Goal: Task Accomplishment & Management: Complete application form

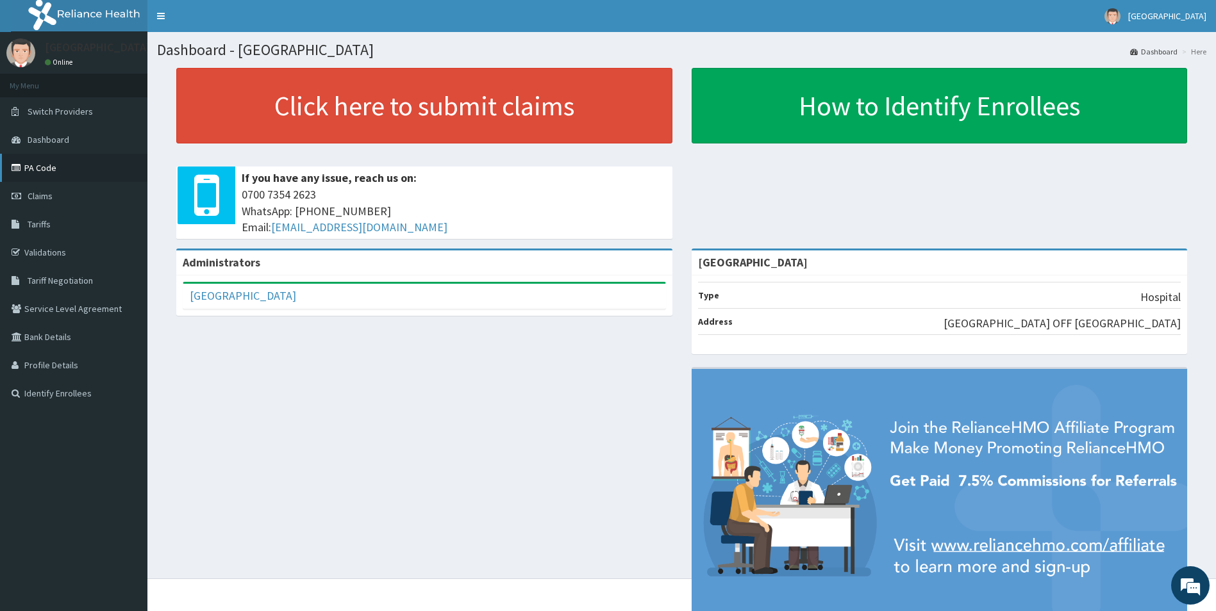
click at [43, 162] on link "PA Code" at bounding box center [73, 168] width 147 height 28
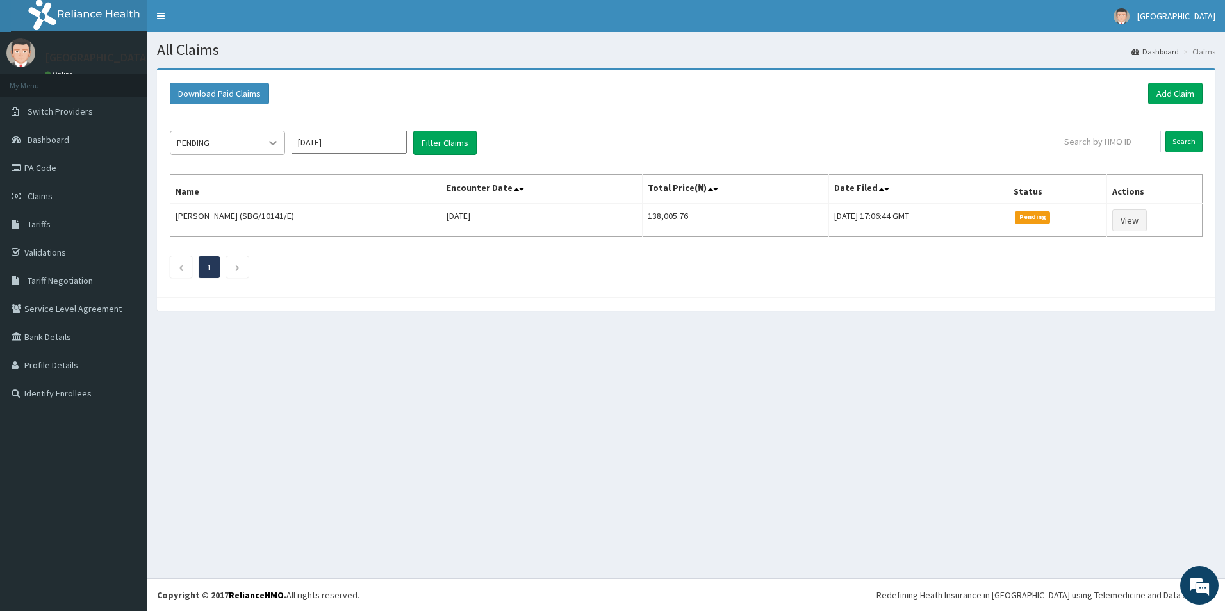
click at [278, 144] on icon at bounding box center [273, 143] width 13 height 13
click at [278, 145] on icon at bounding box center [273, 143] width 13 height 13
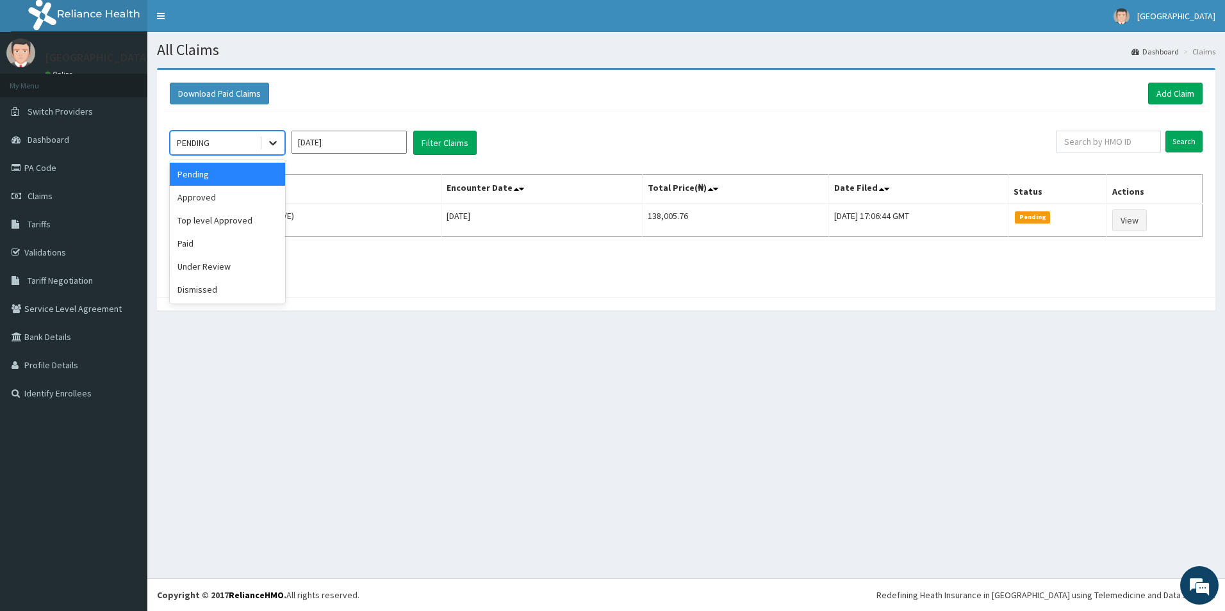
click at [272, 149] on icon at bounding box center [273, 143] width 13 height 13
click at [331, 141] on input "Oct 2025" at bounding box center [349, 142] width 115 height 23
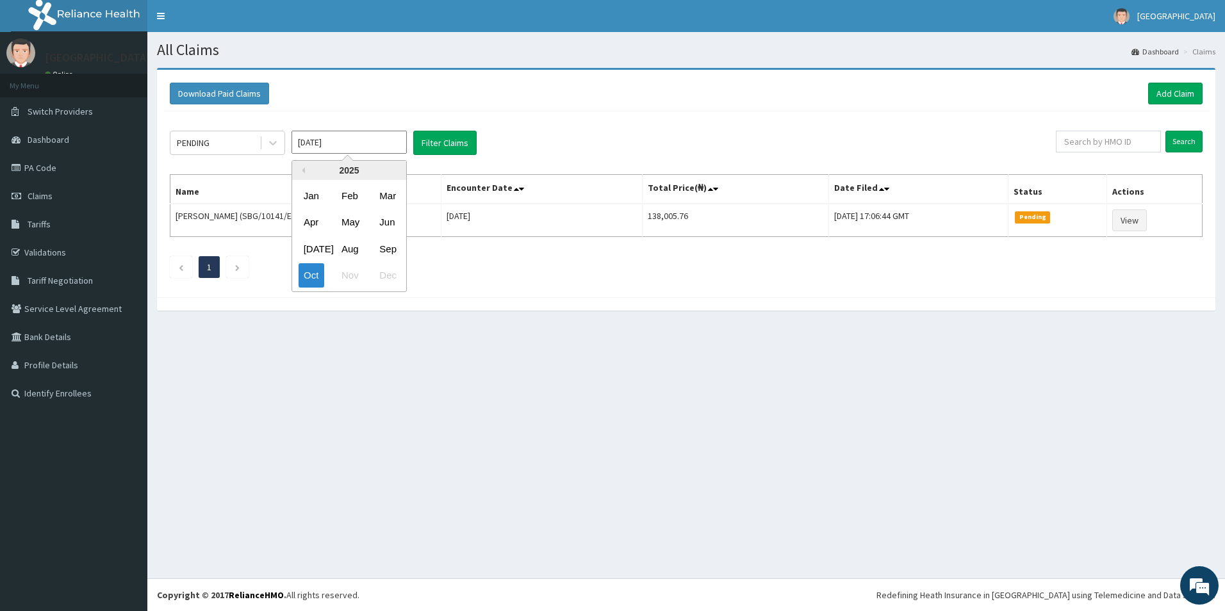
click at [332, 141] on input "Oct 2025" at bounding box center [349, 142] width 115 height 23
click at [388, 249] on div "Sep" at bounding box center [387, 249] width 26 height 24
type input "Sep 2025"
click at [431, 142] on button "Filter Claims" at bounding box center [444, 143] width 63 height 24
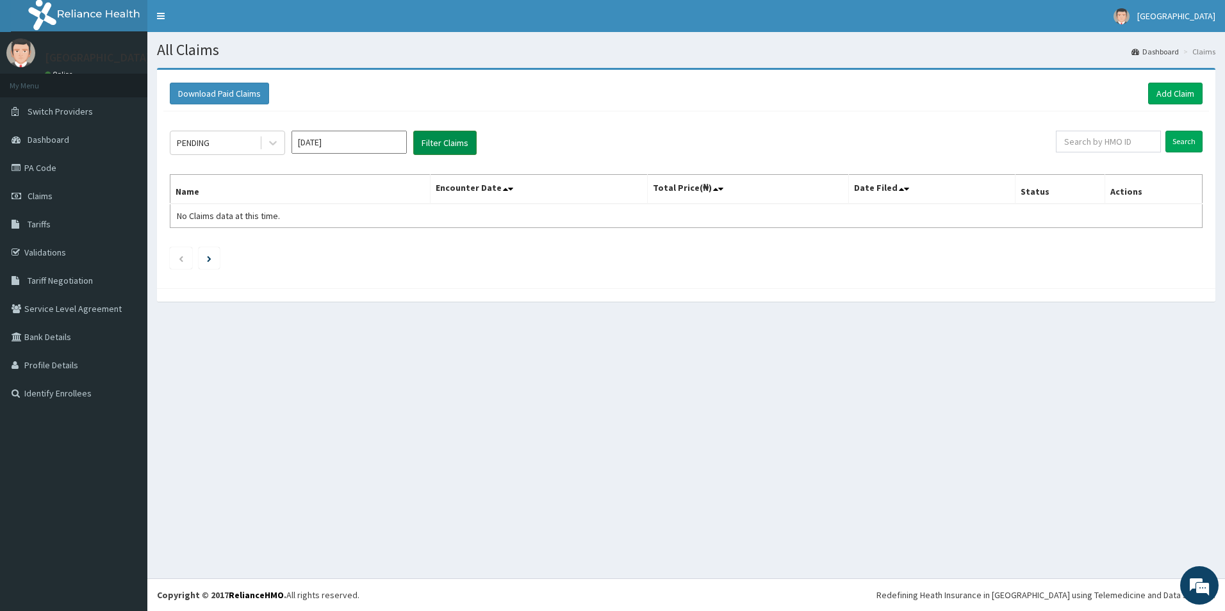
click at [431, 142] on button "Filter Claims" at bounding box center [444, 143] width 63 height 24
click at [1176, 93] on link "Add Claim" at bounding box center [1176, 94] width 54 height 22
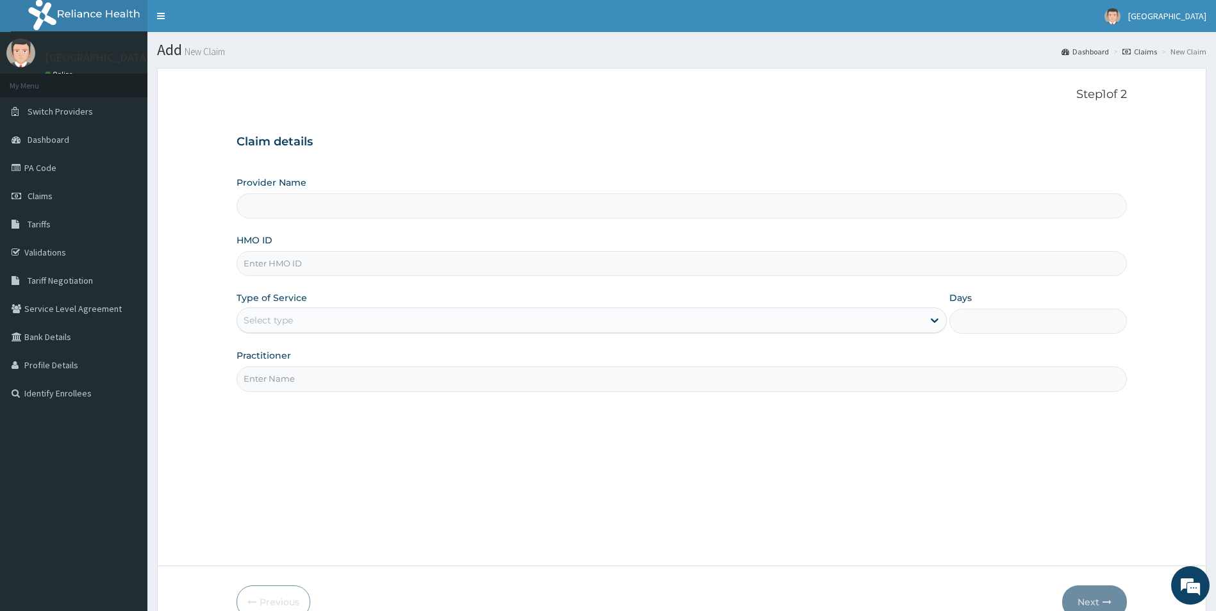
type input "[GEOGRAPHIC_DATA]"
click at [332, 268] on input "HMO ID" at bounding box center [681, 263] width 891 height 25
paste input "mot/10023/a"
type input "mot/10023/a"
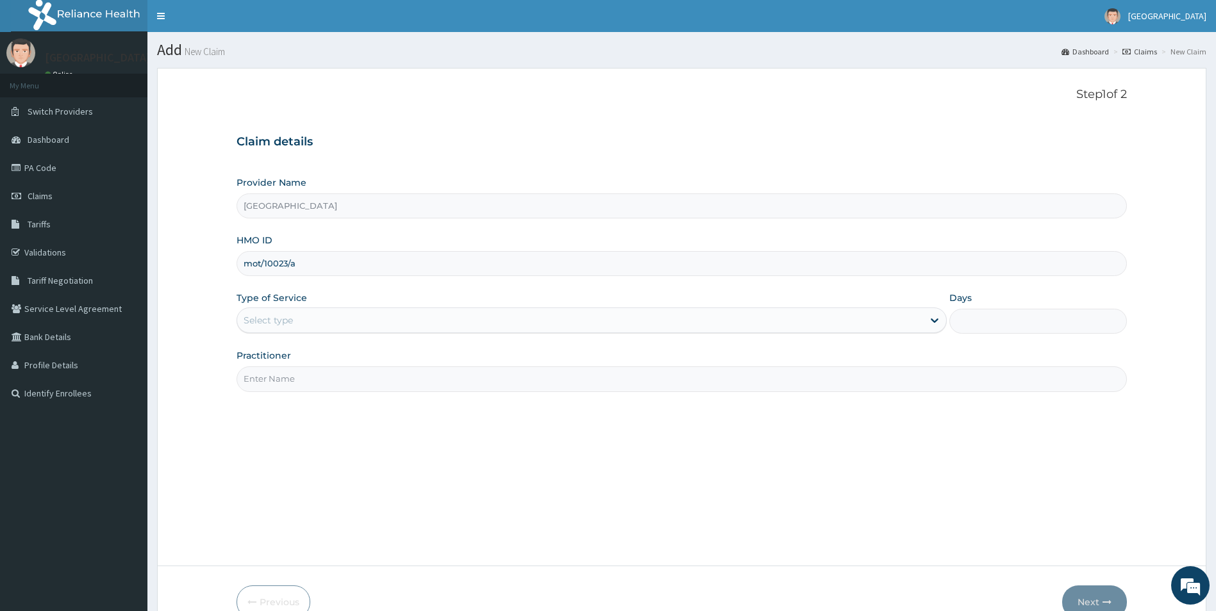
click at [319, 321] on div "Select type" at bounding box center [580, 320] width 686 height 21
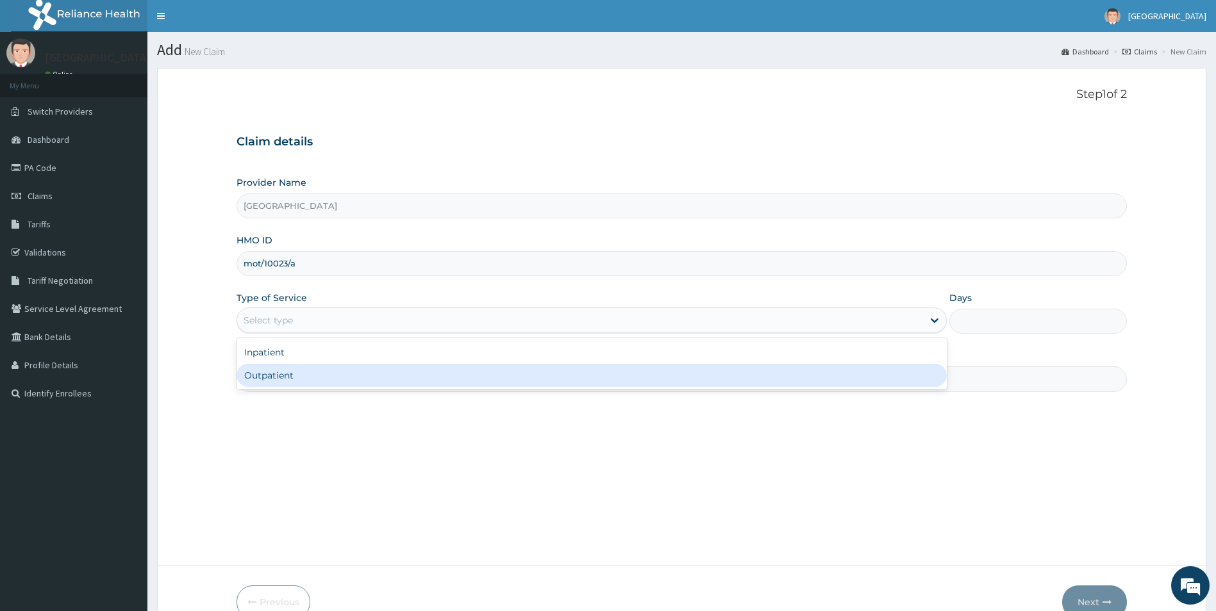
click at [307, 375] on div "Outpatient" at bounding box center [591, 375] width 711 height 23
type input "1"
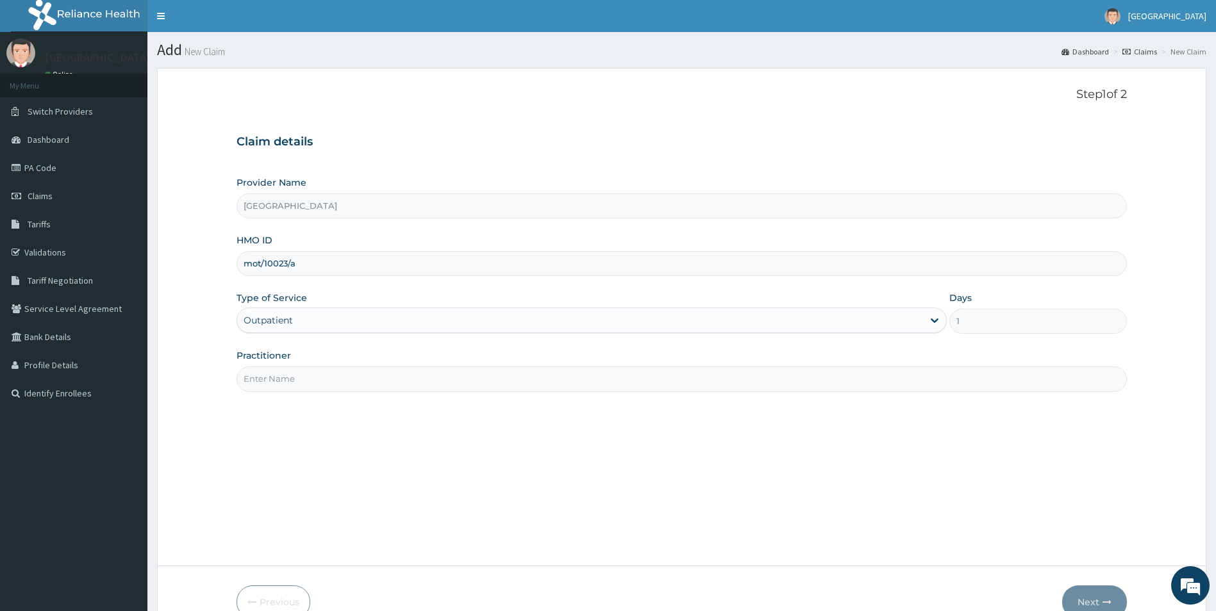
click at [307, 375] on input "Practitioner" at bounding box center [681, 379] width 891 height 25
type input "DR OYELEYE ADETOKUNBO"
click at [1107, 602] on icon "button" at bounding box center [1106, 602] width 9 height 9
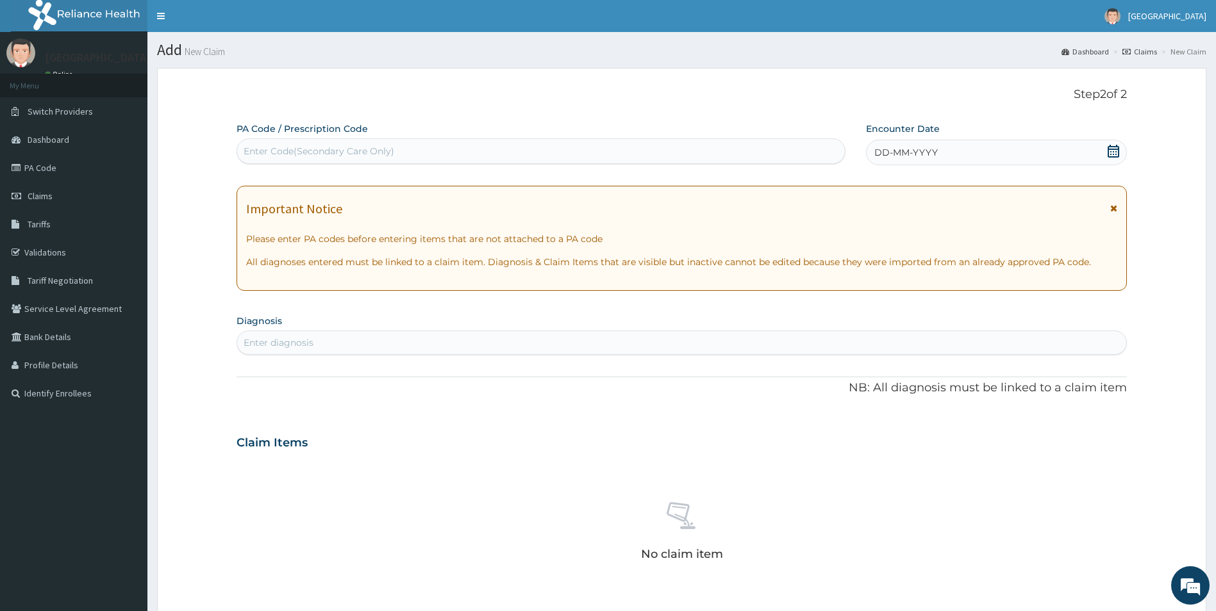
click at [1109, 149] on icon at bounding box center [1113, 151] width 12 height 13
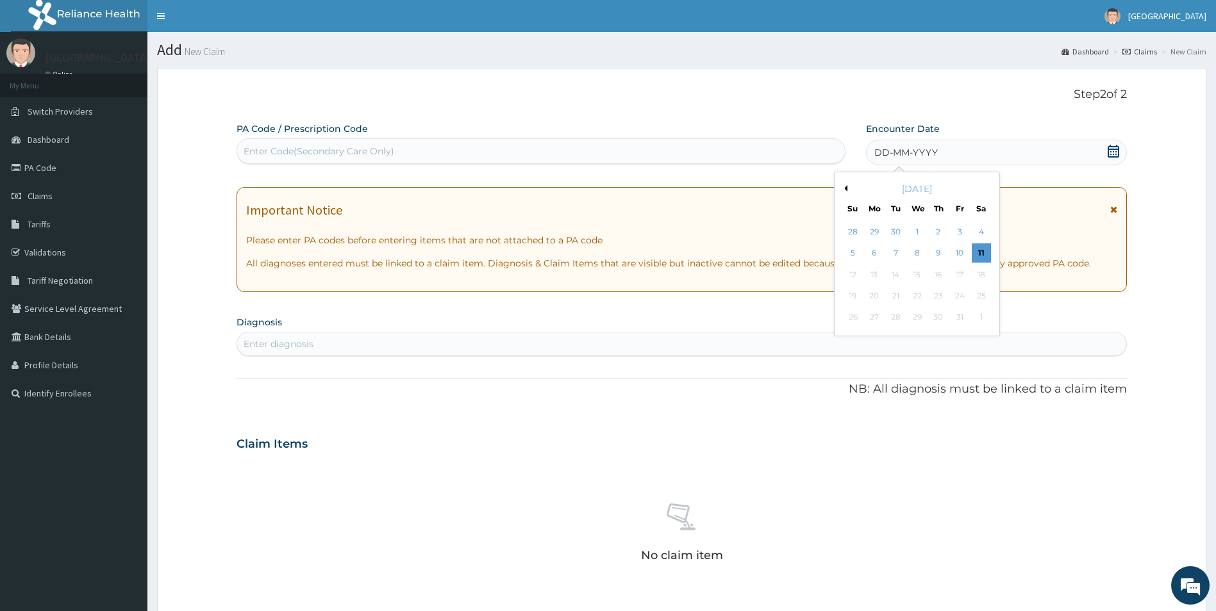
click at [845, 192] on div "October 2025" at bounding box center [917, 189] width 154 height 13
click at [847, 188] on button "Previous Month" at bounding box center [844, 188] width 6 height 6
click at [982, 277] on div "20" at bounding box center [981, 274] width 19 height 19
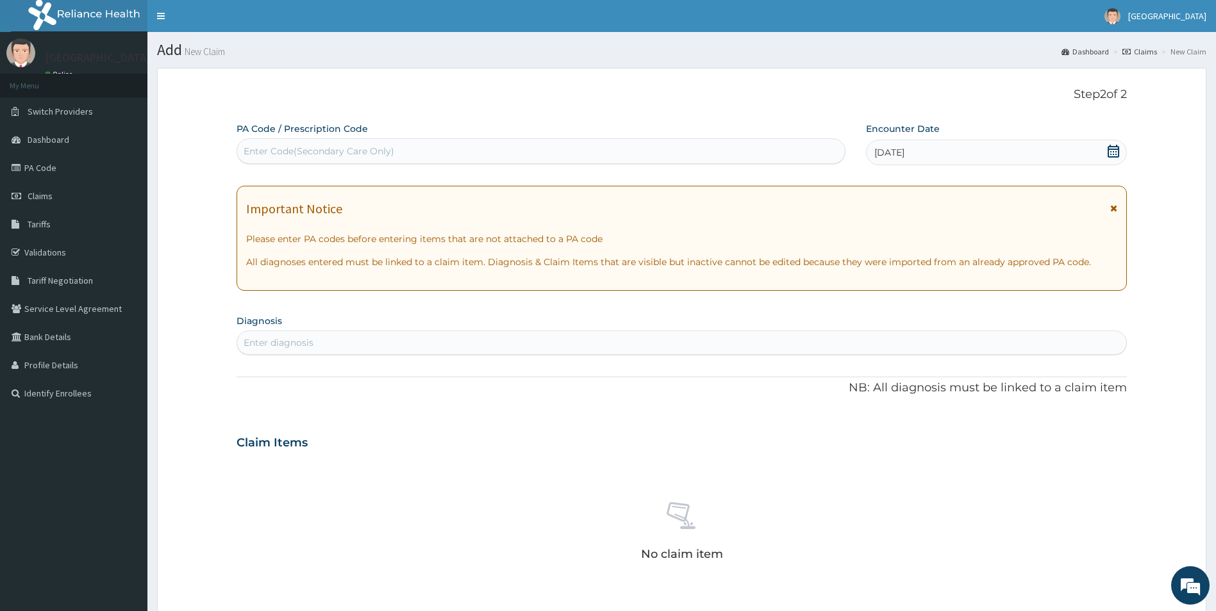
click at [437, 140] on div "Enter Code(Secondary Care Only)" at bounding box center [540, 151] width 609 height 26
click at [437, 149] on div "Enter Code(Secondary Care Only)" at bounding box center [541, 151] width 608 height 21
paste input "PA/F1ACBF"
type input "PA/F1ACBF"
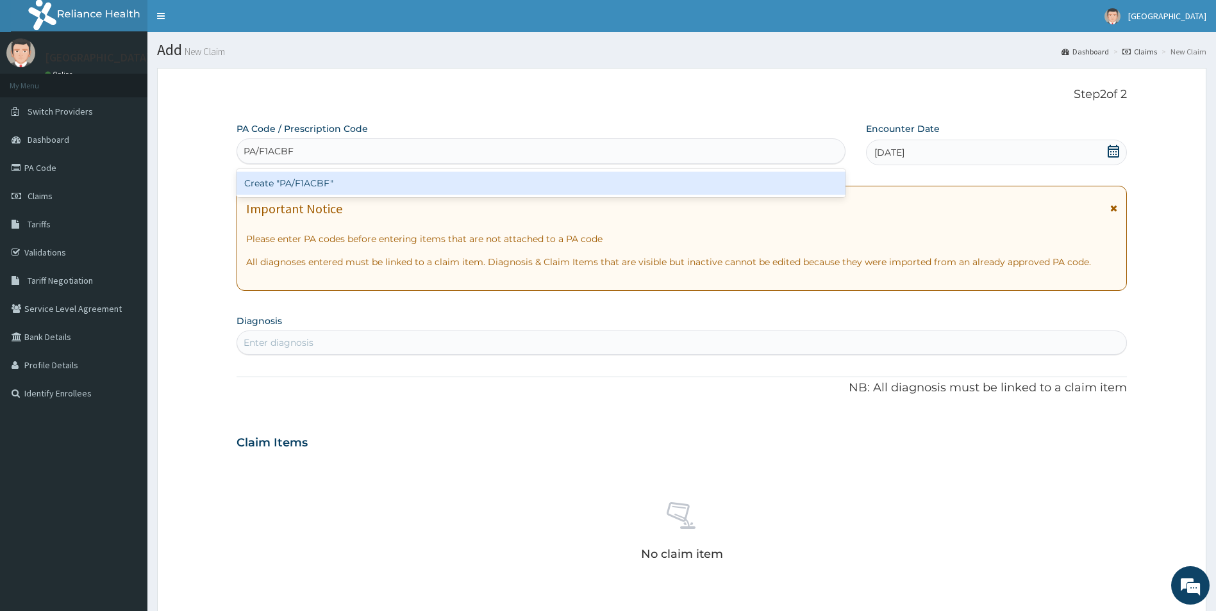
click at [315, 183] on div "Create "PA/F1ACBF"" at bounding box center [540, 183] width 609 height 23
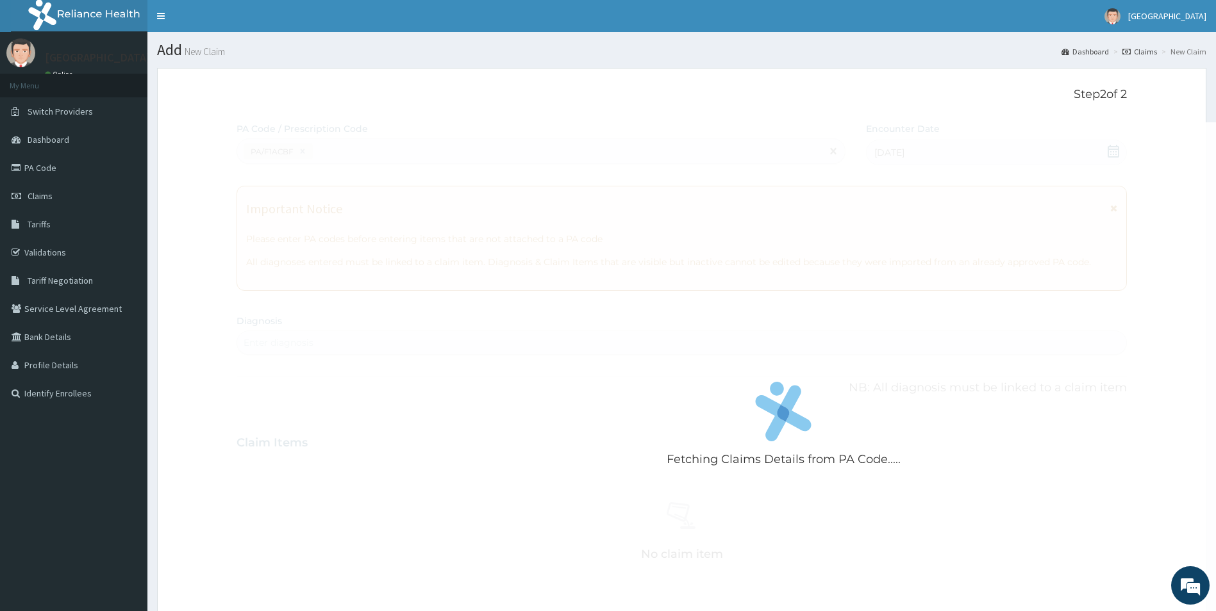
click at [315, 184] on div "Fetching Claims Details from PA Code....." at bounding box center [783, 427] width 1094 height 611
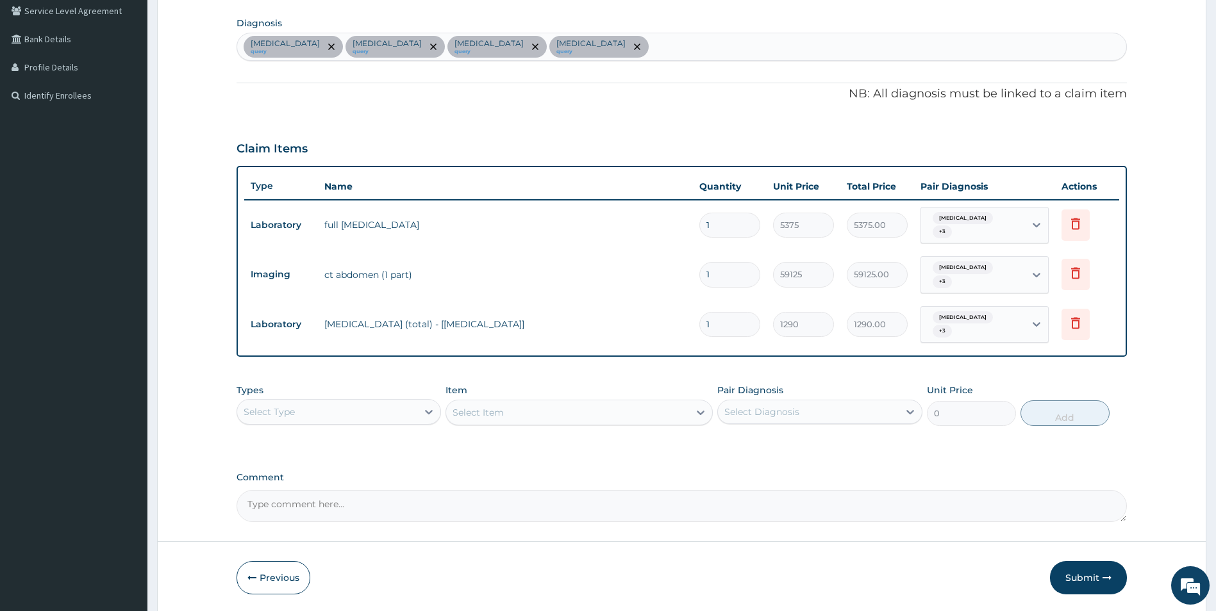
scroll to position [328, 0]
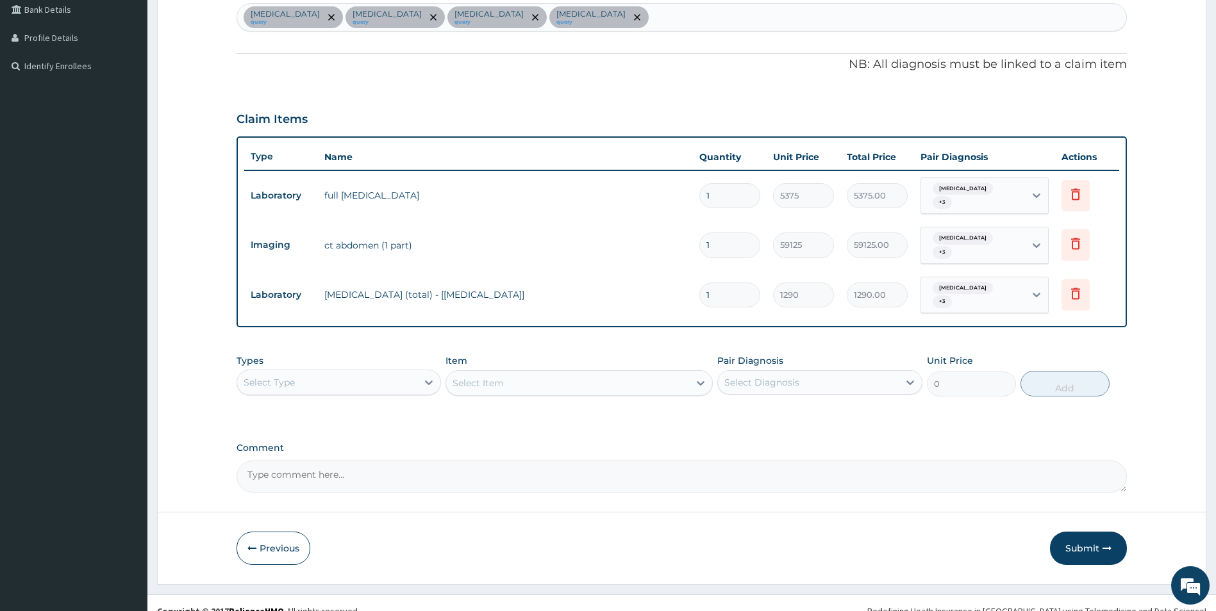
click at [417, 372] on div "Select Type" at bounding box center [327, 382] width 181 height 21
click at [385, 449] on div "Procedures" at bounding box center [338, 460] width 205 height 23
click at [542, 373] on div "Select Item" at bounding box center [567, 383] width 243 height 21
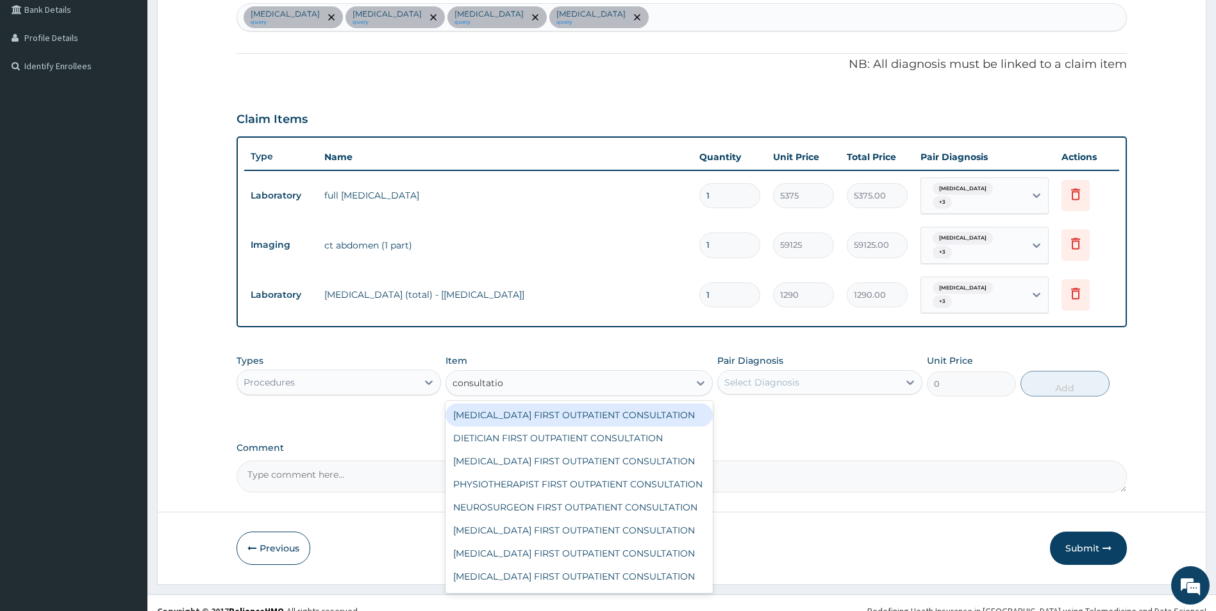
type input "consultation"
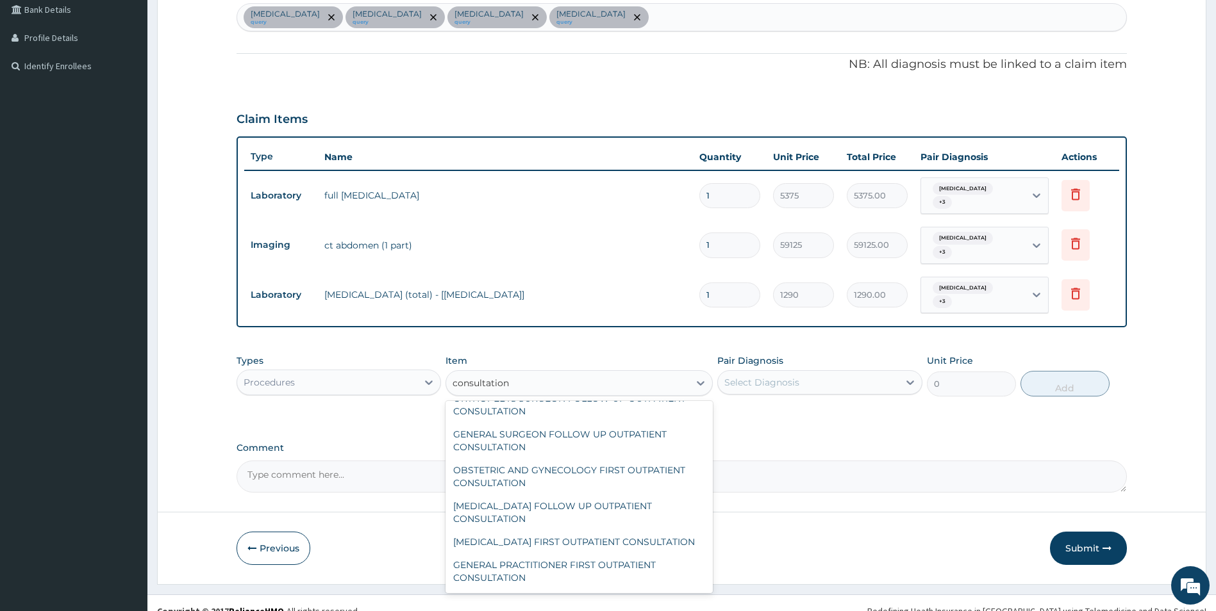
scroll to position [320, 0]
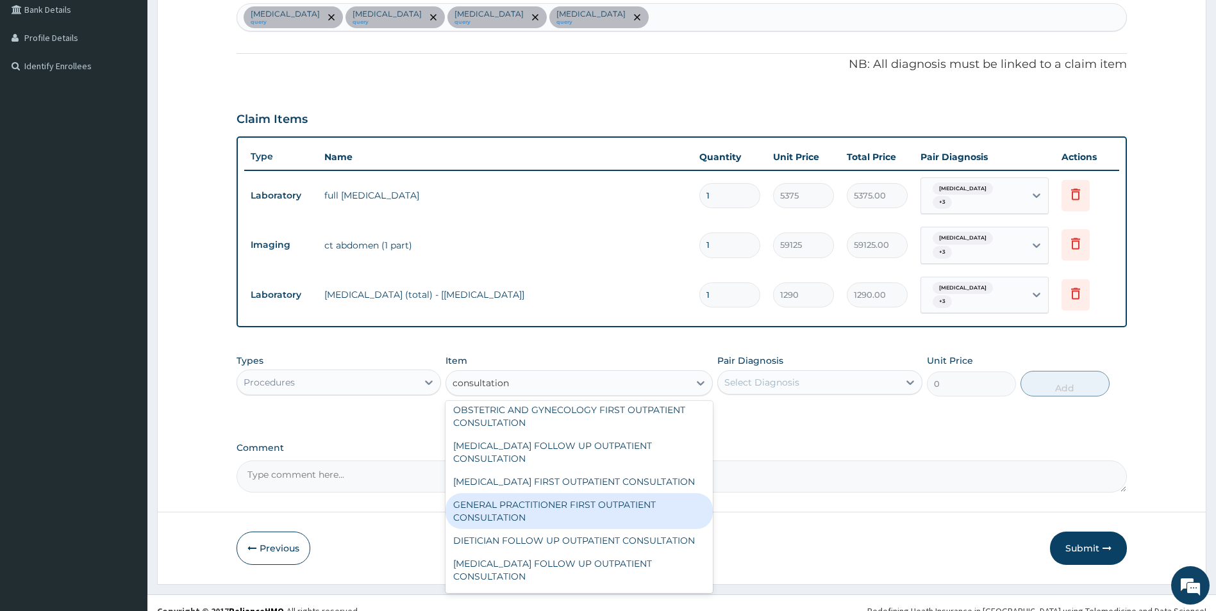
click at [581, 529] on div "GENERAL PRACTITIONER FIRST OUTPATIENT CONSULTATION" at bounding box center [578, 511] width 267 height 36
type input "4500"
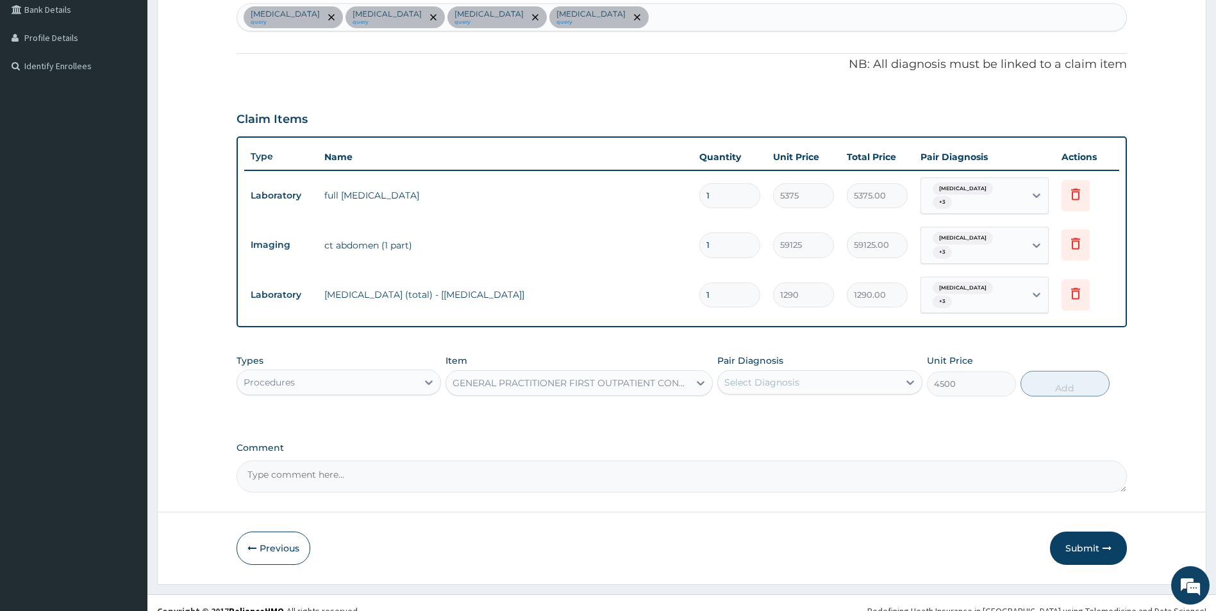
click at [849, 372] on div "Select Diagnosis" at bounding box center [808, 382] width 181 height 21
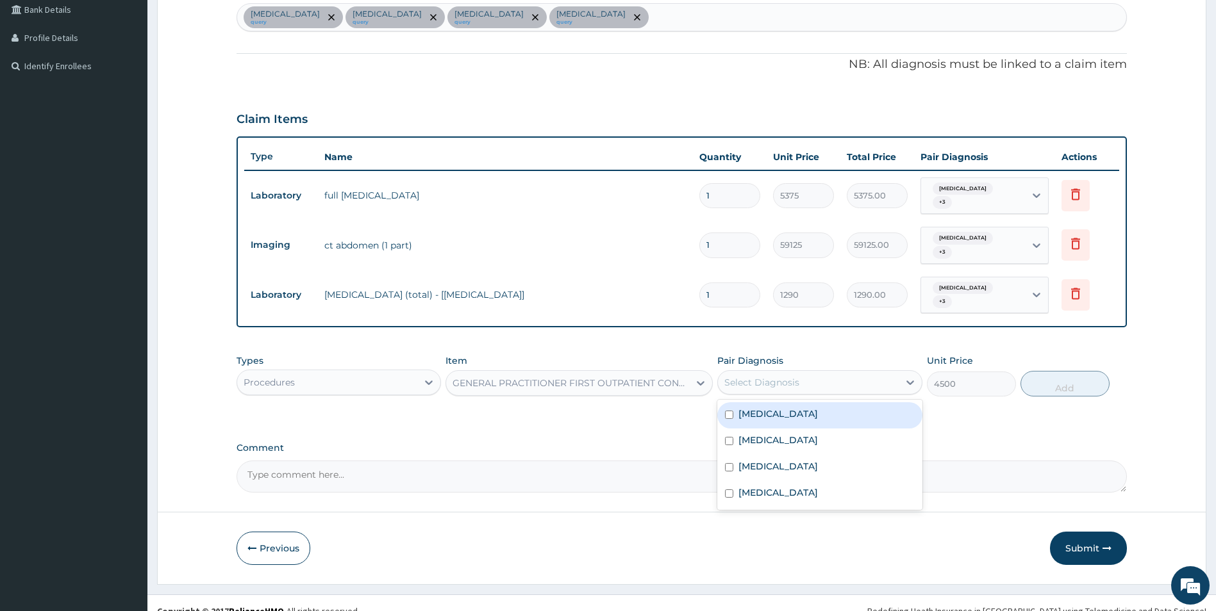
click at [847, 402] on div "Acute abdomen" at bounding box center [819, 415] width 205 height 26
checkbox input "true"
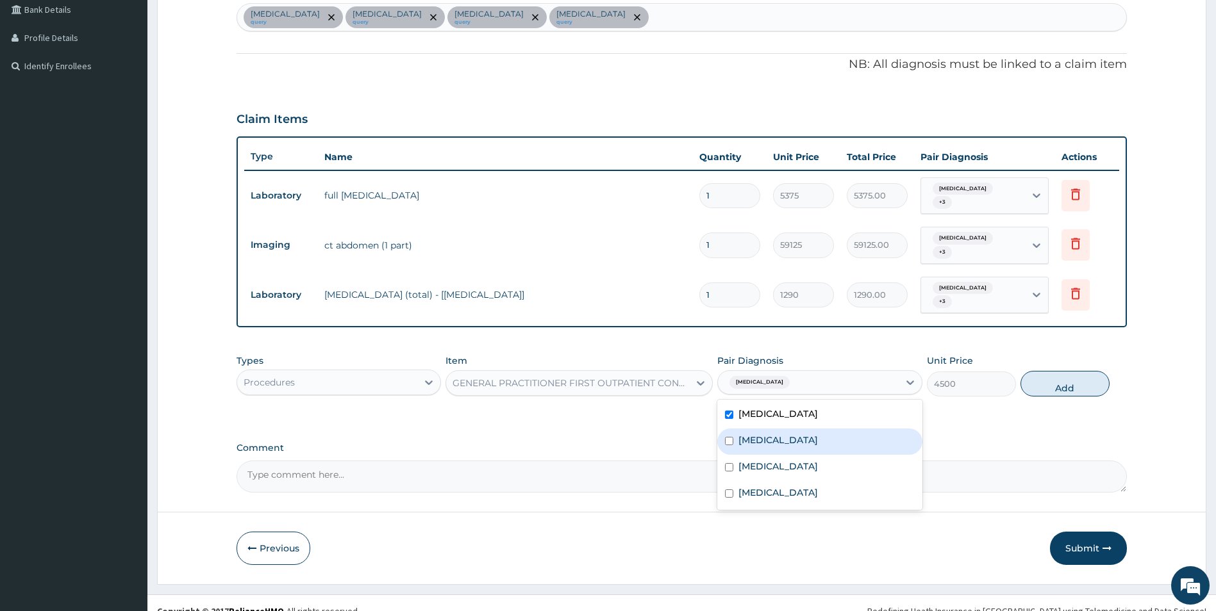
click at [843, 429] on div "Chest pain" at bounding box center [819, 442] width 205 height 26
click at [842, 437] on div "Chest pain" at bounding box center [819, 442] width 205 height 26
checkbox input "false"
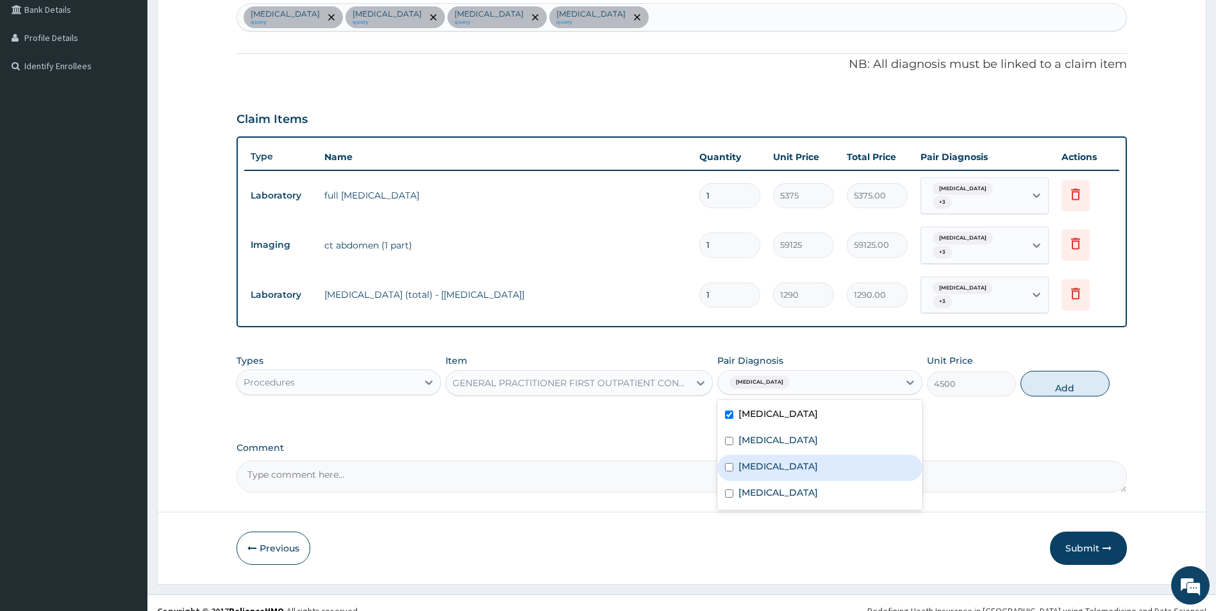
click at [841, 455] on div "Hyperlipidemia" at bounding box center [819, 468] width 205 height 26
checkbox input "true"
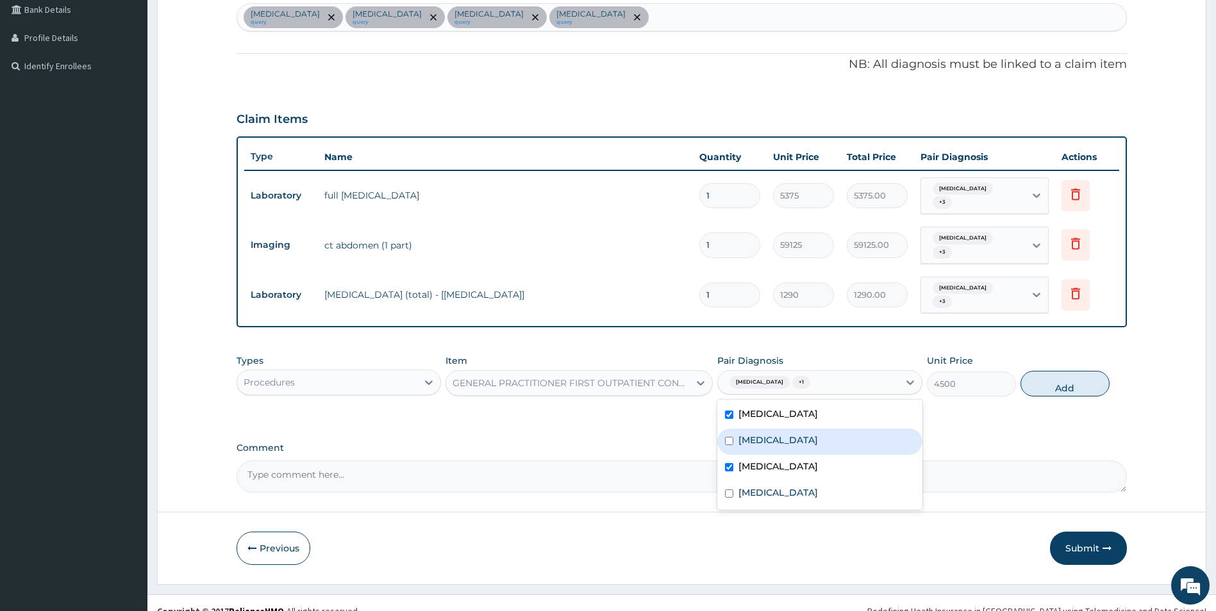
click at [841, 437] on div "Chest pain" at bounding box center [819, 442] width 205 height 26
checkbox input "true"
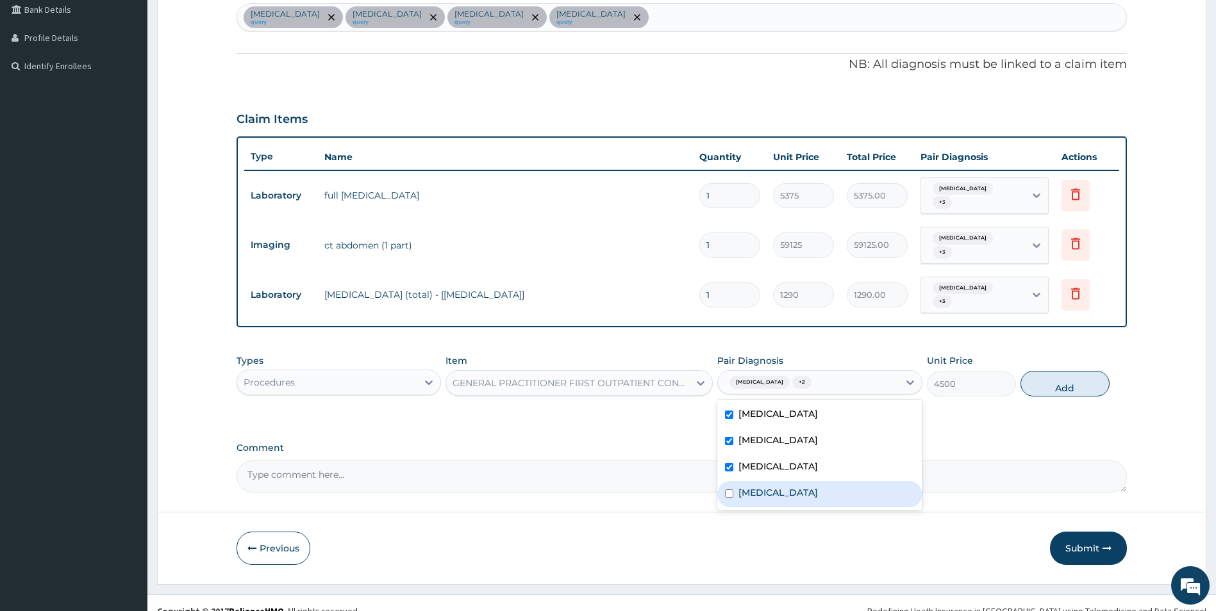
click at [836, 481] on div "Peptic ulcer" at bounding box center [819, 494] width 205 height 26
checkbox input "true"
click at [1060, 376] on button "Add" at bounding box center [1064, 384] width 89 height 26
type input "0"
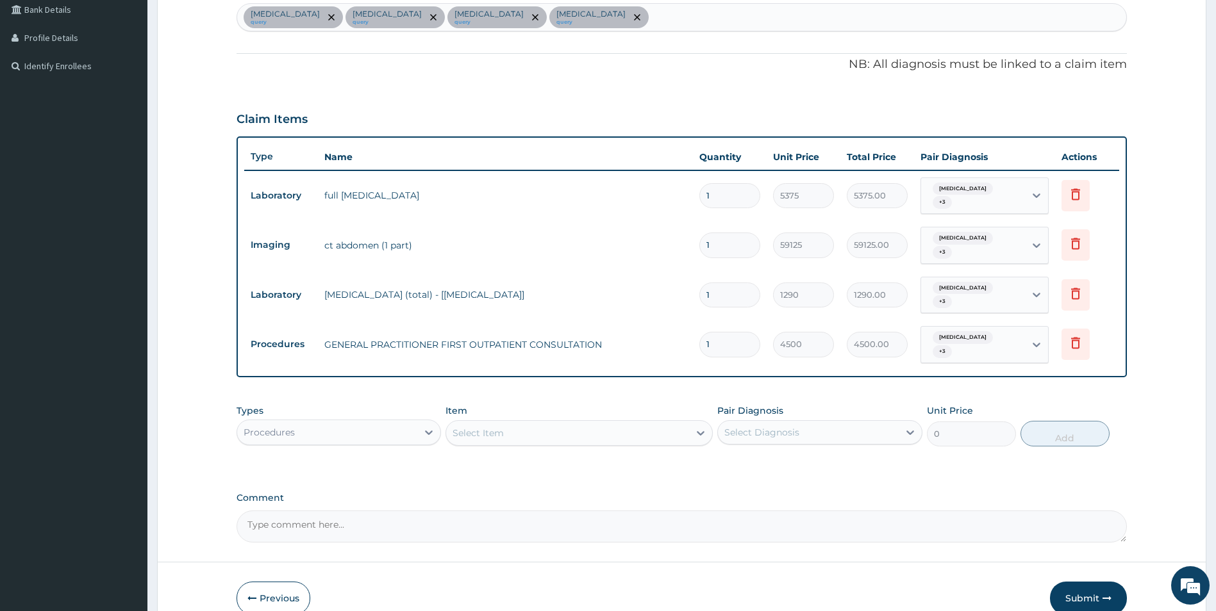
click at [586, 423] on div "Select Item" at bounding box center [567, 433] width 243 height 21
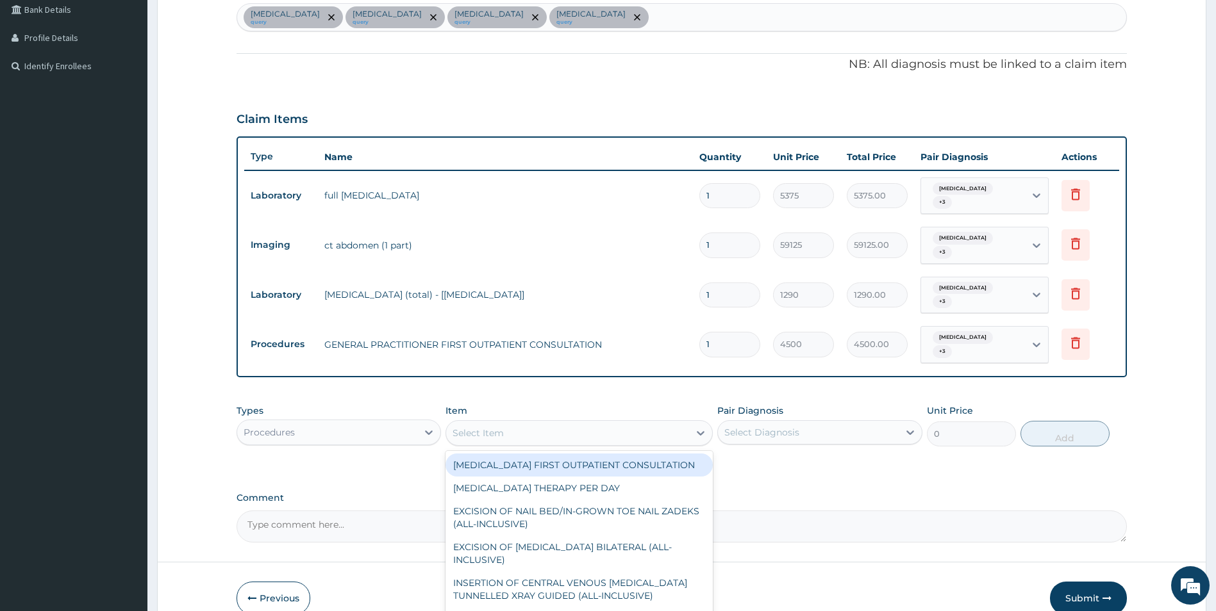
click at [586, 423] on div "Select Item" at bounding box center [567, 433] width 243 height 21
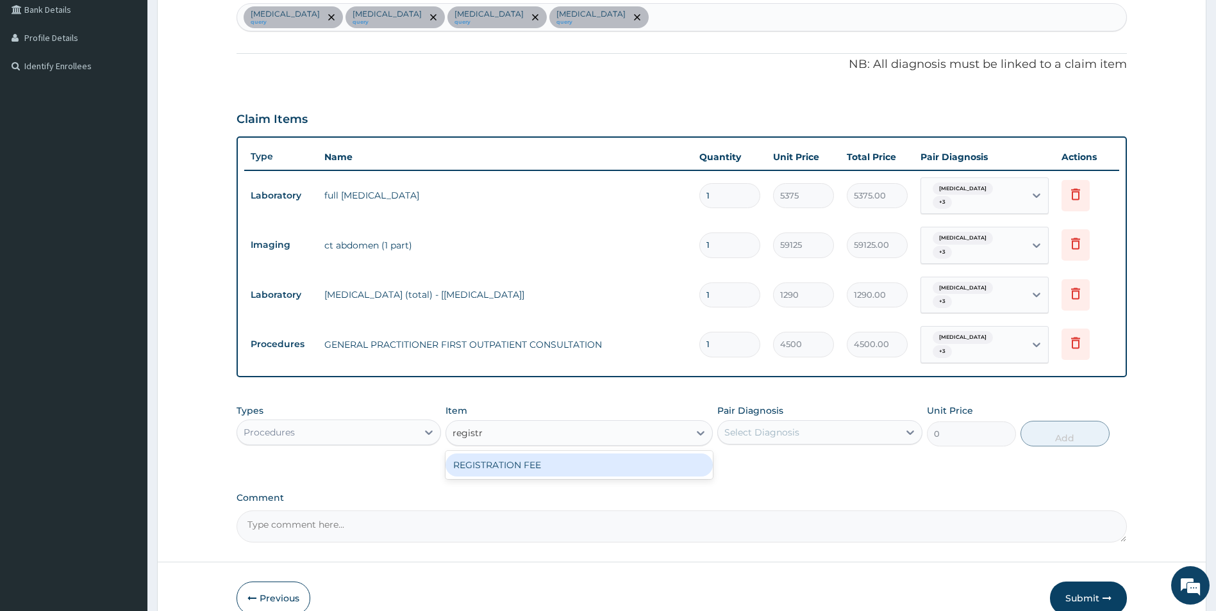
type input "registra"
type input "3600"
click at [797, 426] on div "Select Diagnosis" at bounding box center [761, 432] width 75 height 13
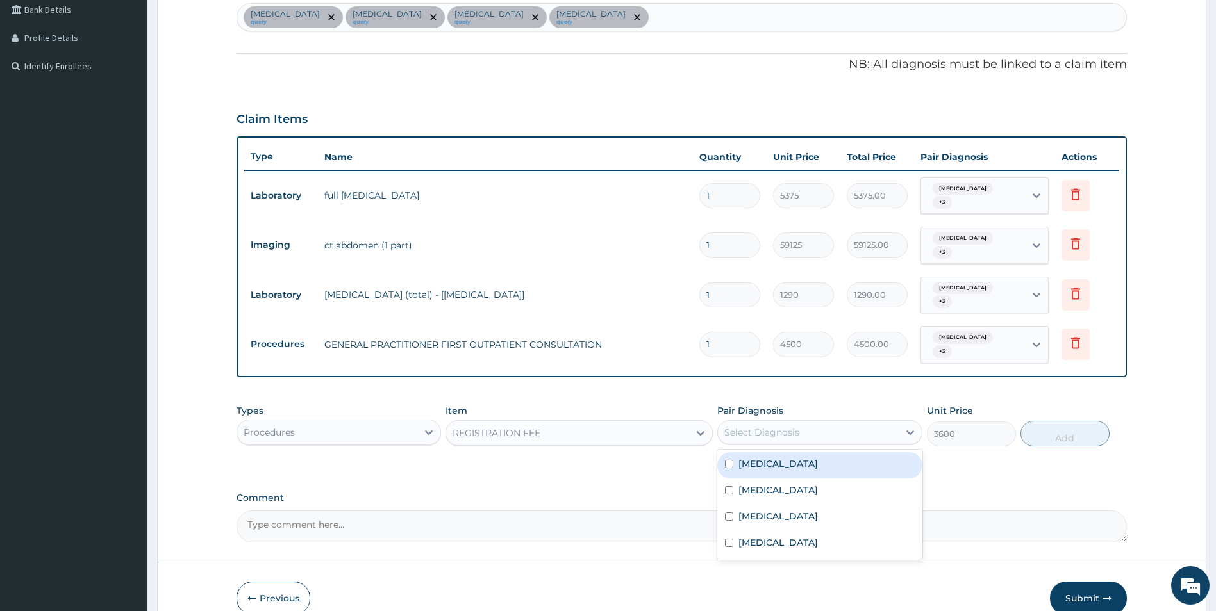
click at [808, 453] on div "Acute abdomen" at bounding box center [819, 465] width 205 height 26
checkbox input "true"
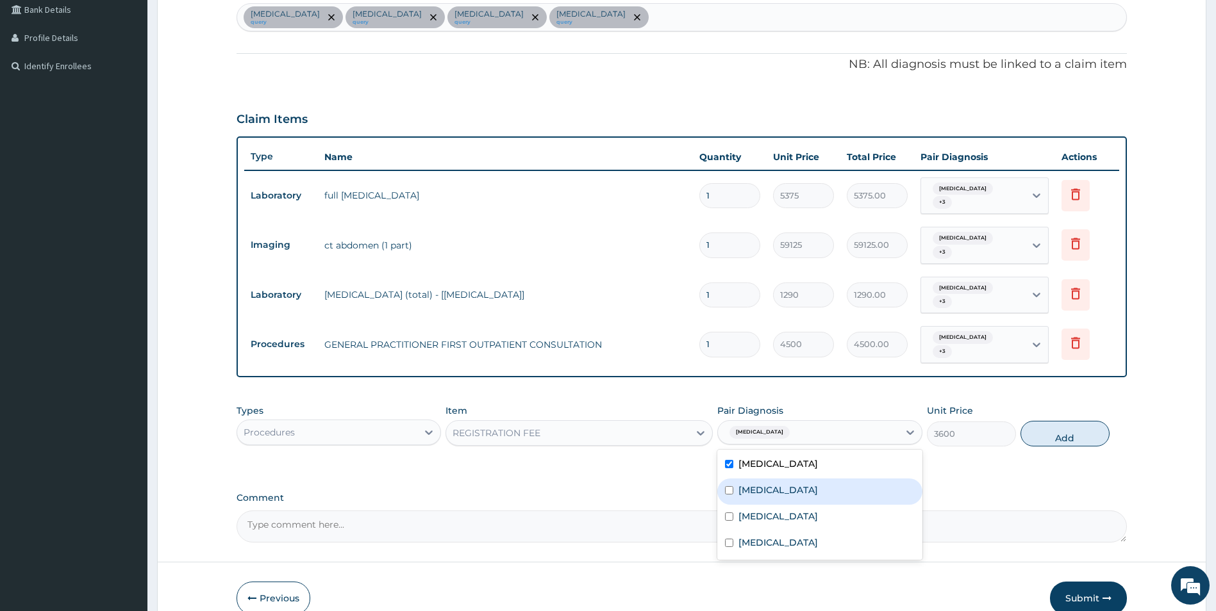
click at [808, 479] on div "Chest pain" at bounding box center [819, 492] width 205 height 26
checkbox input "true"
click at [807, 510] on label "Hyperlipidemia" at bounding box center [777, 516] width 79 height 13
checkbox input "true"
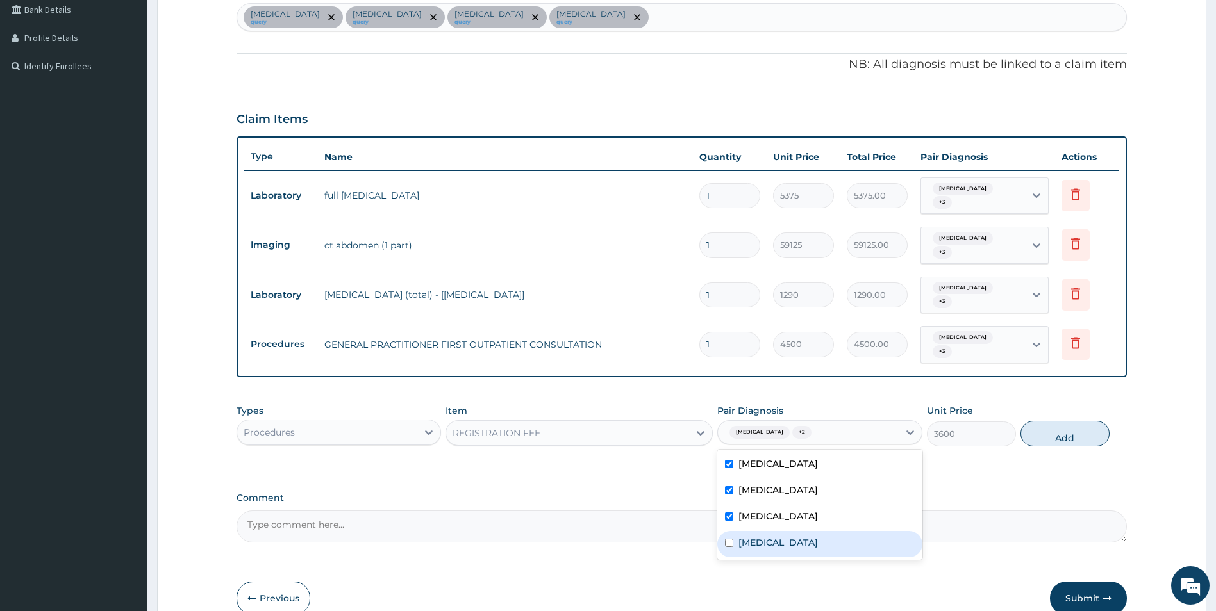
click at [811, 531] on div "Peptic ulcer" at bounding box center [819, 544] width 205 height 26
checkbox input "true"
click at [1067, 421] on button "Add" at bounding box center [1064, 434] width 89 height 26
click at [1067, 417] on div "PA Code / Prescription Code PA/F1ACBF Encounter Date 20-09-2025 Important Notic…" at bounding box center [681, 169] width 891 height 748
type input "0"
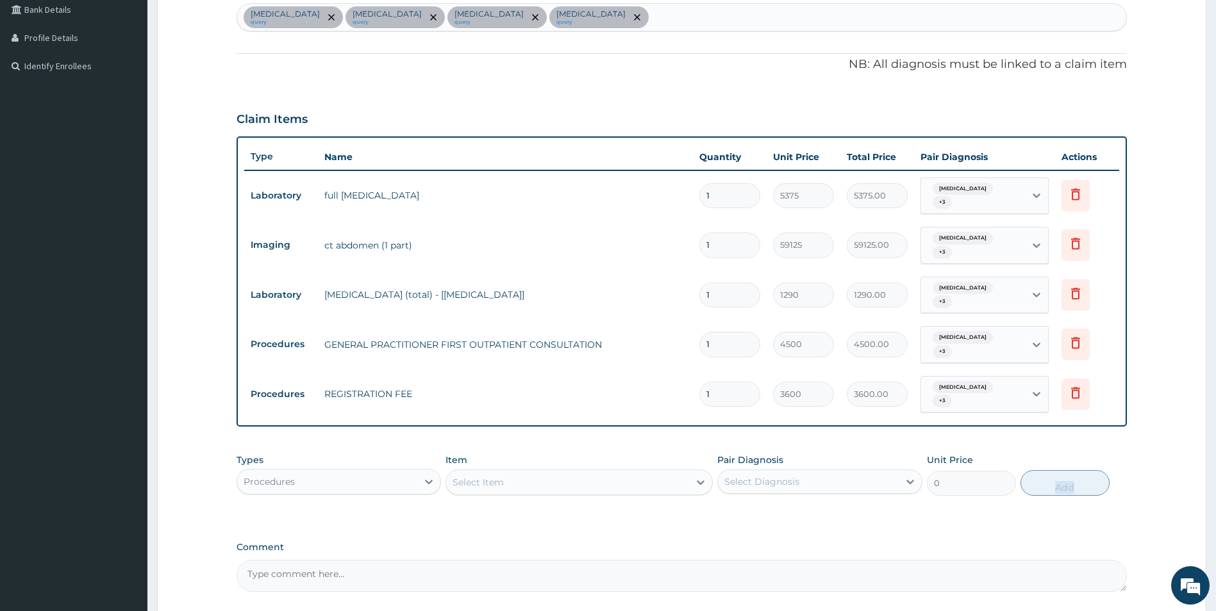
click at [583, 472] on div "Select Item" at bounding box center [567, 482] width 243 height 21
type input "press"
click at [408, 472] on div "Procedures" at bounding box center [327, 482] width 181 height 21
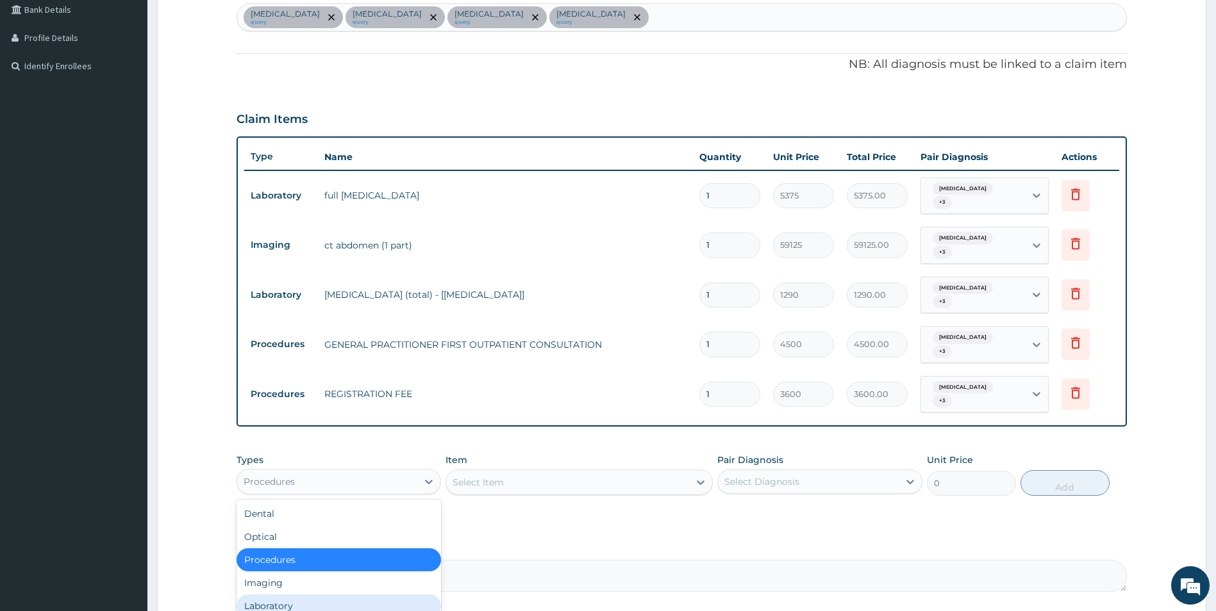
click at [355, 595] on div "Laboratory" at bounding box center [338, 606] width 205 height 23
click at [355, 574] on form "Step 2 of 2 PA Code / Prescription Code PA/F1ACBF Encounter Date 20-09-2025 Imp…" at bounding box center [681, 212] width 1049 height 944
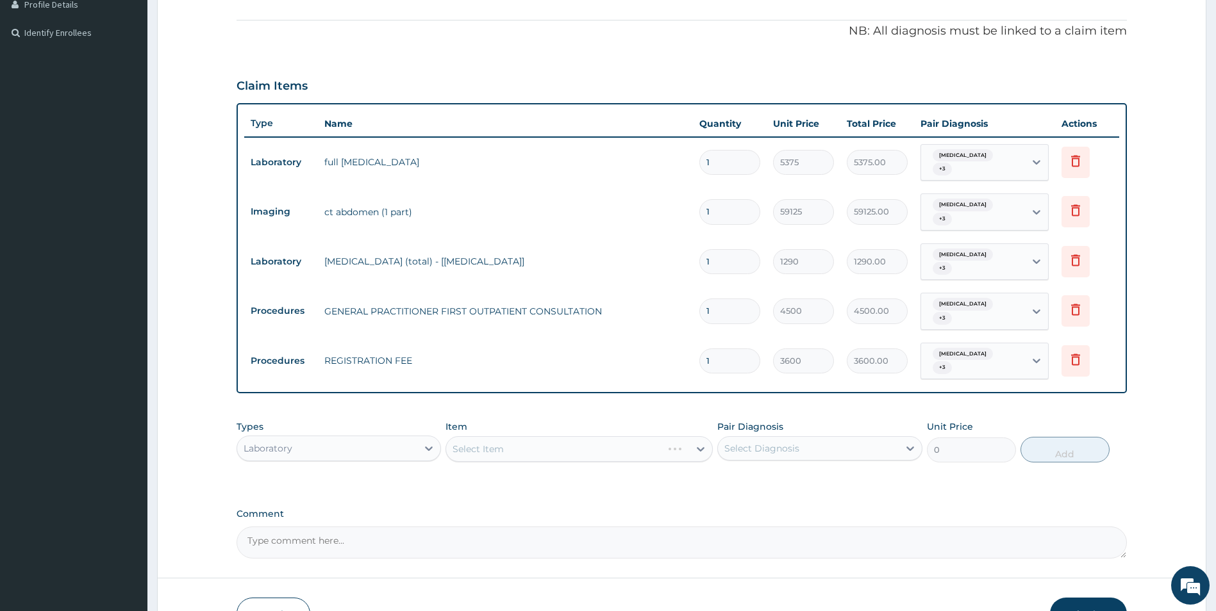
scroll to position [416, 0]
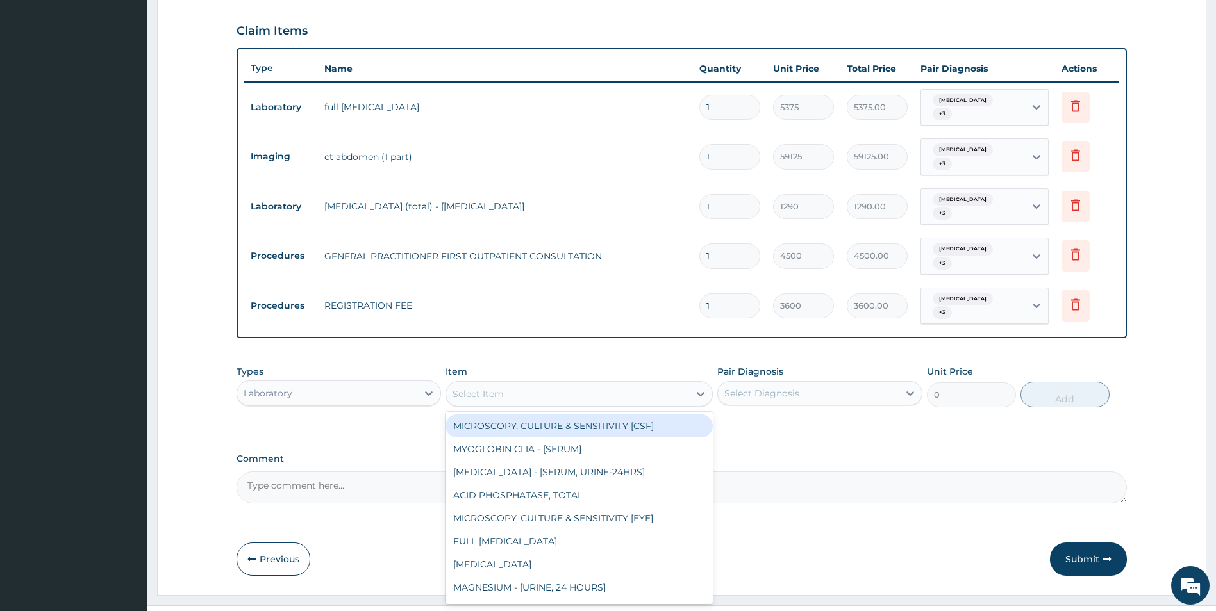
click at [599, 384] on div "Select Item" at bounding box center [567, 394] width 243 height 21
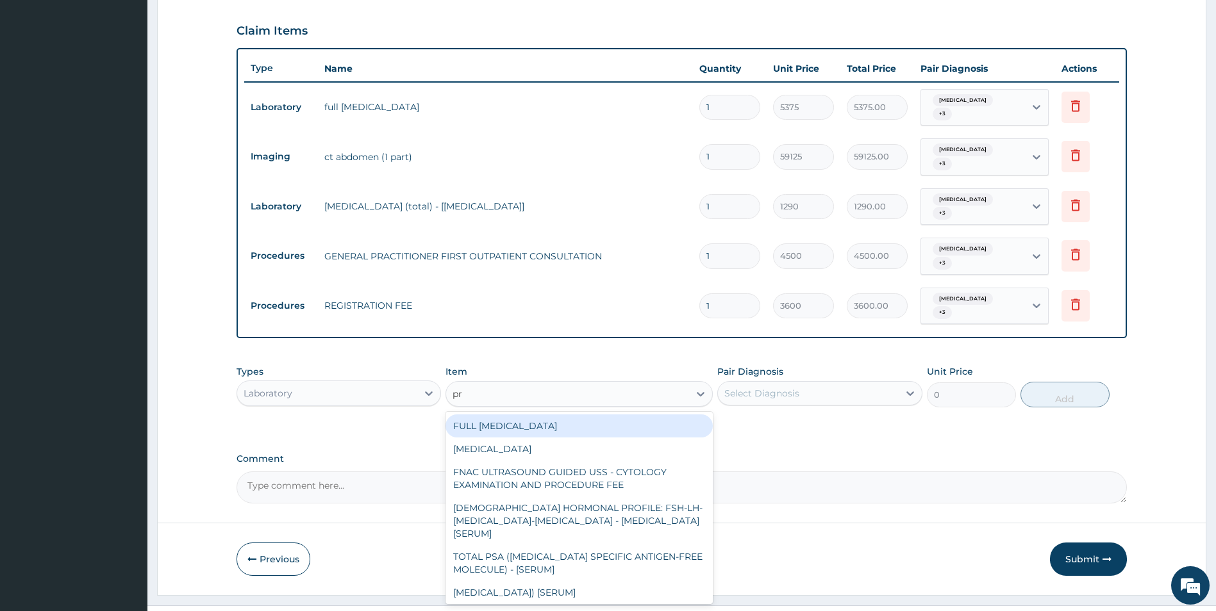
type input "pre"
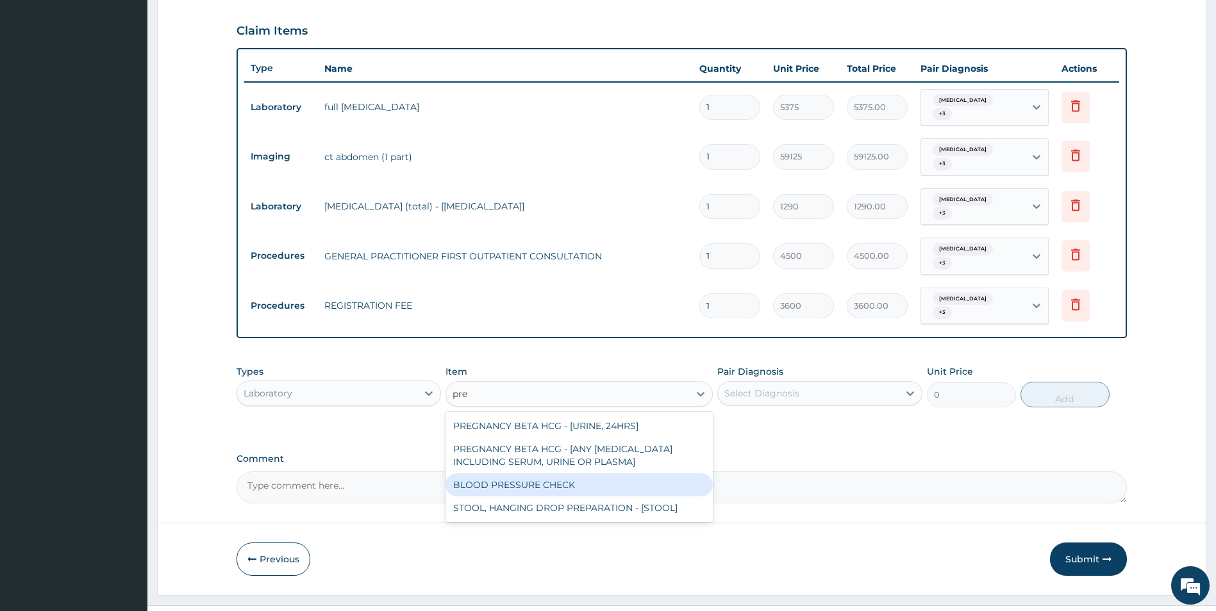
click at [591, 474] on div "BLOOD PRESSURE CHECK" at bounding box center [578, 485] width 267 height 23
type input "1980.0000000000002"
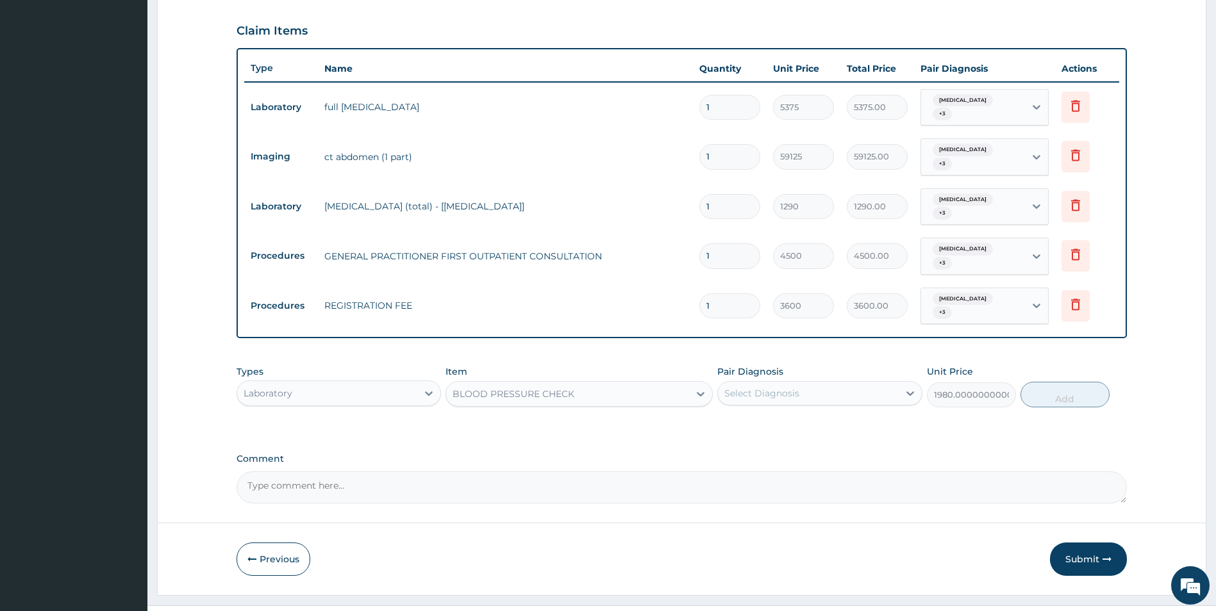
click at [780, 387] on div "Select Diagnosis" at bounding box center [761, 393] width 75 height 13
click at [788, 387] on div "Select Diagnosis" at bounding box center [761, 393] width 75 height 13
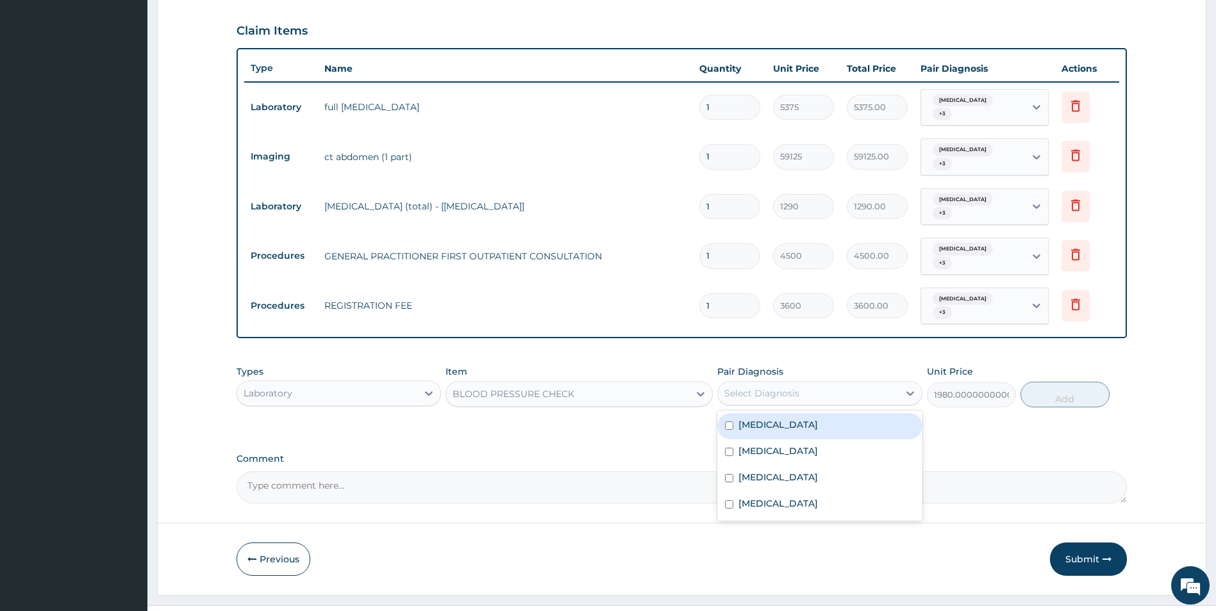
click at [788, 419] on label "Acute abdomen" at bounding box center [777, 425] width 79 height 13
checkbox input "true"
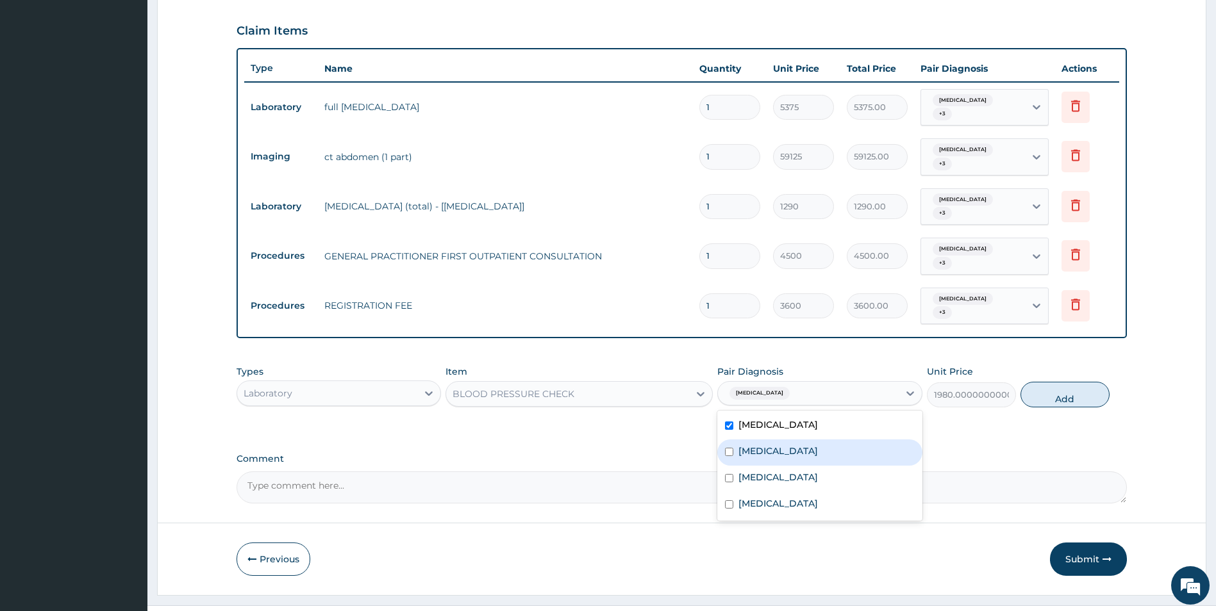
click at [784, 445] on label "Chest pain" at bounding box center [777, 451] width 79 height 13
checkbox input "true"
click at [779, 471] on label "Hyperlipidemia" at bounding box center [777, 477] width 79 height 13
checkbox input "true"
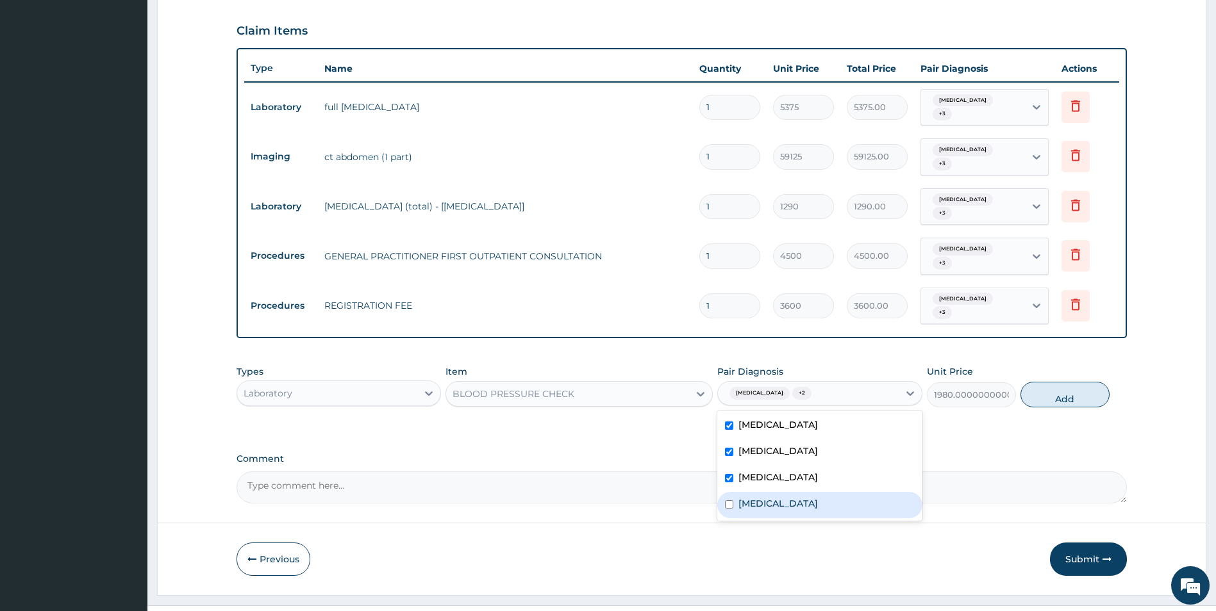
click at [779, 492] on div "Peptic ulcer" at bounding box center [819, 505] width 205 height 26
checkbox input "true"
click at [1074, 382] on button "Add" at bounding box center [1064, 395] width 89 height 26
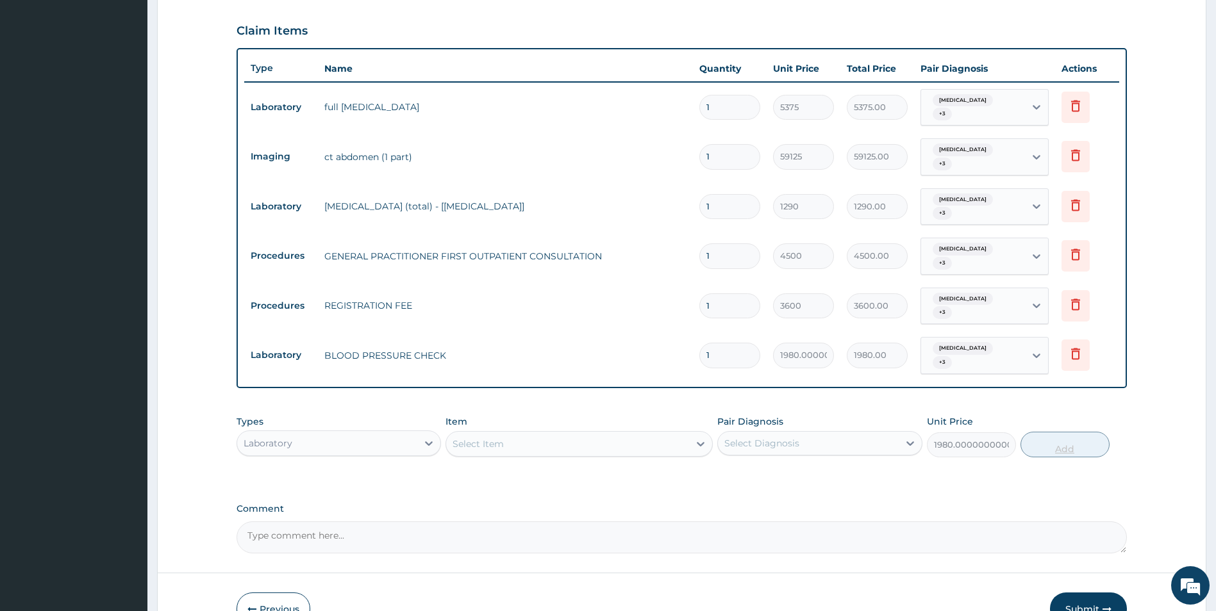
type input "0"
click at [615, 434] on div "Select Item" at bounding box center [567, 444] width 243 height 21
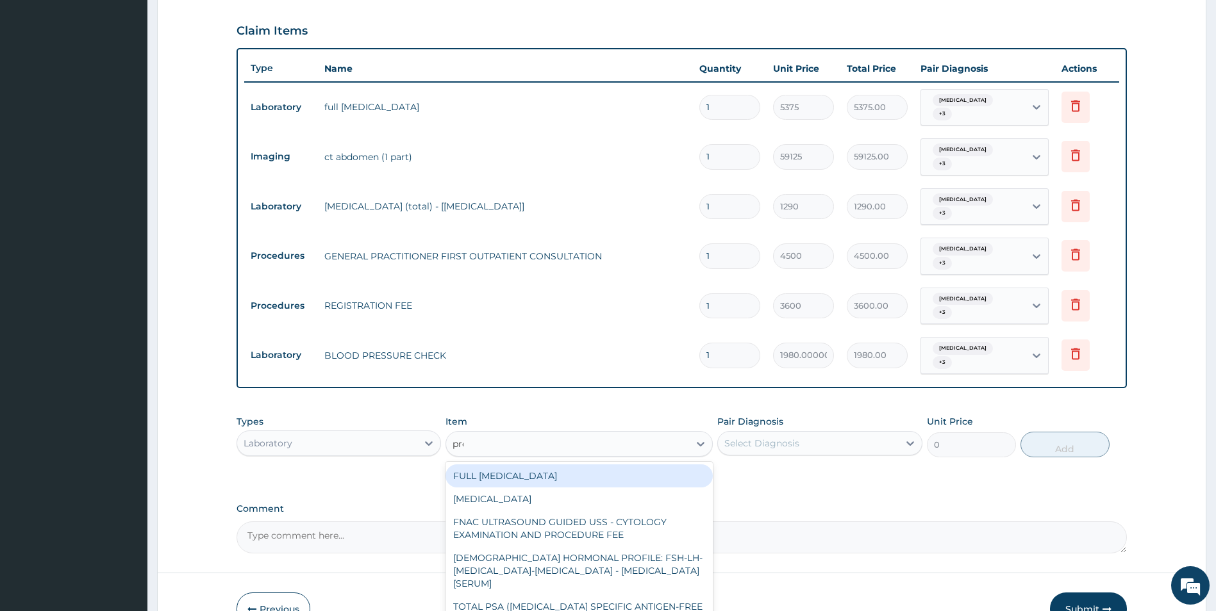
type input "preg"
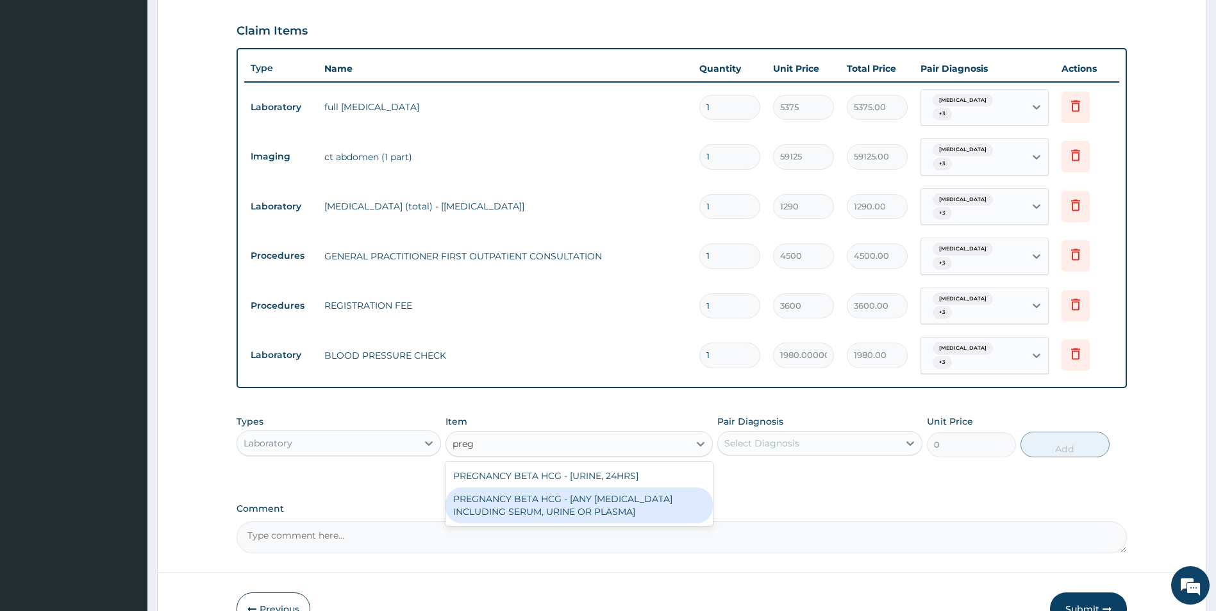
click at [596, 488] on div "PREGNANCY BETA HCG - [ANY [MEDICAL_DATA] INCLUDING SERUM, URINE OR PLASMA]" at bounding box center [578, 506] width 267 height 36
type input "3000"
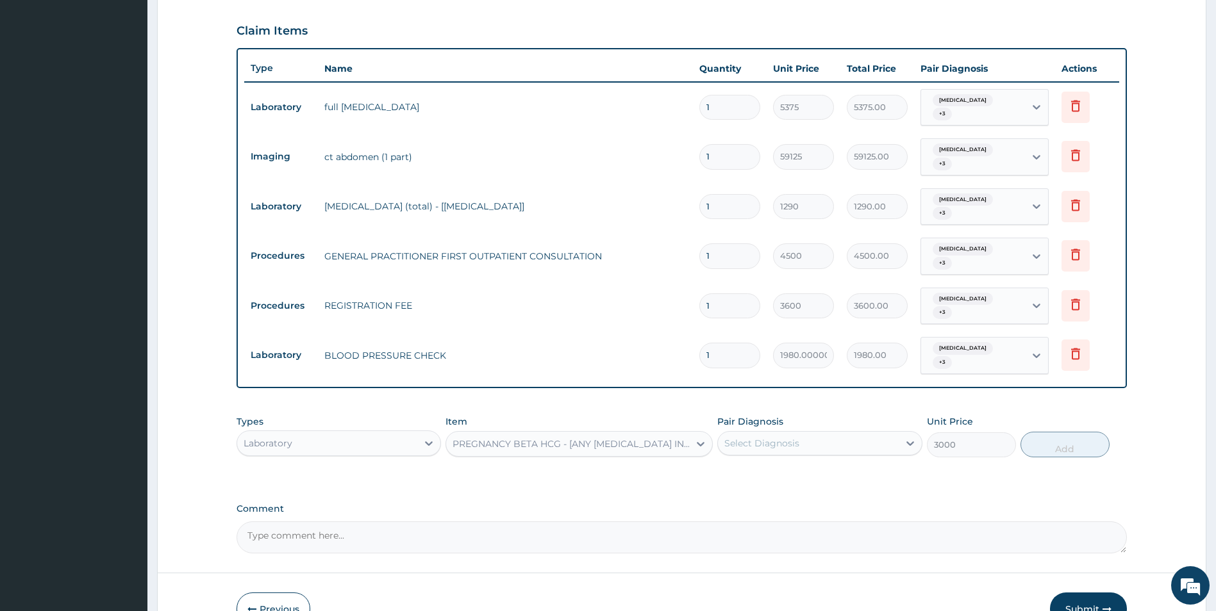
click at [631, 438] on div "PREGNANCY BETA HCG - [ANY [MEDICAL_DATA] INCLUDING SERUM, URINE OR PLASMA]" at bounding box center [571, 444] width 238 height 13
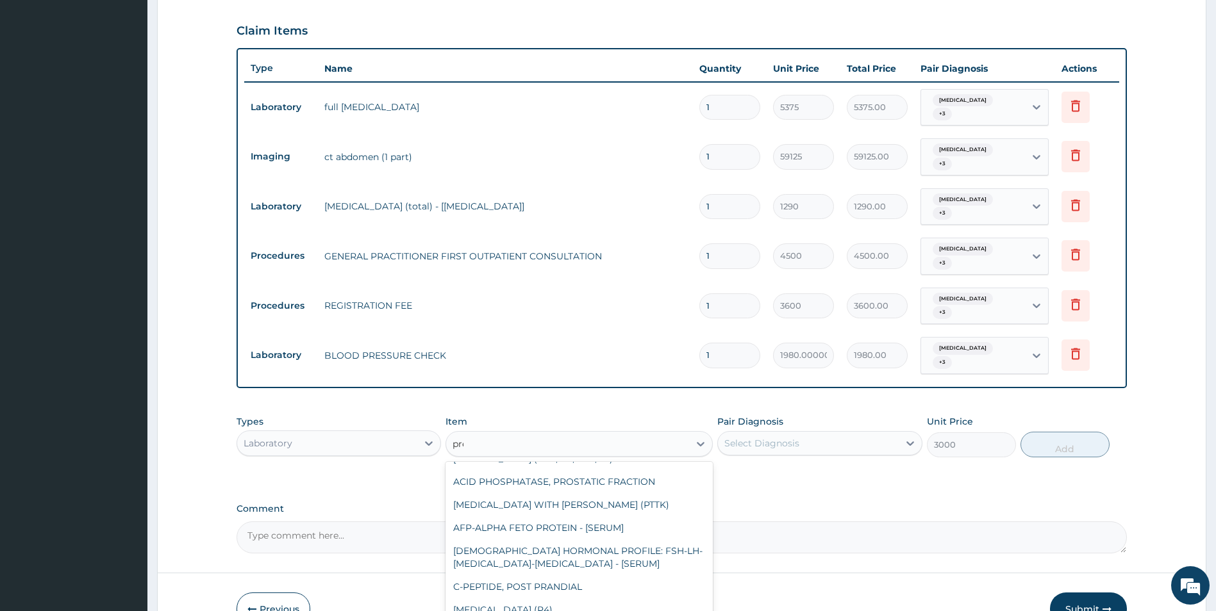
scroll to position [0, 0]
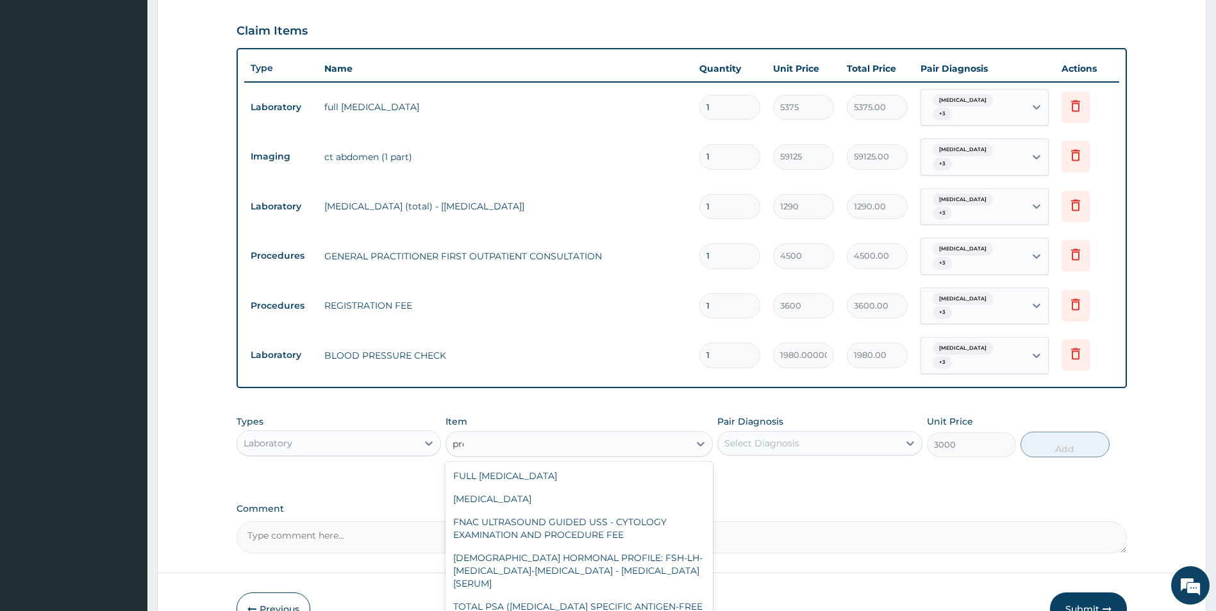
type input "preg"
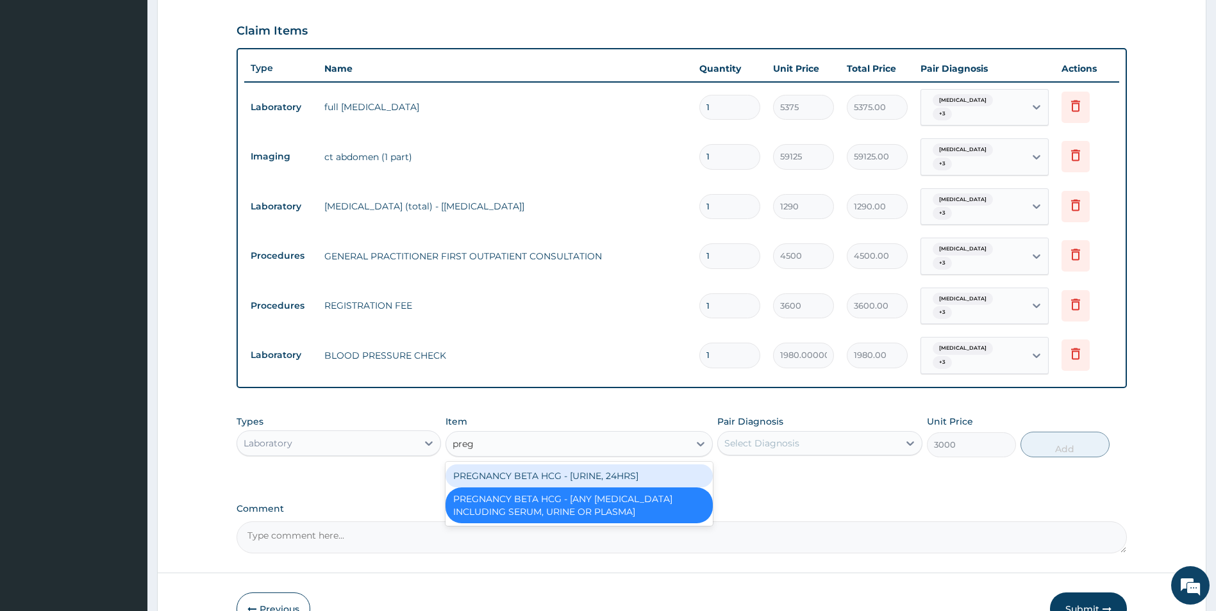
click at [610, 465] on div "PREGNANCY BETA HCG - [URINE, 24HRS]" at bounding box center [578, 476] width 267 height 23
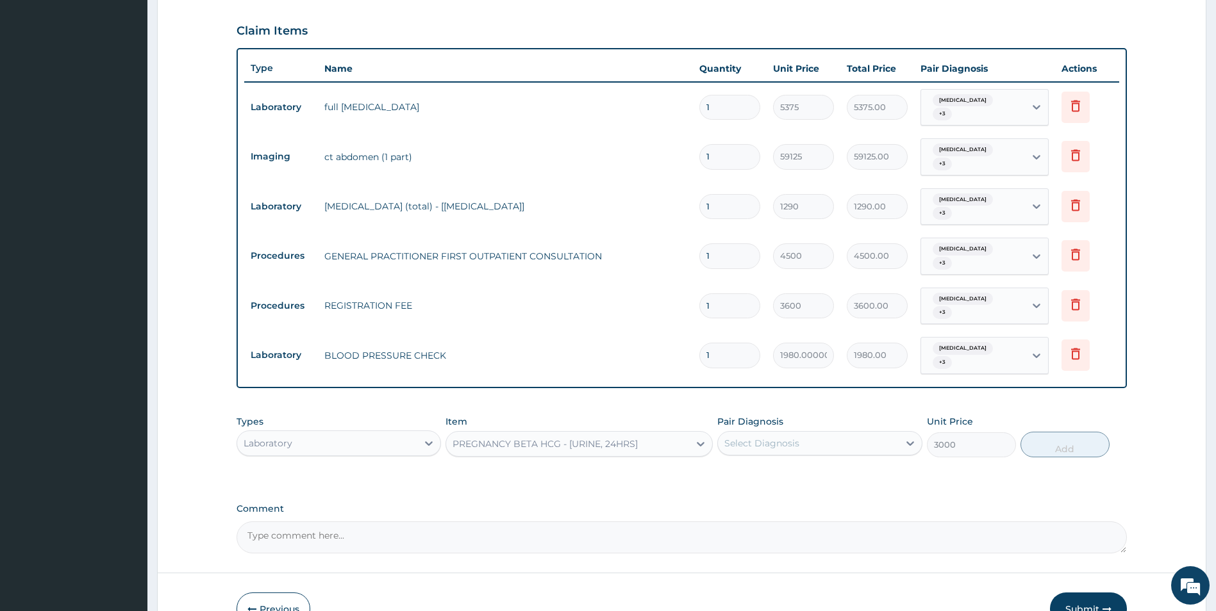
click at [786, 437] on div "Select Diagnosis" at bounding box center [761, 443] width 75 height 13
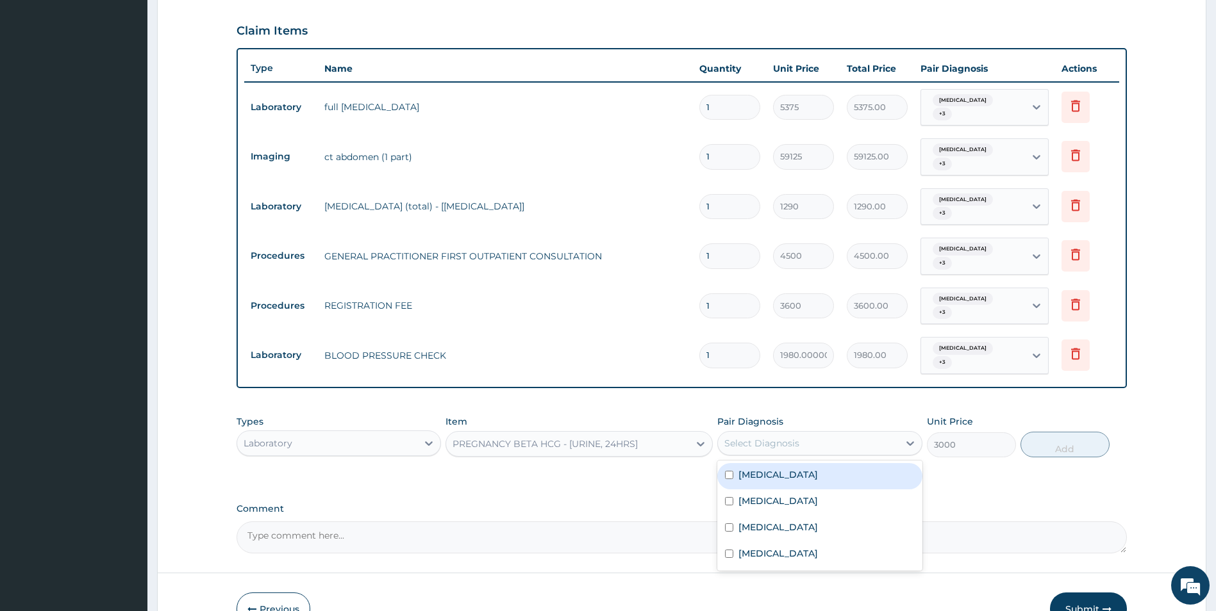
click at [783, 469] on label "Acute abdomen" at bounding box center [777, 475] width 79 height 13
checkbox input "false"
click at [775, 495] on label "Chest pain" at bounding box center [777, 501] width 79 height 13
checkbox input "true"
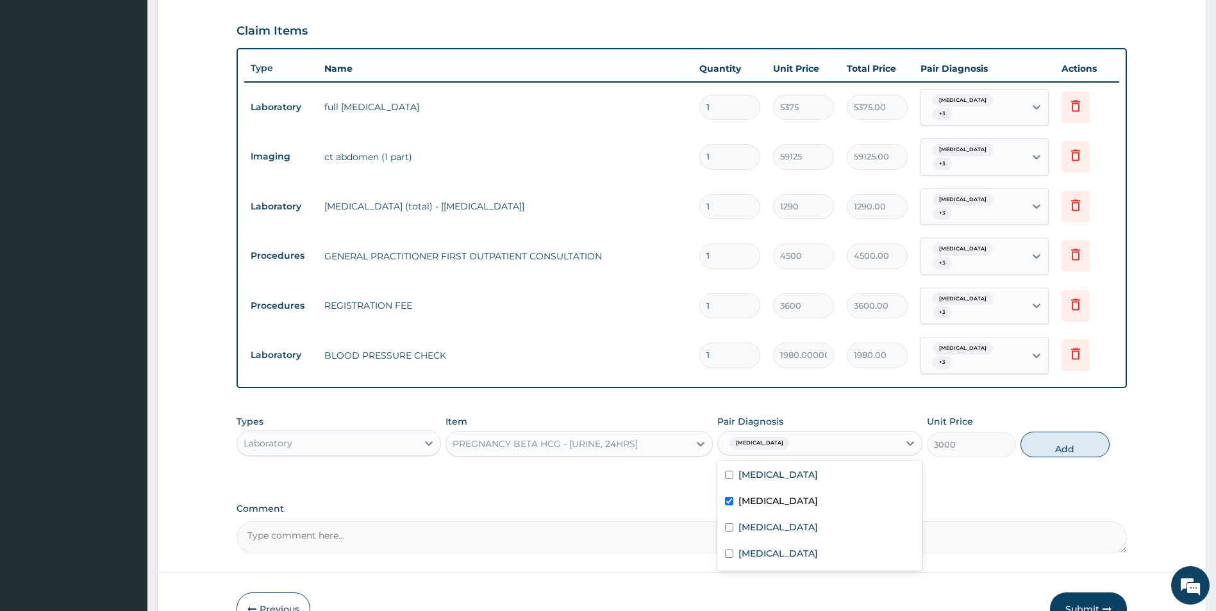
click at [789, 463] on div "Acute abdomen" at bounding box center [819, 476] width 205 height 26
click at [786, 463] on div "Acute abdomen" at bounding box center [819, 476] width 205 height 26
checkbox input "true"
click at [782, 521] on label "Hyperlipidemia" at bounding box center [777, 527] width 79 height 13
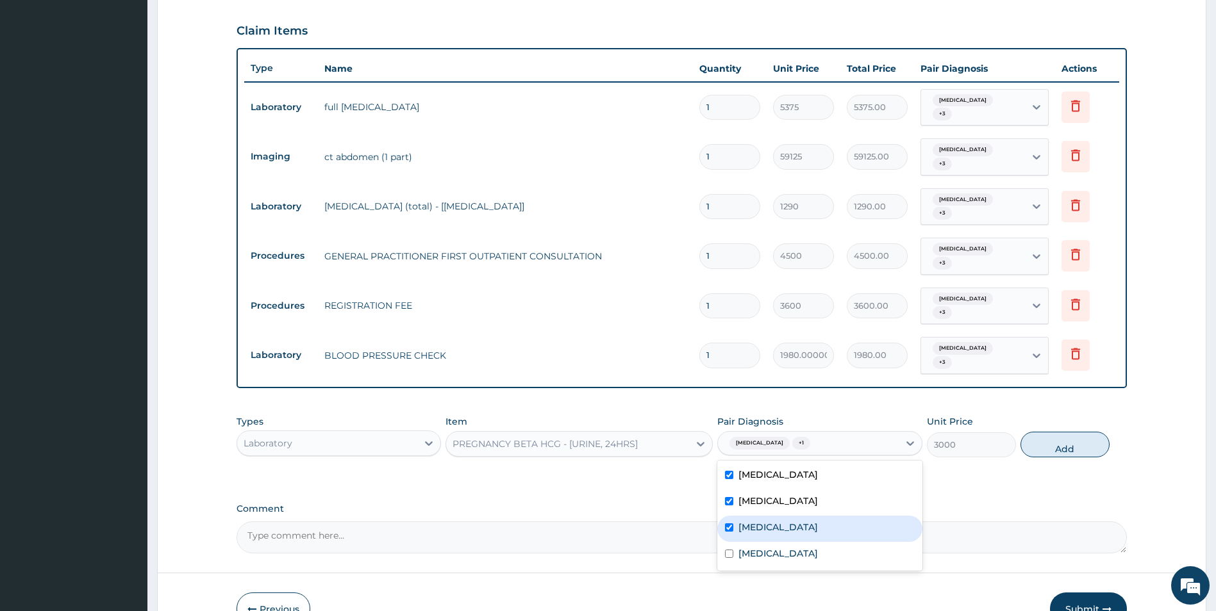
checkbox input "true"
click at [784, 547] on label "Peptic ulcer" at bounding box center [777, 553] width 79 height 13
checkbox input "true"
click at [1062, 432] on button "Add" at bounding box center [1064, 445] width 89 height 26
type input "0"
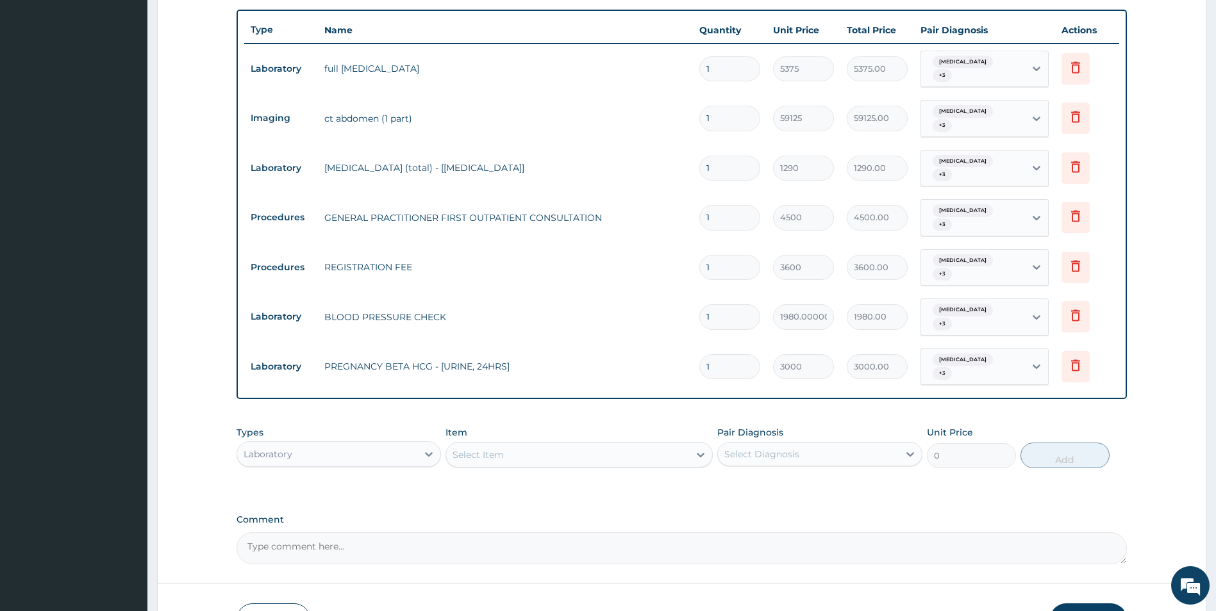
scroll to position [504, 0]
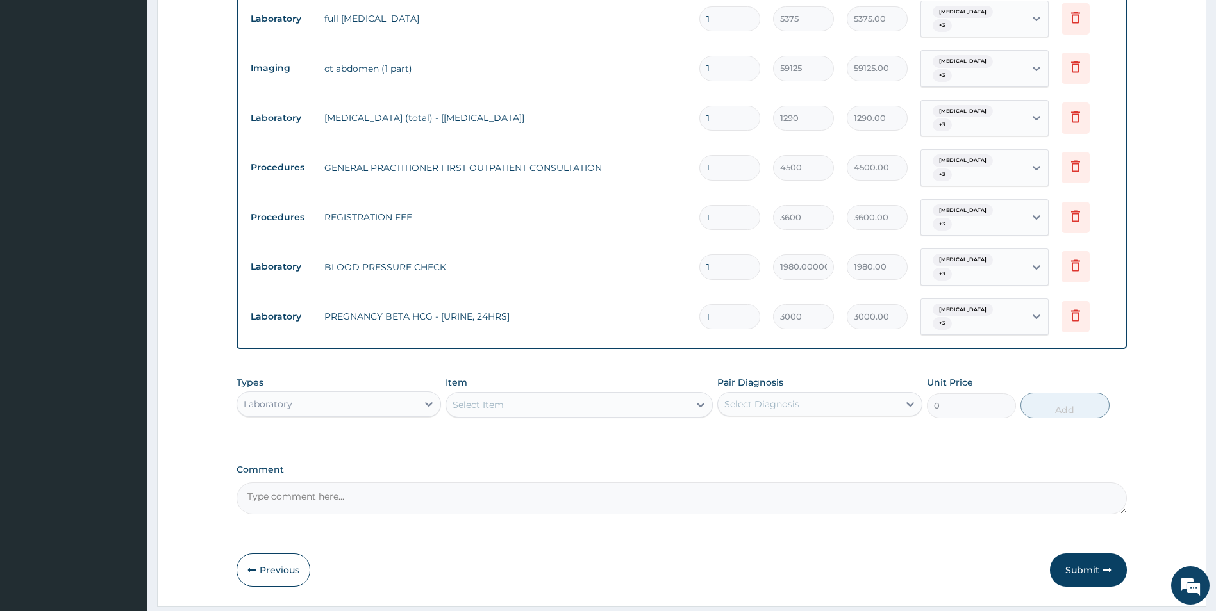
click at [1087, 554] on button "Submit" at bounding box center [1088, 570] width 77 height 33
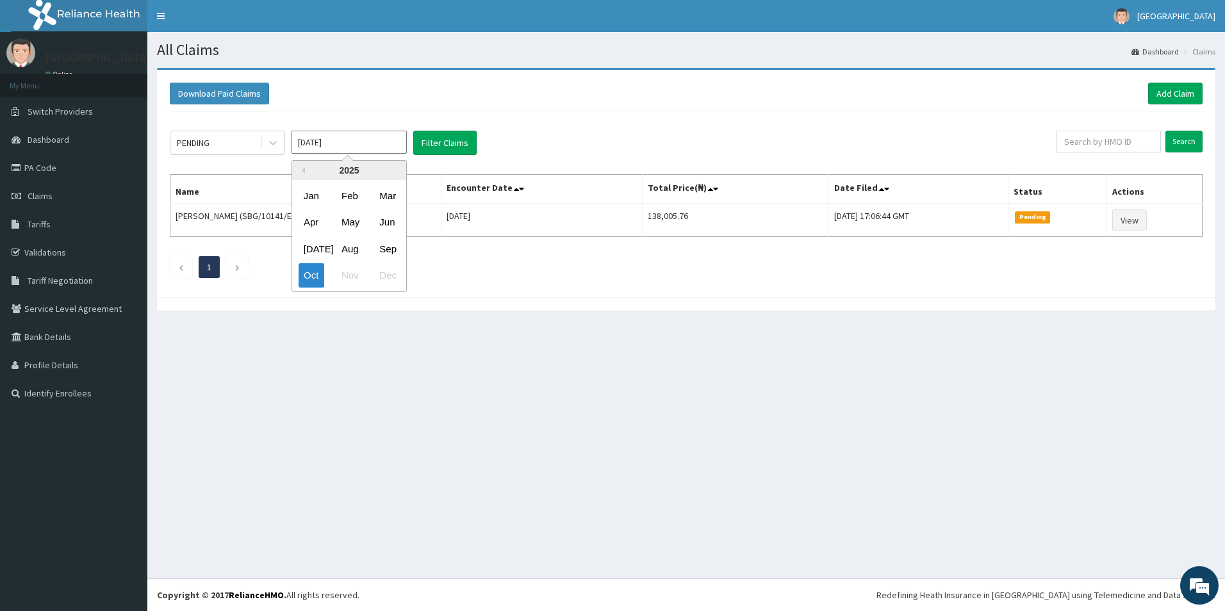
click at [308, 137] on input "[DATE]" at bounding box center [349, 142] width 115 height 23
click at [395, 251] on div "Sep" at bounding box center [387, 249] width 26 height 24
click at [395, 251] on div "PENDING Sep 2025 Filter Claims Search Name Encounter Date Total Price(₦) Date F…" at bounding box center [686, 201] width 1046 height 179
click at [435, 144] on button "Filter Claims" at bounding box center [444, 143] width 63 height 24
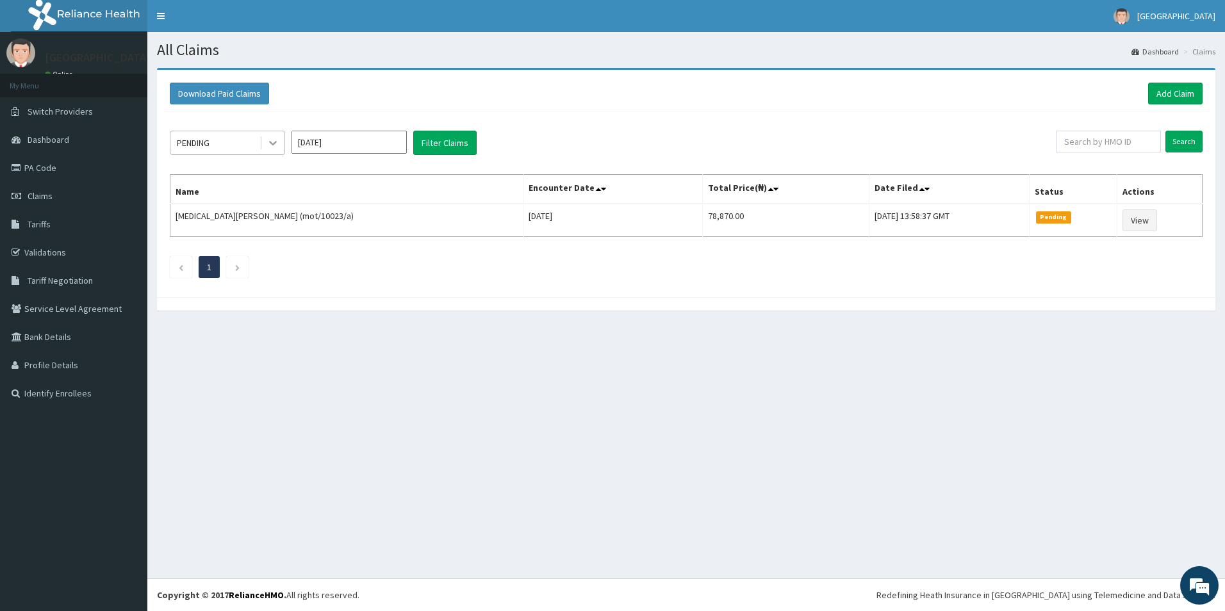
click at [278, 135] on div at bounding box center [272, 142] width 23 height 23
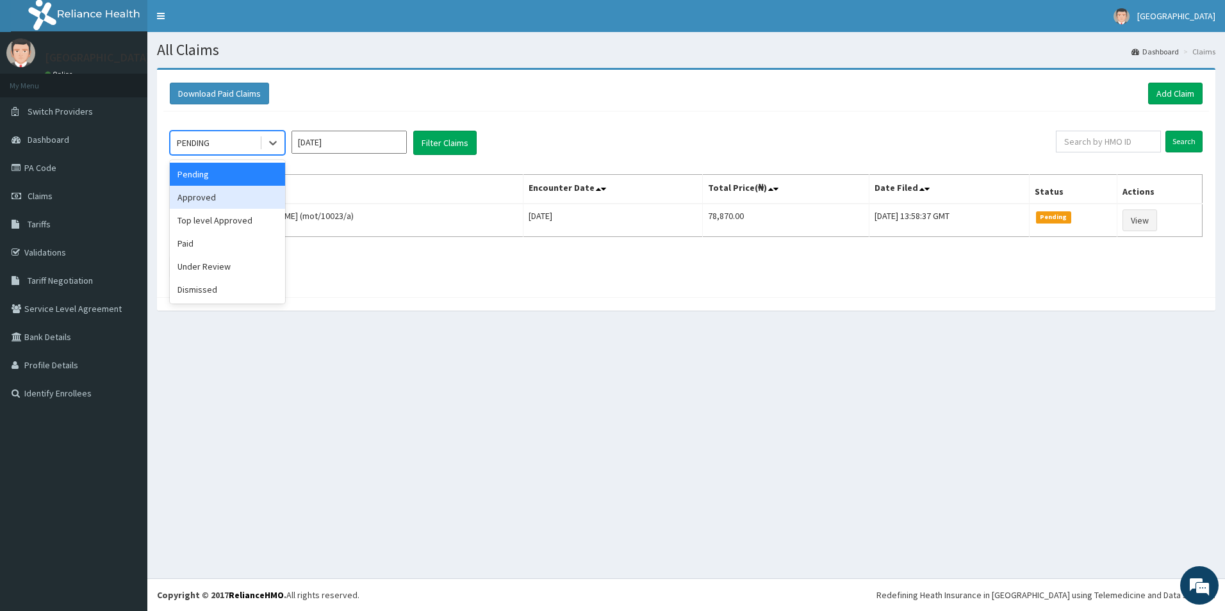
click at [254, 197] on div "Approved" at bounding box center [227, 197] width 115 height 23
click at [254, 197] on th "Name" at bounding box center [346, 189] width 353 height 29
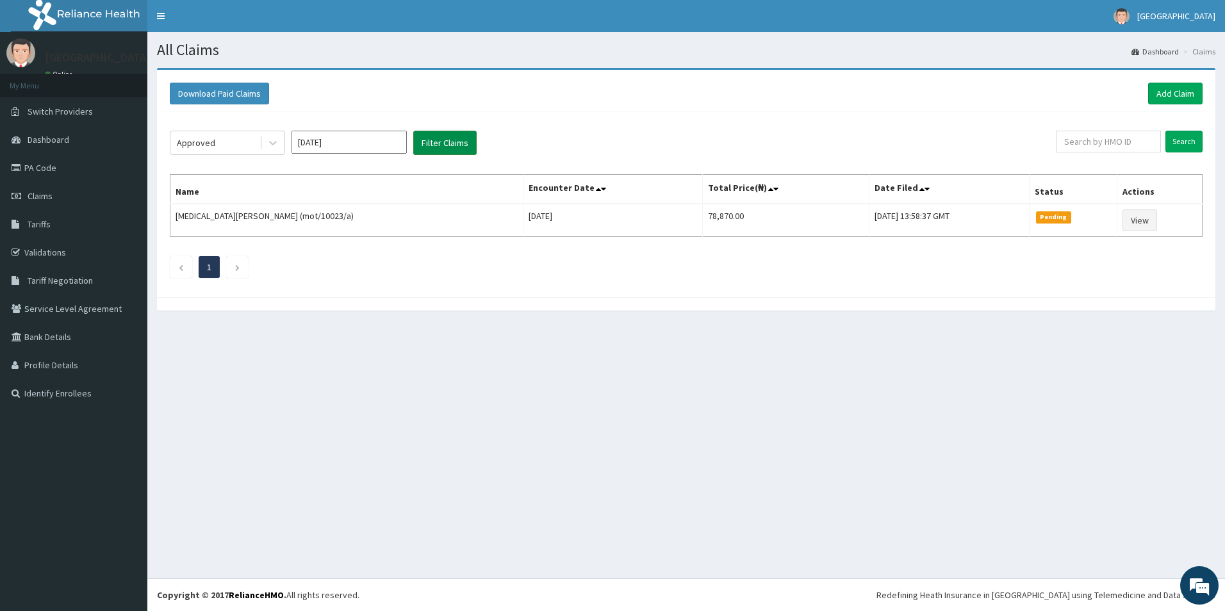
click at [463, 144] on button "Filter Claims" at bounding box center [444, 143] width 63 height 24
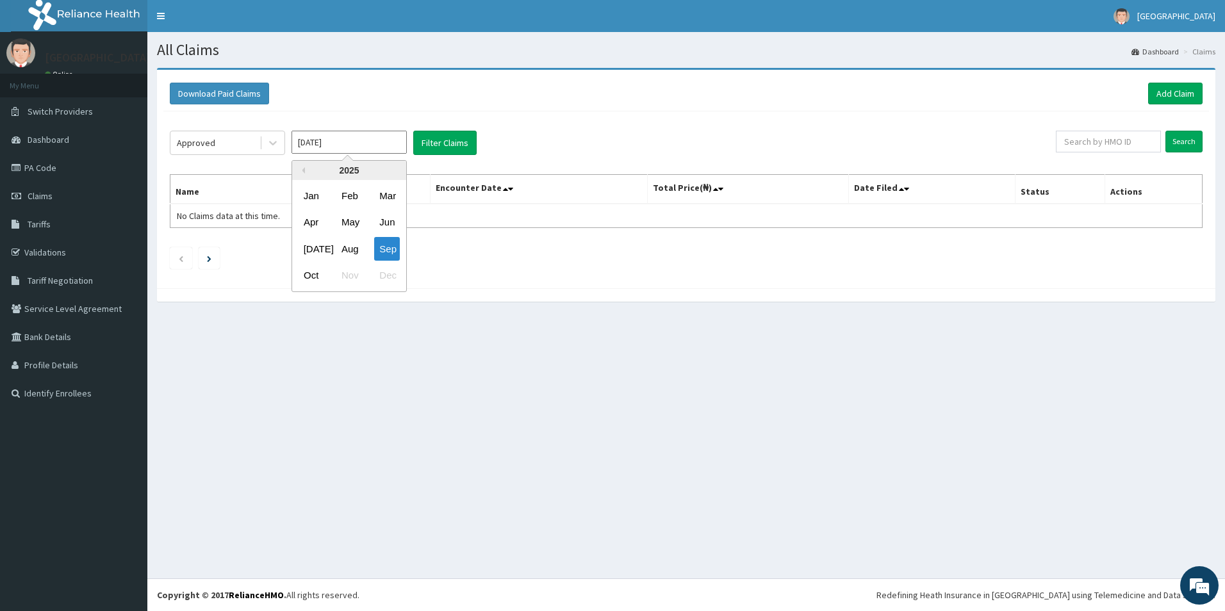
click at [320, 136] on input "Sep 2025" at bounding box center [349, 142] width 115 height 23
click at [348, 246] on div "Aug" at bounding box center [349, 249] width 26 height 24
type input "Aug 2025"
click at [281, 144] on div at bounding box center [272, 142] width 23 height 23
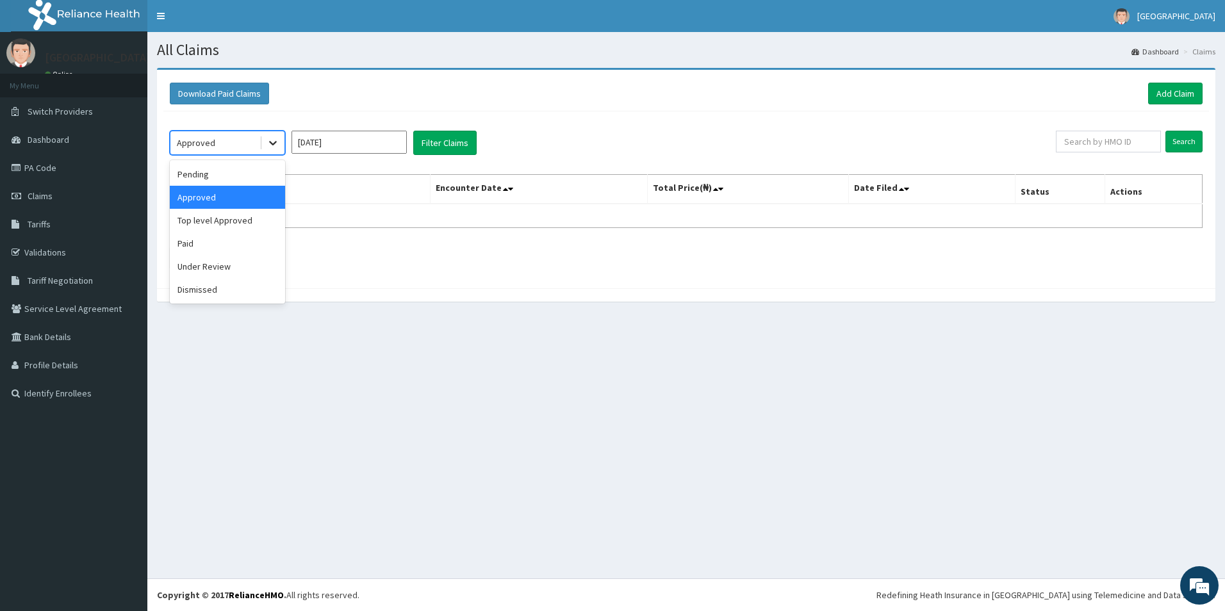
click at [281, 144] on div at bounding box center [272, 142] width 23 height 23
click at [272, 148] on icon at bounding box center [273, 143] width 13 height 13
click at [269, 137] on icon at bounding box center [273, 143] width 13 height 13
click at [253, 167] on div "Pending" at bounding box center [227, 174] width 115 height 23
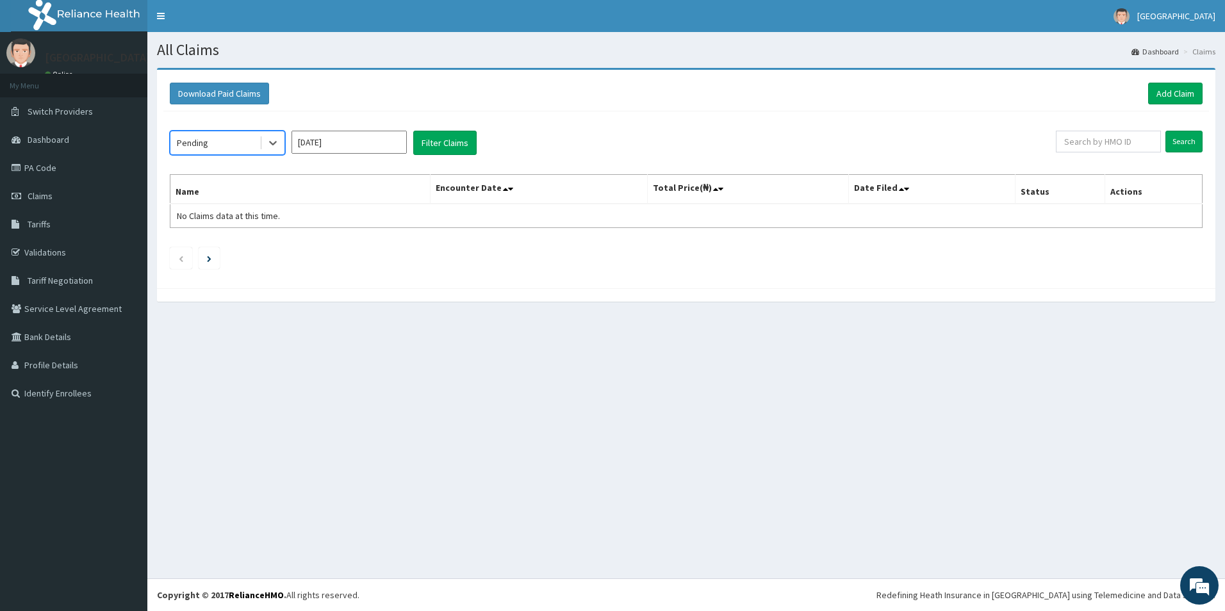
click at [253, 167] on div "option Pending, selected. Select is focused ,type to refine list, press Down to…" at bounding box center [686, 197] width 1046 height 170
click at [461, 145] on button "Filter Claims" at bounding box center [444, 143] width 63 height 24
click at [1122, 140] on input "text" at bounding box center [1108, 142] width 105 height 22
paste input "ACQ/10220/A"
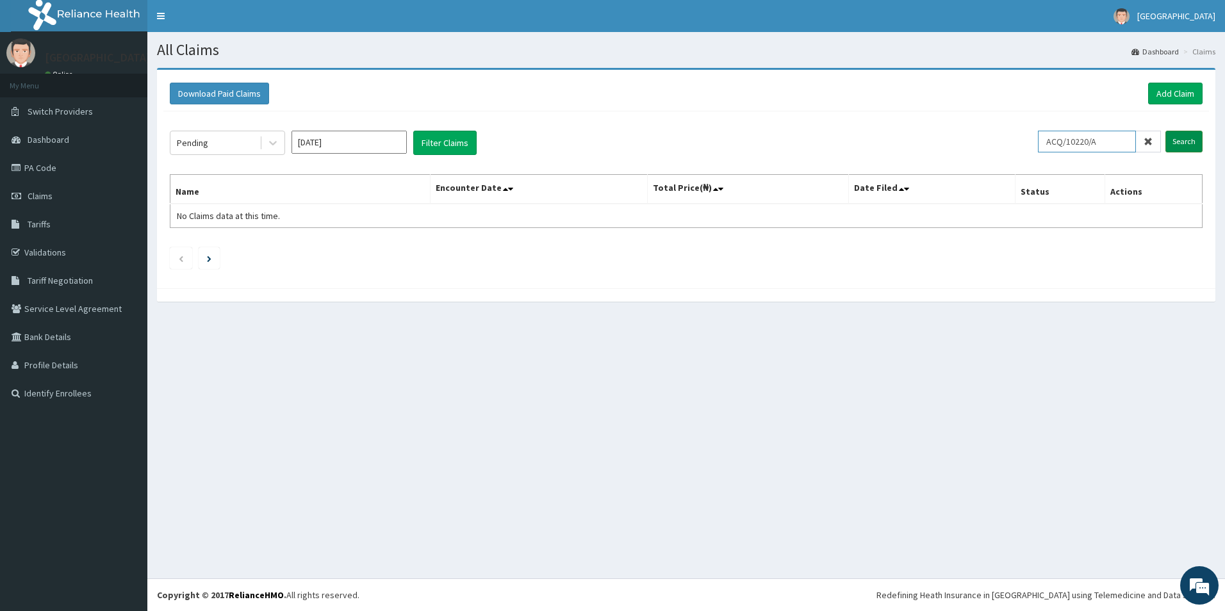
type input "ACQ/10220/A"
click at [1182, 136] on input "Search" at bounding box center [1184, 142] width 37 height 22
click at [1183, 140] on input "Search" at bounding box center [1184, 142] width 37 height 22
click at [1177, 145] on input "Search" at bounding box center [1184, 142] width 37 height 22
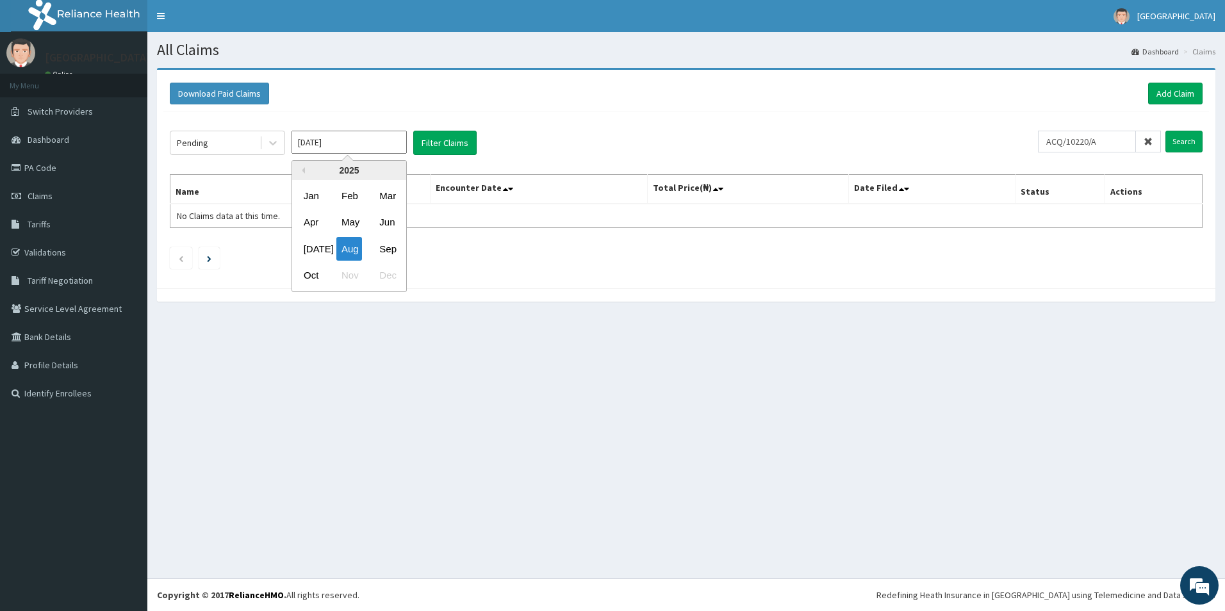
click at [345, 145] on input "Aug 2025" at bounding box center [349, 142] width 115 height 23
click at [384, 249] on div "Sep" at bounding box center [387, 249] width 26 height 24
type input "Sep 2025"
click at [1176, 140] on input "Search" at bounding box center [1184, 142] width 37 height 22
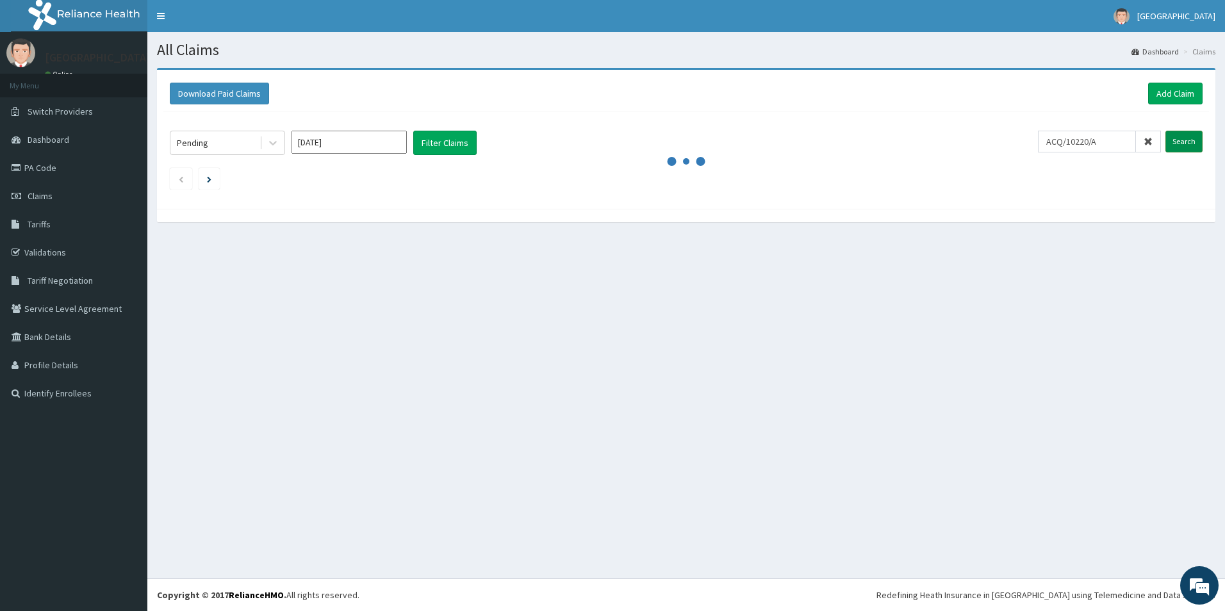
click at [1176, 140] on input "Search" at bounding box center [1184, 142] width 37 height 22
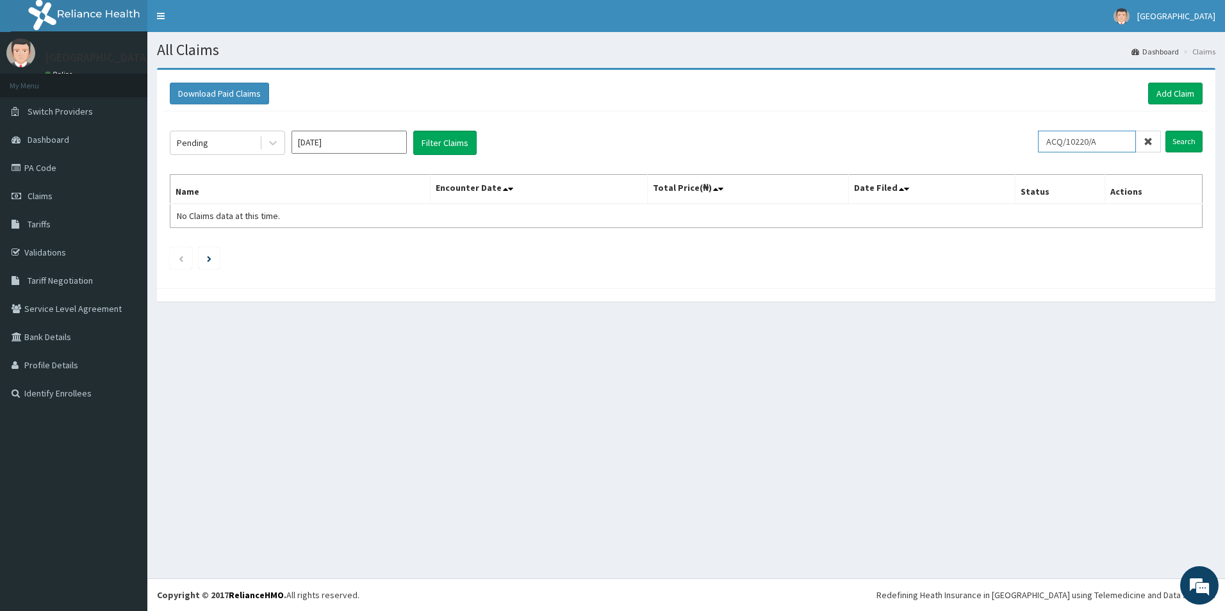
click at [1115, 138] on input "ACQ/10220/A" at bounding box center [1087, 142] width 98 height 22
drag, startPoint x: 1100, startPoint y: 140, endPoint x: 990, endPoint y: 144, distance: 110.3
click at [990, 144] on div "Pending Sep 2025 Filter Claims ACQ/10220/A Search" at bounding box center [686, 143] width 1033 height 24
click at [1172, 95] on link "Add Claim" at bounding box center [1176, 94] width 54 height 22
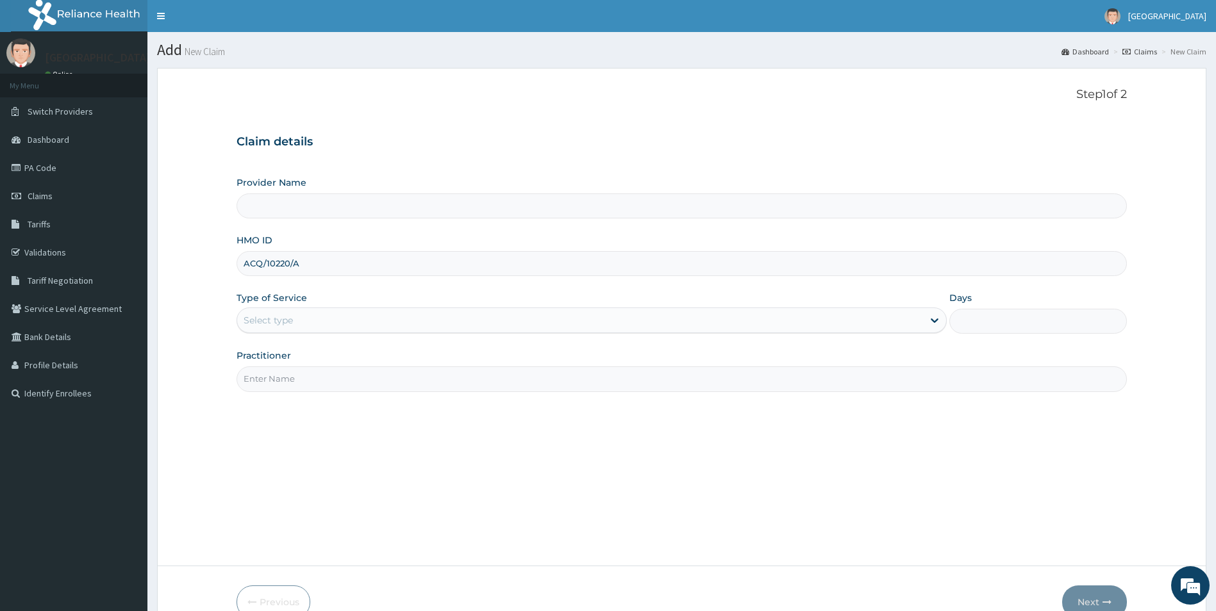
type input "ACQ/10220/A"
type input "[GEOGRAPHIC_DATA]"
click at [304, 327] on div "Select type" at bounding box center [580, 320] width 686 height 21
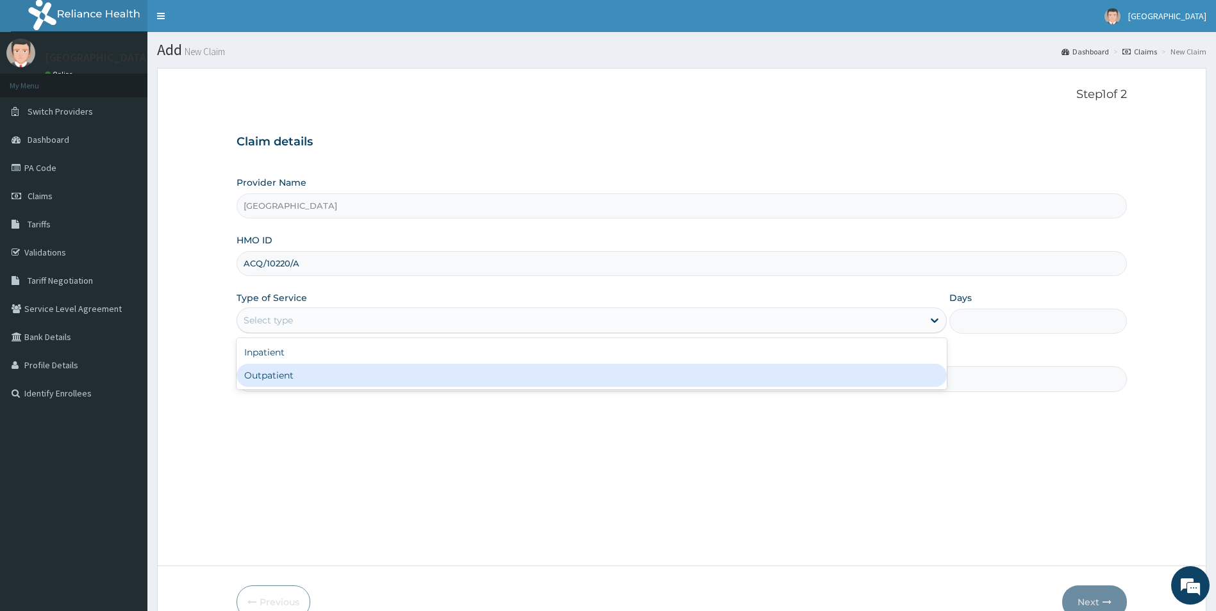
click at [286, 376] on div "Outpatient" at bounding box center [591, 375] width 711 height 23
type input "1"
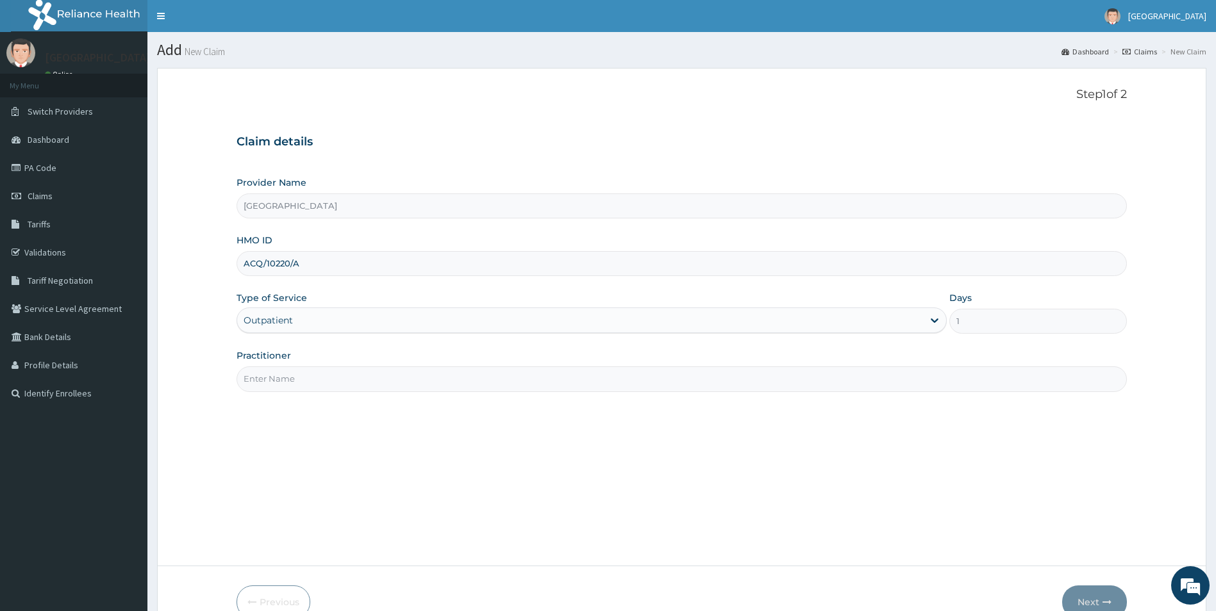
click at [299, 381] on input "Practitioner" at bounding box center [681, 379] width 891 height 25
click at [299, 382] on input "Practitioner" at bounding box center [681, 379] width 891 height 25
type input "[PERSON_NAME] [PERSON_NAME]"
click at [1098, 593] on button "Next" at bounding box center [1094, 602] width 65 height 33
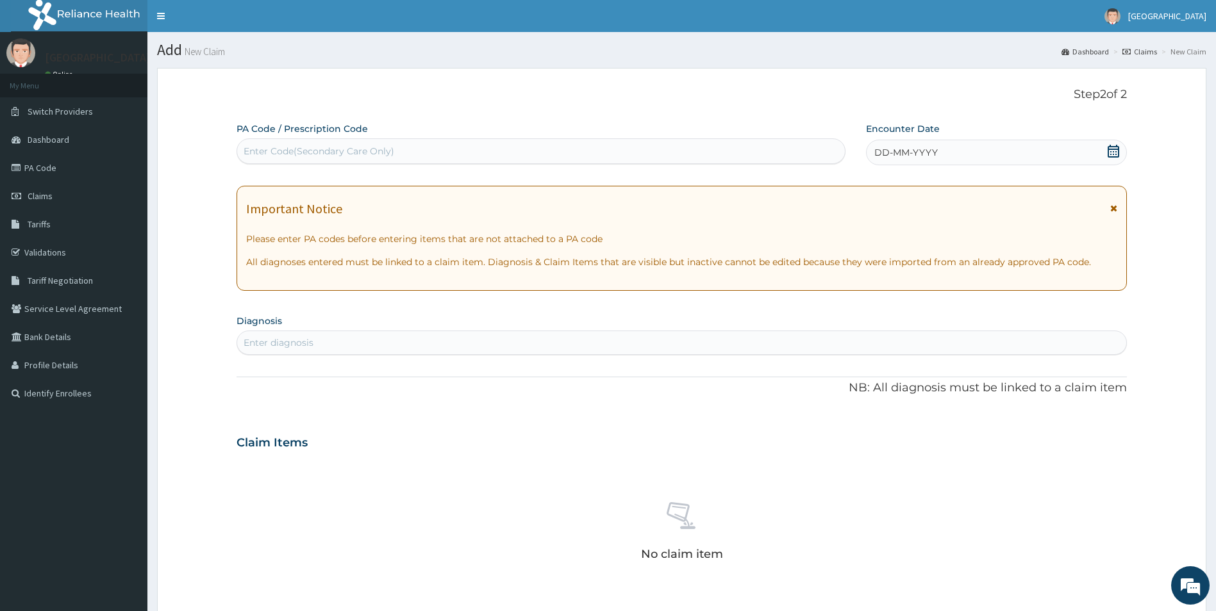
click at [1098, 593] on div "No claim item" at bounding box center [681, 533] width 891 height 147
click at [380, 154] on div "Enter Code(Secondary Care Only)" at bounding box center [319, 151] width 151 height 13
paste input "PA/1DD96B"
type input "PA/1DD96B"
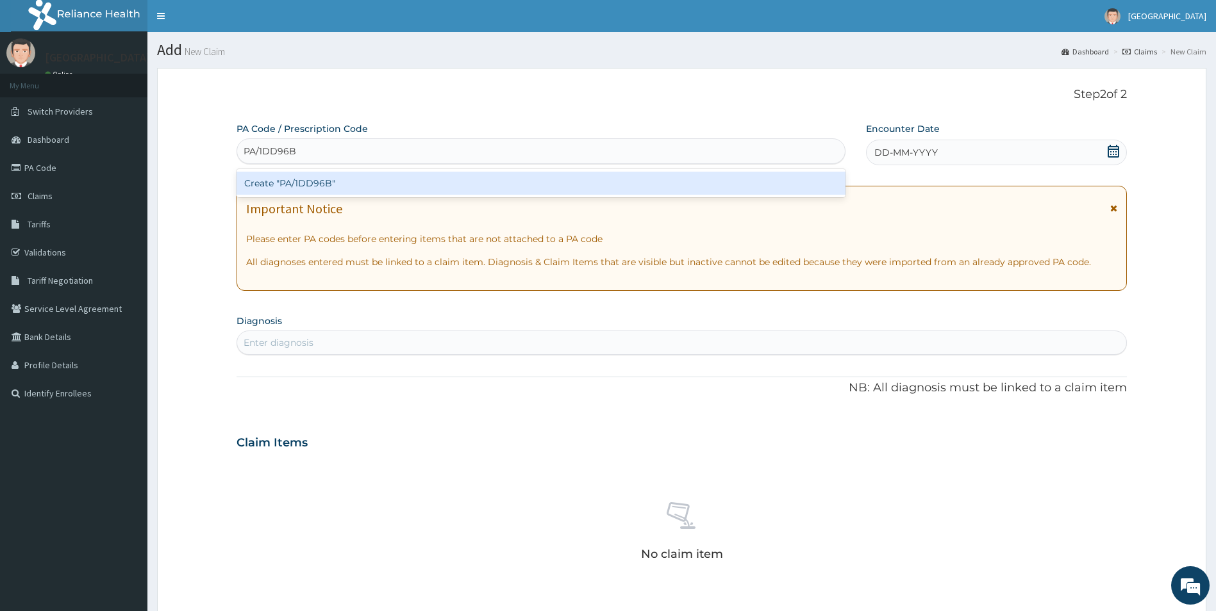
click at [315, 174] on div "Create "PA/1DD96B"" at bounding box center [540, 183] width 609 height 23
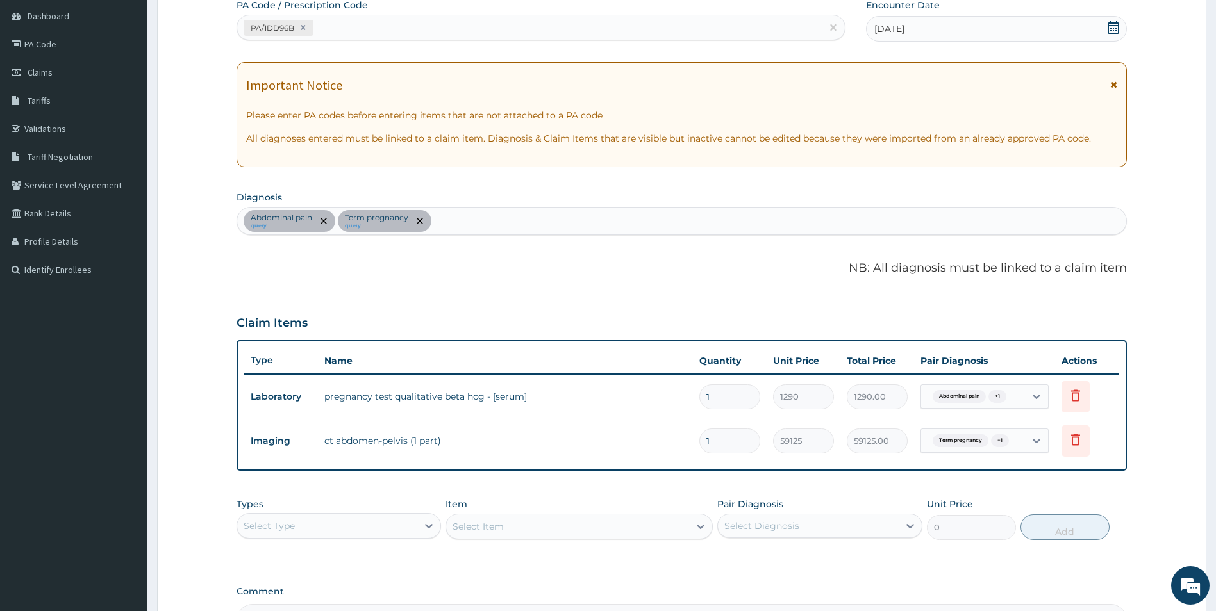
scroll to position [192, 0]
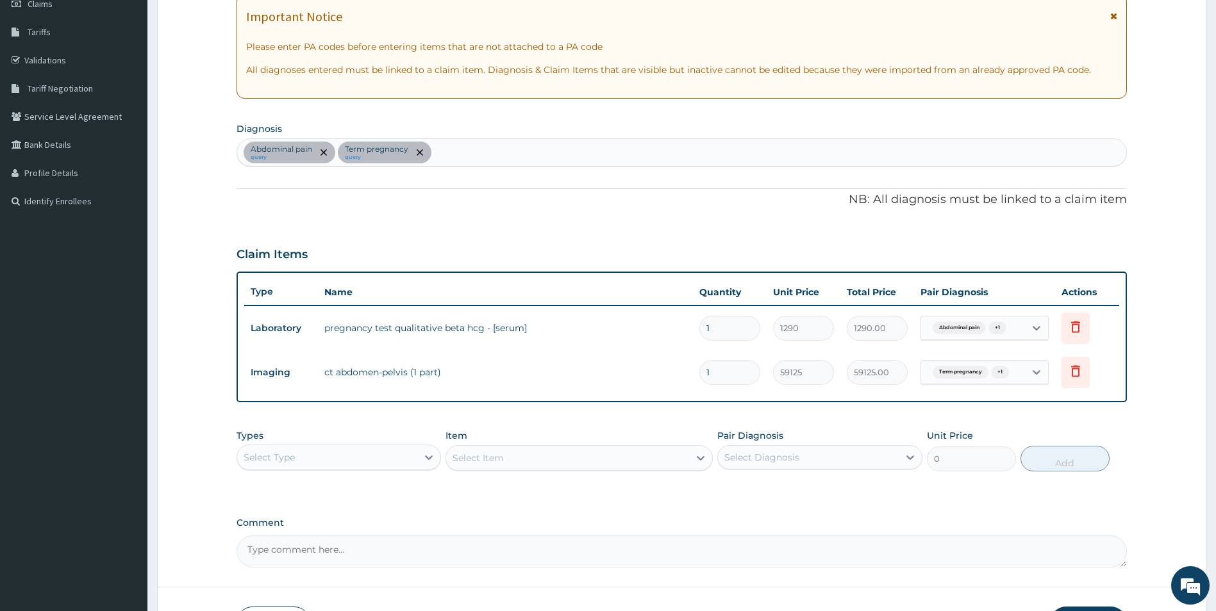
click at [401, 466] on div "Select Type" at bounding box center [327, 457] width 181 height 21
click at [404, 463] on div "Select Type" at bounding box center [327, 457] width 181 height 21
click at [379, 537] on div "Procedures" at bounding box center [338, 535] width 205 height 23
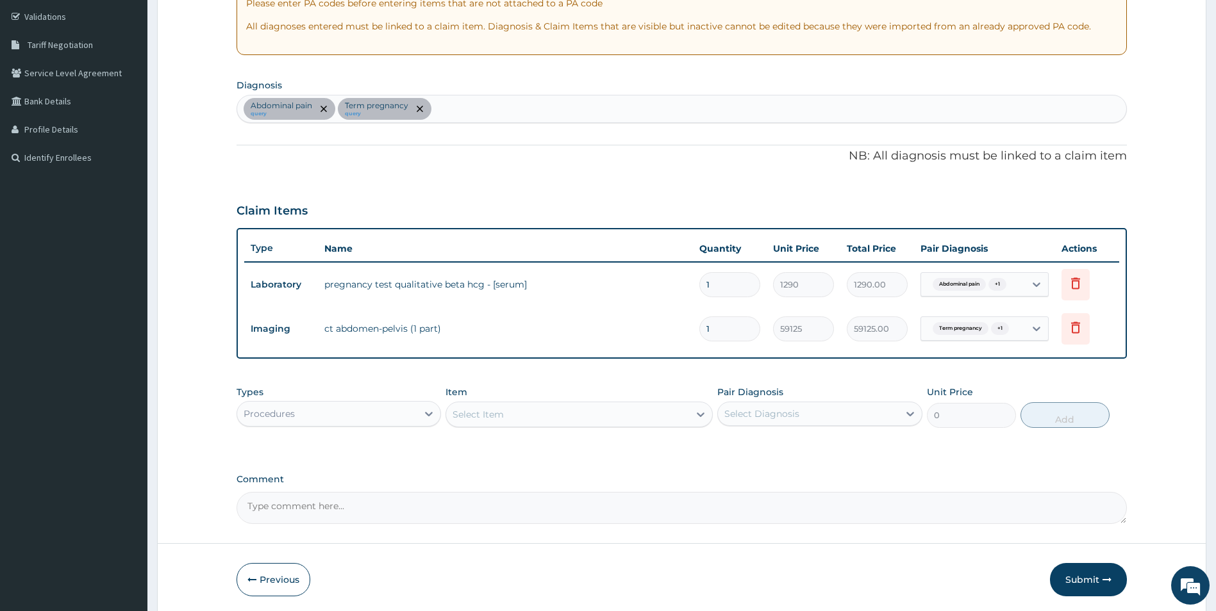
scroll to position [283, 0]
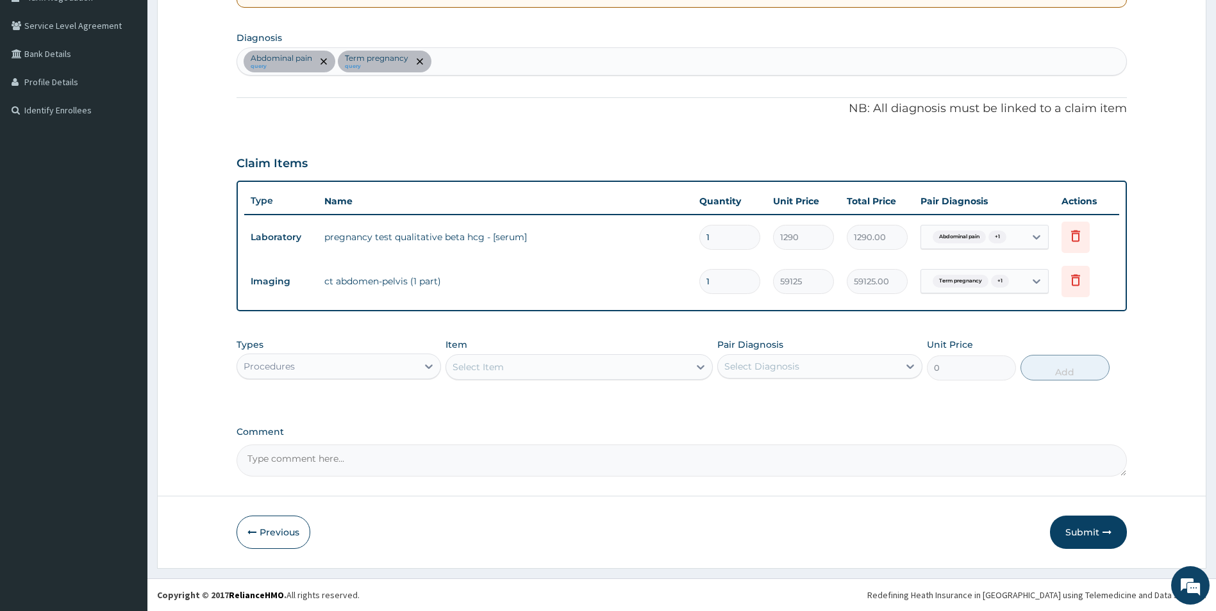
click at [552, 375] on div "Select Item" at bounding box center [567, 367] width 243 height 21
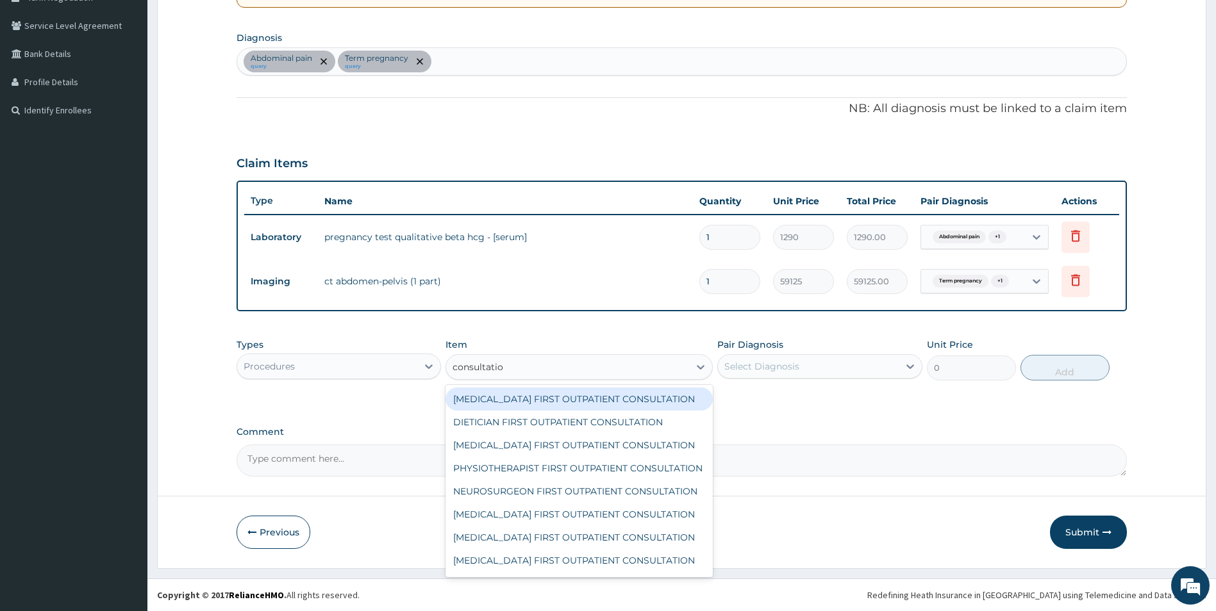
type input "consultation"
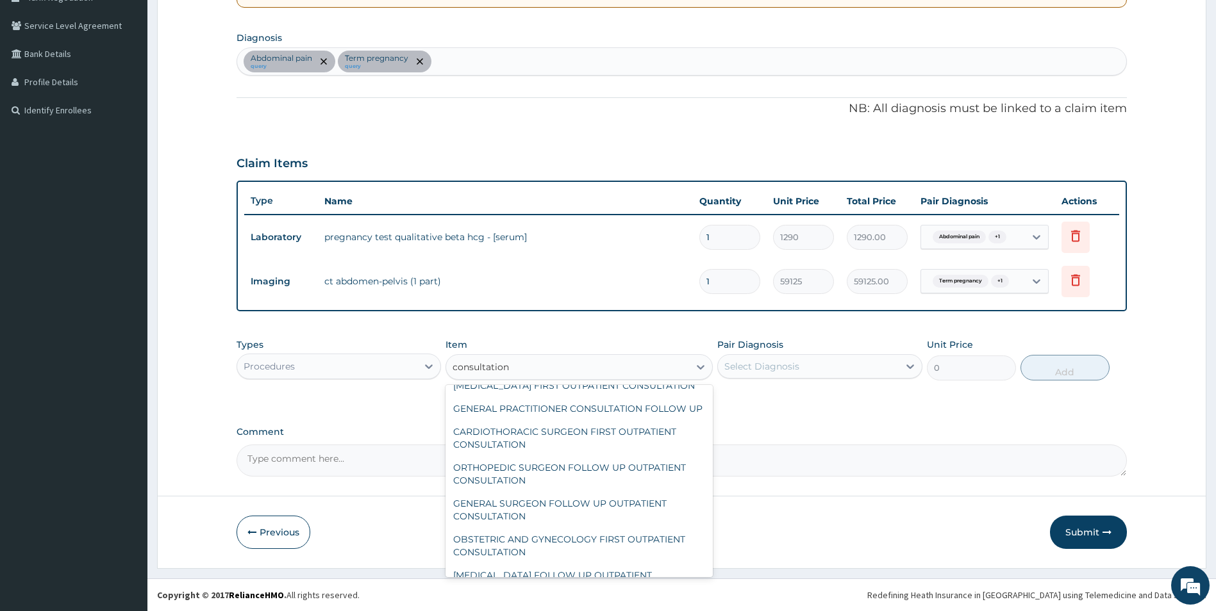
scroll to position [320, 0]
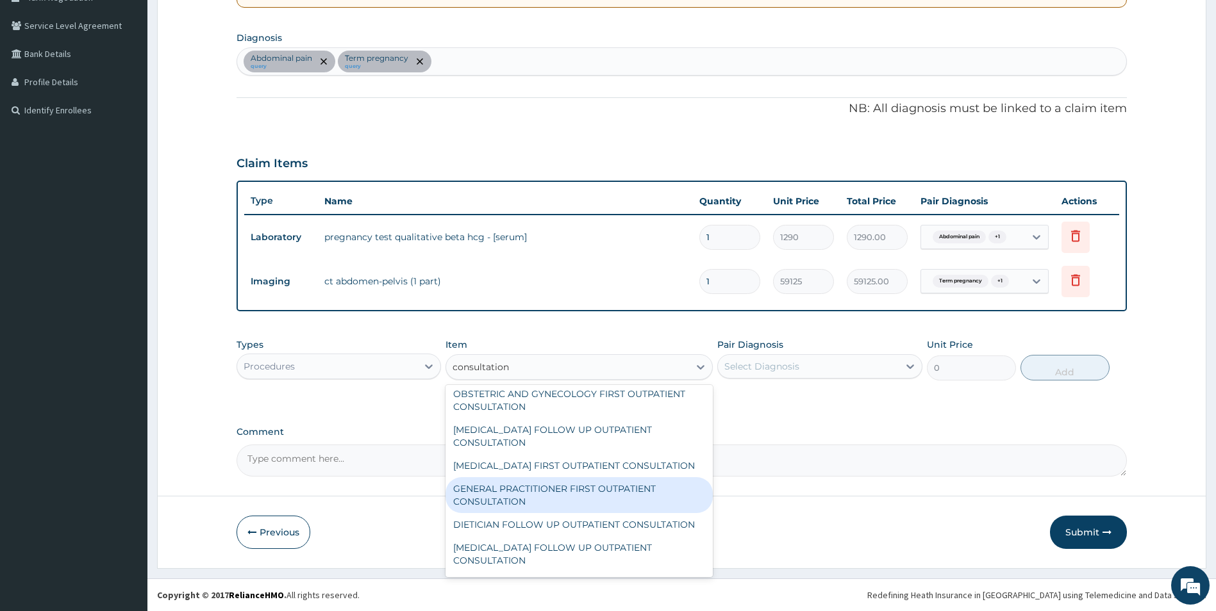
click at [612, 513] on div "GENERAL PRACTITIONER FIRST OUTPATIENT CONSULTATION" at bounding box center [578, 495] width 267 height 36
type input "4500"
click at [612, 536] on div "Previous Submit" at bounding box center [681, 532] width 891 height 33
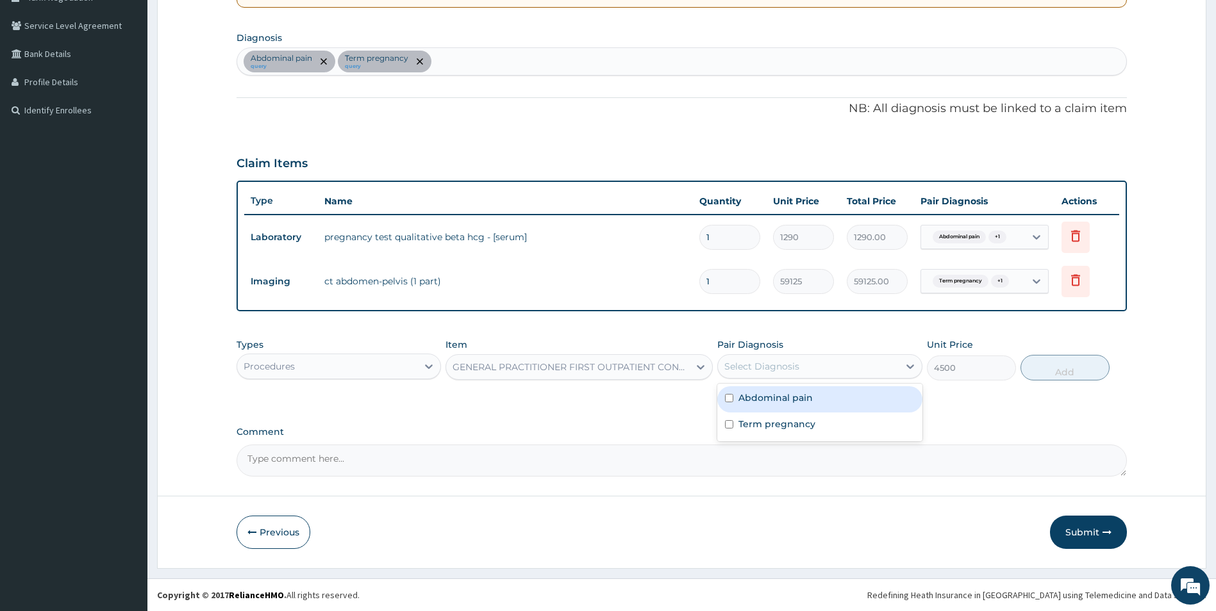
click at [824, 373] on div "Select Diagnosis" at bounding box center [808, 366] width 181 height 21
click at [820, 399] on div "Abdominal pain" at bounding box center [819, 399] width 205 height 26
checkbox input "false"
click at [820, 422] on div "Term pregnancy" at bounding box center [819, 426] width 205 height 26
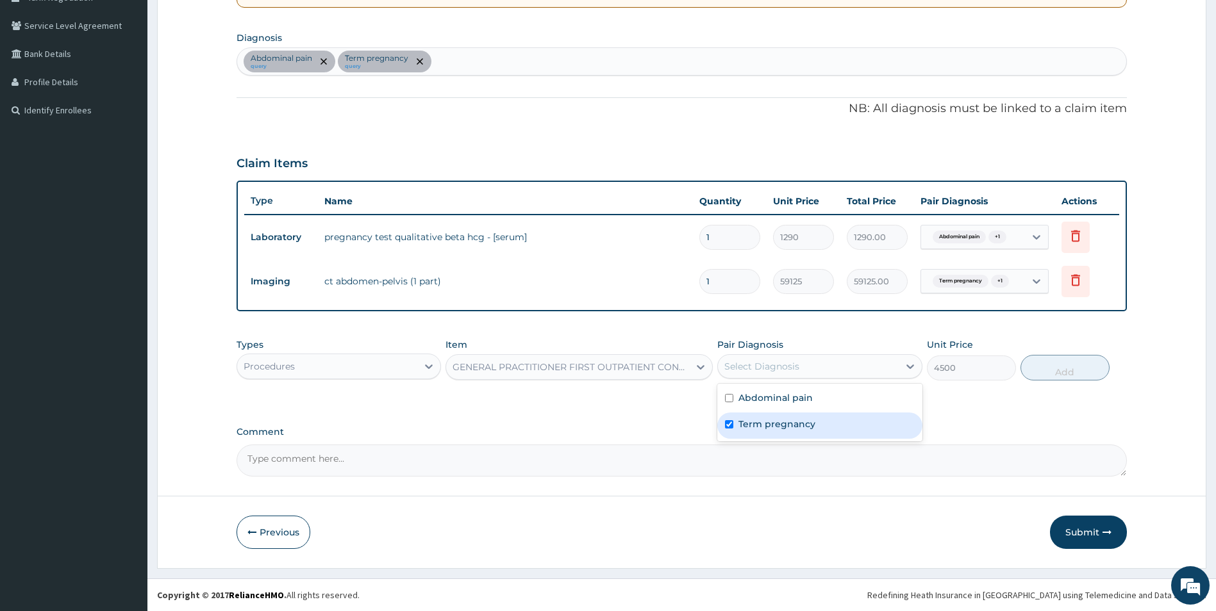
checkbox input "true"
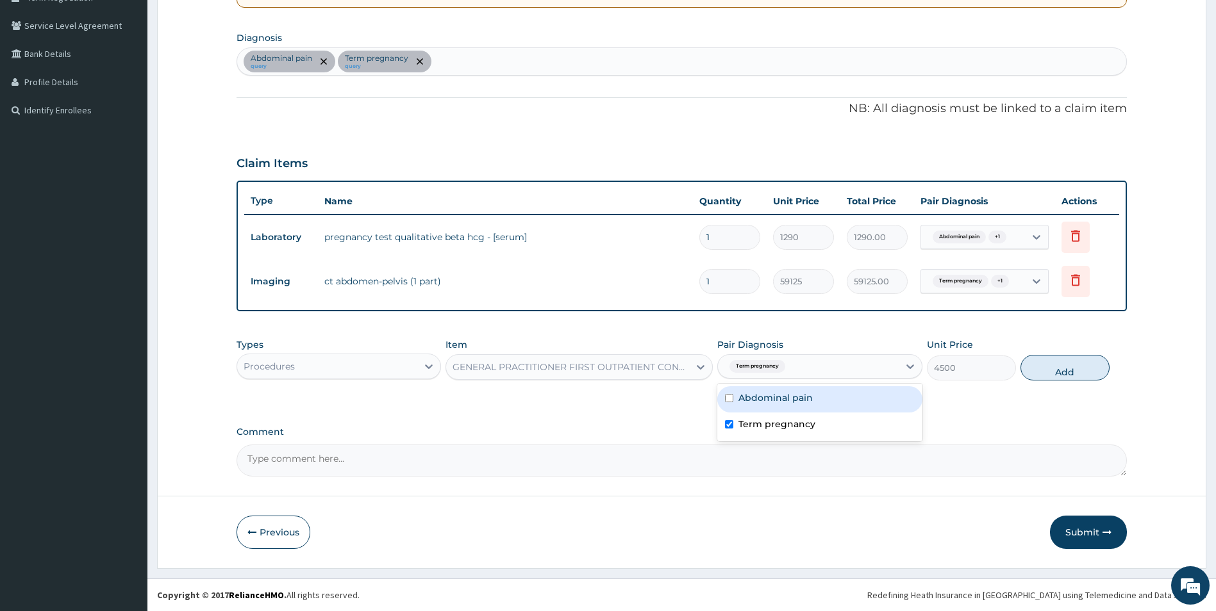
click at [813, 394] on div "Abdominal pain" at bounding box center [819, 399] width 205 height 26
checkbox input "true"
click at [1077, 370] on button "Add" at bounding box center [1064, 368] width 89 height 26
click at [1077, 370] on div "PA Code / Prescription Code PA/1DD96B Encounter Date 20-09-2025 Important Notic…" at bounding box center [681, 158] width 891 height 638
type input "0"
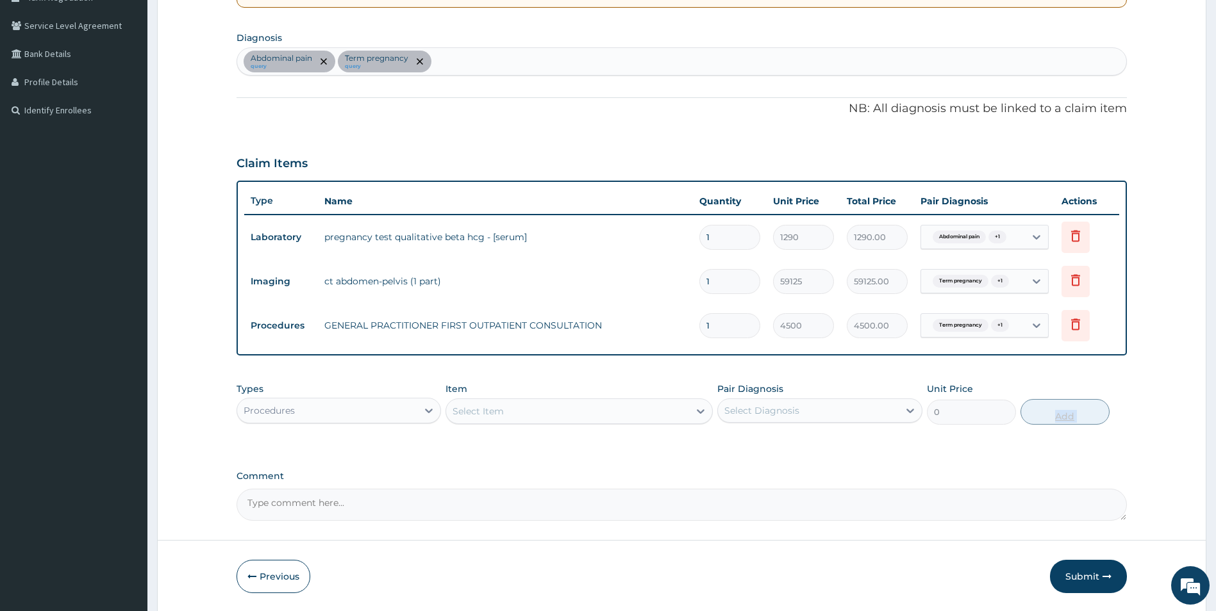
click at [1077, 370] on div "PA Code / Prescription Code PA/1DD96B Encounter Date 20-09-2025 Important Notic…" at bounding box center [681, 180] width 891 height 682
click at [513, 409] on div "Select Item" at bounding box center [567, 411] width 243 height 21
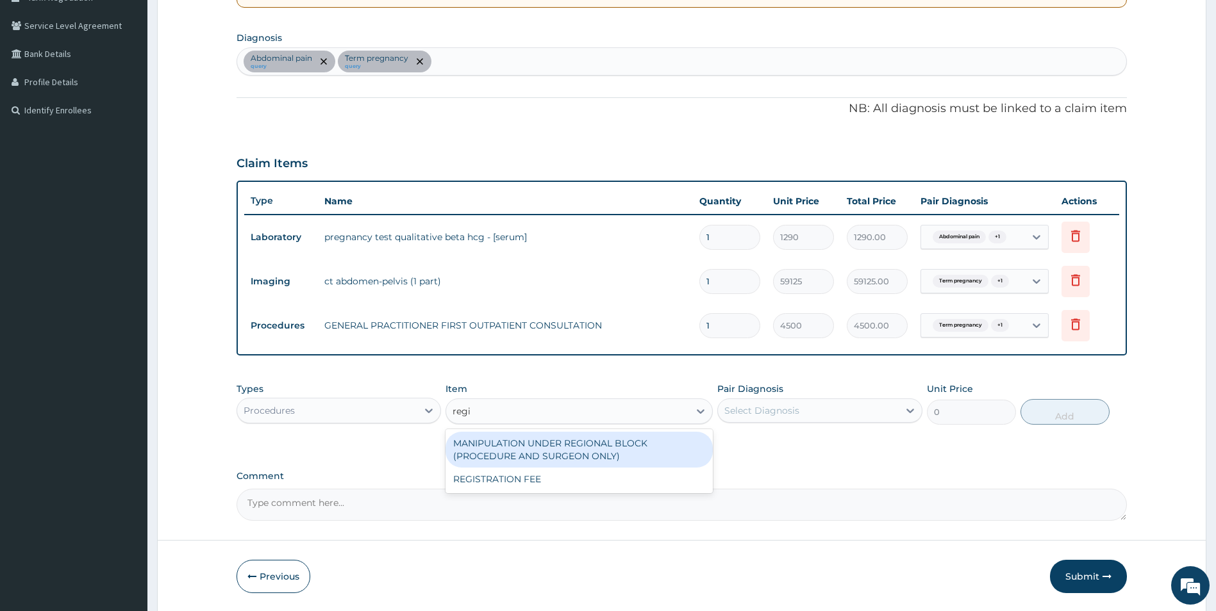
type input "regis"
click at [560, 449] on div "REGISTRATION FEE" at bounding box center [578, 443] width 267 height 23
type input "3600"
click at [560, 449] on div "Types Procedures Item option GENERAL PRACTITIONER FIRST OUTPATIENT CONSULTATION…" at bounding box center [681, 413] width 891 height 74
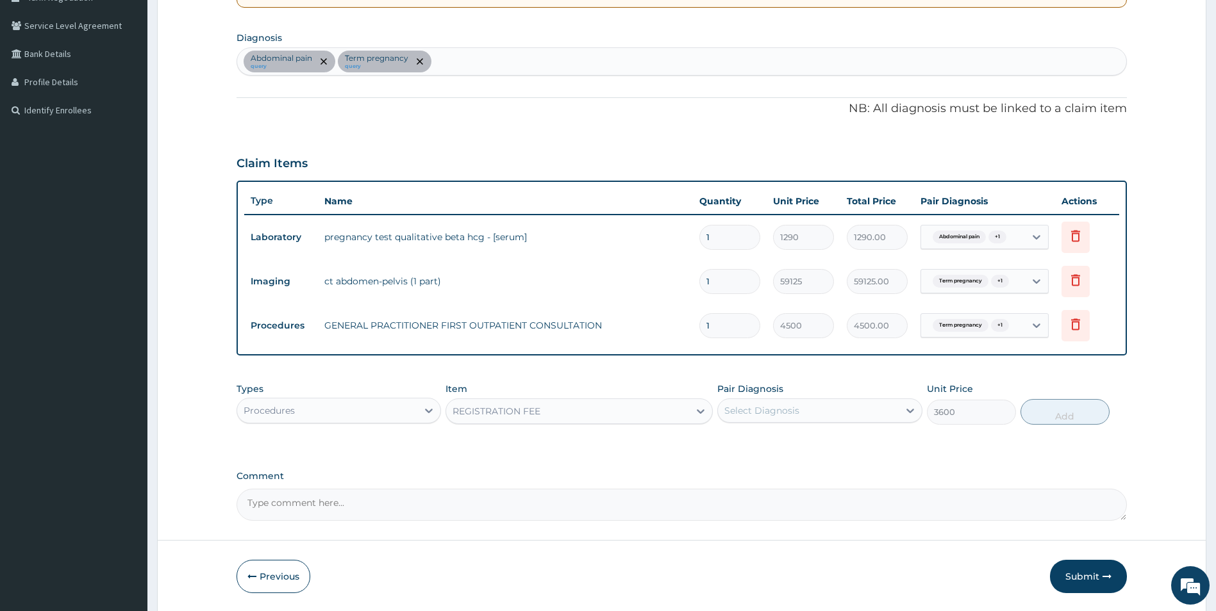
click at [797, 410] on div "Select Diagnosis" at bounding box center [761, 410] width 75 height 13
click at [796, 451] on div "Abdominal pain" at bounding box center [819, 444] width 205 height 26
checkbox input "true"
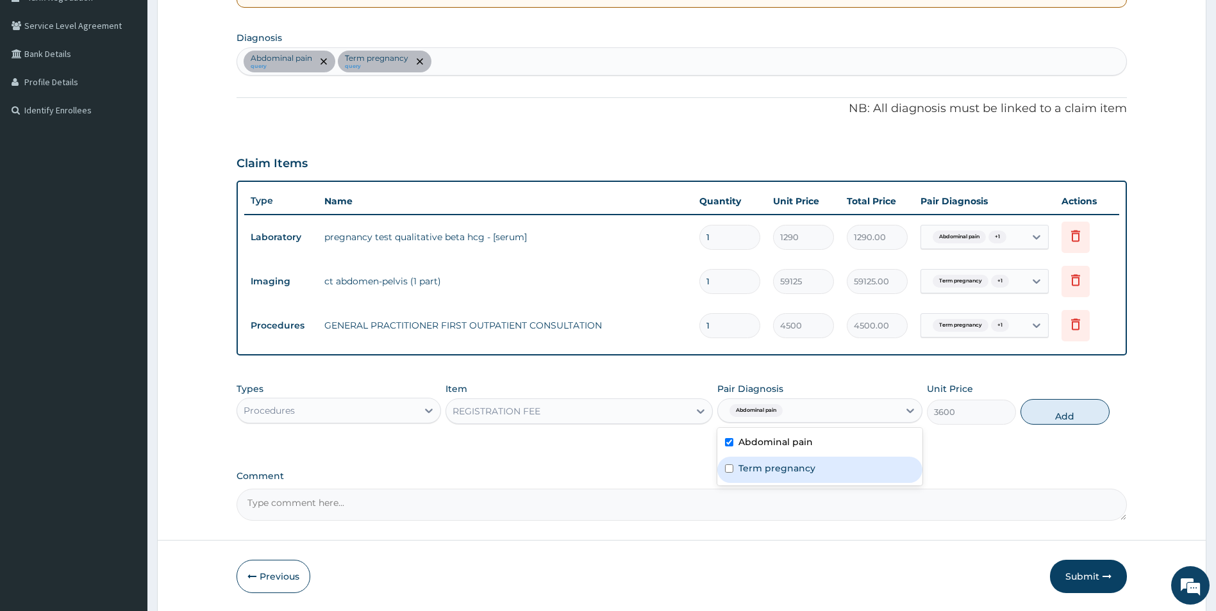
click at [806, 470] on label "Term pregnancy" at bounding box center [776, 468] width 77 height 13
checkbox input "true"
click at [1078, 413] on button "Add" at bounding box center [1064, 412] width 89 height 26
type input "0"
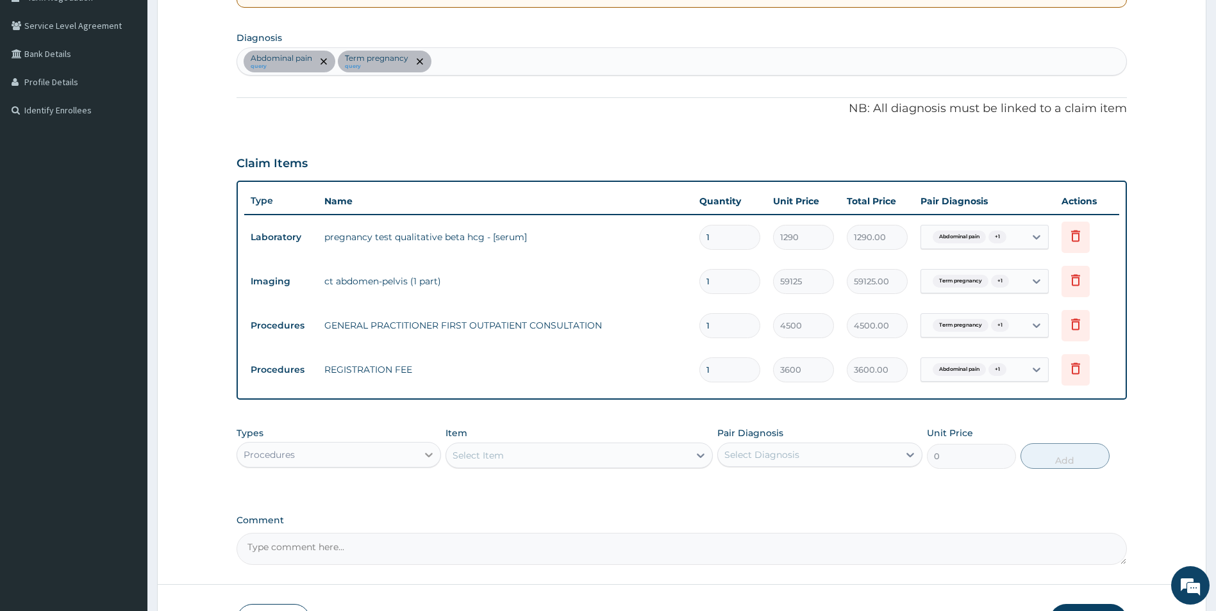
click at [426, 455] on icon at bounding box center [428, 455] width 13 height 13
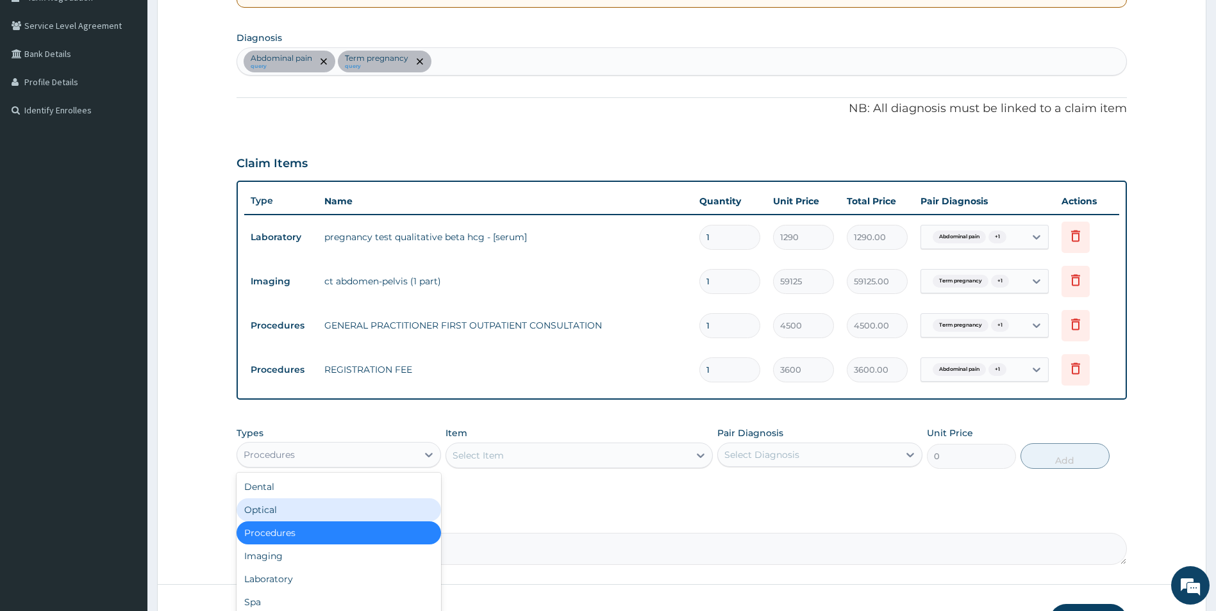
scroll to position [44, 0]
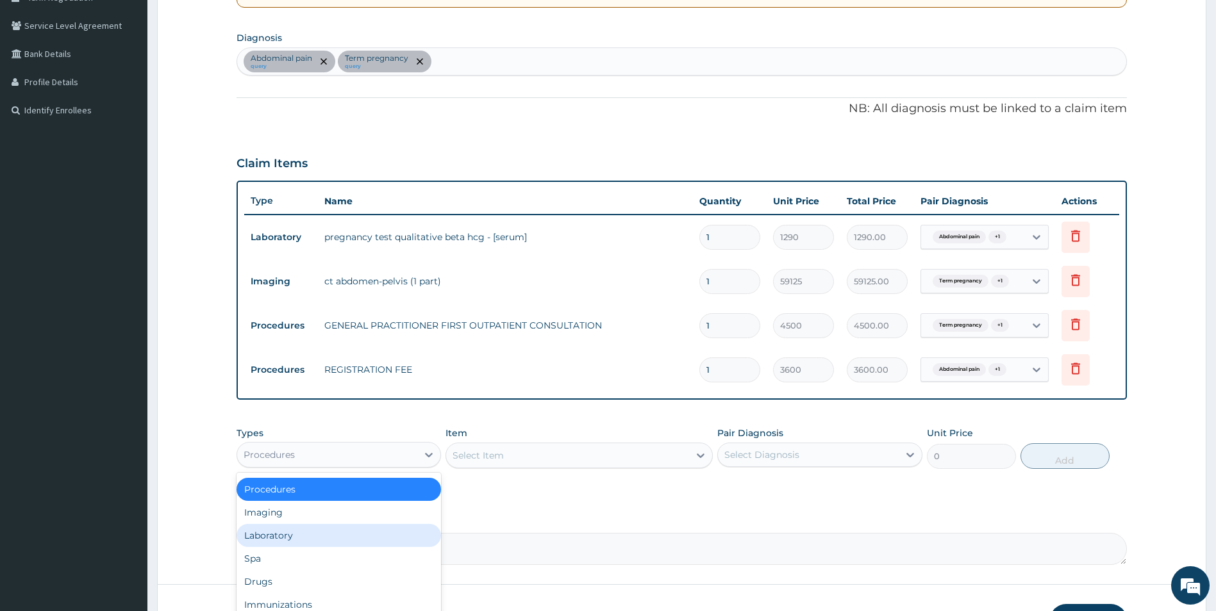
click at [388, 533] on div "Laboratory" at bounding box center [338, 535] width 205 height 23
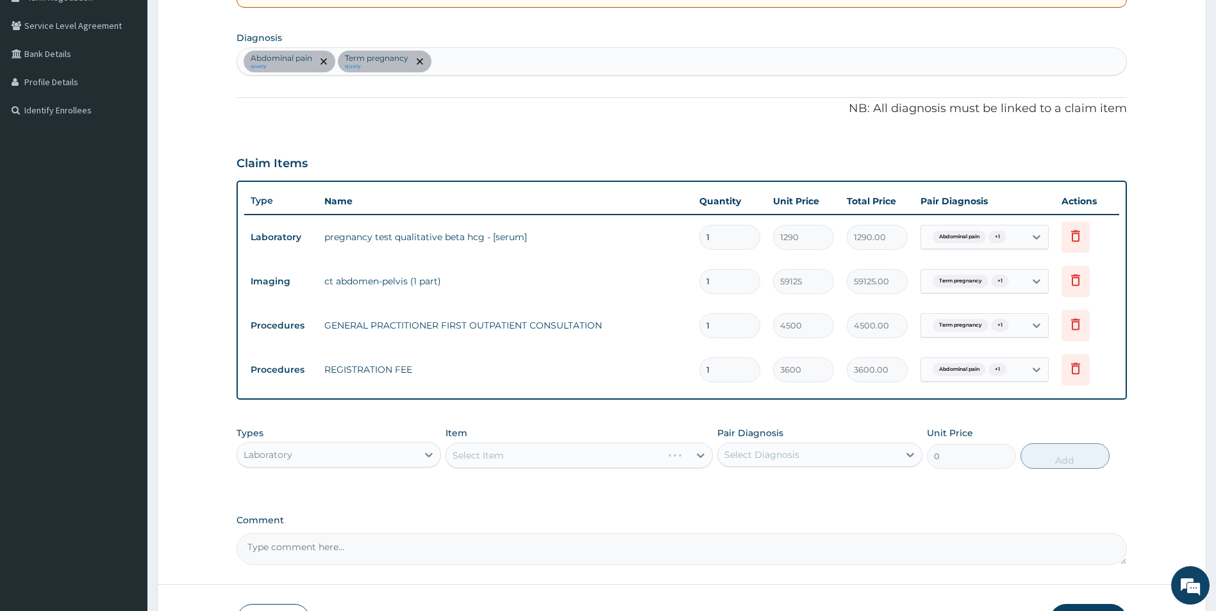
click at [559, 456] on div "Select Item" at bounding box center [578, 456] width 267 height 26
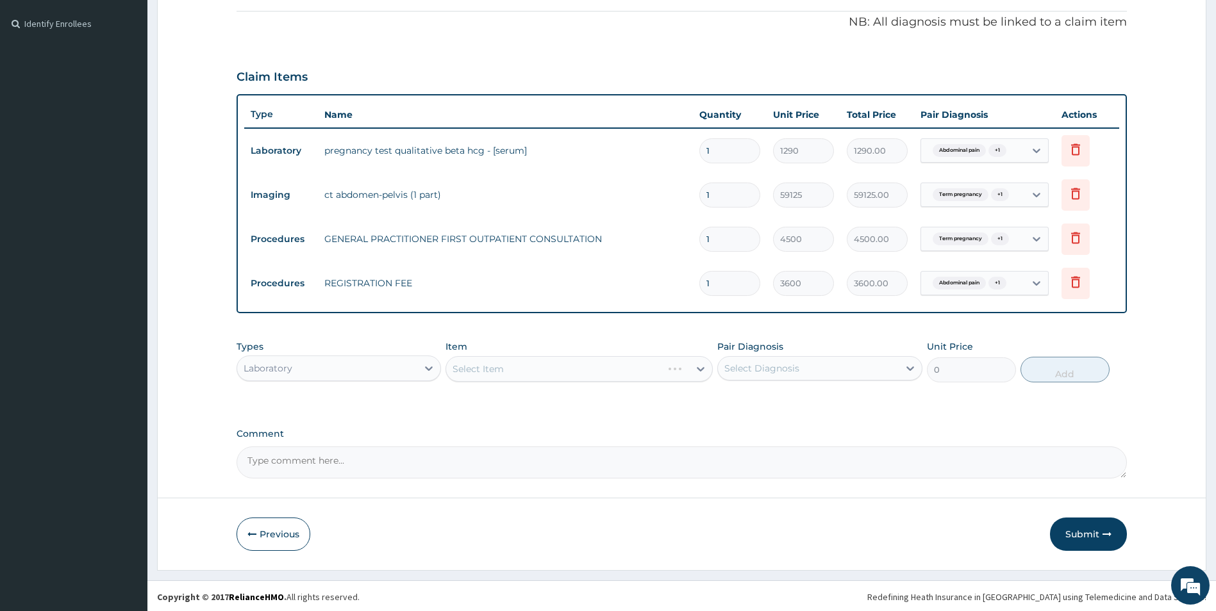
scroll to position [372, 0]
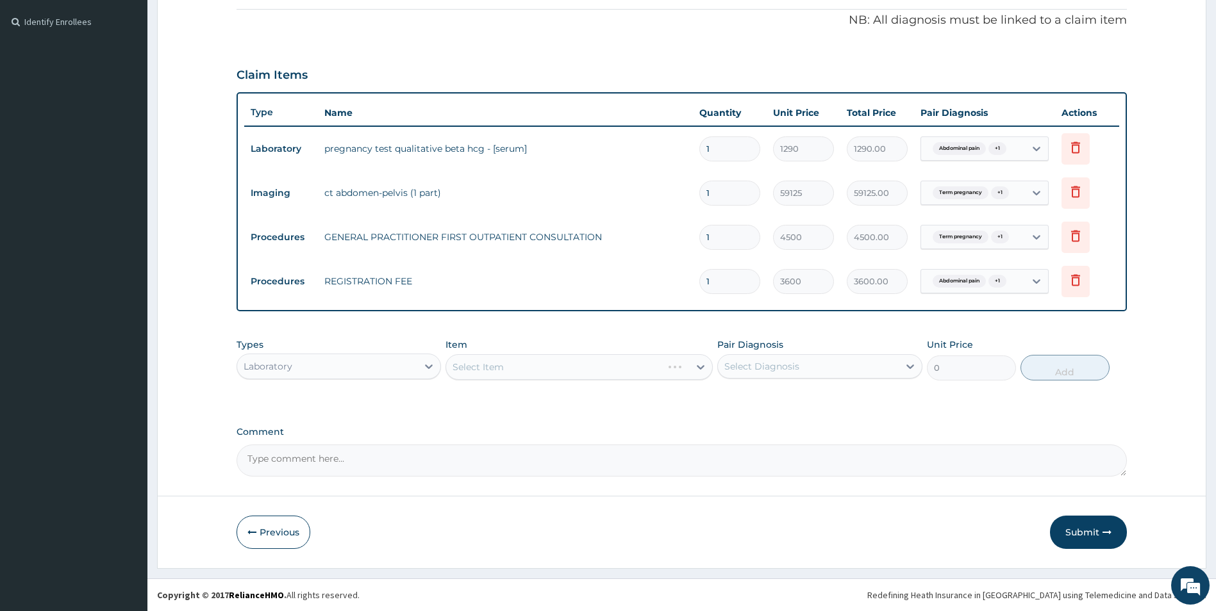
click at [658, 372] on div "Select Item" at bounding box center [578, 367] width 267 height 26
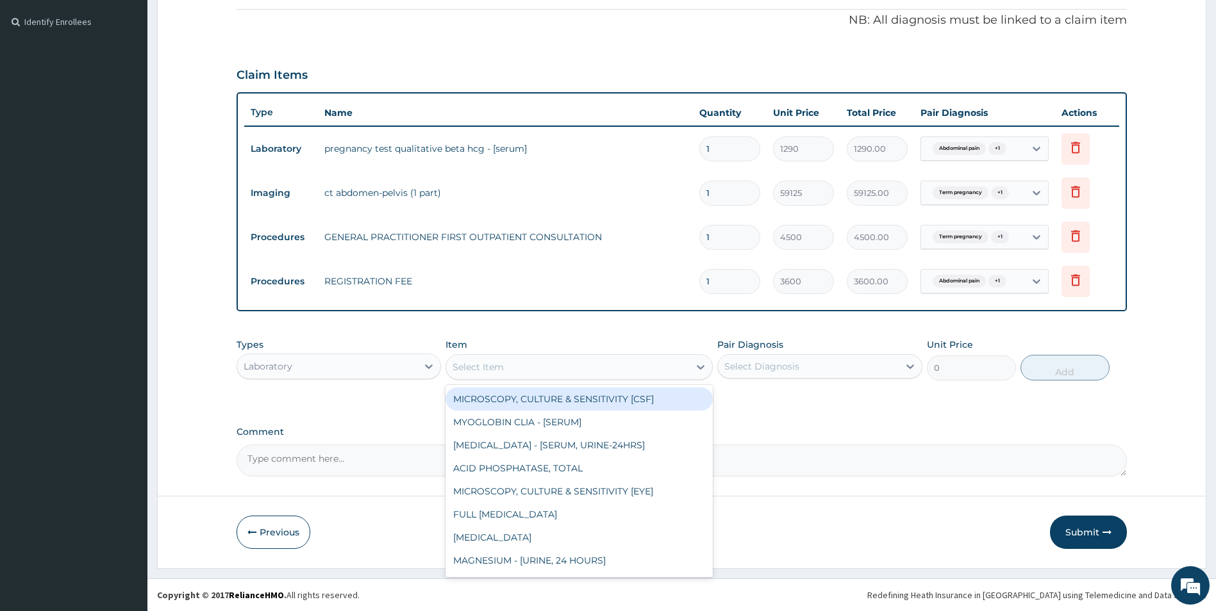
click at [658, 372] on div "Select Item" at bounding box center [567, 367] width 243 height 21
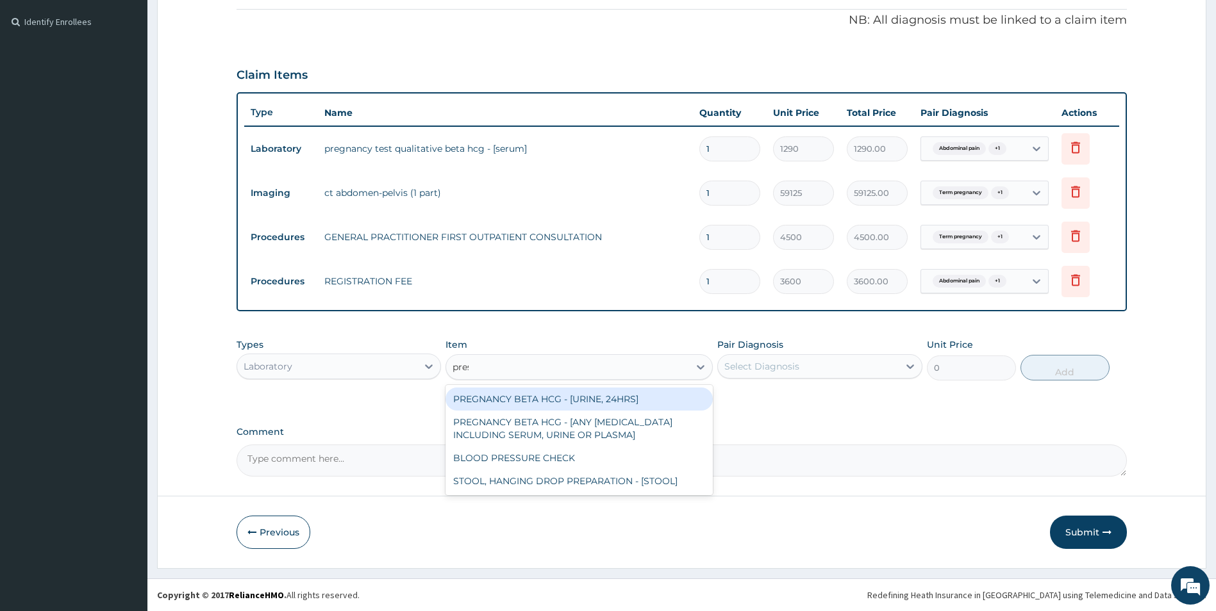
type input "press"
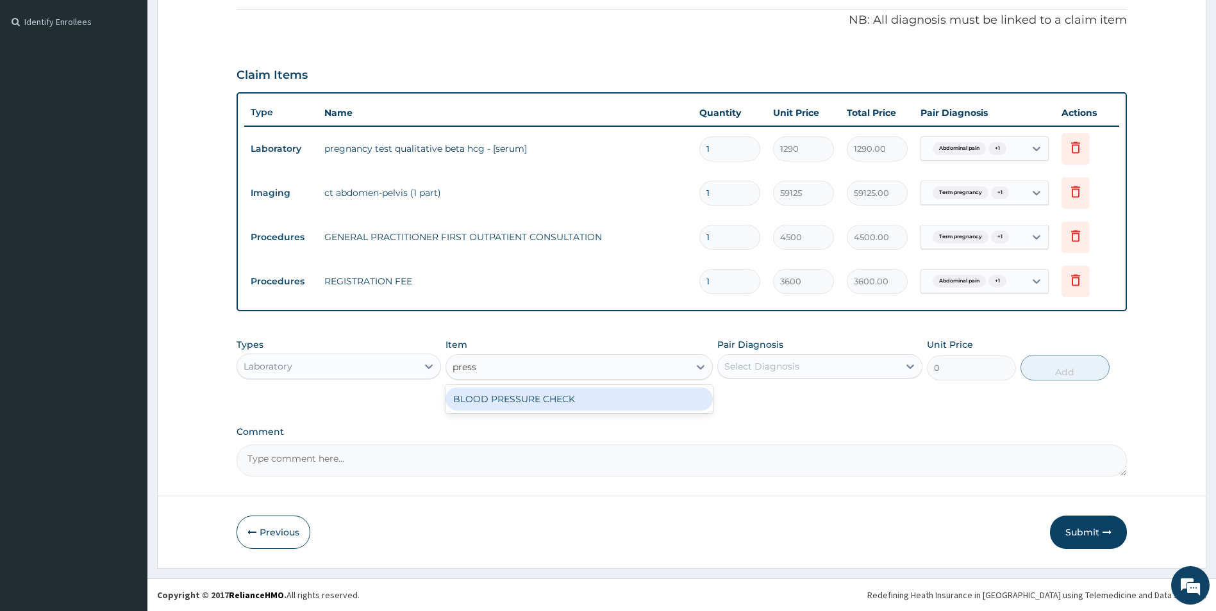
click at [613, 402] on div "BLOOD PRESSURE CHECK" at bounding box center [578, 399] width 267 height 23
type input "1980.0000000000002"
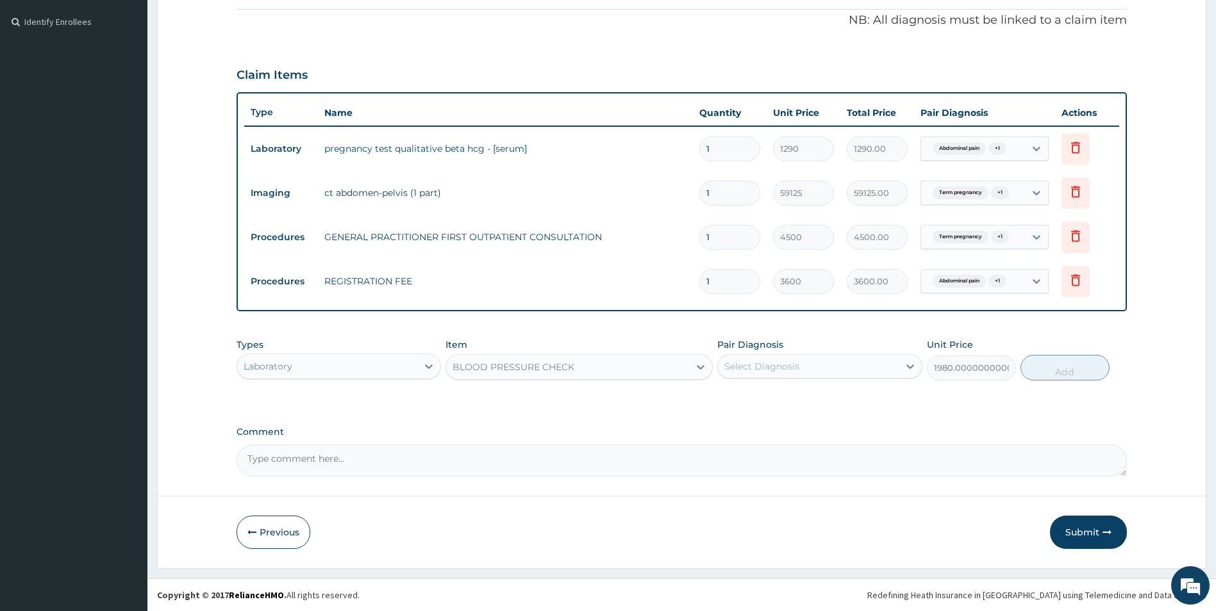
click at [613, 402] on div "Types Laboratory Item option BLOOD PRESSURE CHECK, selected. Select is focused …" at bounding box center [681, 369] width 891 height 74
click at [861, 363] on div "Select Diagnosis" at bounding box center [808, 366] width 181 height 21
click at [851, 392] on div "Abdominal pain" at bounding box center [819, 399] width 205 height 26
checkbox input "true"
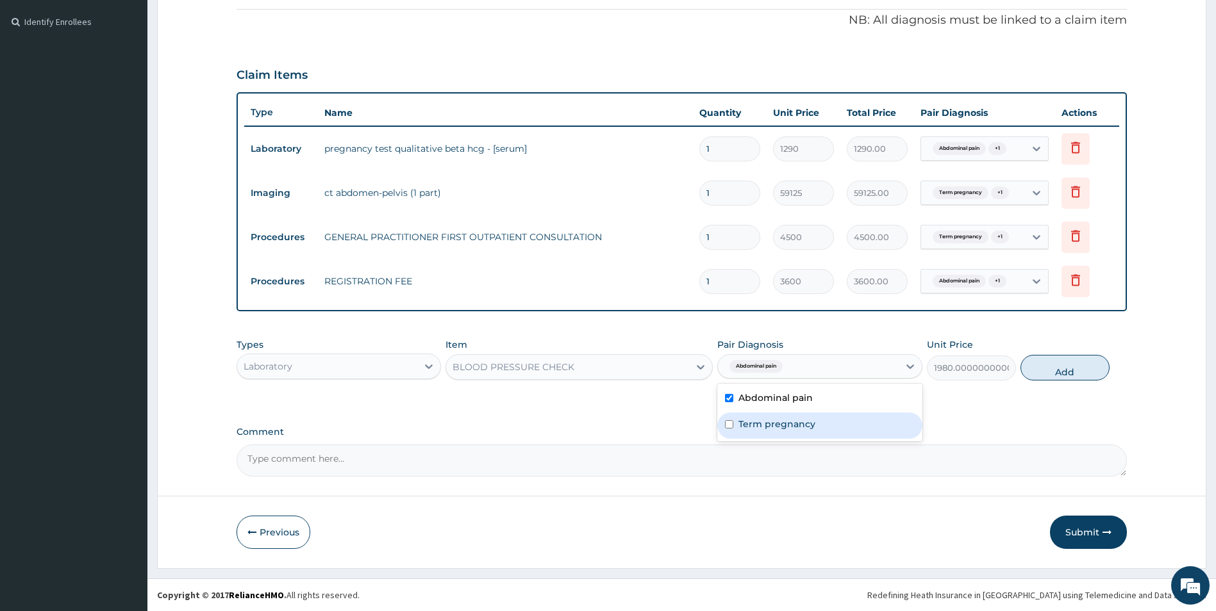
click at [841, 420] on div "Term pregnancy" at bounding box center [819, 426] width 205 height 26
checkbox input "true"
click at [1080, 370] on button "Add" at bounding box center [1064, 368] width 89 height 26
type input "0"
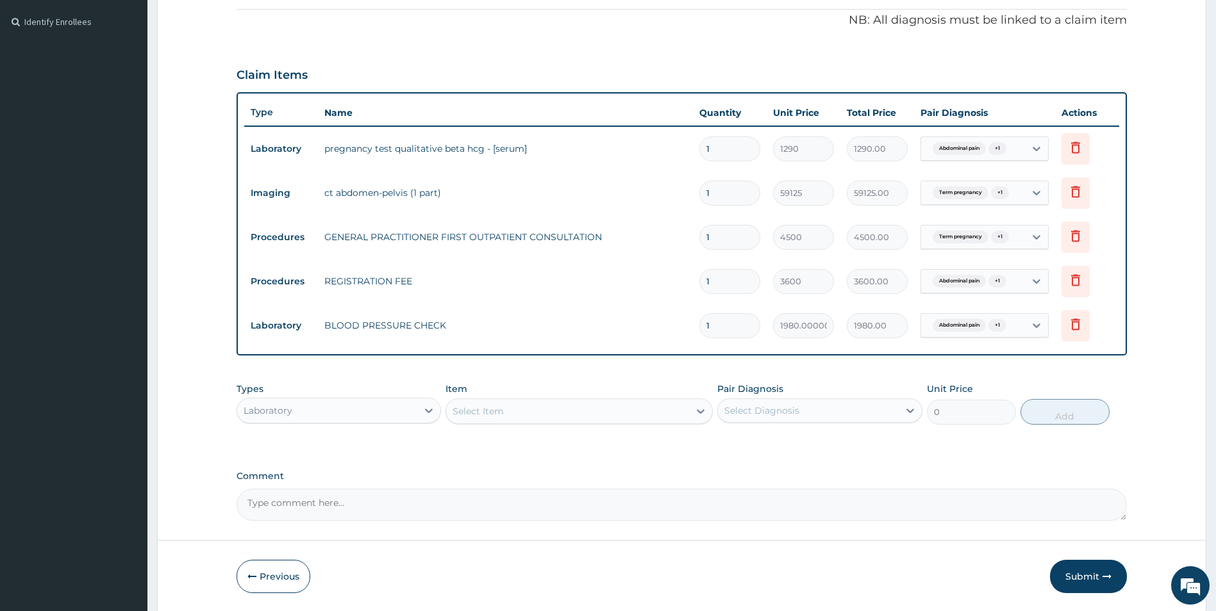
click at [634, 410] on div "Select Item" at bounding box center [567, 411] width 243 height 21
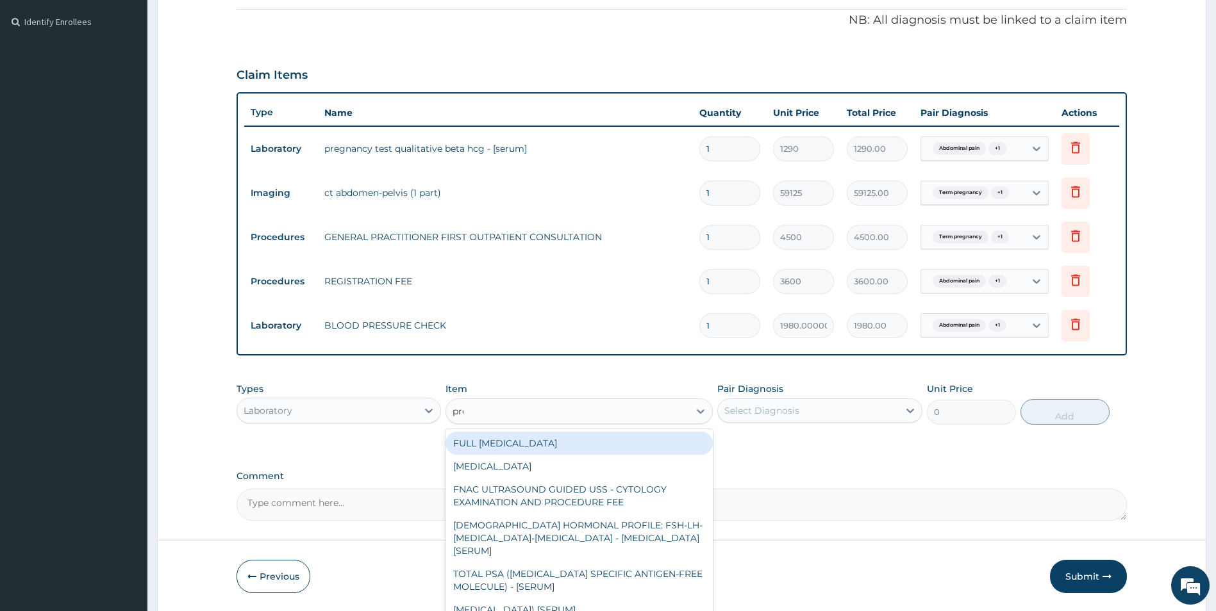
type input "preg"
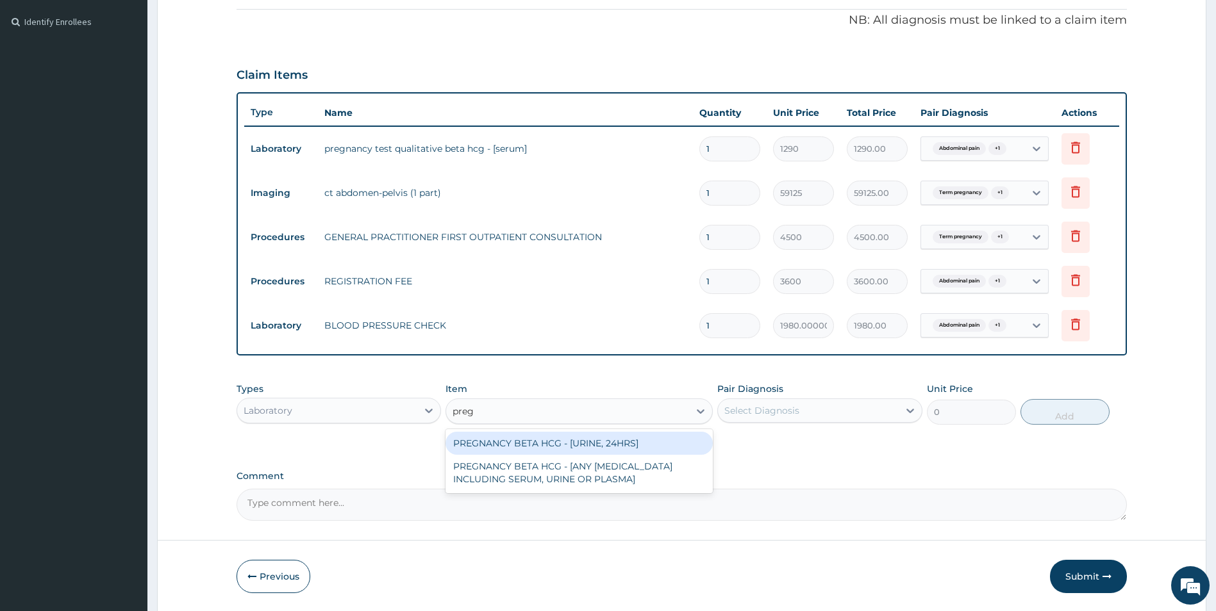
click at [617, 439] on div "PREGNANCY BETA HCG - [URINE, 24HRS]" at bounding box center [578, 443] width 267 height 23
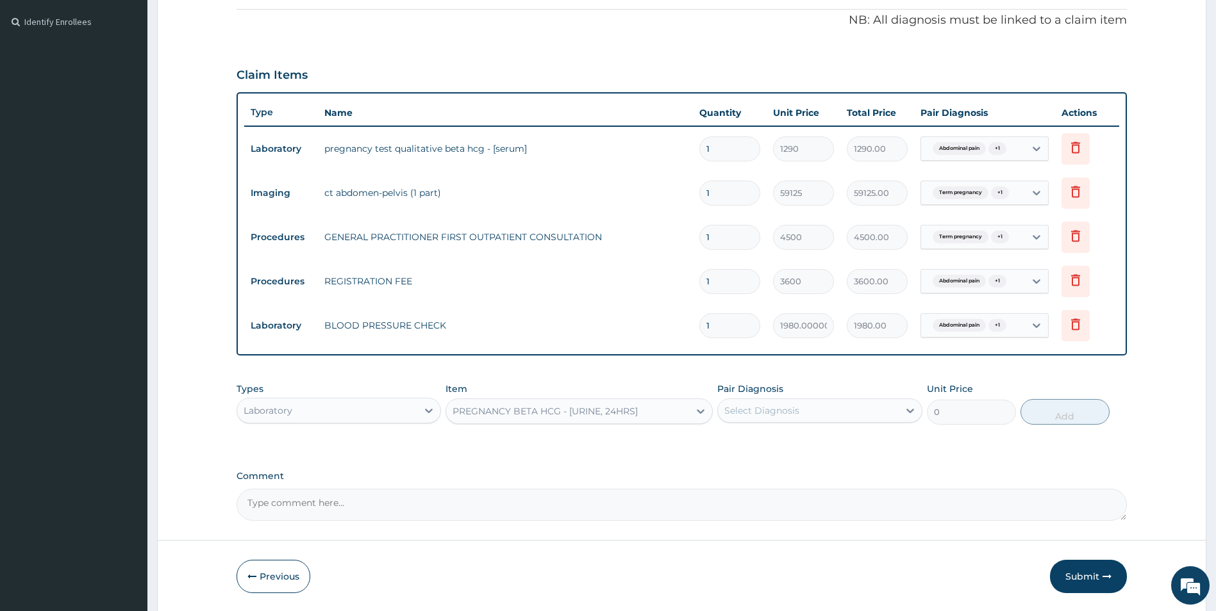
type input "3000"
click at [854, 415] on div "Select Diagnosis" at bounding box center [808, 411] width 181 height 21
click at [845, 448] on div "Abdominal pain" at bounding box center [819, 444] width 205 height 26
checkbox input "true"
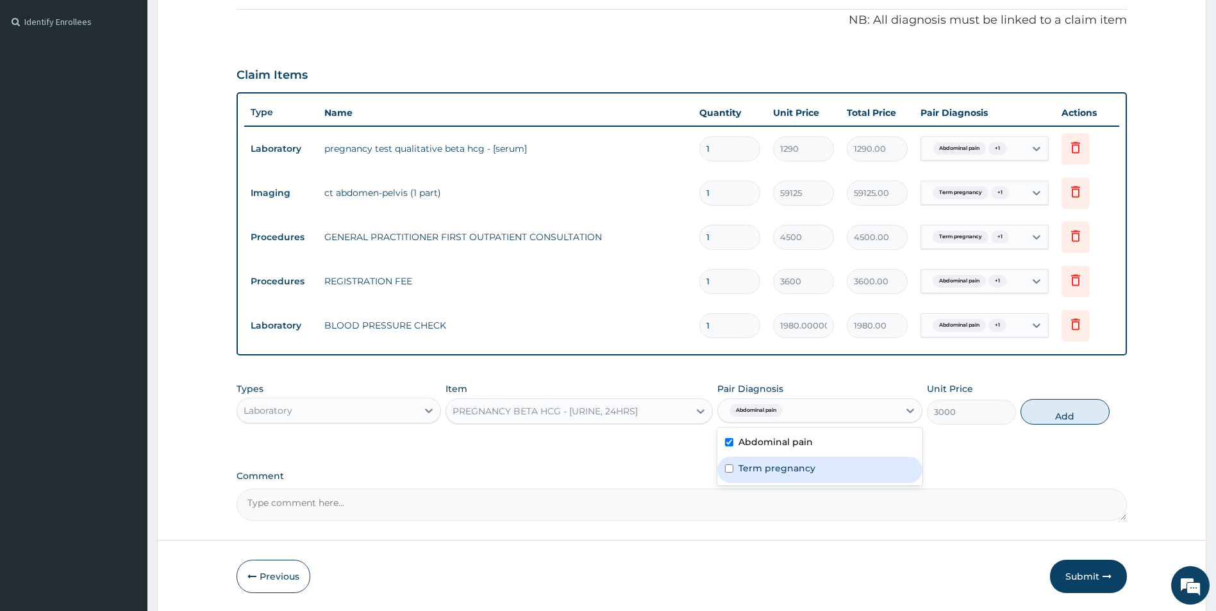
click at [844, 461] on div "Term pregnancy" at bounding box center [819, 470] width 205 height 26
checkbox input "true"
click at [1058, 414] on button "Add" at bounding box center [1064, 412] width 89 height 26
type input "0"
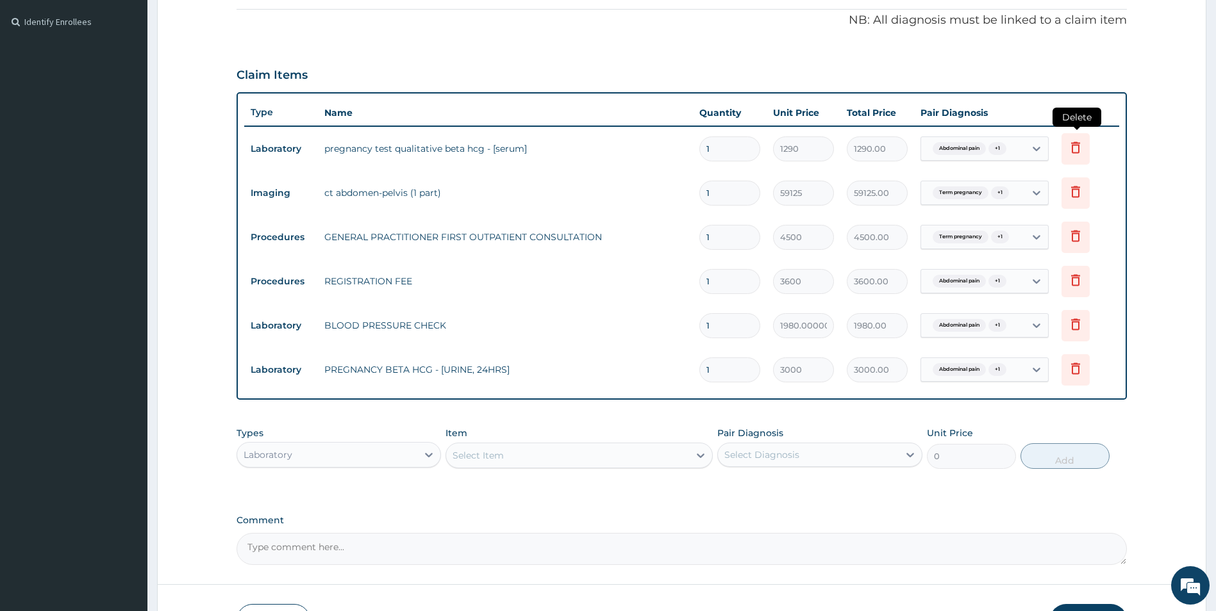
click at [1075, 147] on icon at bounding box center [1075, 147] width 15 height 15
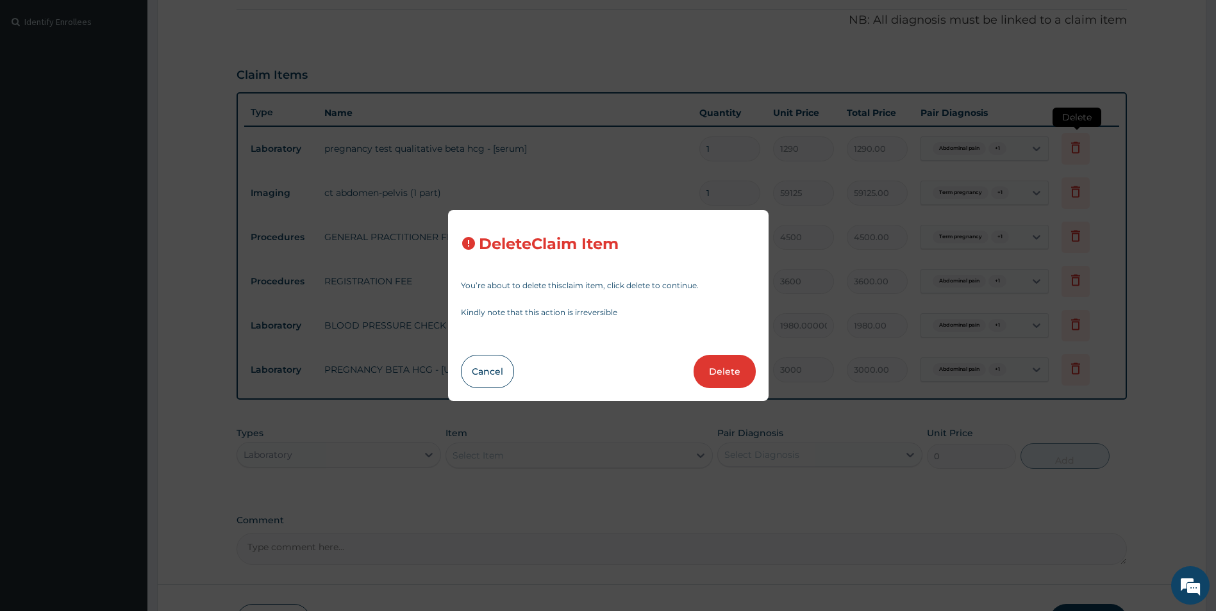
click at [1075, 147] on div "Delete Claim Item You’re about to delete this claim item , click delete to cont…" at bounding box center [608, 305] width 1216 height 611
click at [732, 373] on button "Delete" at bounding box center [724, 371] width 62 height 33
type input "59125"
type input "59125.00"
type input "4500"
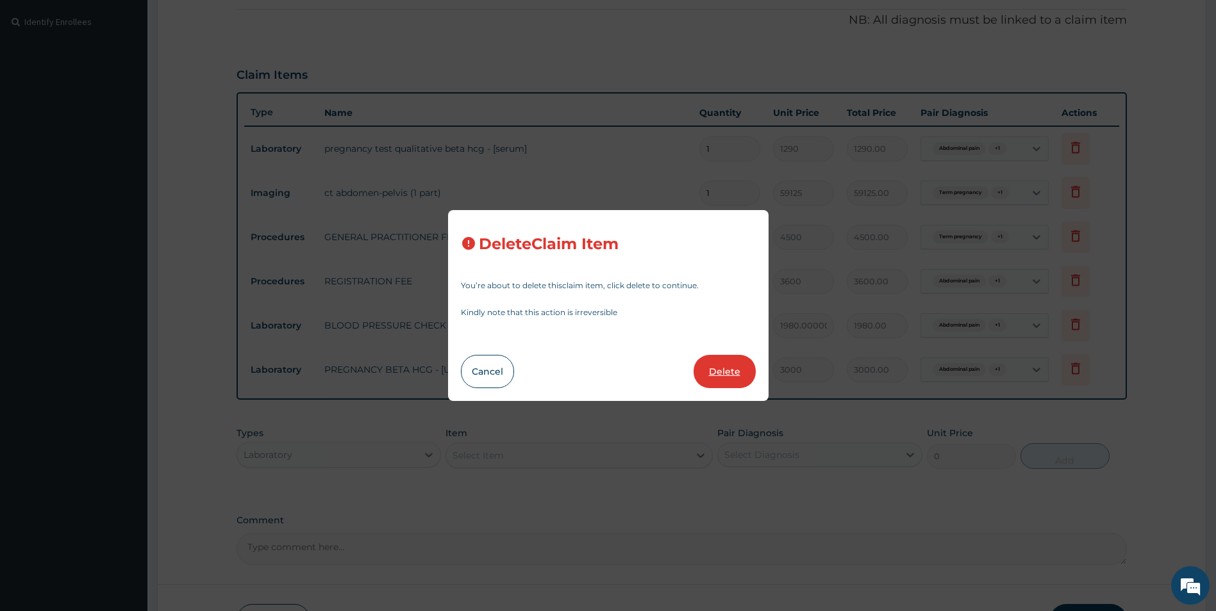
type input "4500.00"
type input "3600"
type input "3600.00"
type input "1980.0000000000002"
type input "1980.00"
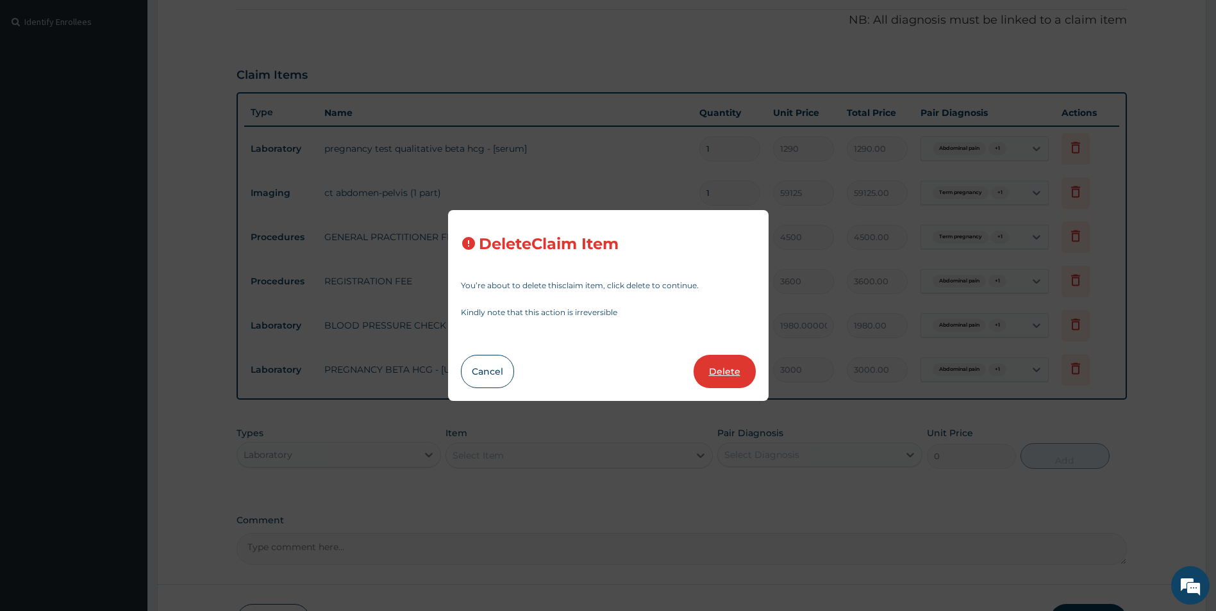
type input "3000"
type input "3000.00"
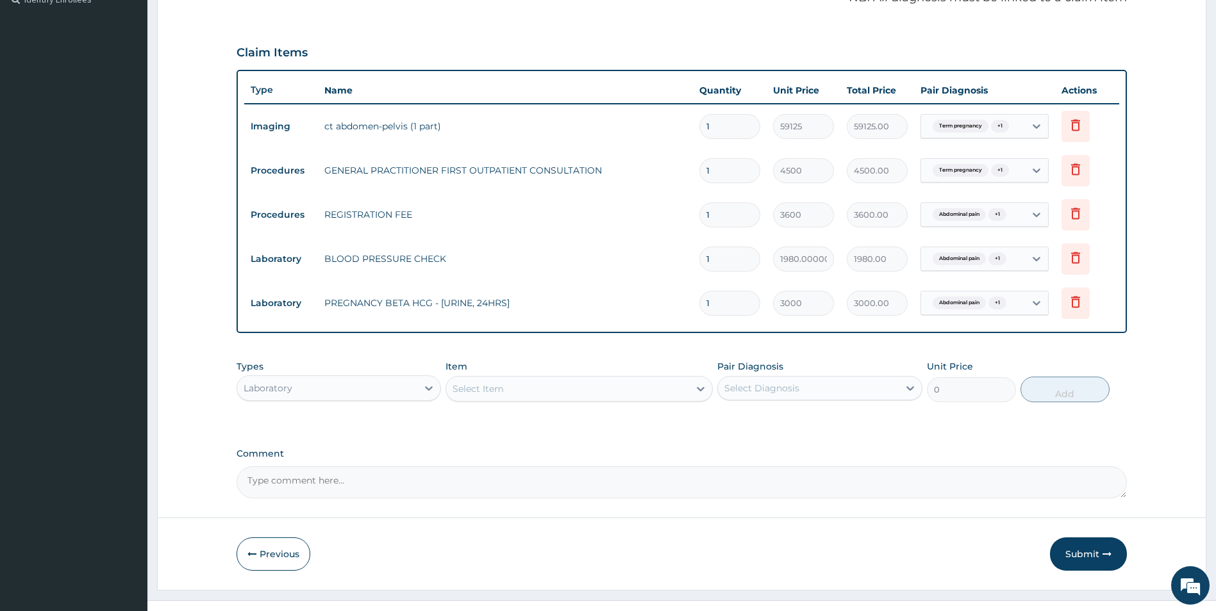
scroll to position [416, 0]
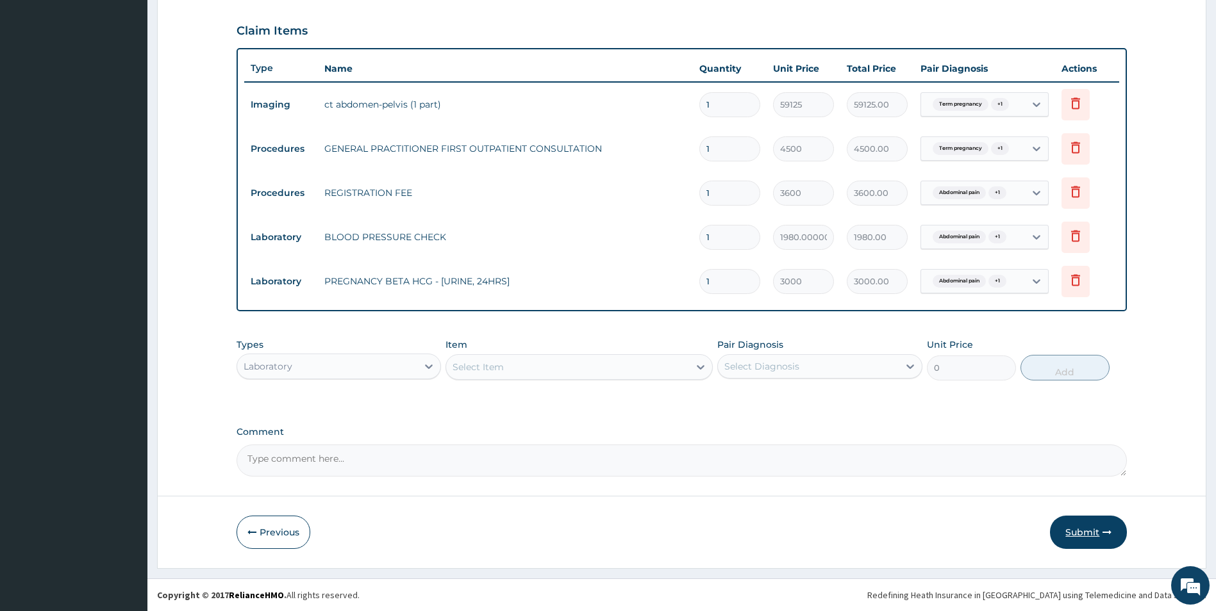
click at [1086, 529] on button "Submit" at bounding box center [1088, 532] width 77 height 33
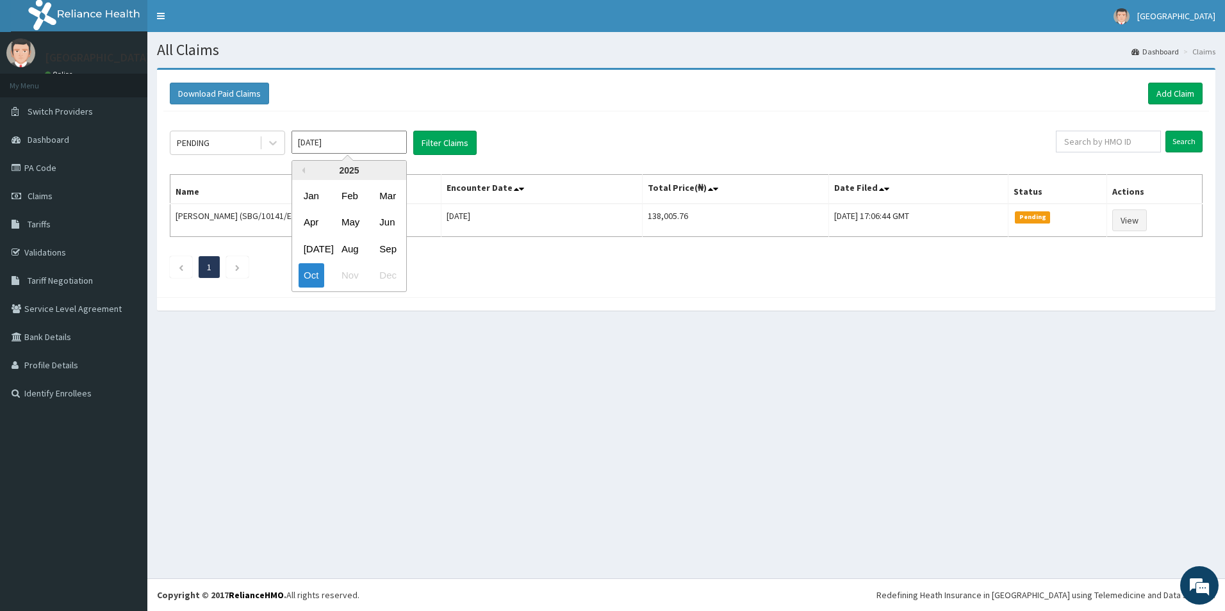
click at [328, 139] on input "[DATE]" at bounding box center [349, 142] width 115 height 23
click at [389, 245] on div "Sep" at bounding box center [387, 249] width 26 height 24
type input "[DATE]"
click at [458, 143] on button "Filter Claims" at bounding box center [444, 143] width 63 height 24
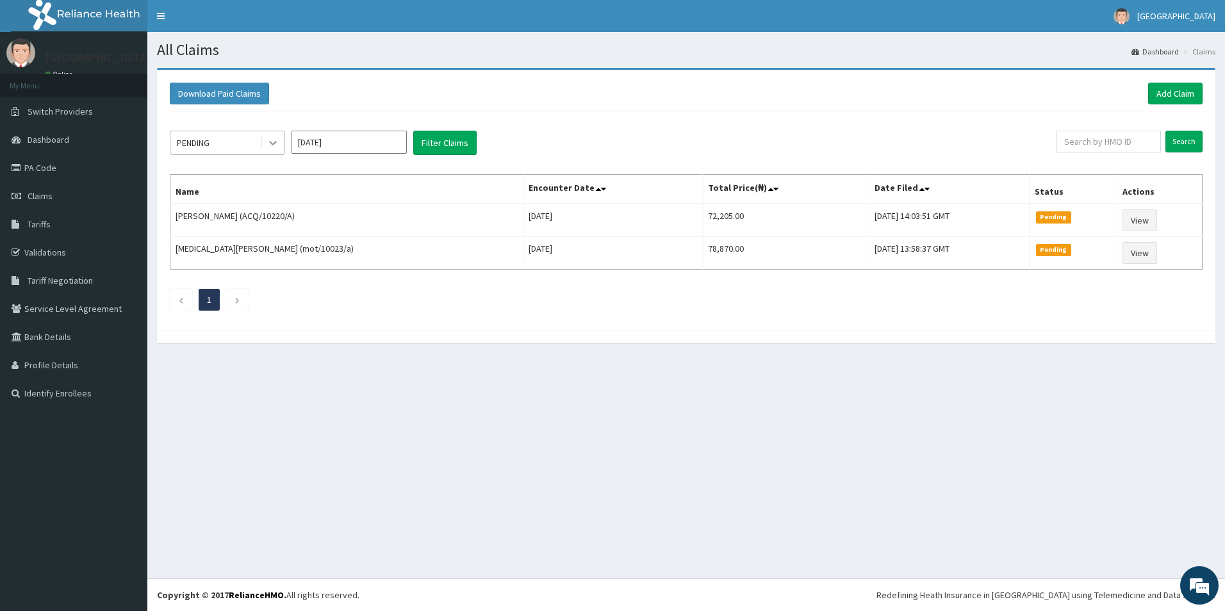
click at [282, 140] on div at bounding box center [272, 142] width 23 height 23
click at [281, 140] on div at bounding box center [272, 142] width 23 height 23
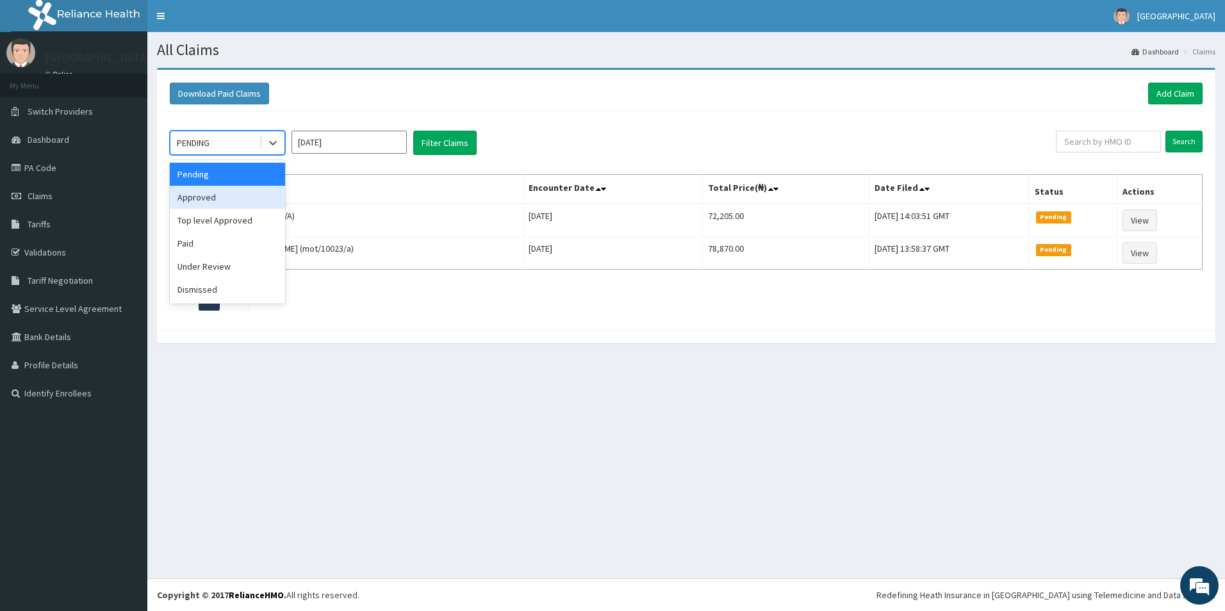
click at [249, 202] on div "Approved" at bounding box center [227, 197] width 115 height 23
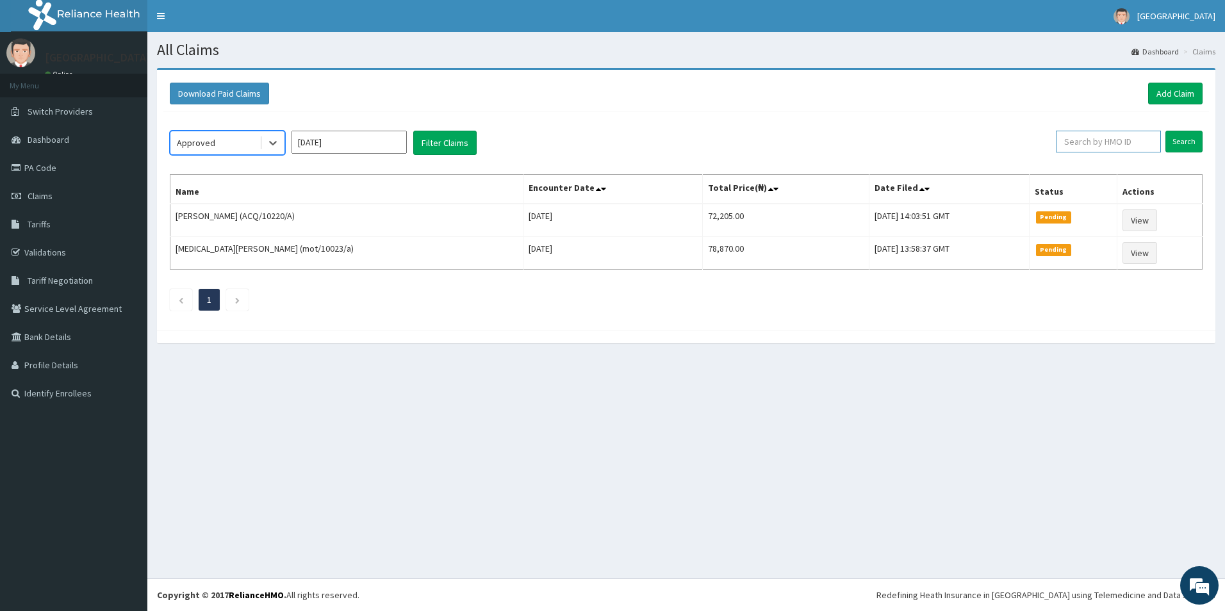
click at [1130, 144] on input "text" at bounding box center [1108, 142] width 105 height 22
paste input "CRZ/10006/E"
type input "CRZ/10006/E"
click at [1184, 145] on input "Search" at bounding box center [1184, 142] width 37 height 22
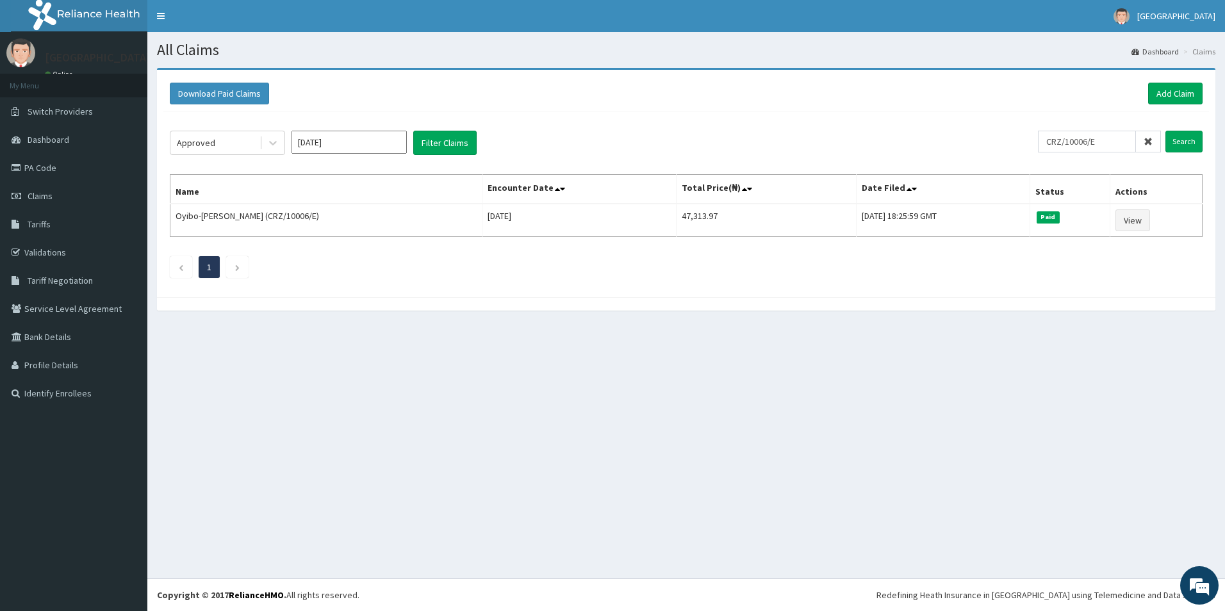
click at [1148, 144] on icon at bounding box center [1148, 141] width 9 height 9
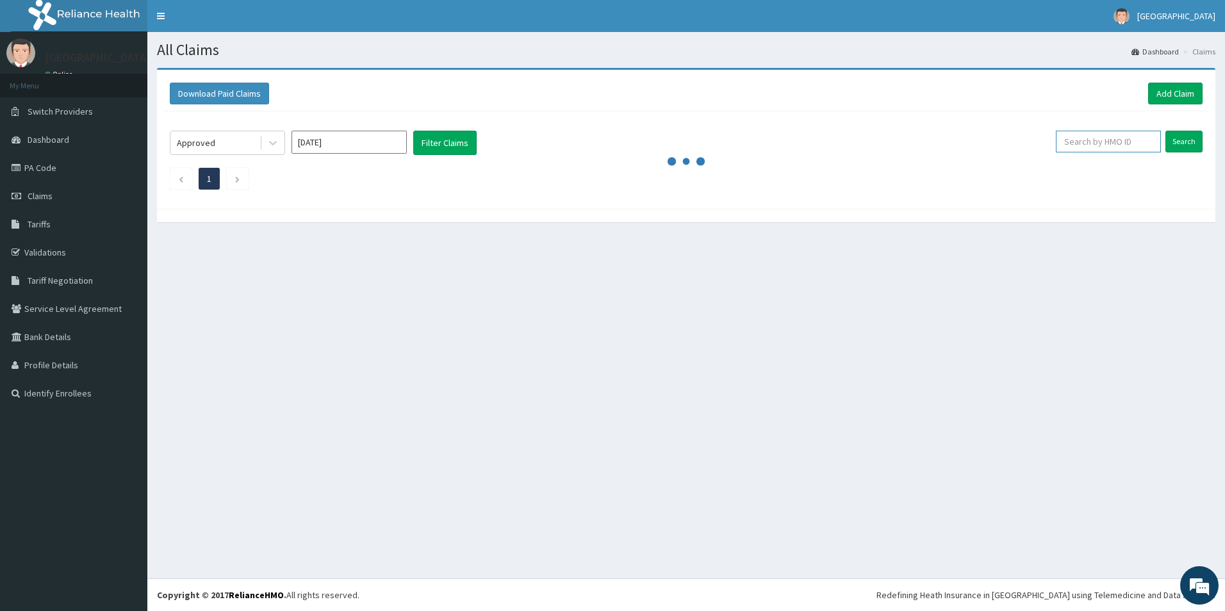
click at [1117, 142] on input "text" at bounding box center [1108, 142] width 105 height 22
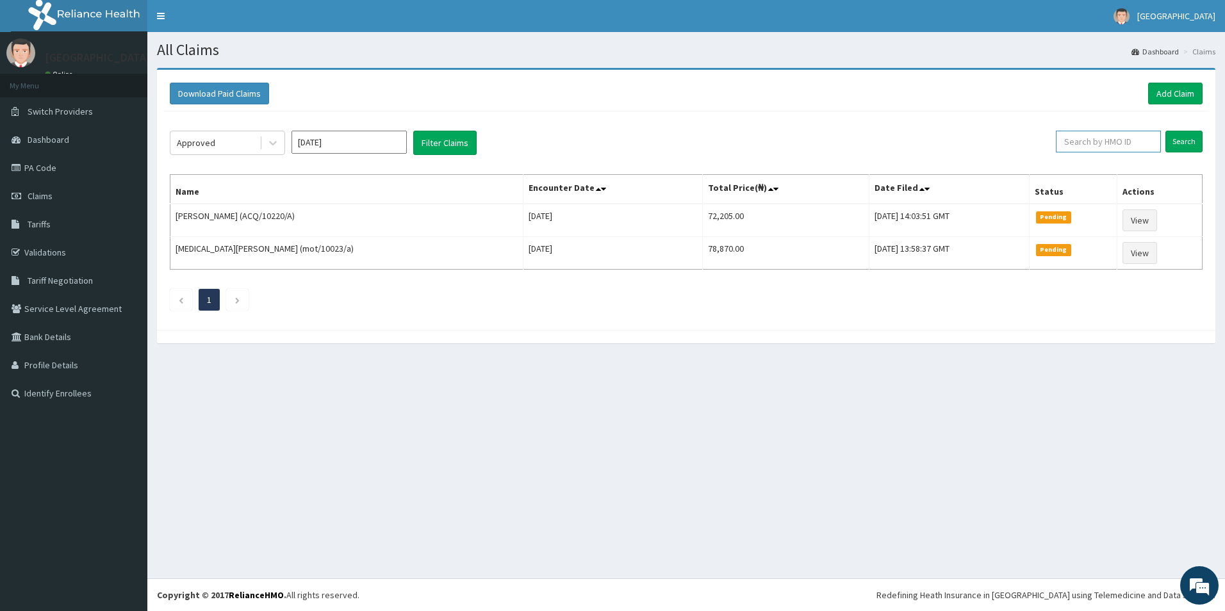
paste input "NZT/10088/A"
type input "NZT/10088/A"
click at [1179, 134] on input "Search" at bounding box center [1184, 142] width 37 height 22
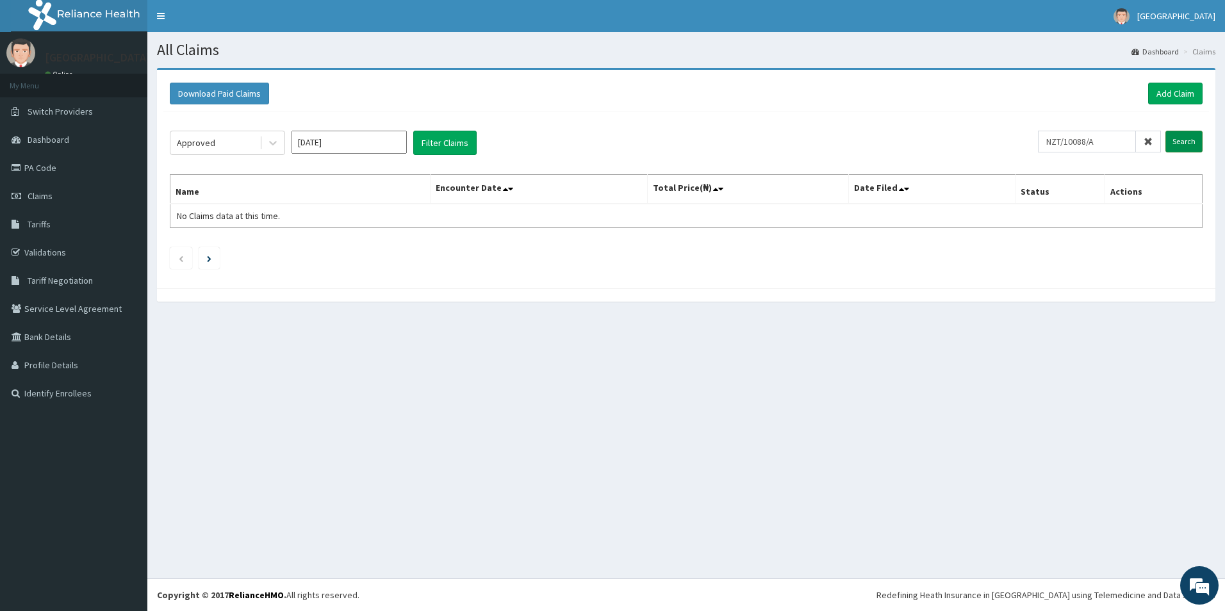
click at [1179, 134] on input "Search" at bounding box center [1184, 142] width 37 height 22
click at [1182, 91] on link "Add Claim" at bounding box center [1176, 94] width 54 height 22
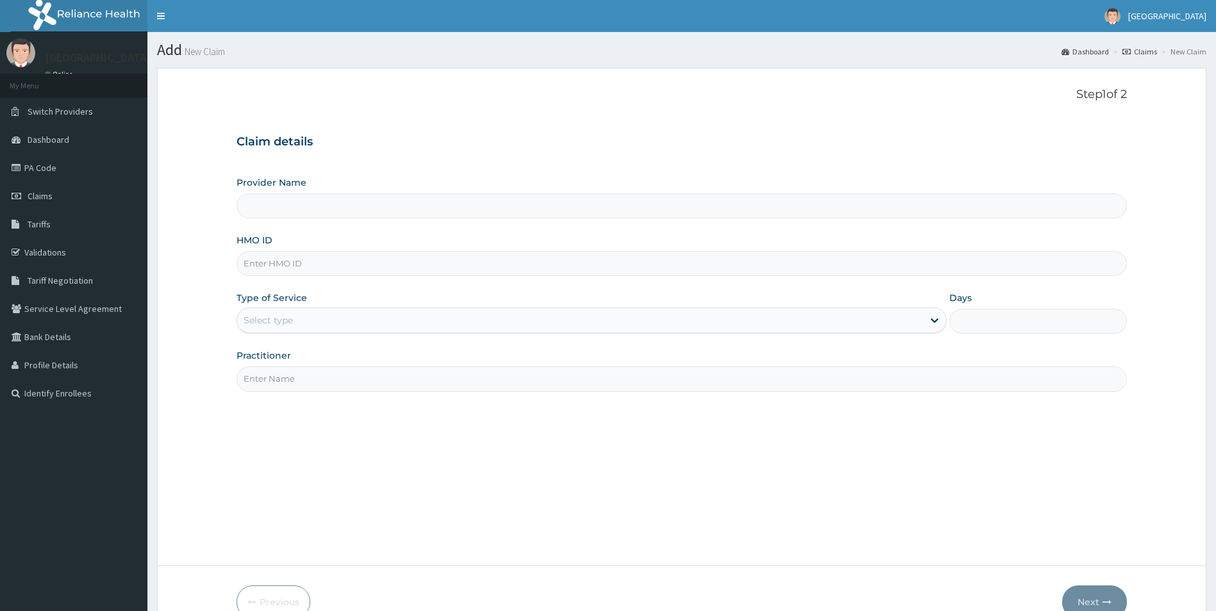
click at [319, 268] on input "HMO ID" at bounding box center [681, 263] width 891 height 25
paste input "NZT/10088/A"
type input "NZT/10088/A"
type input "[GEOGRAPHIC_DATA]"
type input "NZT/10088/A"
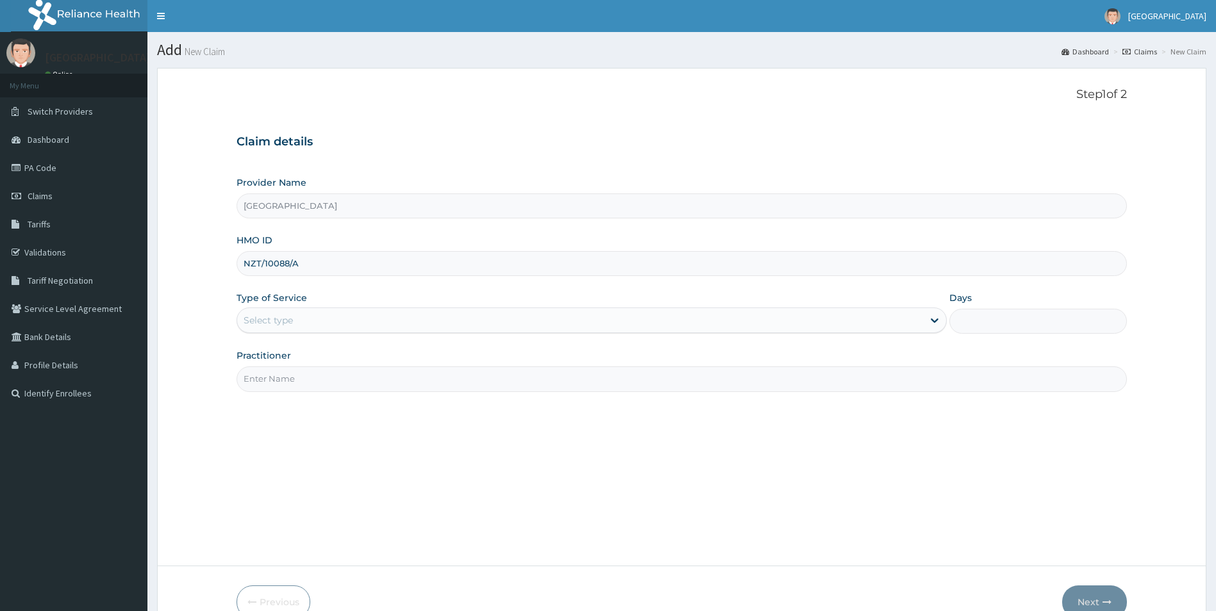
click at [317, 310] on div "Select type" at bounding box center [591, 321] width 711 height 26
click at [323, 317] on div "Select type" at bounding box center [580, 320] width 686 height 21
click at [321, 319] on div "Select type" at bounding box center [580, 320] width 686 height 21
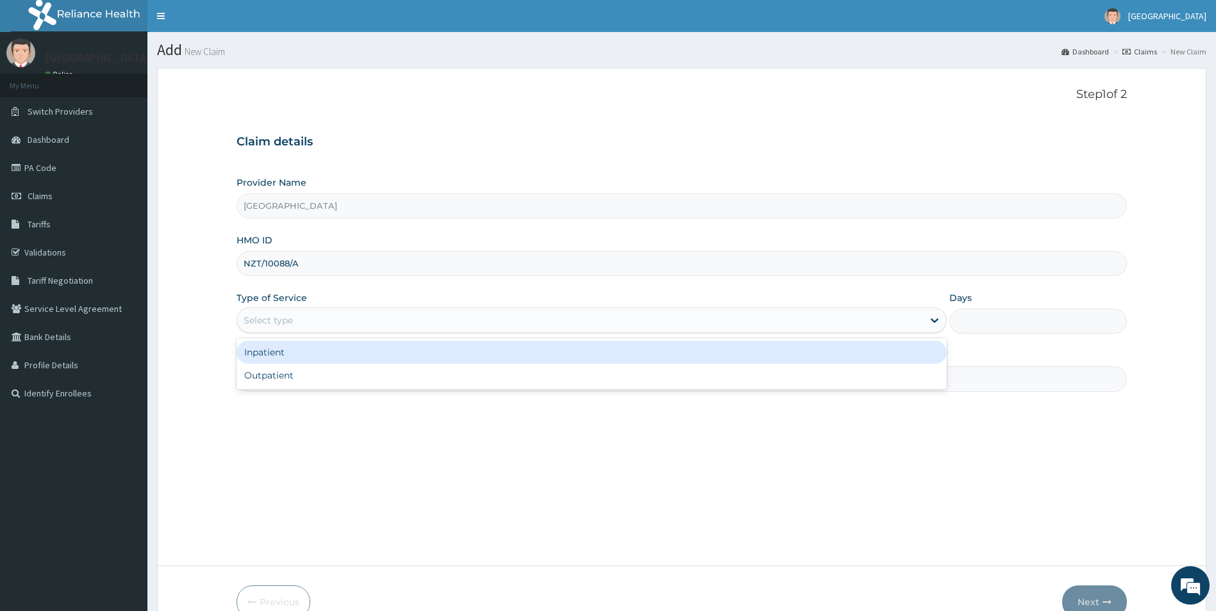
click at [321, 320] on div "Select type" at bounding box center [580, 320] width 686 height 21
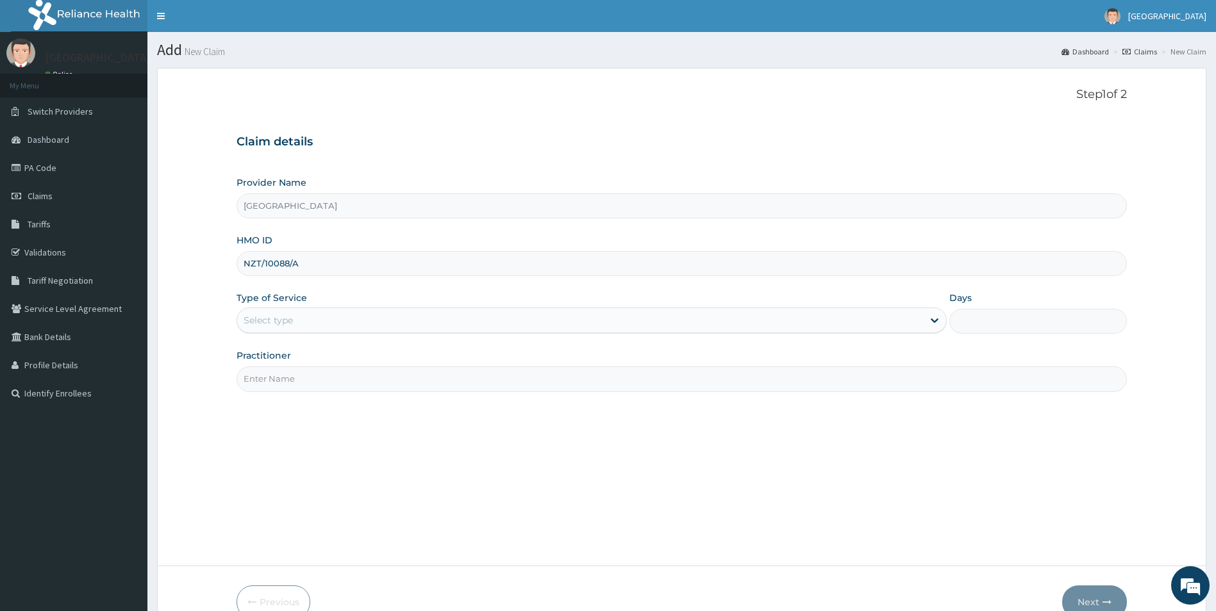
click at [313, 324] on div "Select type" at bounding box center [580, 320] width 686 height 21
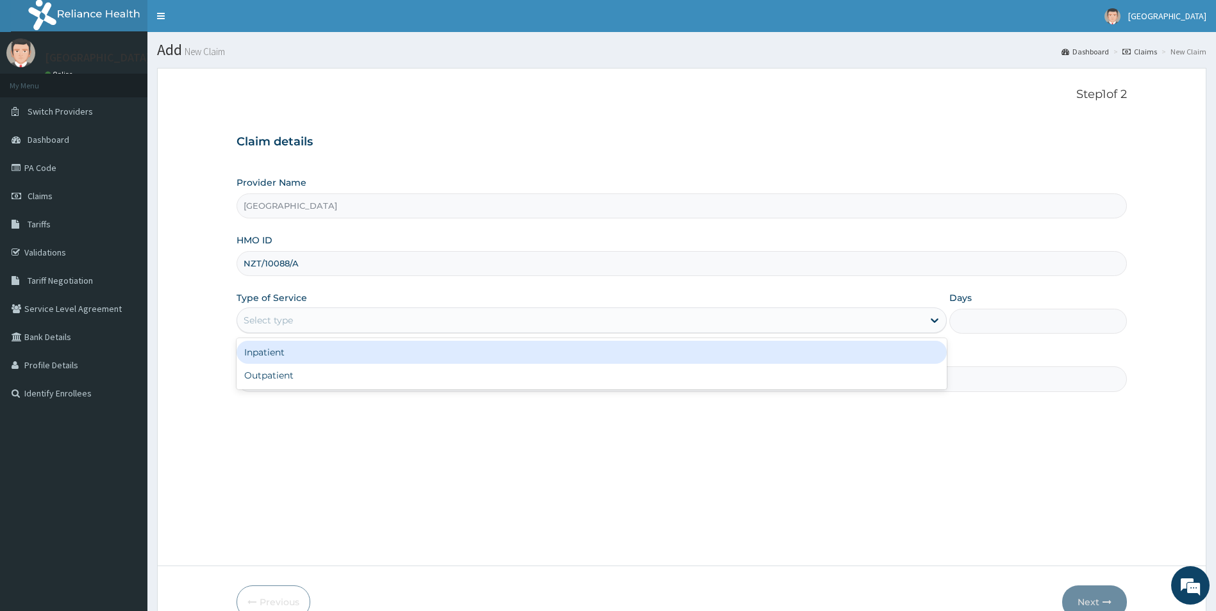
click at [304, 358] on div "Inpatient" at bounding box center [591, 352] width 711 height 23
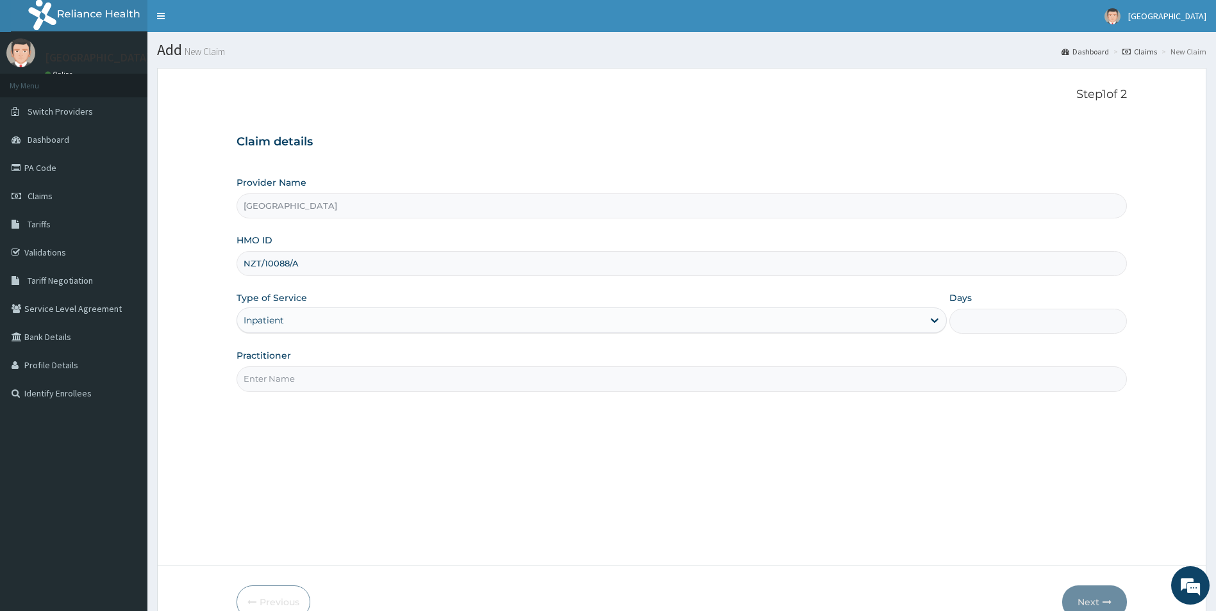
click at [1008, 318] on input "Days" at bounding box center [1038, 321] width 178 height 25
type input "2"
click at [356, 386] on input "Practitioner" at bounding box center [681, 379] width 891 height 25
type input "[PERSON_NAME] [PERSON_NAME]"
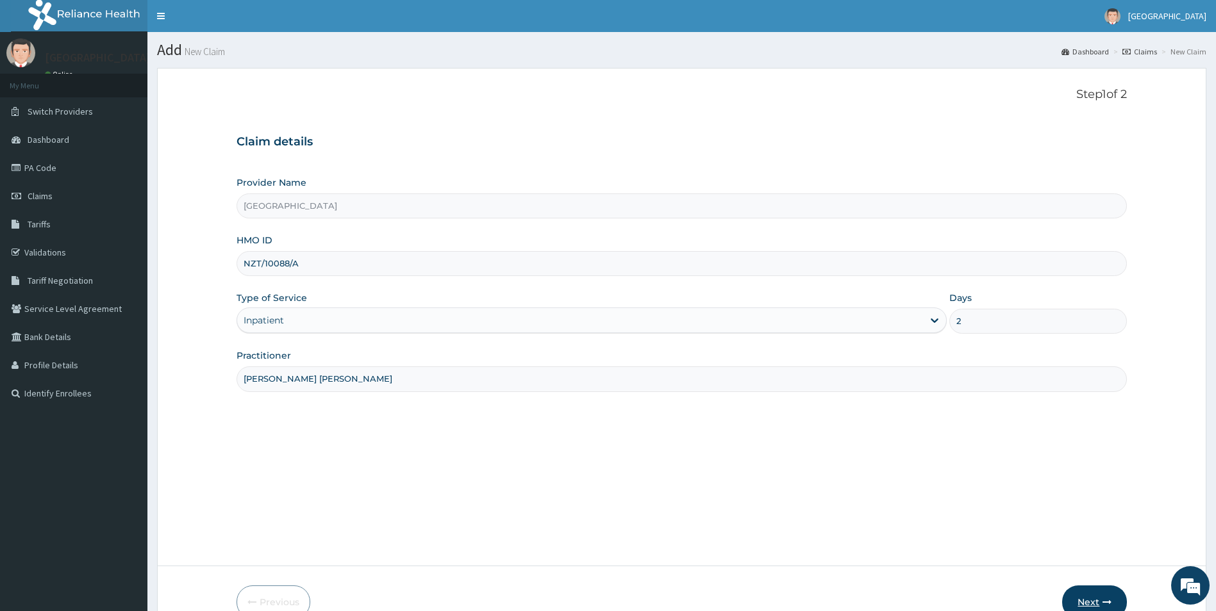
click at [1109, 602] on icon "button" at bounding box center [1106, 602] width 9 height 9
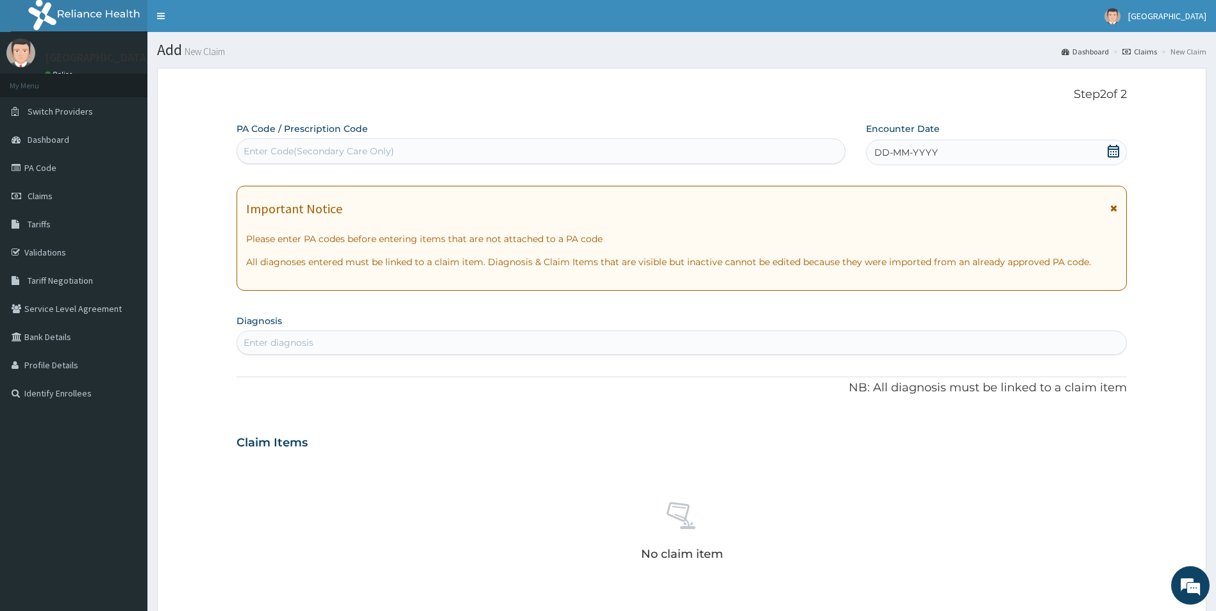
click at [385, 147] on div "Enter Code(Secondary Care Only)" at bounding box center [319, 151] width 151 height 13
paste input "PA/3E4651"
type input "PA/3E4651"
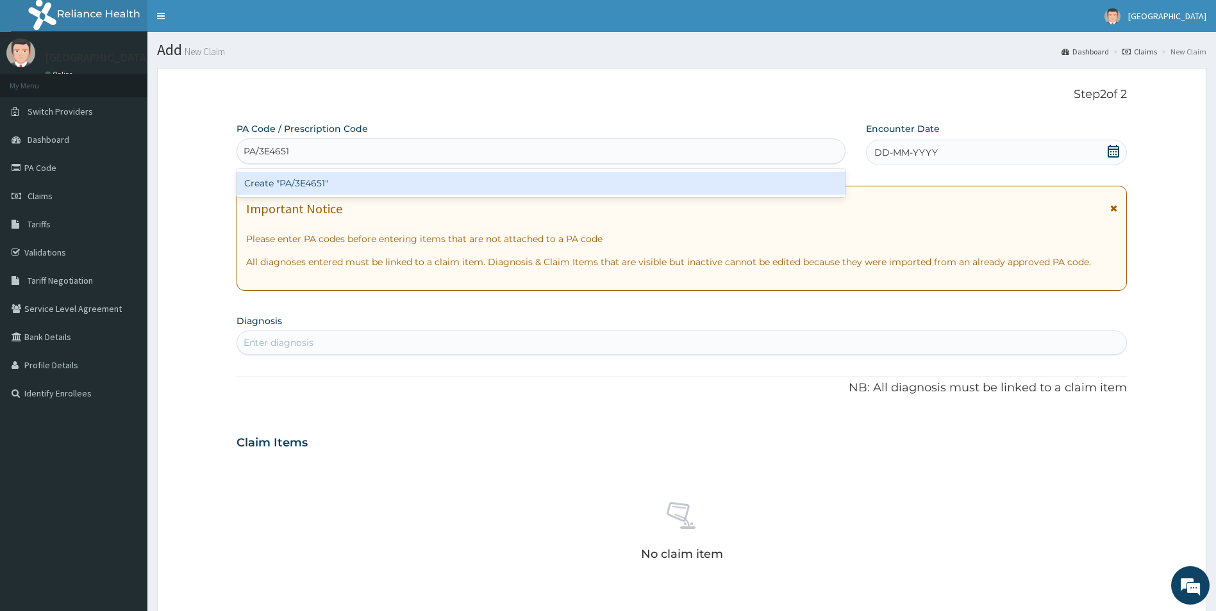
click at [304, 182] on div "Create "PA/3E4651"" at bounding box center [540, 183] width 609 height 23
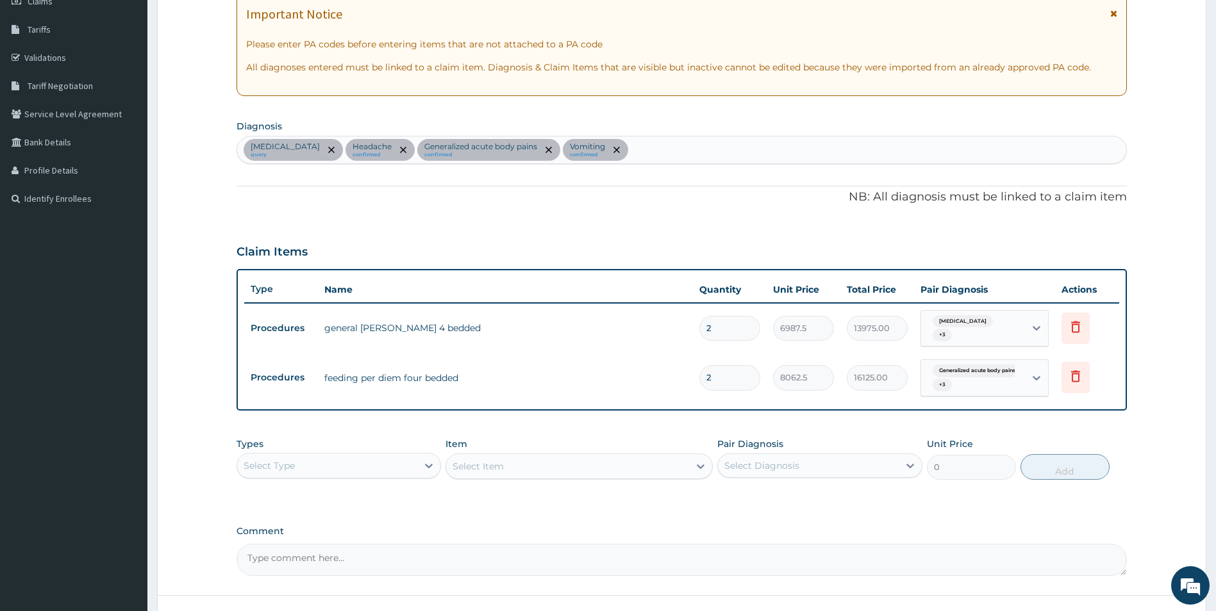
scroll to position [294, 0]
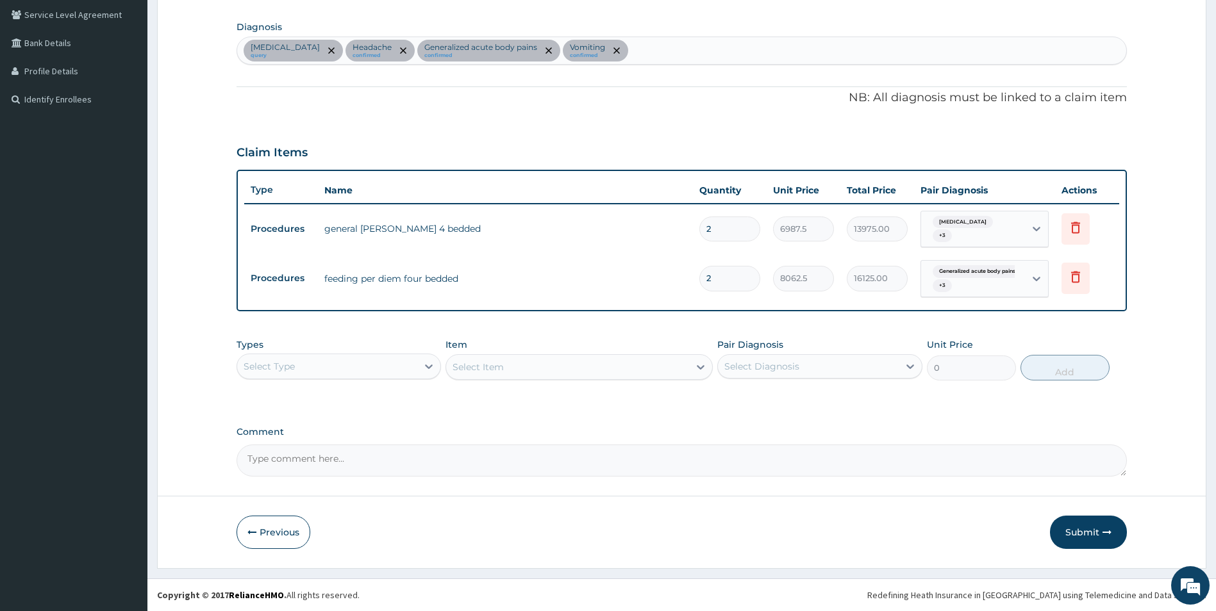
click at [373, 372] on div "Select Type" at bounding box center [327, 366] width 181 height 21
click at [354, 438] on div "Procedures" at bounding box center [338, 444] width 205 height 23
click at [592, 367] on div "Select Item" at bounding box center [578, 367] width 267 height 26
click at [592, 367] on div "Select Item" at bounding box center [567, 367] width 243 height 21
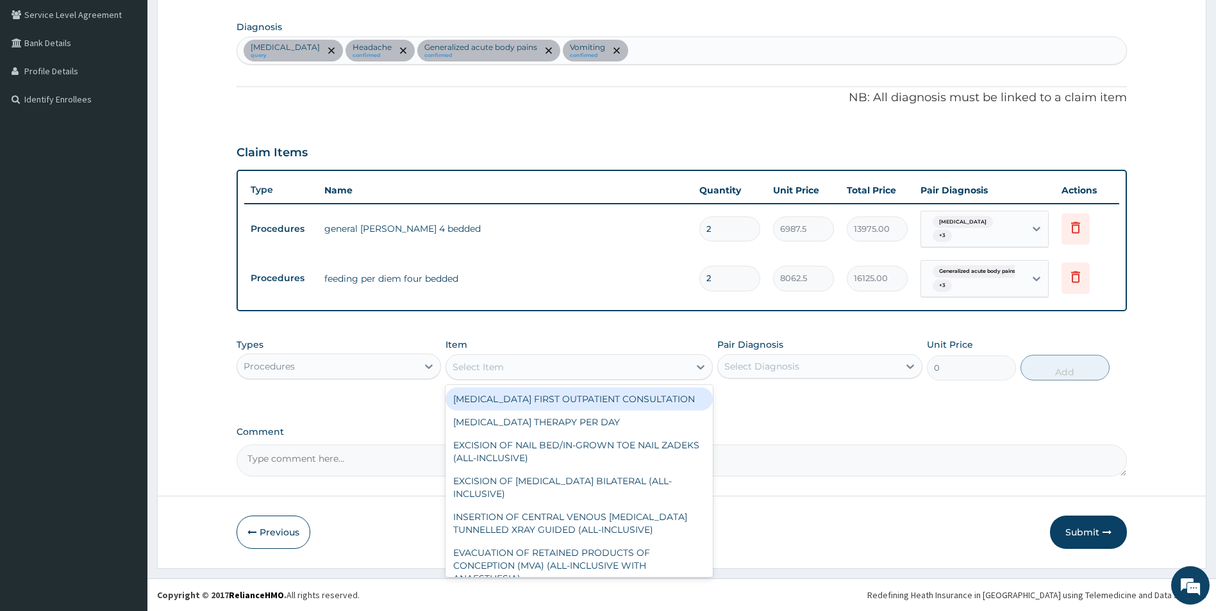
click at [592, 367] on div "Select Item" at bounding box center [567, 367] width 243 height 21
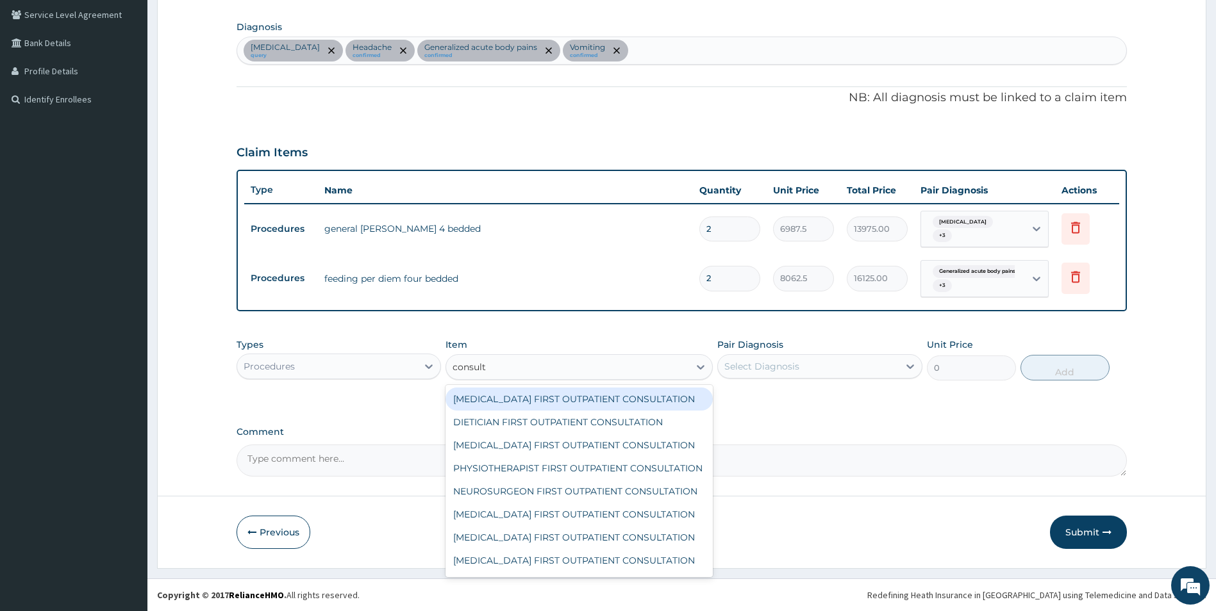
type input "consulta"
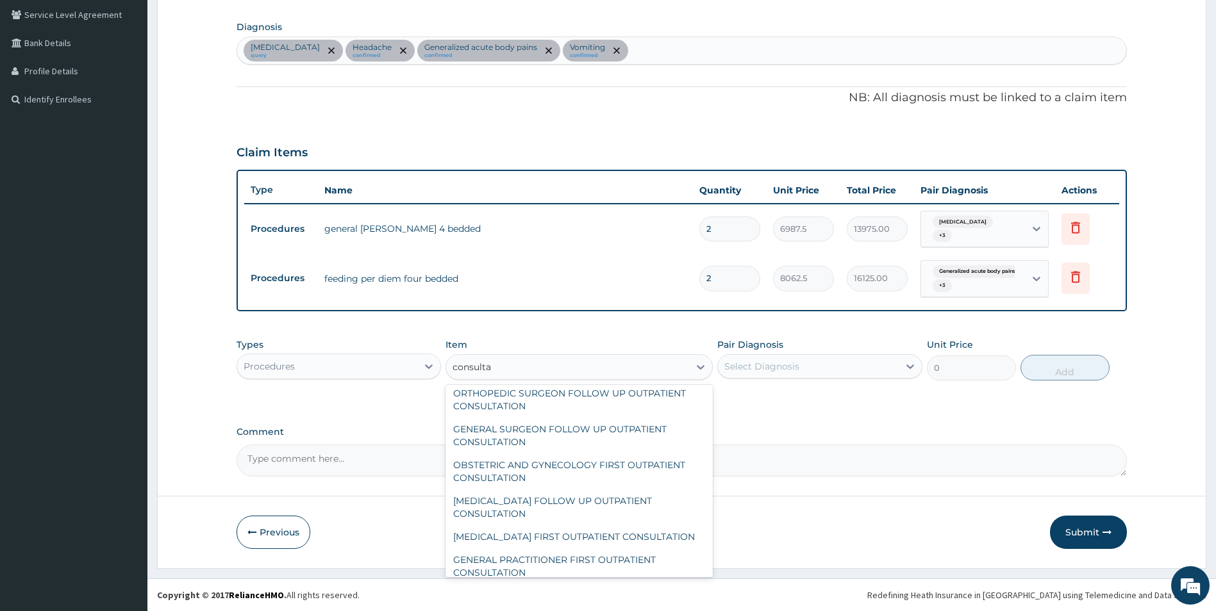
scroll to position [320, 0]
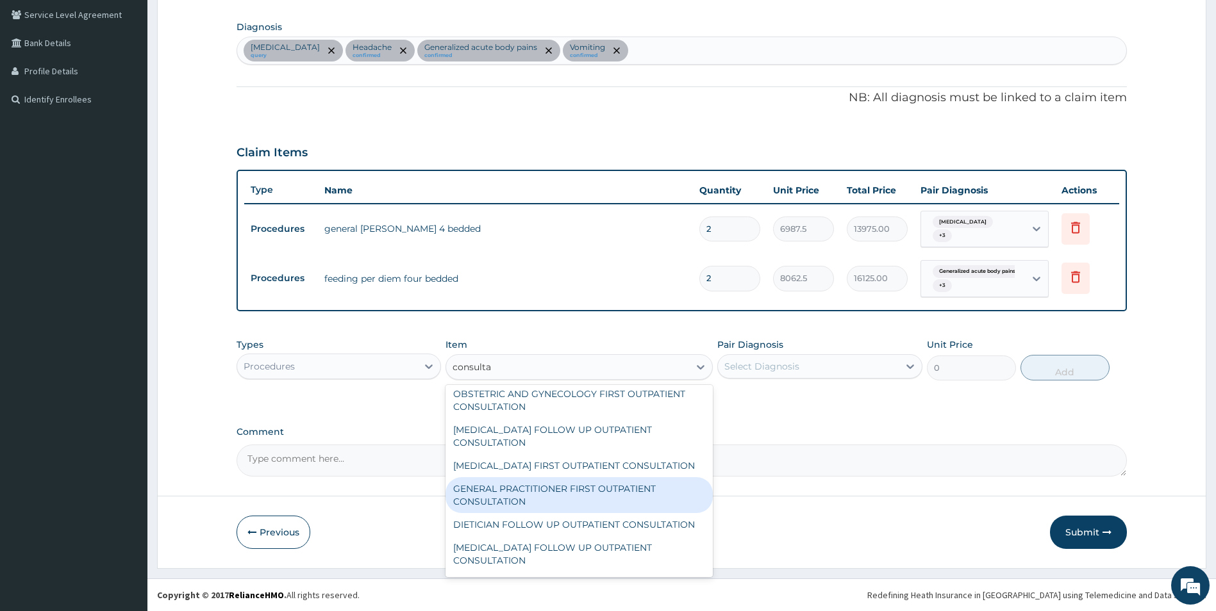
click at [568, 513] on div "GENERAL PRACTITIONER FIRST OUTPATIENT CONSULTATION" at bounding box center [578, 495] width 267 height 36
type input "4500"
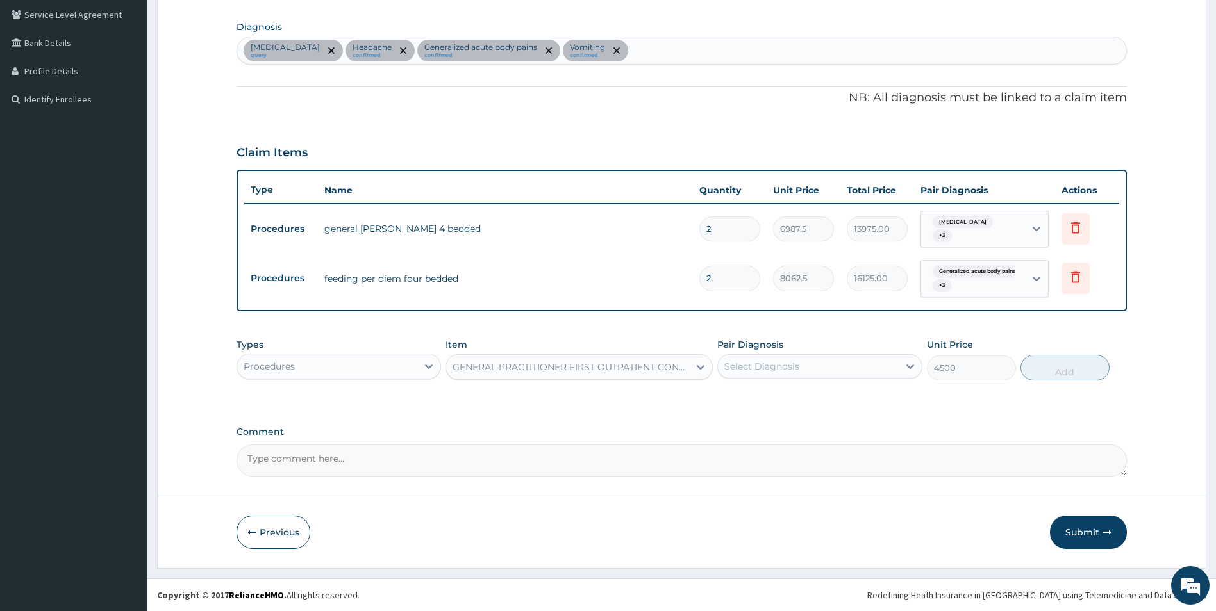
click at [808, 365] on div "Select Diagnosis" at bounding box center [808, 366] width 181 height 21
click at [806, 397] on label "[MEDICAL_DATA]" at bounding box center [777, 398] width 79 height 13
checkbox input "true"
click at [800, 413] on div "Headache" at bounding box center [819, 426] width 205 height 26
checkbox input "true"
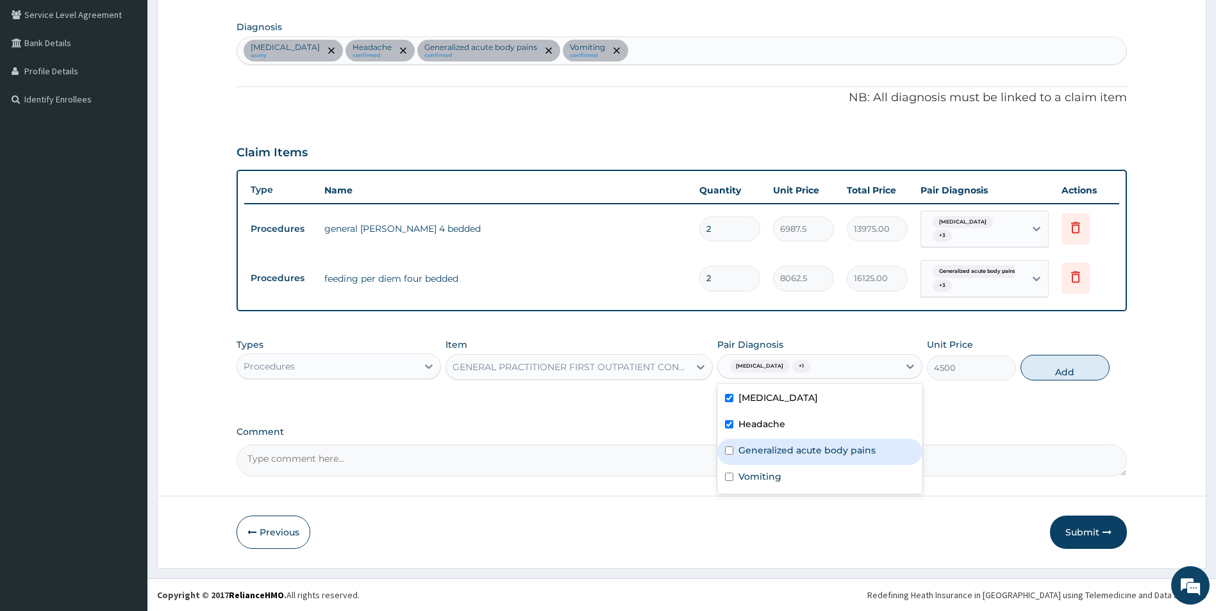
click at [799, 454] on label "Generalized acute body pains" at bounding box center [806, 450] width 137 height 13
checkbox input "true"
click at [796, 473] on div "Vomiting" at bounding box center [819, 478] width 205 height 26
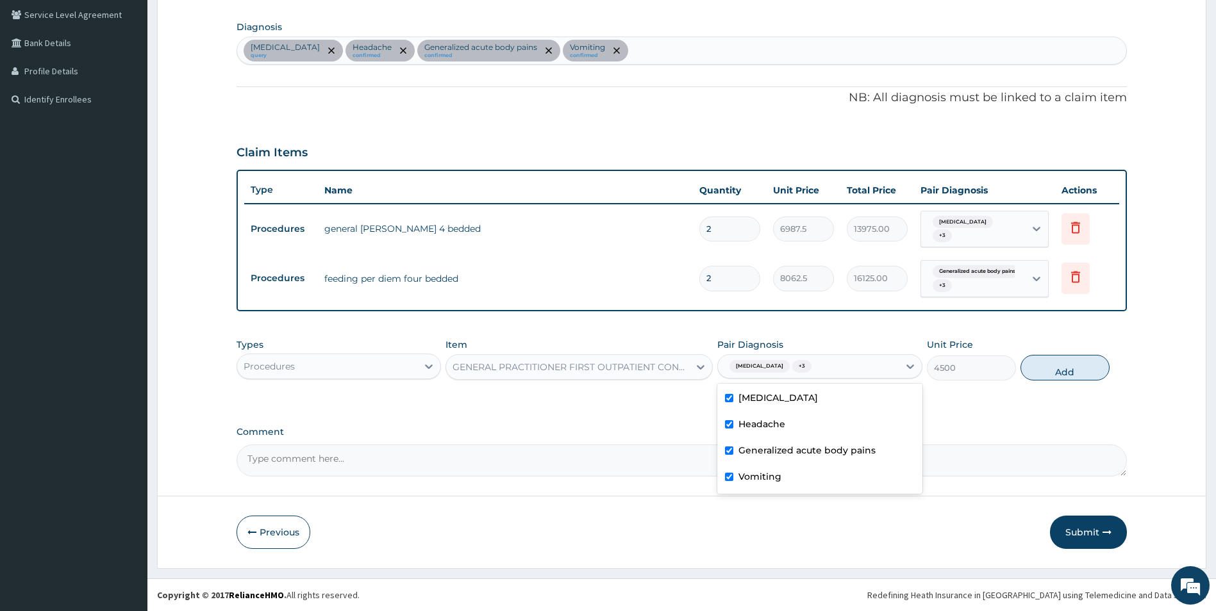
checkbox input "true"
click at [1059, 372] on button "Add" at bounding box center [1064, 368] width 89 height 26
click at [1059, 372] on div "PA Code / Prescription Code PA/3E4651 Encounter Date [DATE] Important Notice Pl…" at bounding box center [681, 152] width 891 height 649
type input "0"
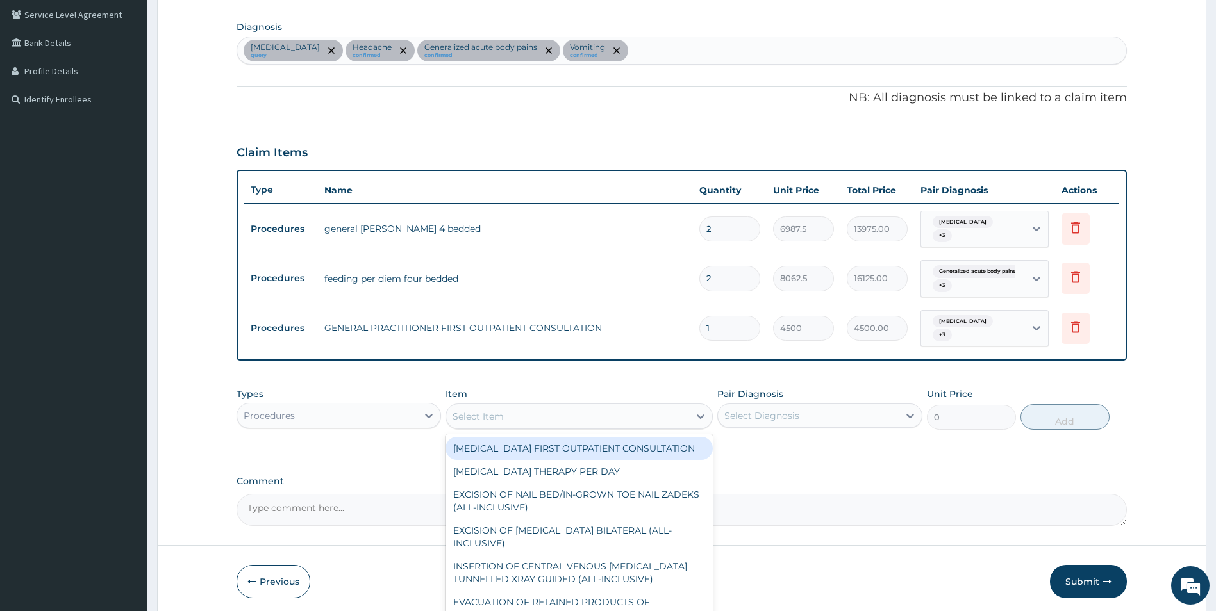
click at [534, 409] on div "Select Item" at bounding box center [567, 416] width 243 height 21
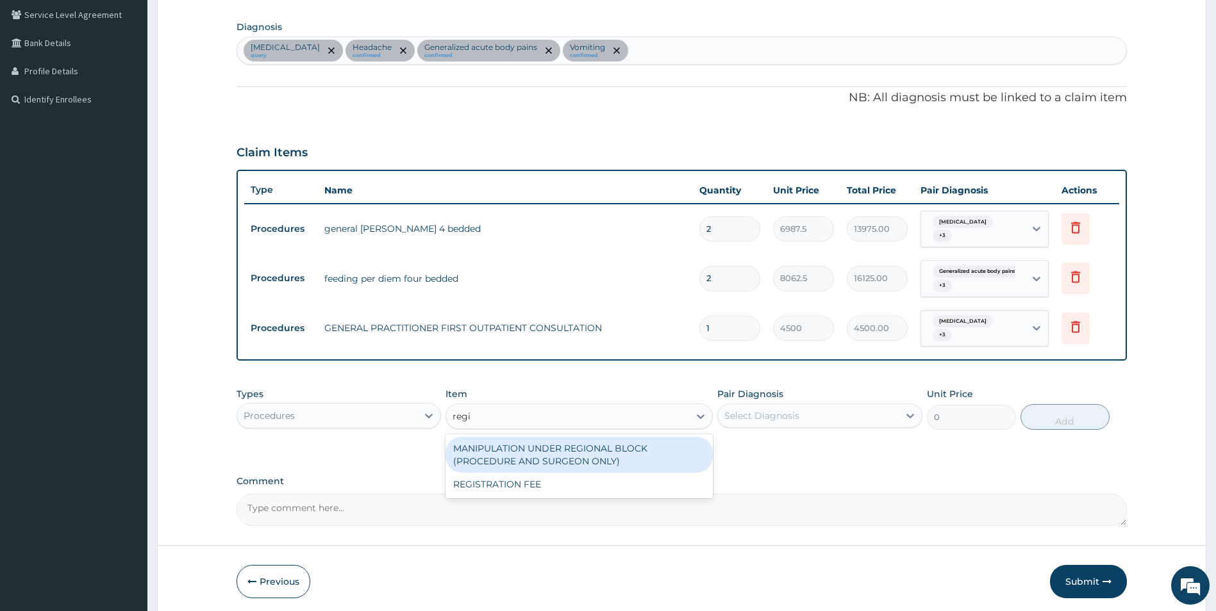
type input "regis"
click at [527, 447] on div "REGISTRATION FEE" at bounding box center [578, 448] width 267 height 23
type input "3600"
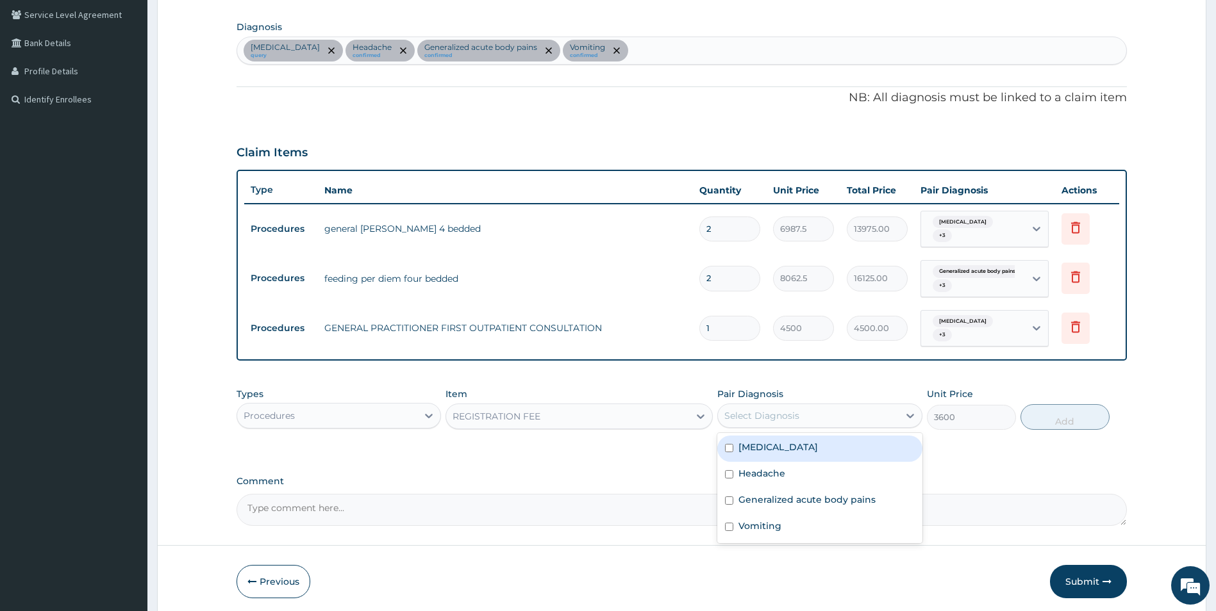
click at [795, 415] on div "Select Diagnosis" at bounding box center [761, 416] width 75 height 13
click at [796, 415] on div "Select Diagnosis" at bounding box center [761, 416] width 75 height 13
click at [801, 415] on div "Select Diagnosis" at bounding box center [808, 416] width 181 height 21
click at [792, 424] on div "Select Diagnosis" at bounding box center [808, 416] width 181 height 21
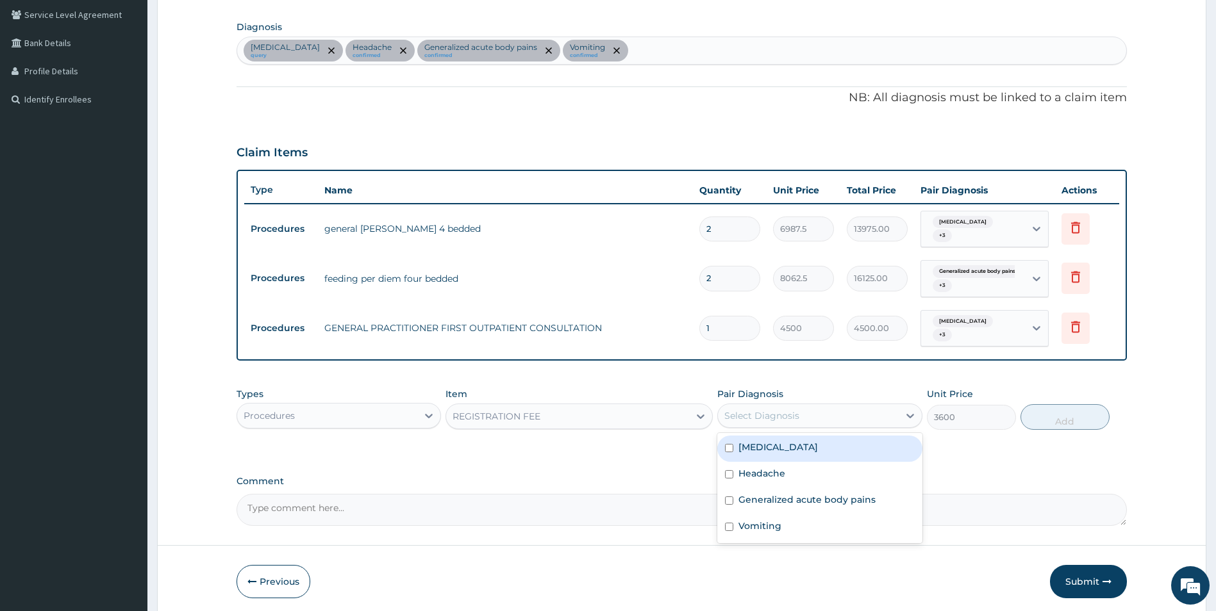
click at [791, 445] on label "[MEDICAL_DATA]" at bounding box center [777, 447] width 79 height 13
click at [790, 461] on div "[MEDICAL_DATA]" at bounding box center [819, 449] width 205 height 26
click at [789, 461] on div "[MEDICAL_DATA]" at bounding box center [819, 449] width 205 height 26
checkbox input "true"
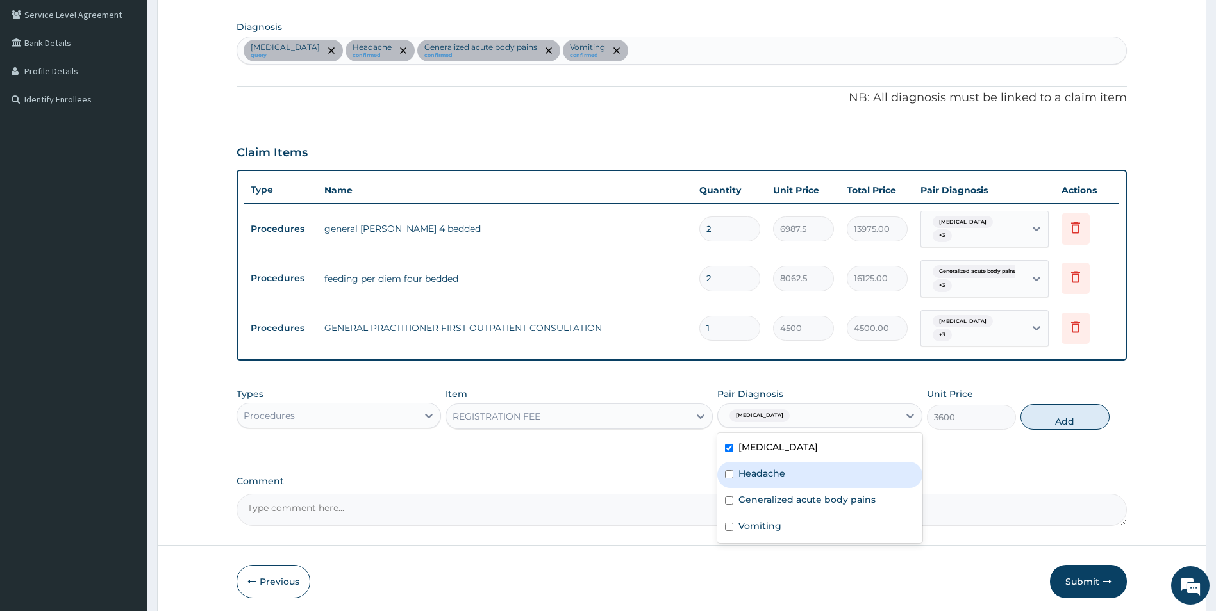
click at [789, 462] on div "Headache" at bounding box center [819, 475] width 205 height 26
checkbox input "true"
click at [795, 502] on label "Generalized acute body pains" at bounding box center [806, 499] width 137 height 13
checkbox input "false"
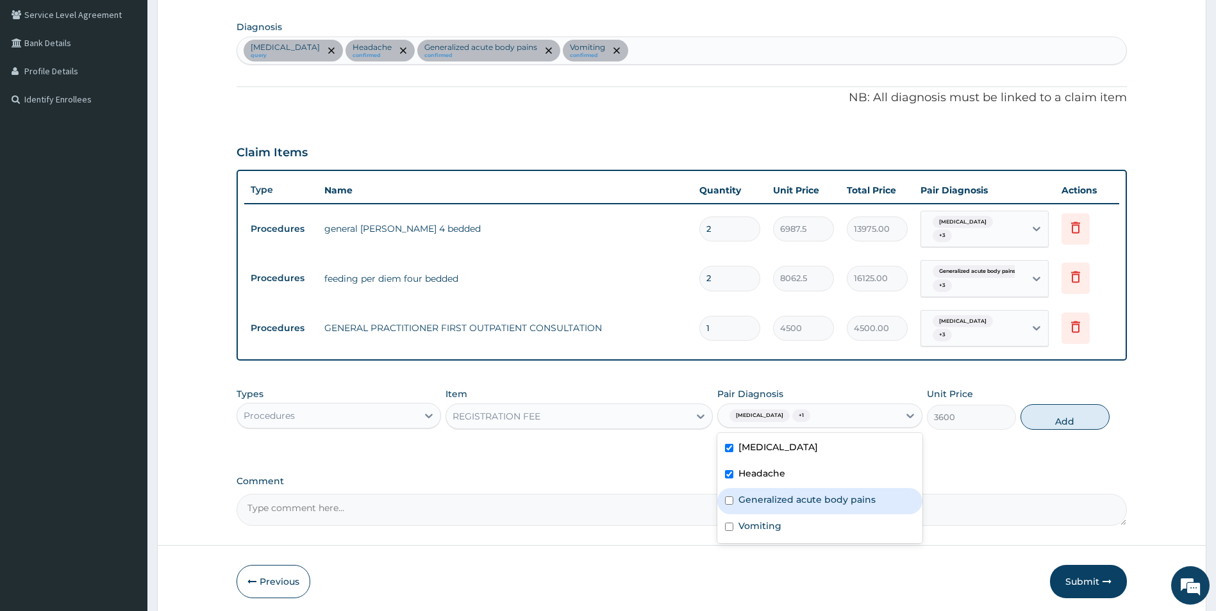
click at [790, 529] on div "Vomiting" at bounding box center [819, 528] width 205 height 26
click at [790, 531] on div "Vomiting" at bounding box center [819, 528] width 205 height 26
checkbox input "false"
click at [799, 504] on label "Generalized acute body pains" at bounding box center [806, 499] width 137 height 13
checkbox input "true"
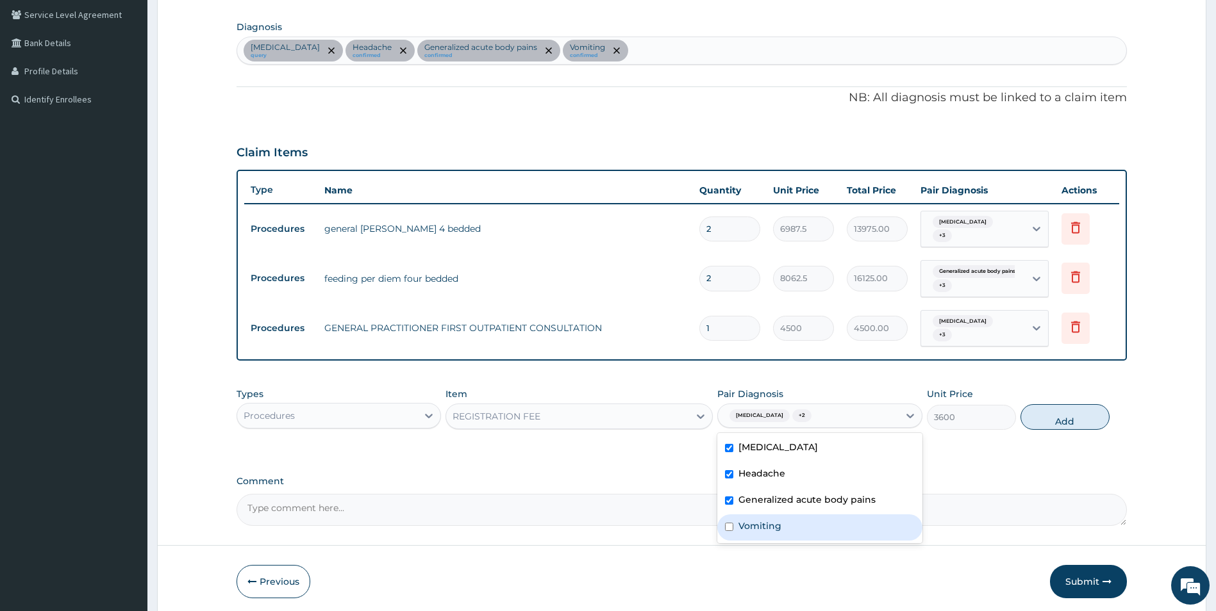
click at [794, 524] on div "Vomiting" at bounding box center [819, 528] width 205 height 26
checkbox input "true"
click at [1053, 418] on button "Add" at bounding box center [1064, 417] width 89 height 26
type input "0"
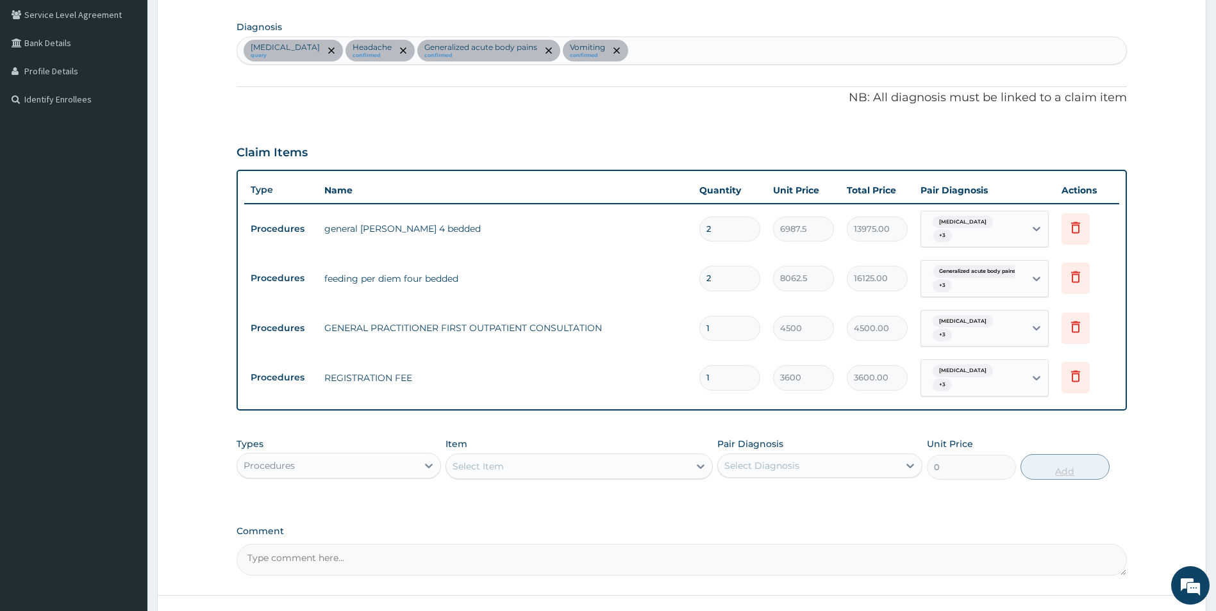
click at [1053, 418] on div "PA Code / Prescription Code PA/3E4651 Encounter Date [DATE] Important Notice Pl…" at bounding box center [681, 202] width 891 height 748
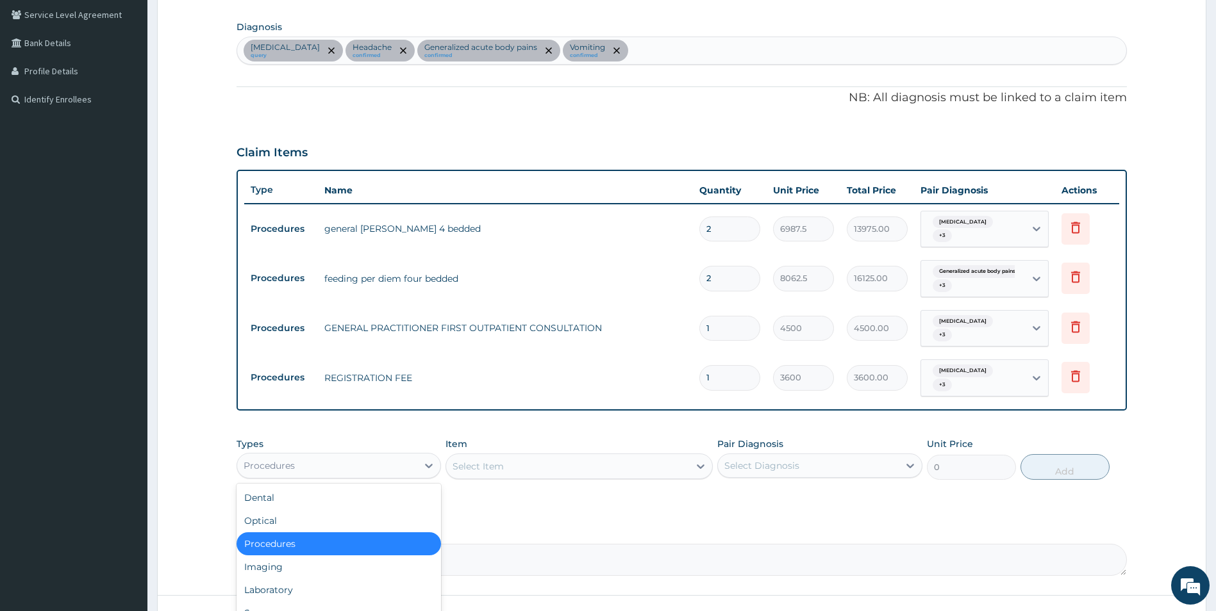
click at [417, 460] on div "Procedures" at bounding box center [327, 466] width 181 height 21
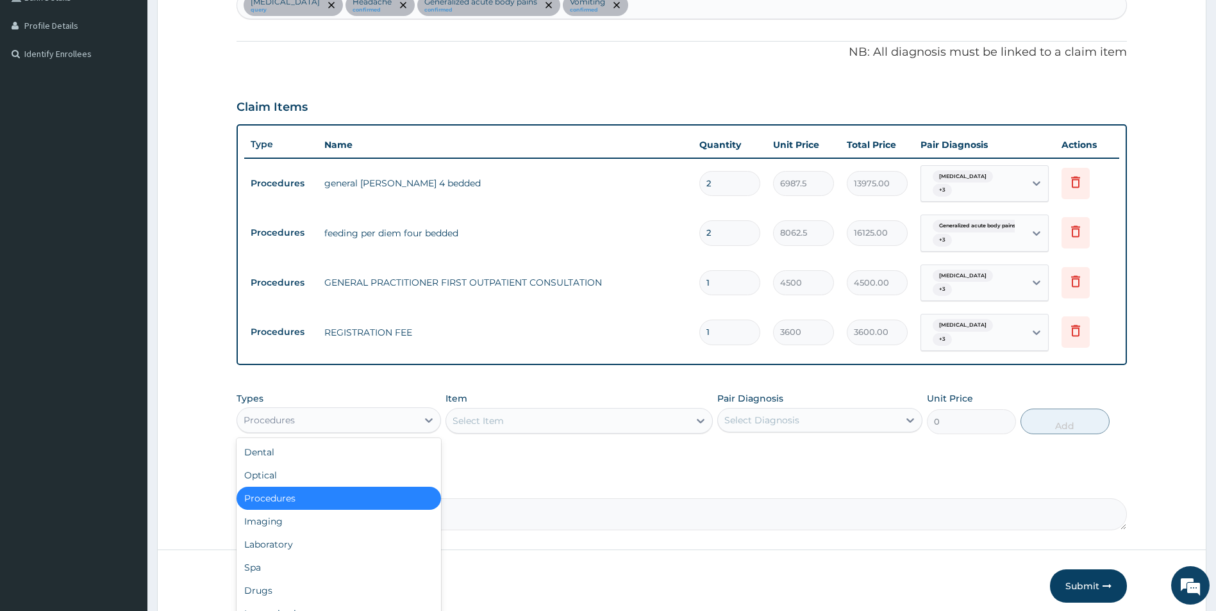
scroll to position [394, 0]
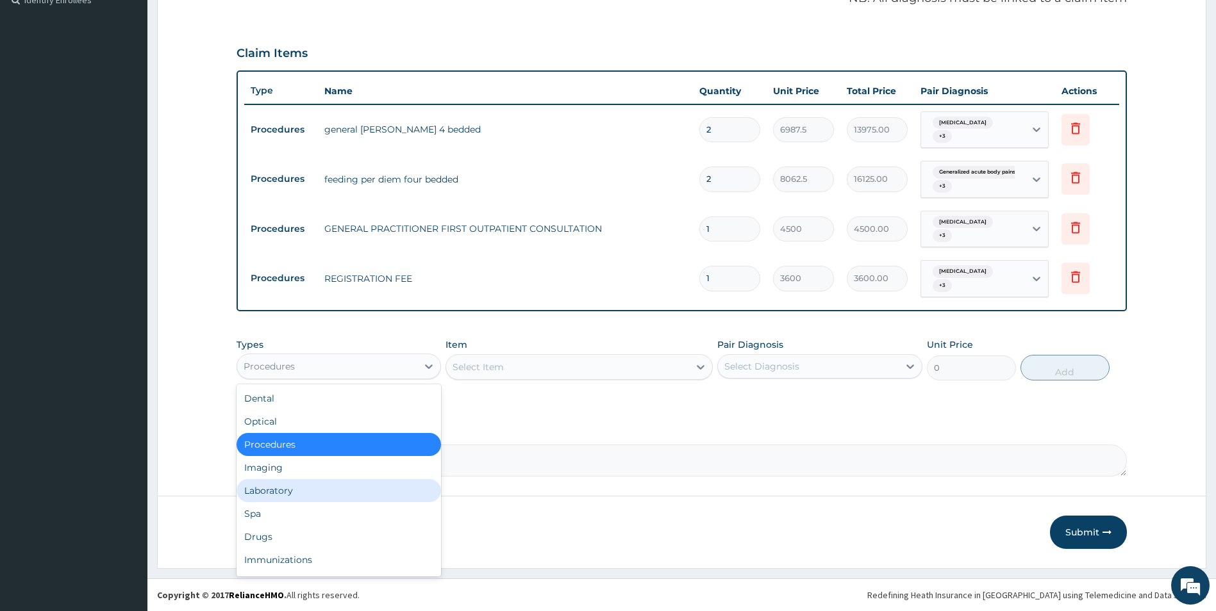
click at [342, 494] on div "Laboratory" at bounding box center [338, 490] width 205 height 23
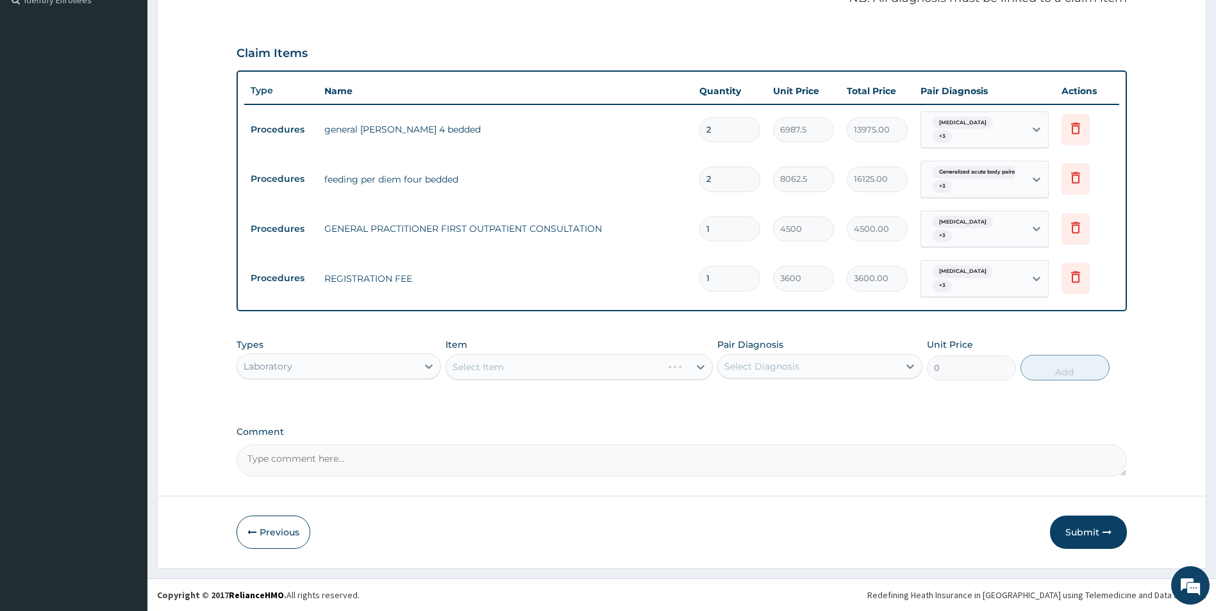
click at [574, 356] on div "Select Item" at bounding box center [578, 367] width 267 height 26
click at [578, 370] on div "Select Item" at bounding box center [578, 367] width 267 height 26
click at [578, 370] on div "Select Item" at bounding box center [567, 367] width 243 height 21
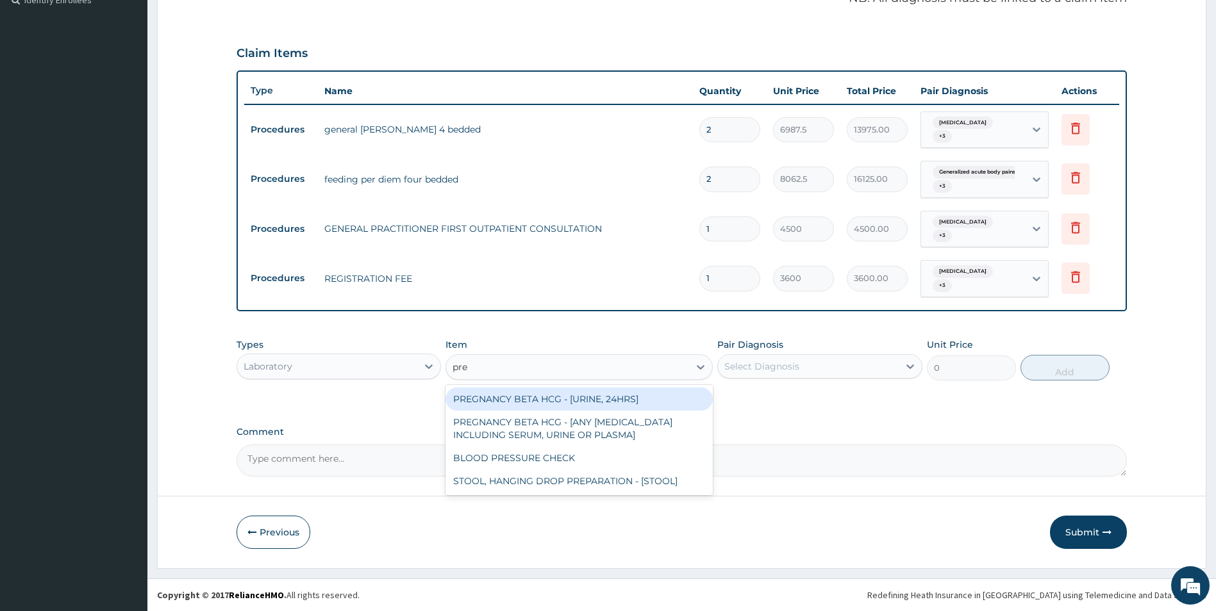
type input "pres"
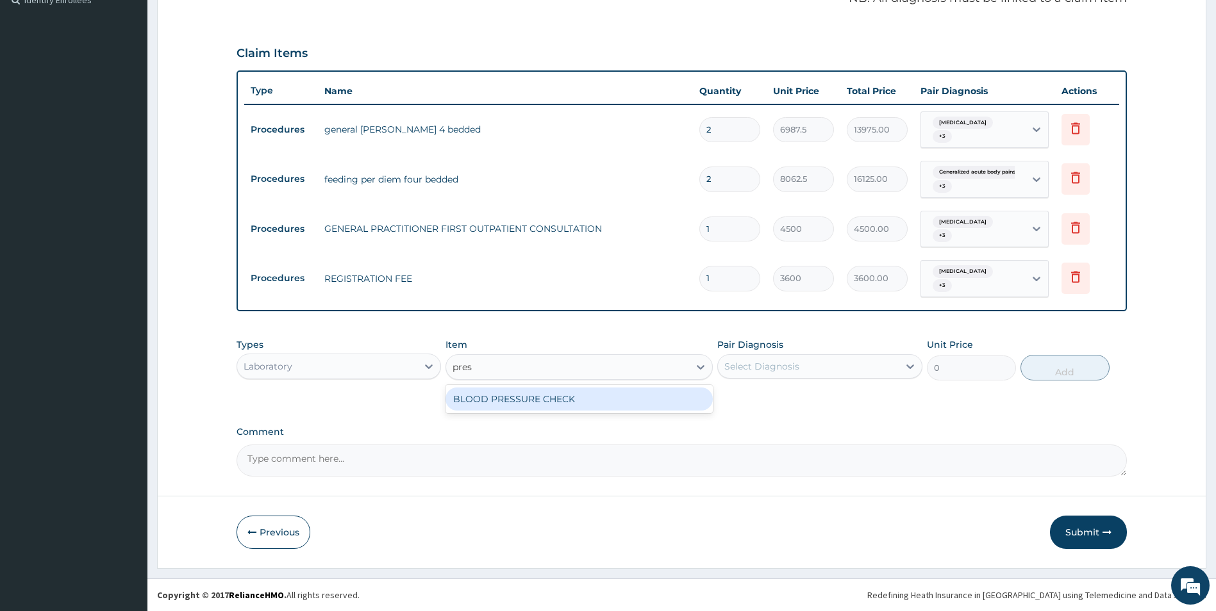
click at [564, 400] on div "BLOOD PRESSURE CHECK" at bounding box center [578, 399] width 267 height 23
type input "1980.0000000000002"
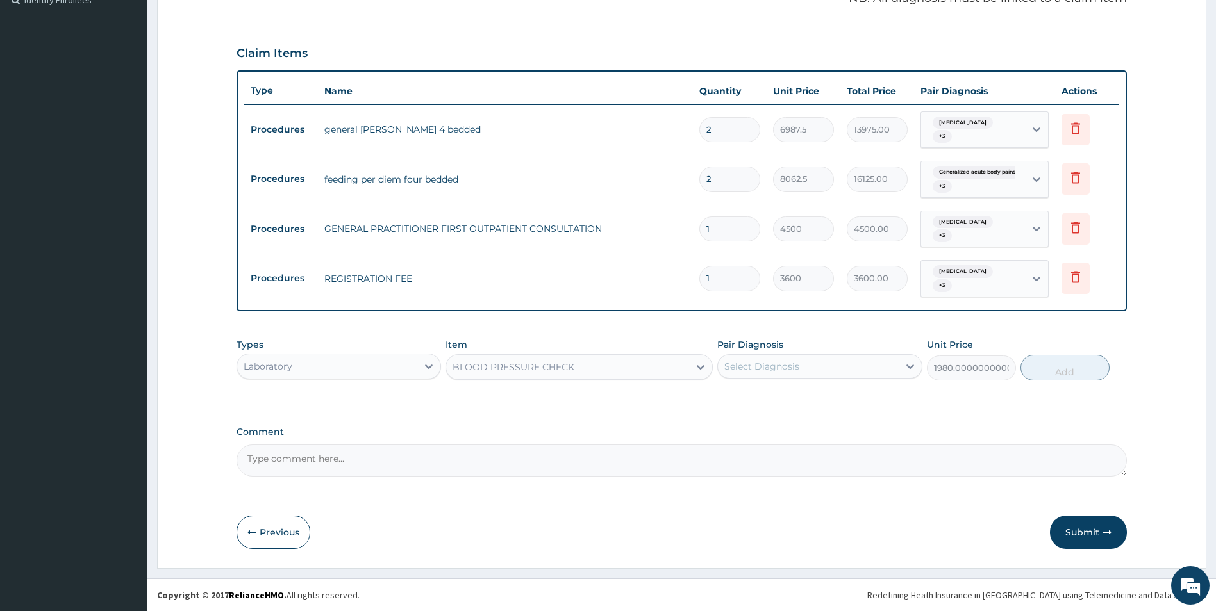
click at [822, 365] on div "Select Diagnosis" at bounding box center [808, 366] width 181 height 21
click at [814, 399] on label "[MEDICAL_DATA]" at bounding box center [777, 398] width 79 height 13
checkbox input "true"
click at [813, 420] on div "Headache" at bounding box center [819, 426] width 205 height 26
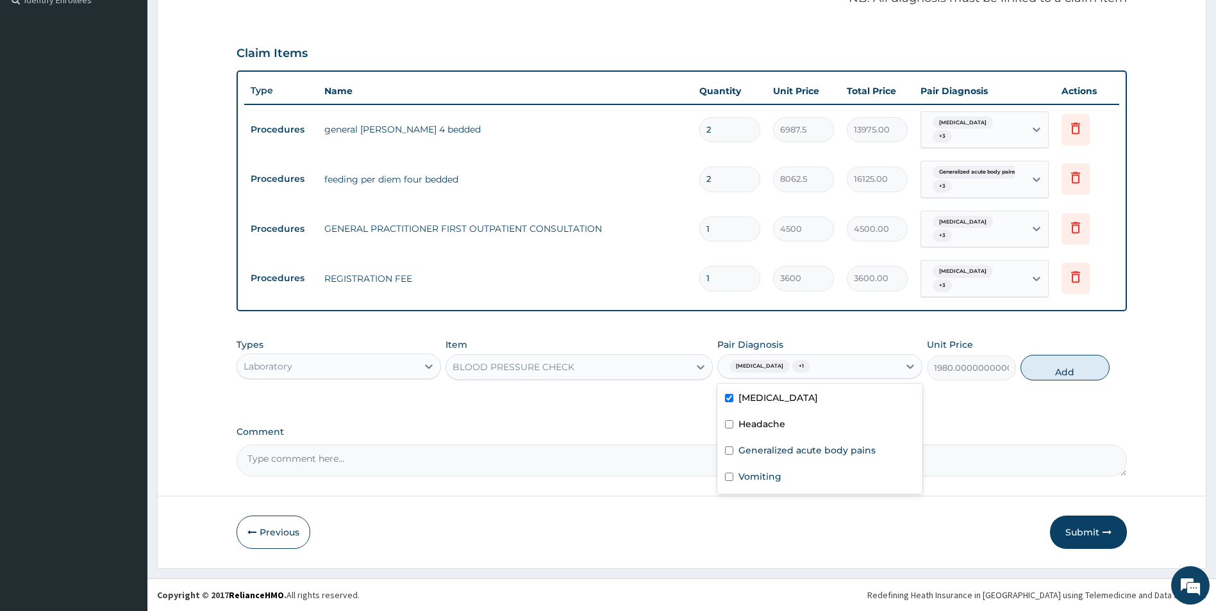
checkbox input "false"
click at [814, 456] on label "Generalized acute body pains" at bounding box center [806, 450] width 137 height 13
checkbox input "true"
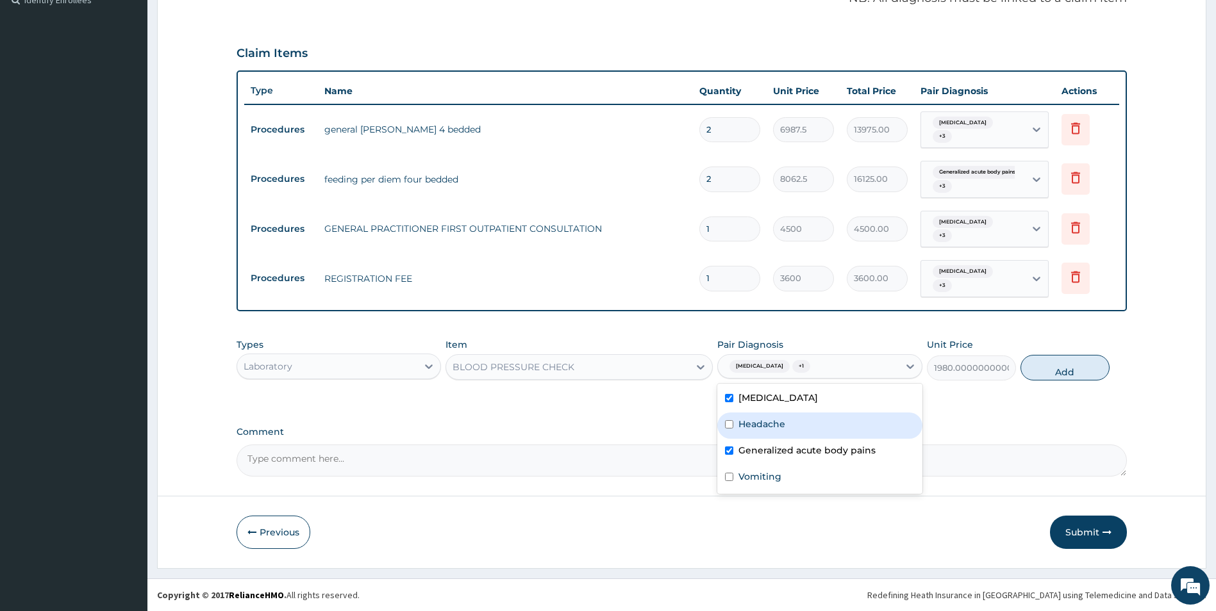
click at [816, 424] on div "Headache" at bounding box center [819, 426] width 205 height 26
checkbox input "true"
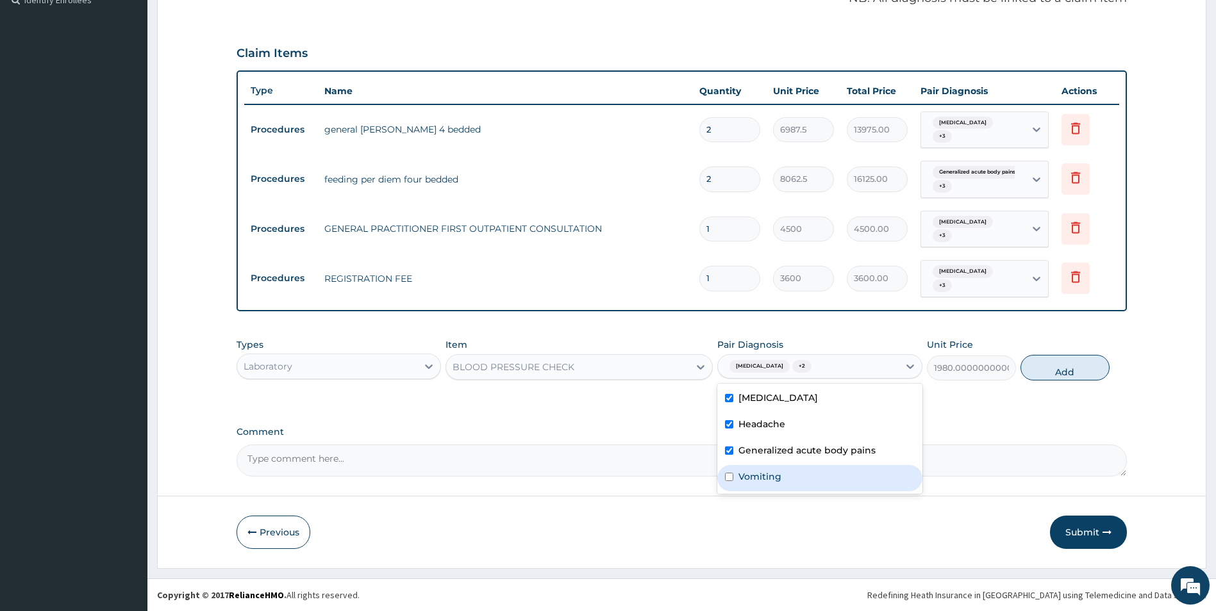
click at [813, 474] on div "Vomiting" at bounding box center [819, 478] width 205 height 26
checkbox input "true"
click at [1084, 365] on button "Add" at bounding box center [1064, 368] width 89 height 26
type input "0"
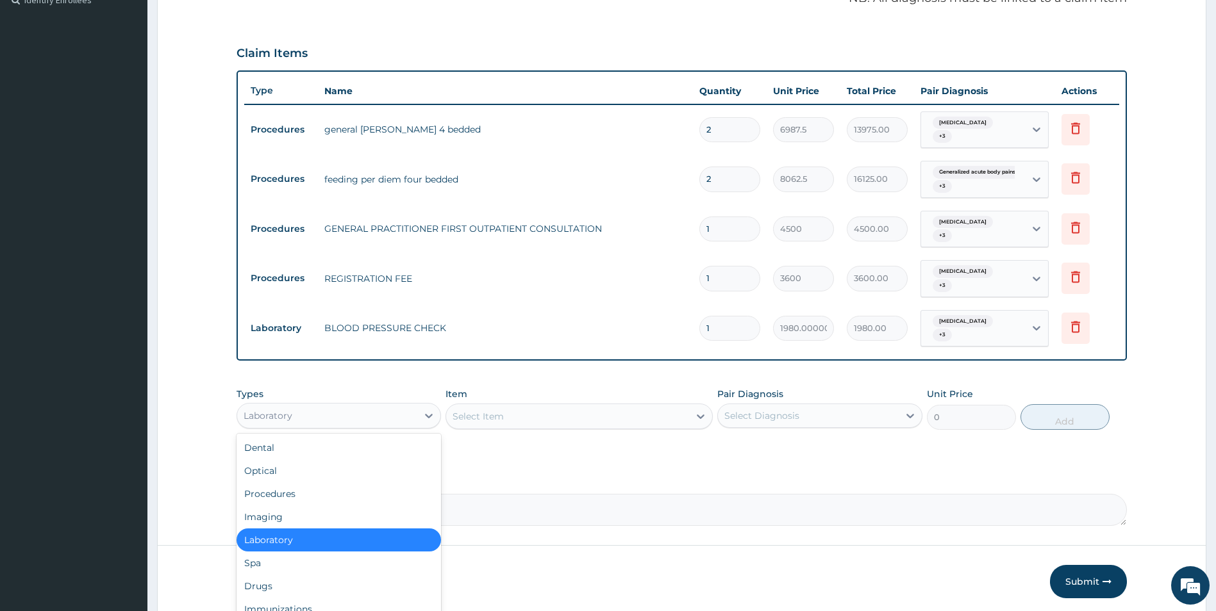
click at [391, 419] on div "Laboratory" at bounding box center [327, 416] width 181 height 21
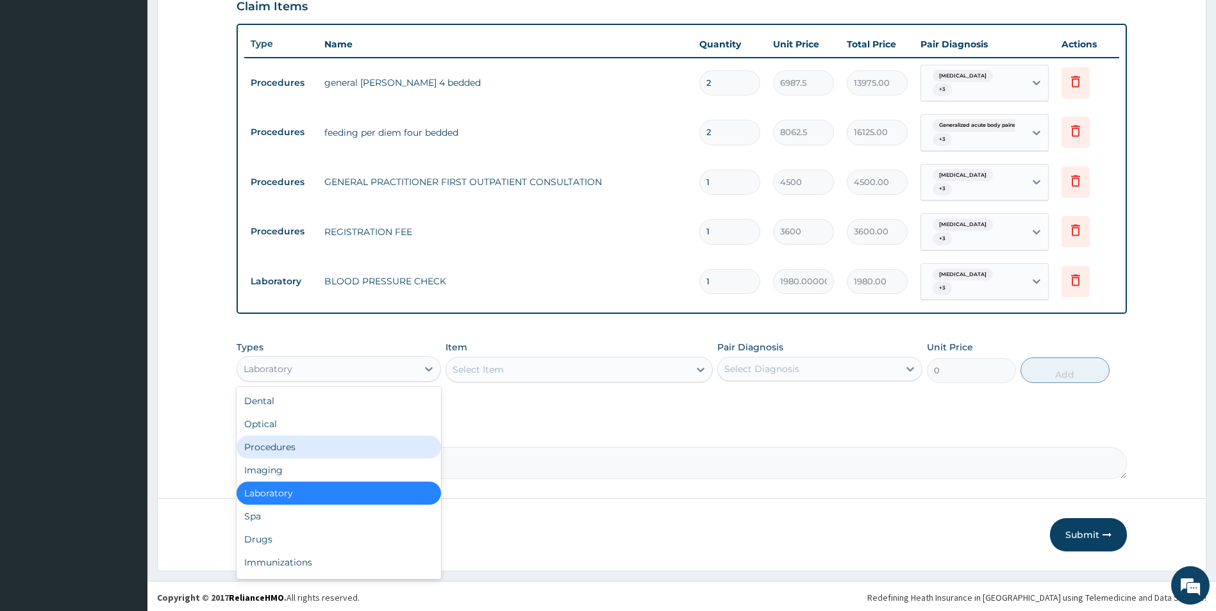
scroll to position [443, 0]
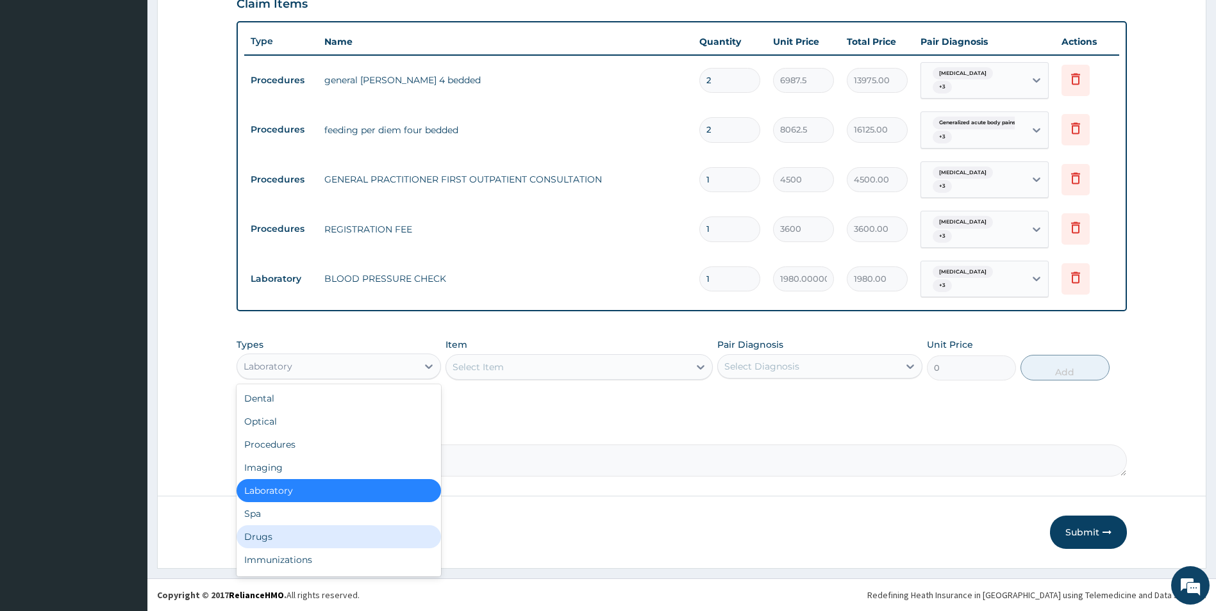
click at [281, 541] on div "Drugs" at bounding box center [338, 537] width 205 height 23
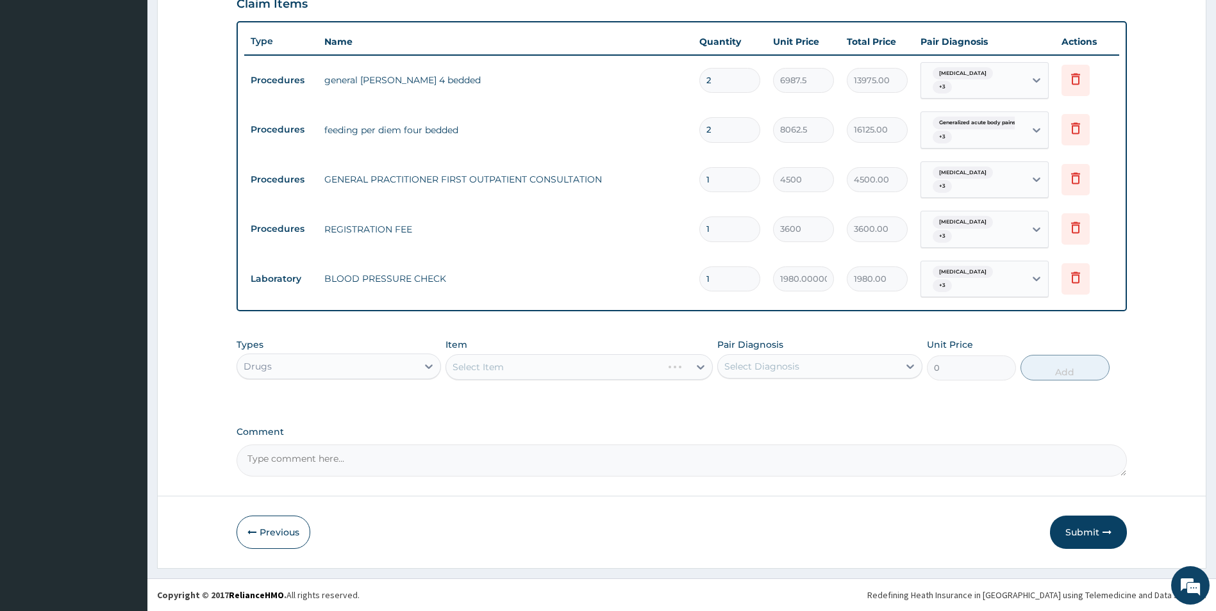
click at [560, 363] on div "Select Item" at bounding box center [578, 367] width 267 height 26
click at [608, 365] on div "Select Item" at bounding box center [578, 367] width 267 height 26
click at [585, 371] on div "Select Item" at bounding box center [567, 367] width 243 height 21
click at [585, 370] on div "Select Item" at bounding box center [567, 367] width 243 height 21
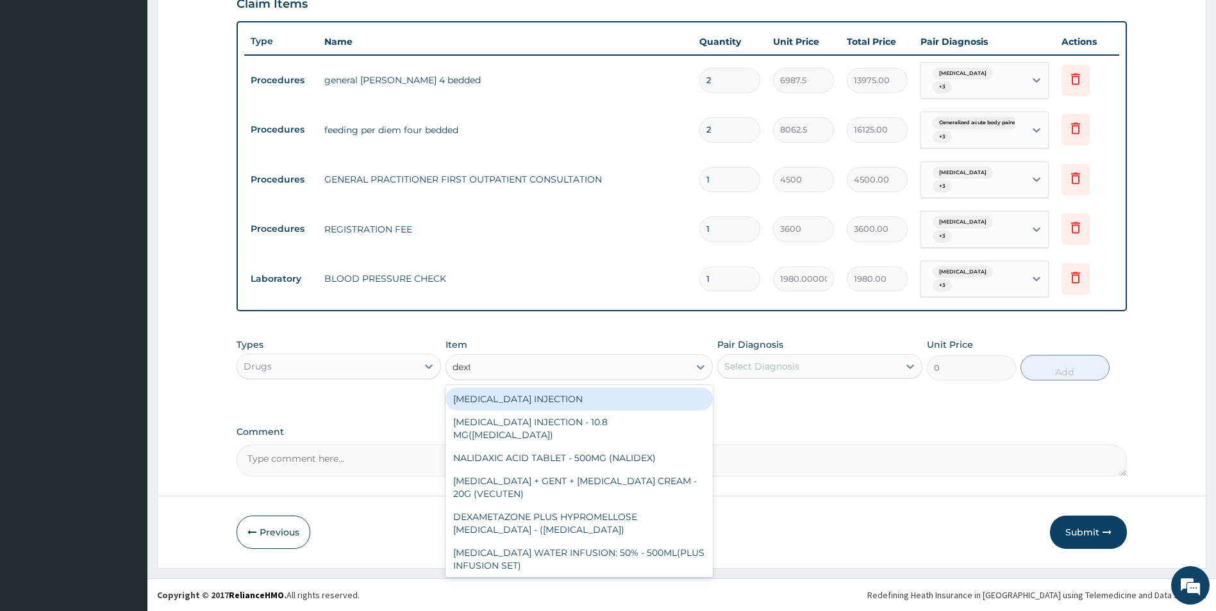
type input "dextr"
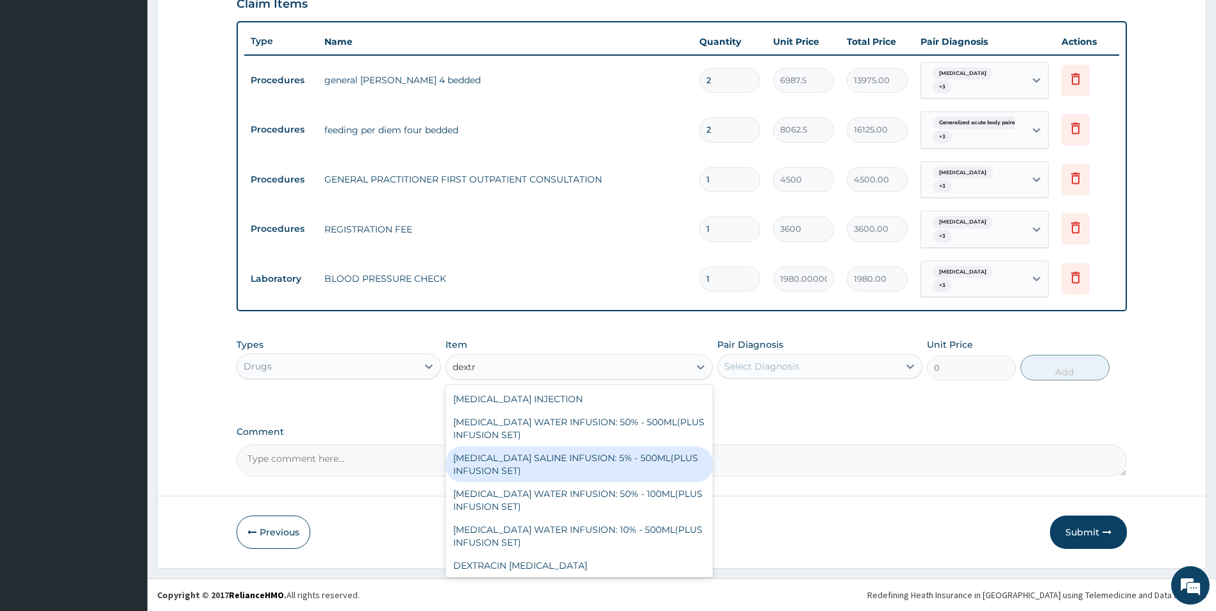
click at [578, 465] on div "[MEDICAL_DATA] SALINE INFUSION: 5% - 500ML(PLUS INFUSION SET)" at bounding box center [578, 465] width 267 height 36
type input "1310.4"
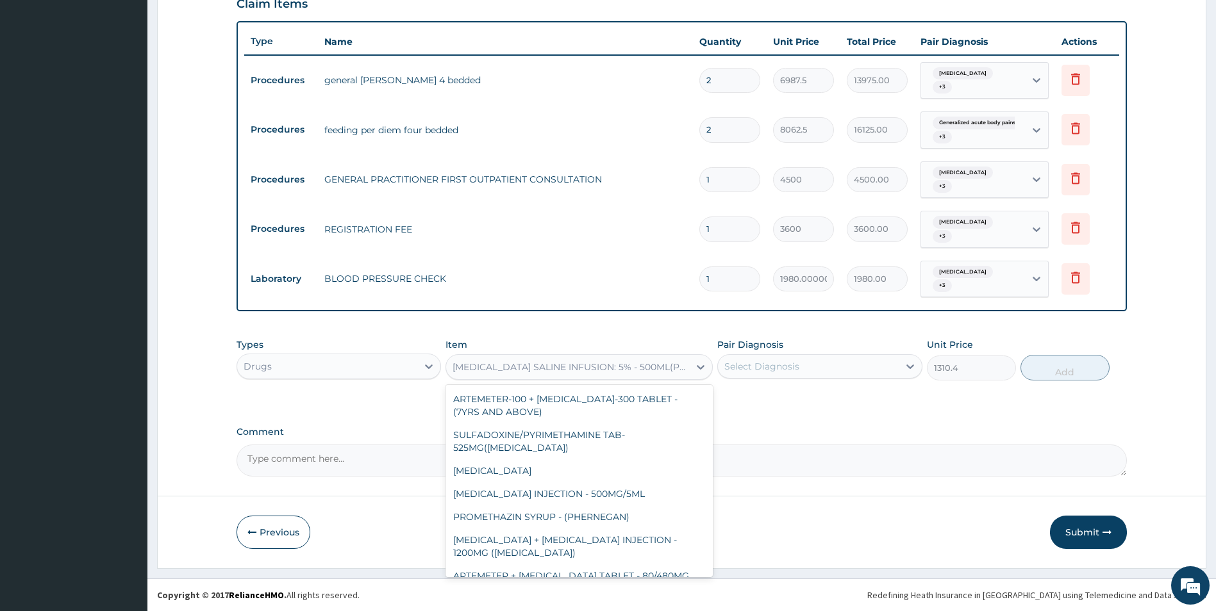
click at [639, 370] on div "[MEDICAL_DATA] SALINE INFUSION: 5% - 500ML(PLUS INFUSION SET)" at bounding box center [571, 367] width 238 height 13
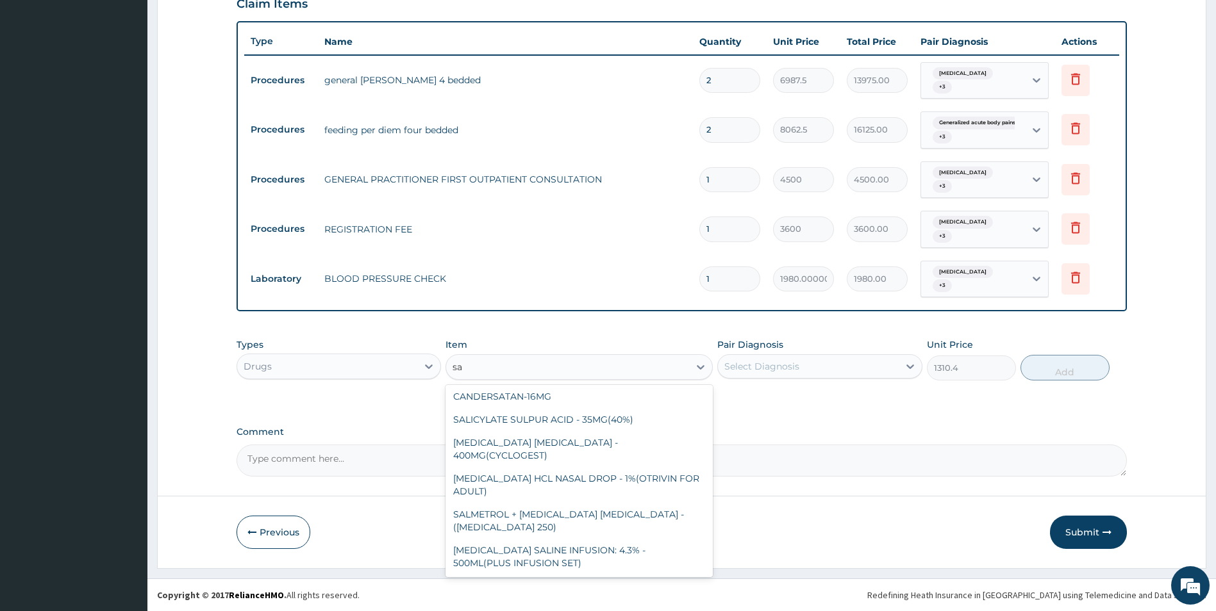
scroll to position [0, 0]
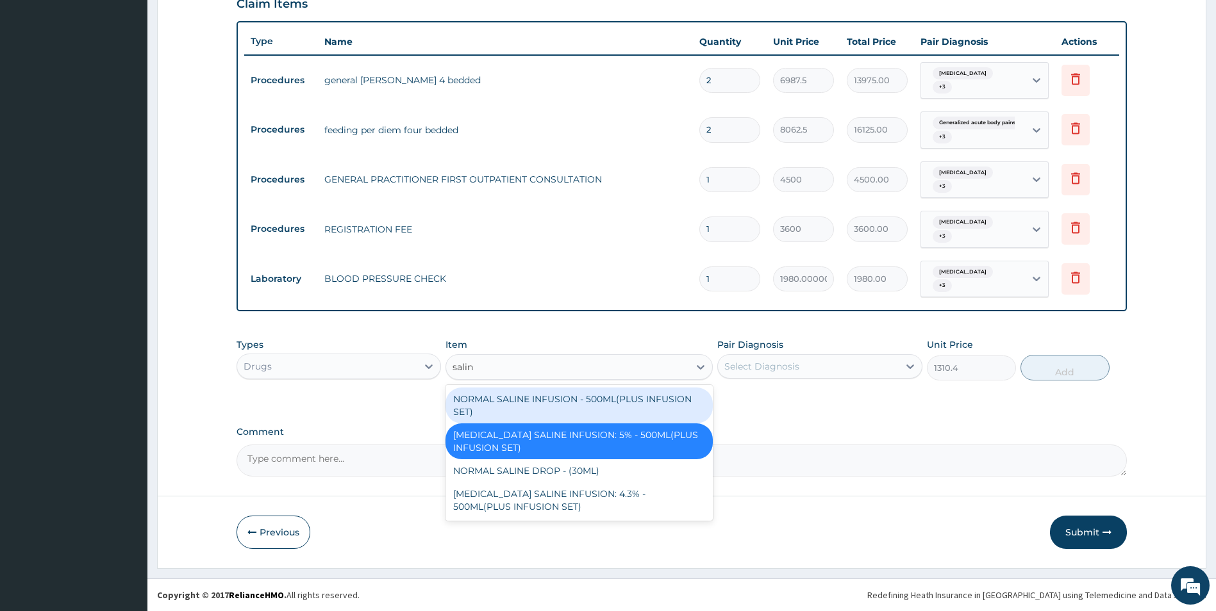
type input "saline"
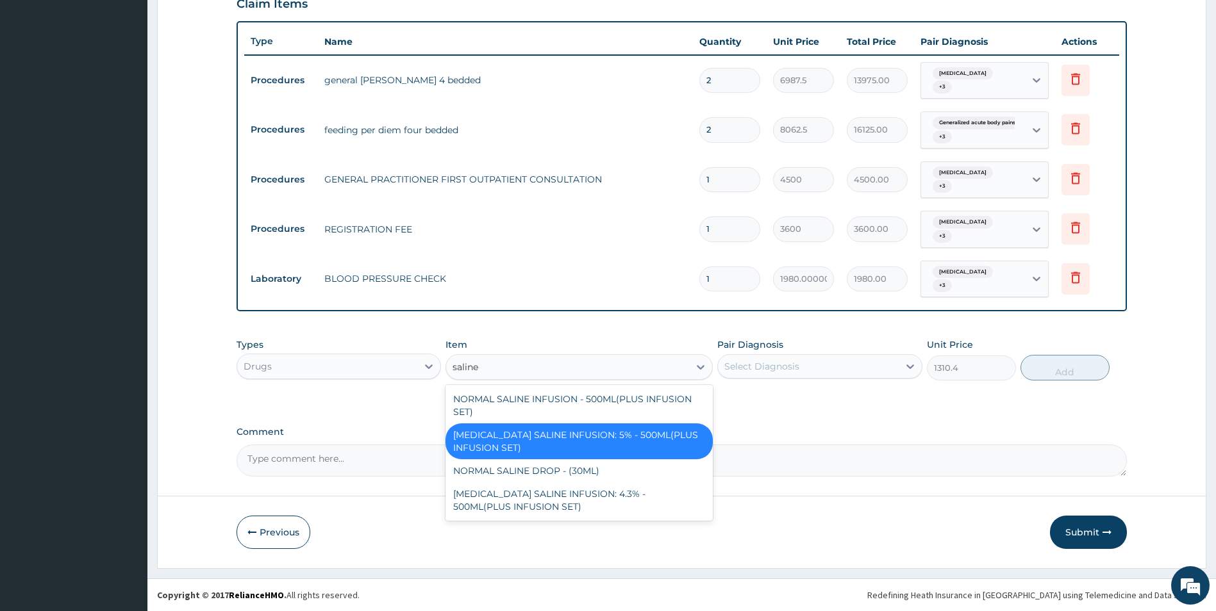
click at [604, 438] on div "[MEDICAL_DATA] SALINE INFUSION: 5% - 500ML(PLUS INFUSION SET)" at bounding box center [578, 442] width 267 height 36
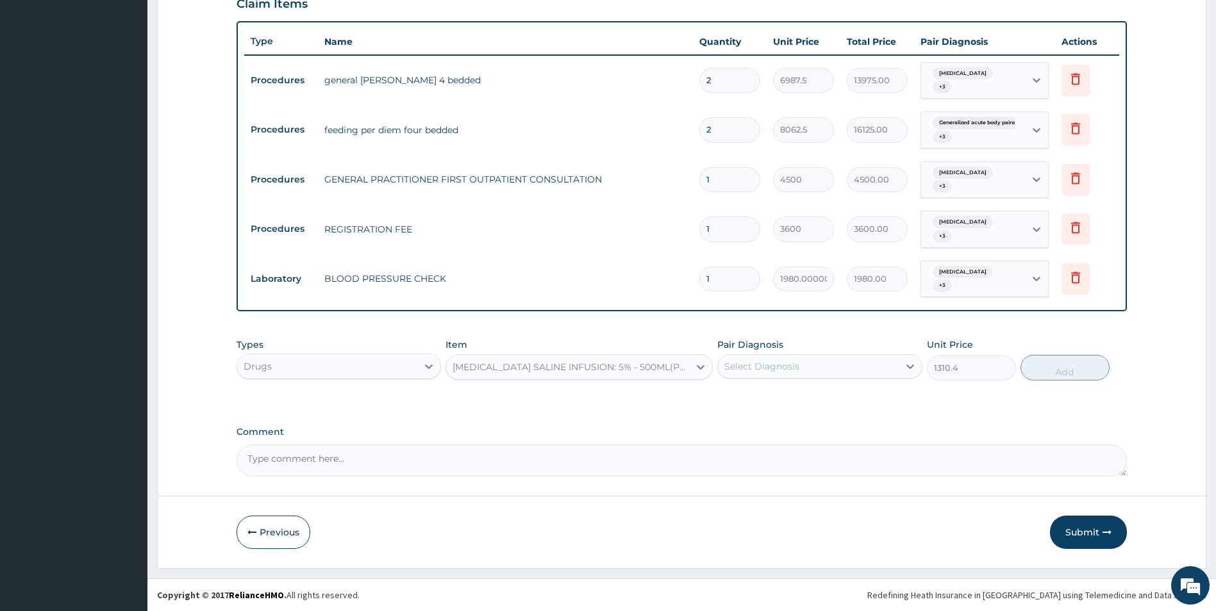
click at [604, 438] on div "Comment" at bounding box center [681, 452] width 891 height 50
click at [821, 363] on div "Select Diagnosis" at bounding box center [808, 366] width 181 height 21
click at [813, 395] on label "[MEDICAL_DATA]" at bounding box center [777, 398] width 79 height 13
checkbox input "false"
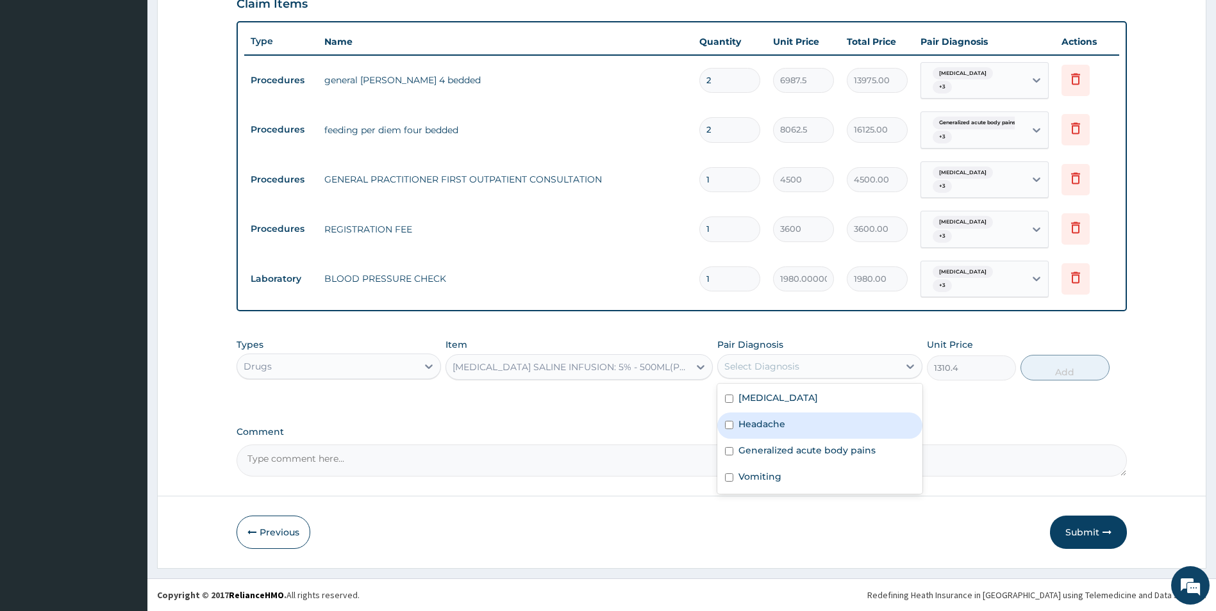
click at [819, 427] on div "Headache" at bounding box center [819, 426] width 205 height 26
checkbox input "true"
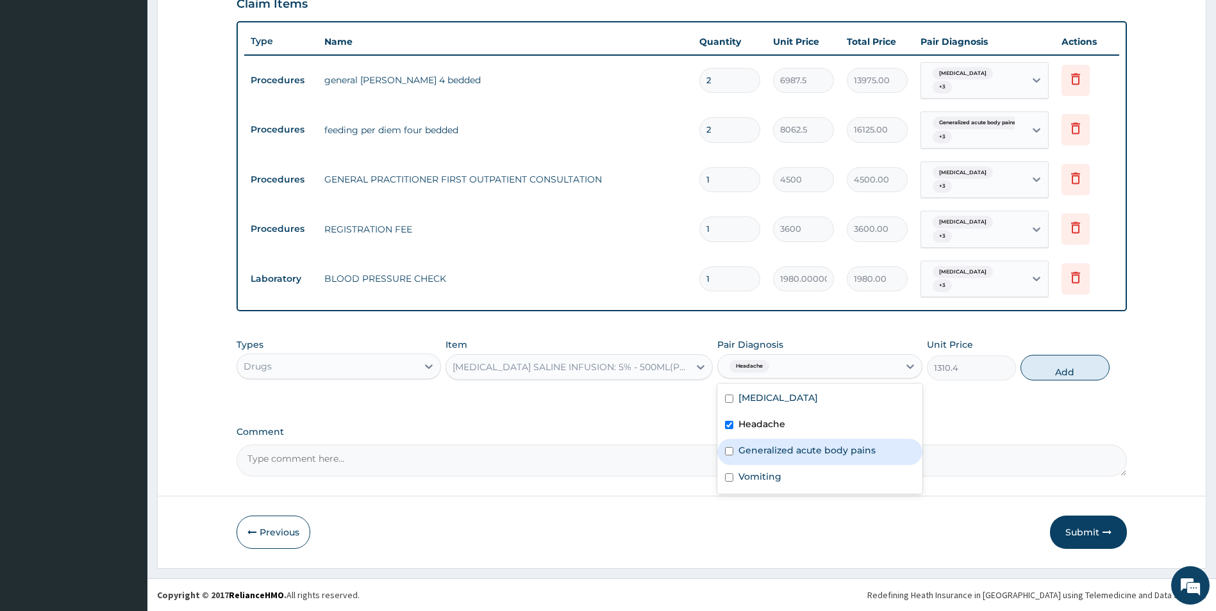
click at [819, 458] on div "Generalized acute body pains" at bounding box center [819, 452] width 205 height 26
checkbox input "true"
click at [820, 471] on div "Vomiting" at bounding box center [819, 478] width 205 height 26
checkbox input "true"
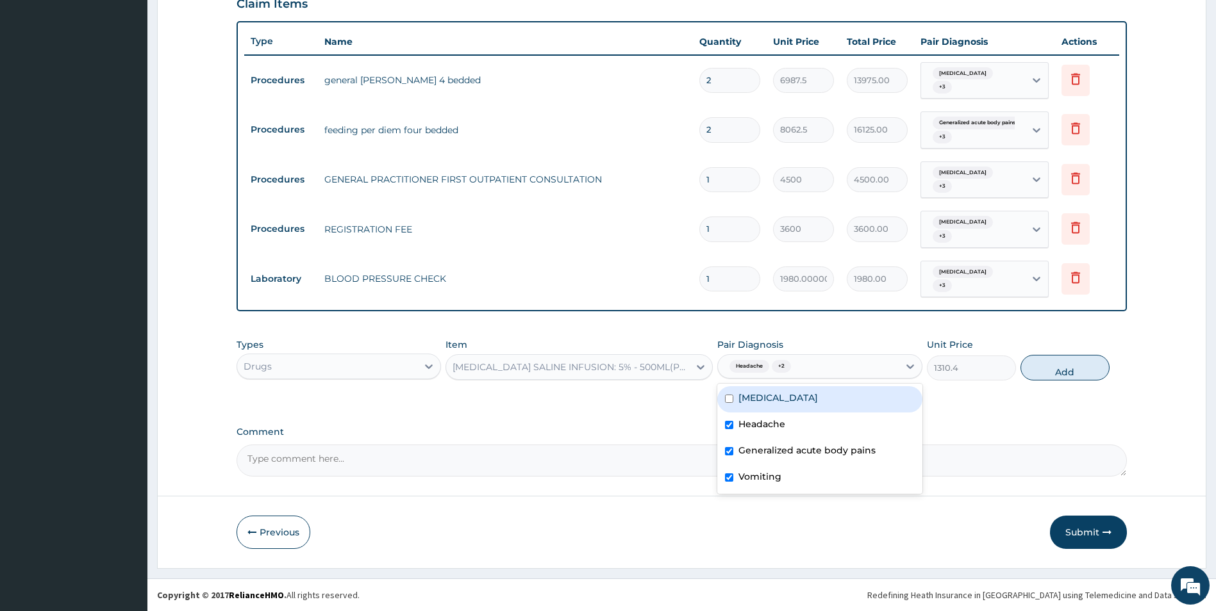
click at [818, 401] on label "[MEDICAL_DATA]" at bounding box center [777, 398] width 79 height 13
checkbox input "true"
click at [1092, 367] on button "Add" at bounding box center [1064, 368] width 89 height 26
type input "0"
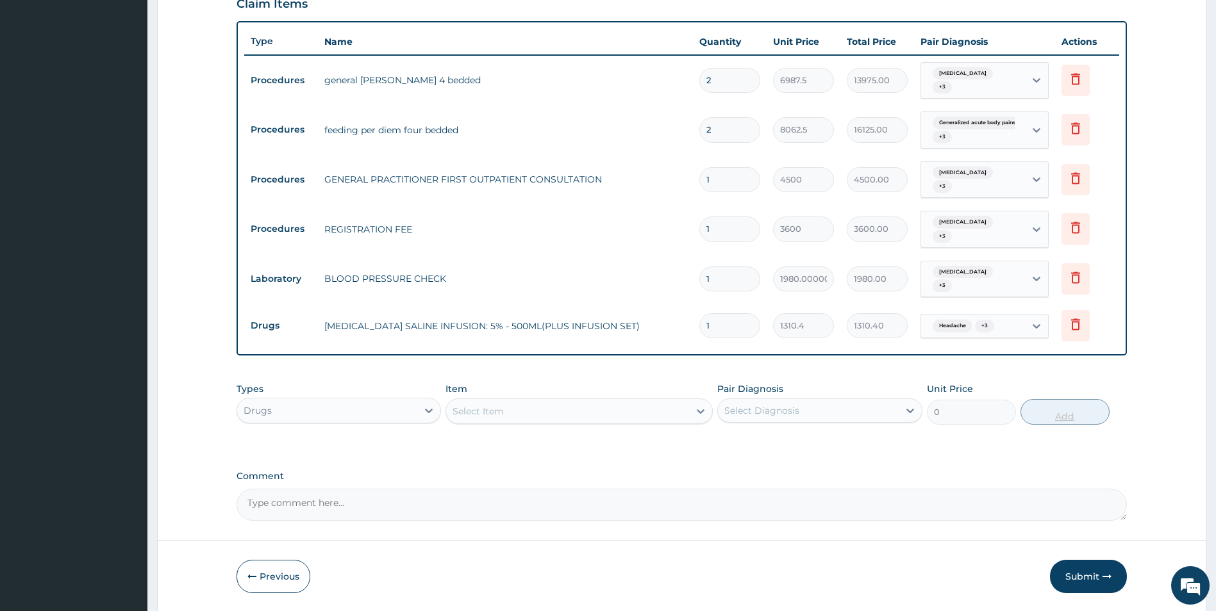
click at [1092, 367] on div "PA Code / Prescription Code PA/3E4651 Encounter Date [DATE] Important Notice Pl…" at bounding box center [681, 101] width 891 height 842
click at [527, 408] on div "Select Item" at bounding box center [567, 411] width 243 height 21
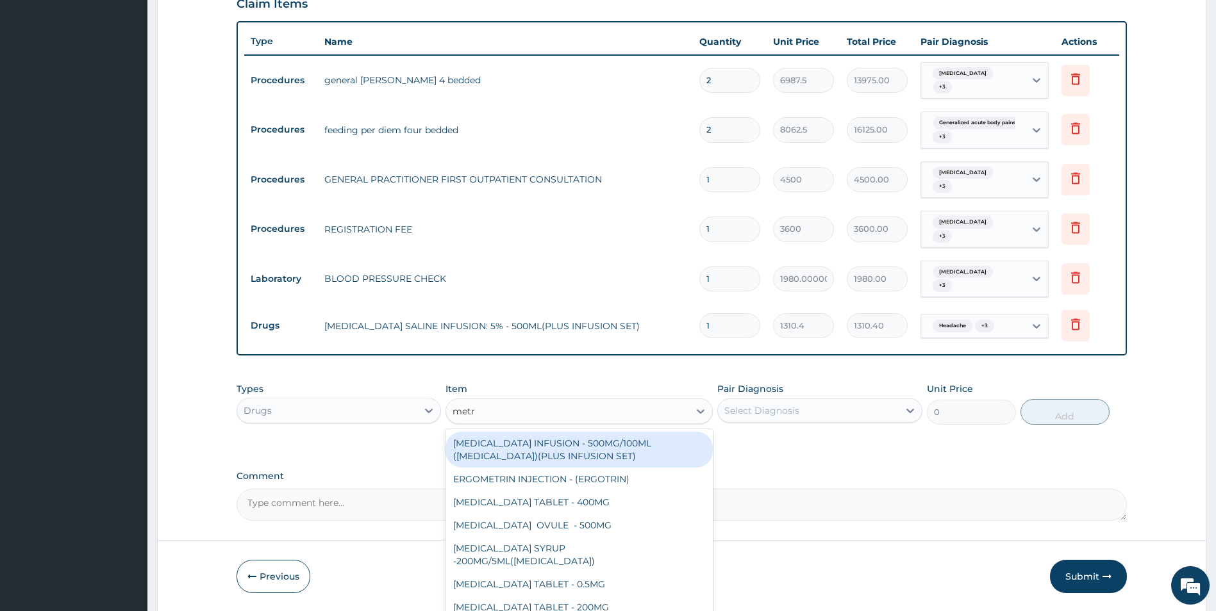
type input "metro"
click at [609, 451] on div "[MEDICAL_DATA] INFUSION - 500MG/100ML ([MEDICAL_DATA])(PLUS INFUSION SET)" at bounding box center [578, 450] width 267 height 36
type input "1108.8"
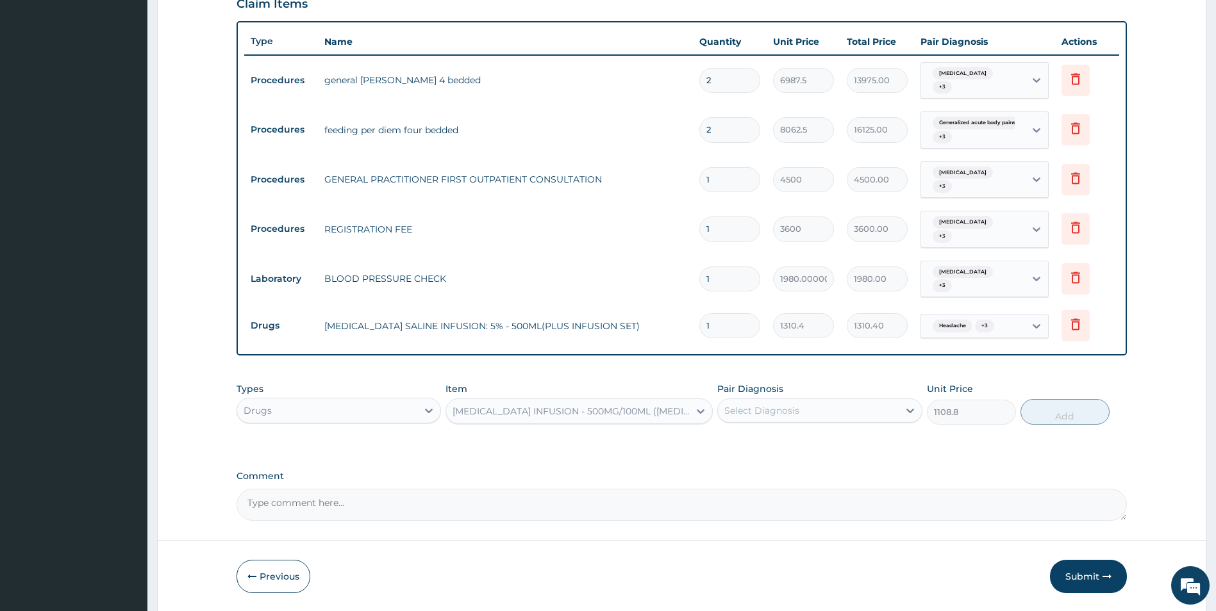
click at [609, 451] on div "PA Code / Prescription Code PA/3E4651 Encounter Date [DATE] Important Notice Pl…" at bounding box center [681, 101] width 891 height 842
drag, startPoint x: 609, startPoint y: 451, endPoint x: 779, endPoint y: 410, distance: 175.5
click at [779, 410] on div "Select Diagnosis" at bounding box center [761, 410] width 75 height 13
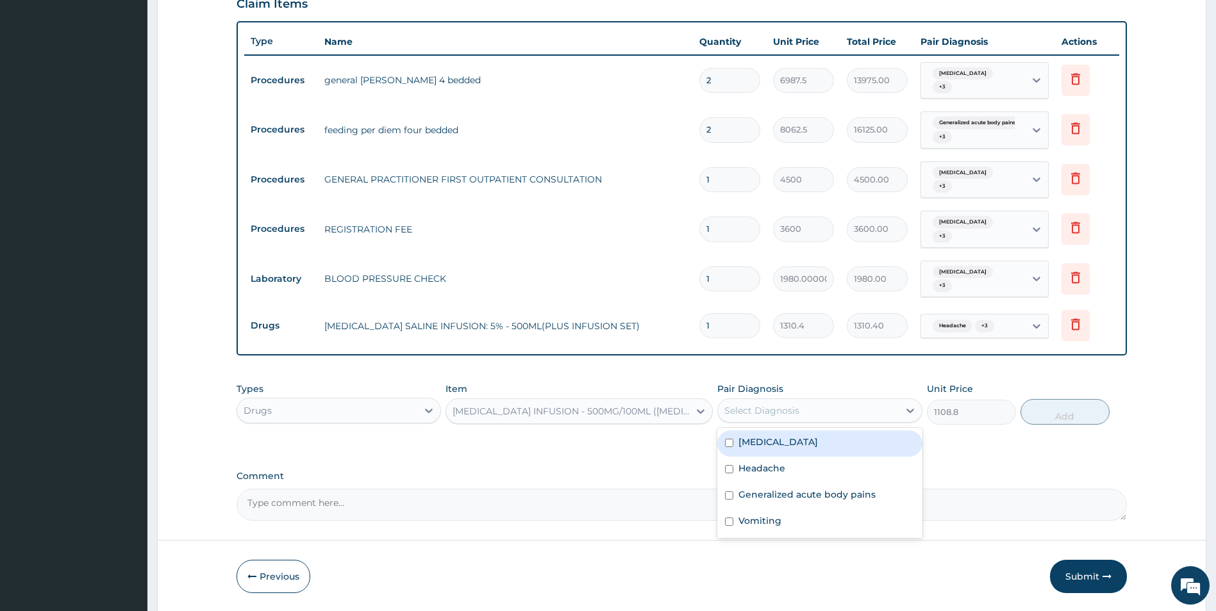
click at [782, 444] on label "[MEDICAL_DATA]" at bounding box center [777, 442] width 79 height 13
checkbox input "true"
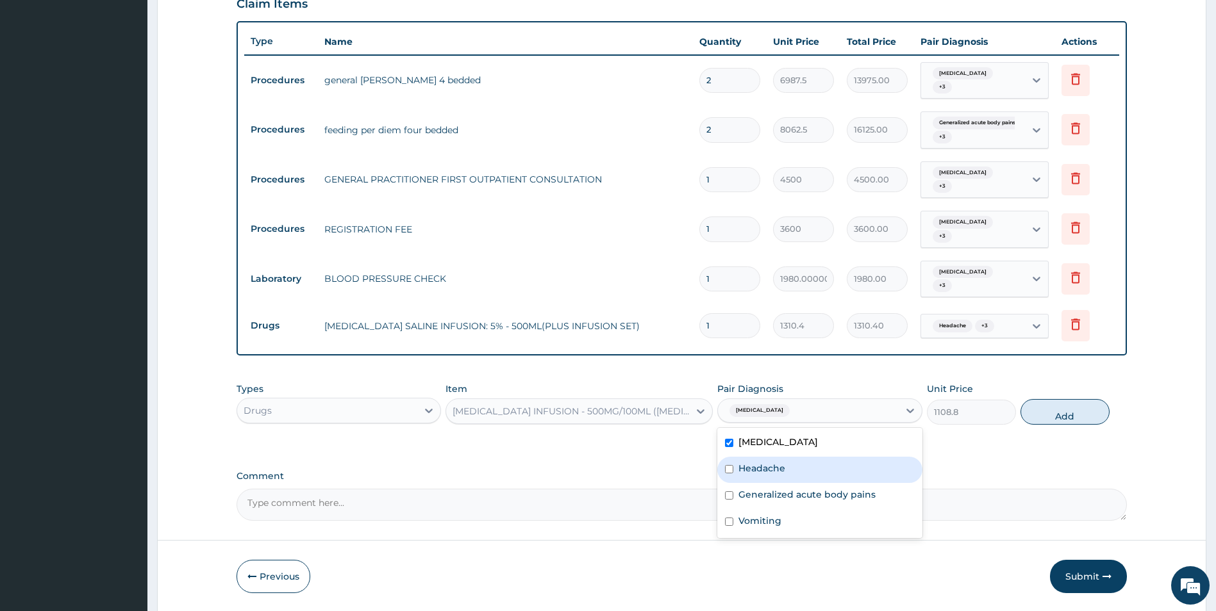
click at [780, 467] on label "Headache" at bounding box center [761, 468] width 47 height 13
checkbox input "true"
click at [783, 497] on label "Generalized acute body pains" at bounding box center [806, 494] width 137 height 13
checkbox input "true"
click at [790, 522] on div "Vomiting" at bounding box center [819, 523] width 205 height 26
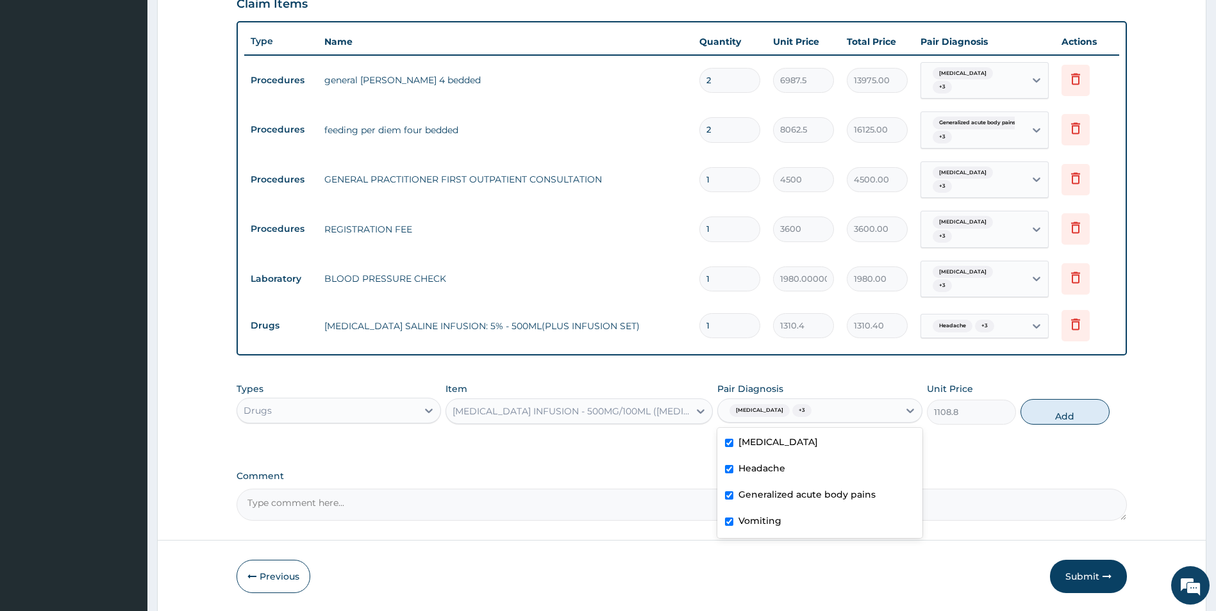
click at [790, 523] on div "Vomiting" at bounding box center [819, 523] width 205 height 26
click at [851, 530] on div "Vomiting" at bounding box center [819, 523] width 205 height 26
checkbox input "true"
click at [1040, 418] on button "Add" at bounding box center [1064, 412] width 89 height 26
type input "0"
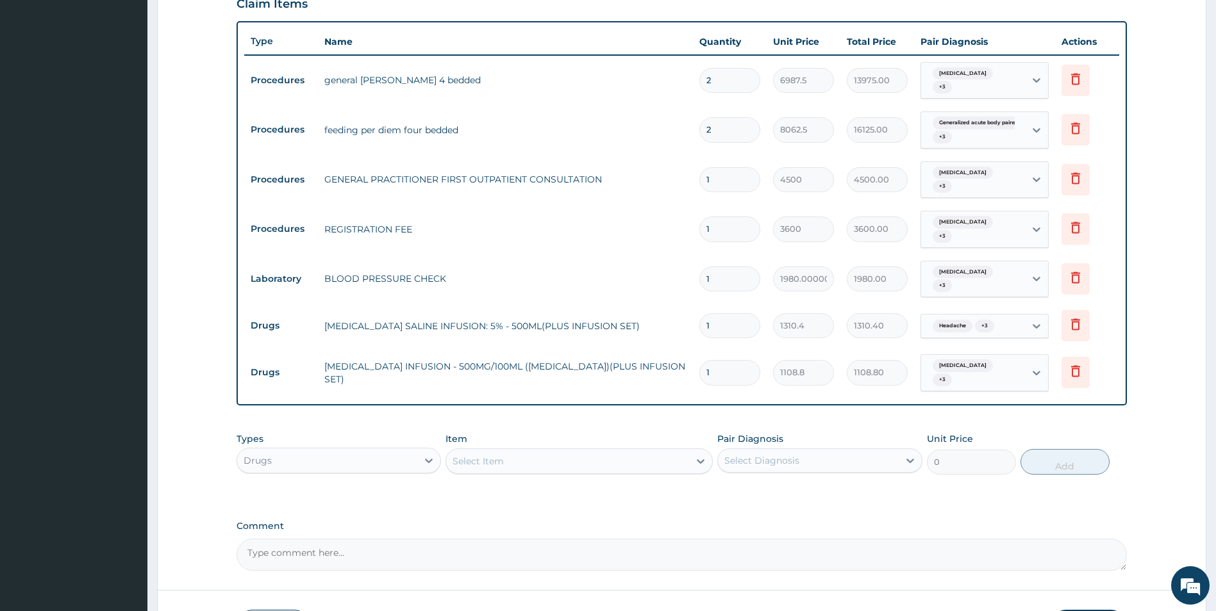
click at [535, 465] on div "Select Item" at bounding box center [567, 461] width 243 height 21
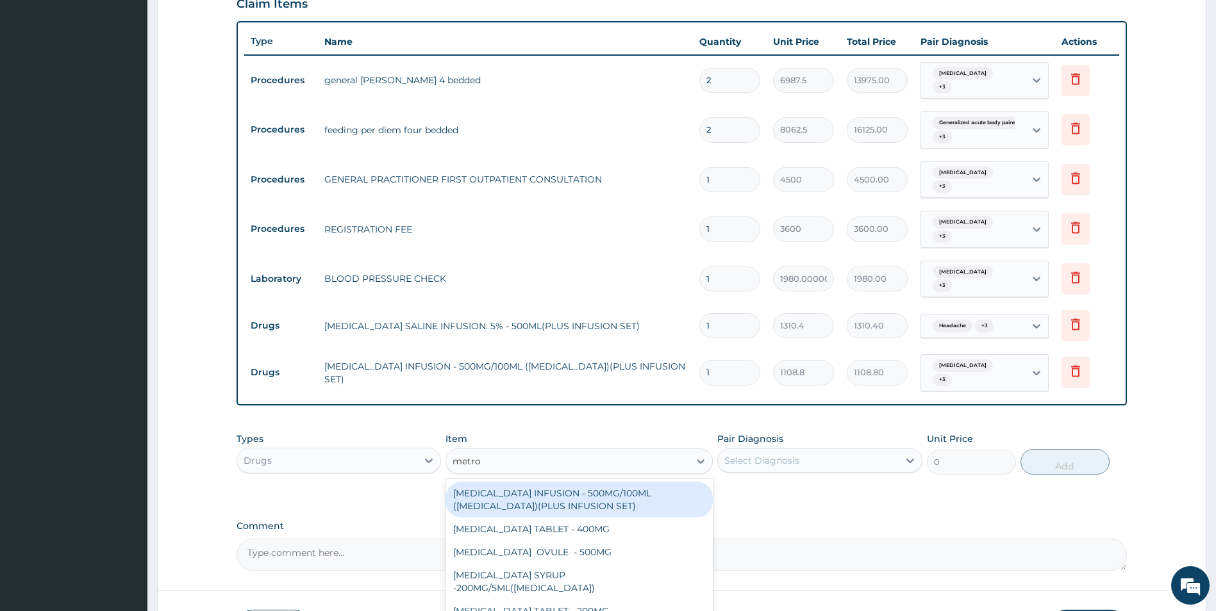
scroll to position [537, 0]
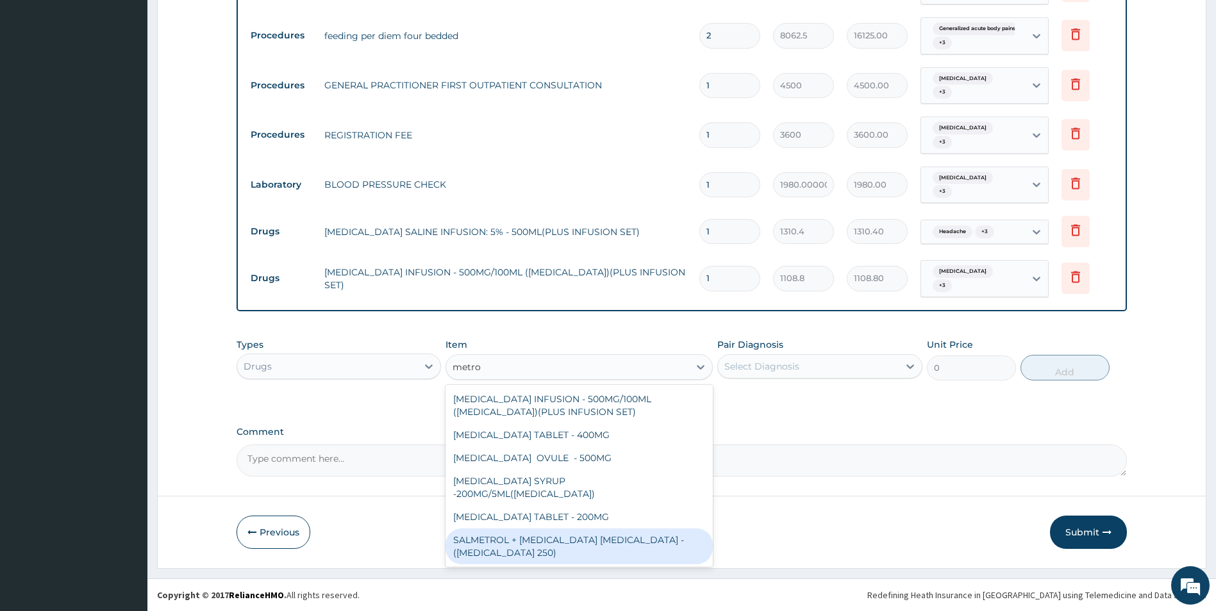
type input "meto"
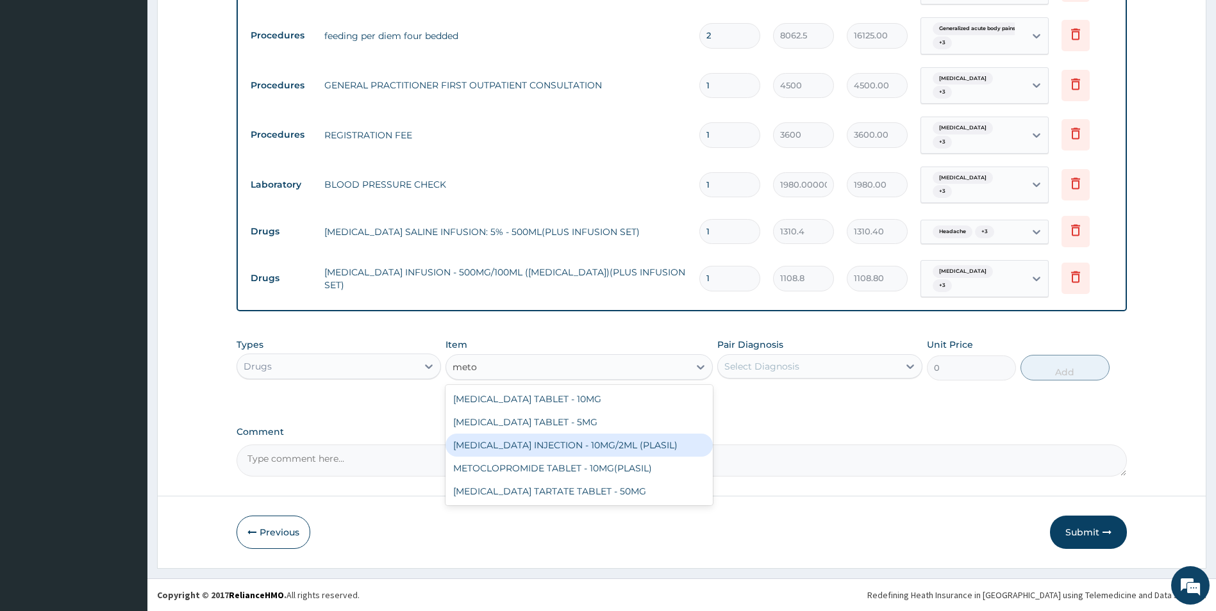
click at [627, 443] on div "[MEDICAL_DATA] INJECTION - 10MG/2ML (PLASIL)" at bounding box center [578, 445] width 267 height 23
type input "329.28000000000003"
click at [627, 443] on div "Comment" at bounding box center [681, 452] width 891 height 50
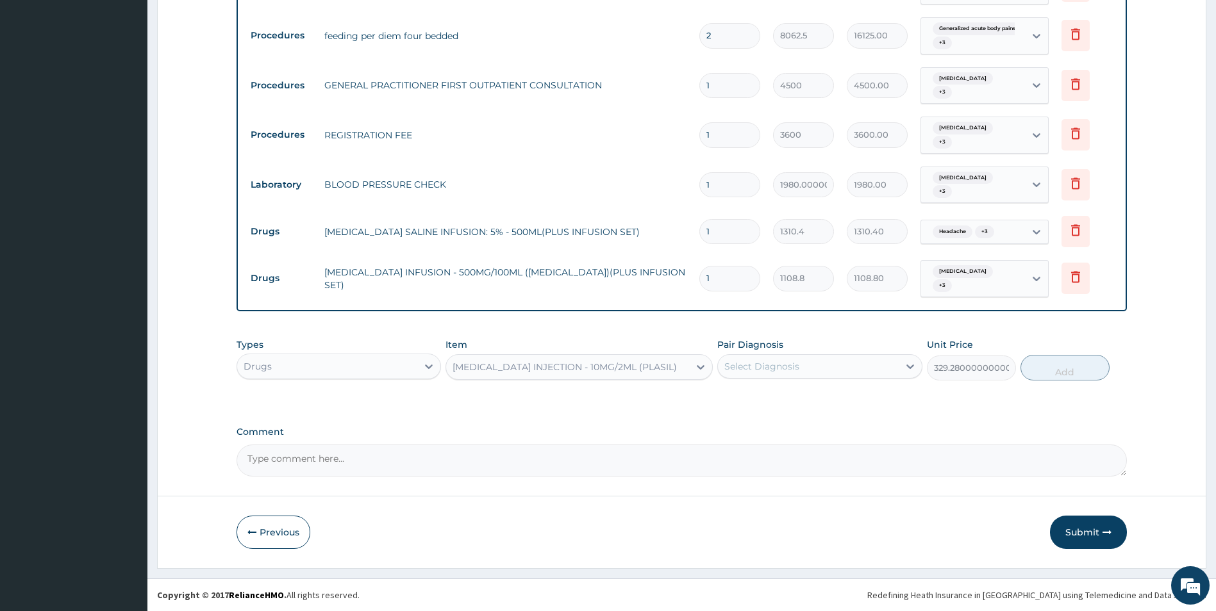
drag, startPoint x: 627, startPoint y: 443, endPoint x: 817, endPoint y: 368, distance: 204.0
click at [817, 368] on div "Select Diagnosis" at bounding box center [808, 366] width 181 height 21
click at [816, 399] on label "[MEDICAL_DATA]" at bounding box center [777, 398] width 79 height 13
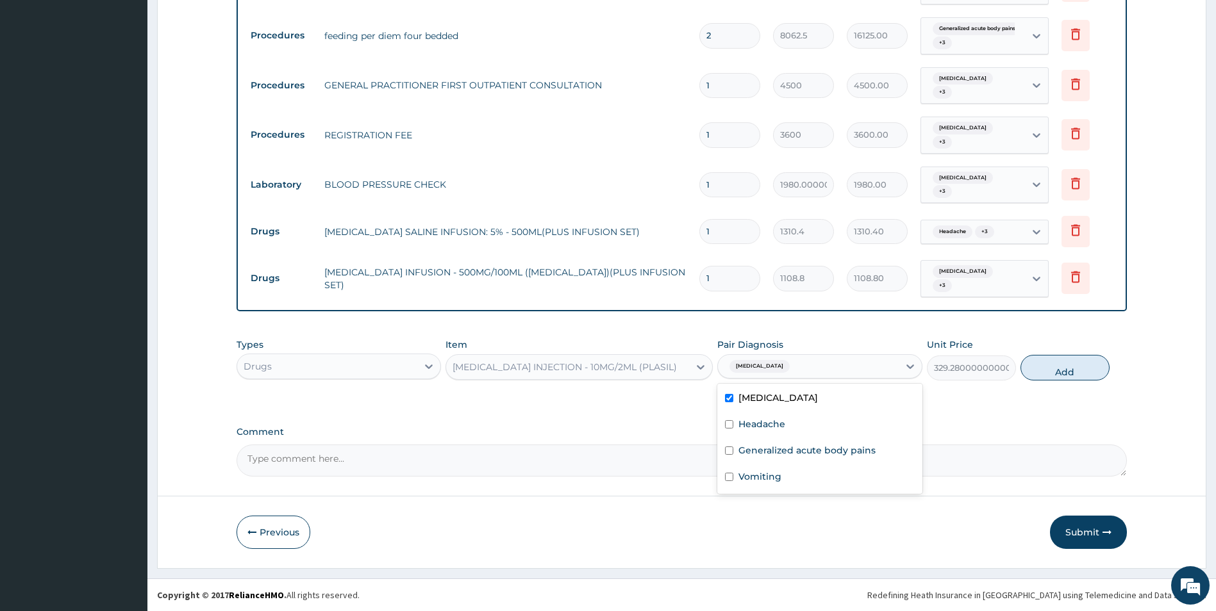
click at [816, 399] on label "[MEDICAL_DATA]" at bounding box center [777, 398] width 79 height 13
checkbox input "false"
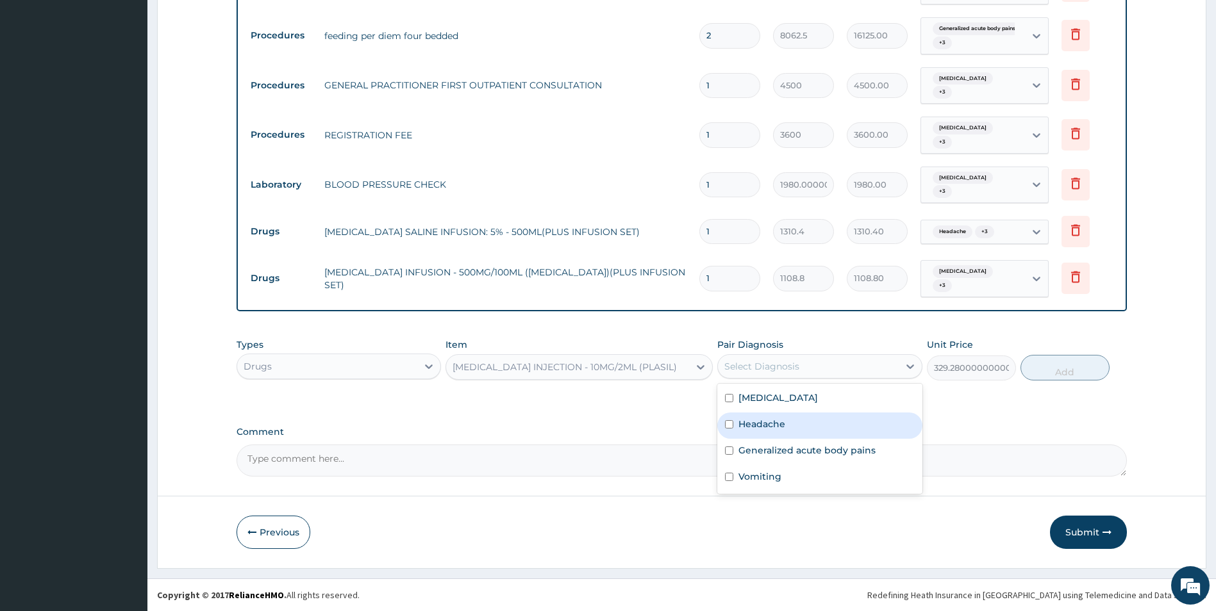
click at [814, 417] on div "Headache" at bounding box center [819, 426] width 205 height 26
checkbox input "true"
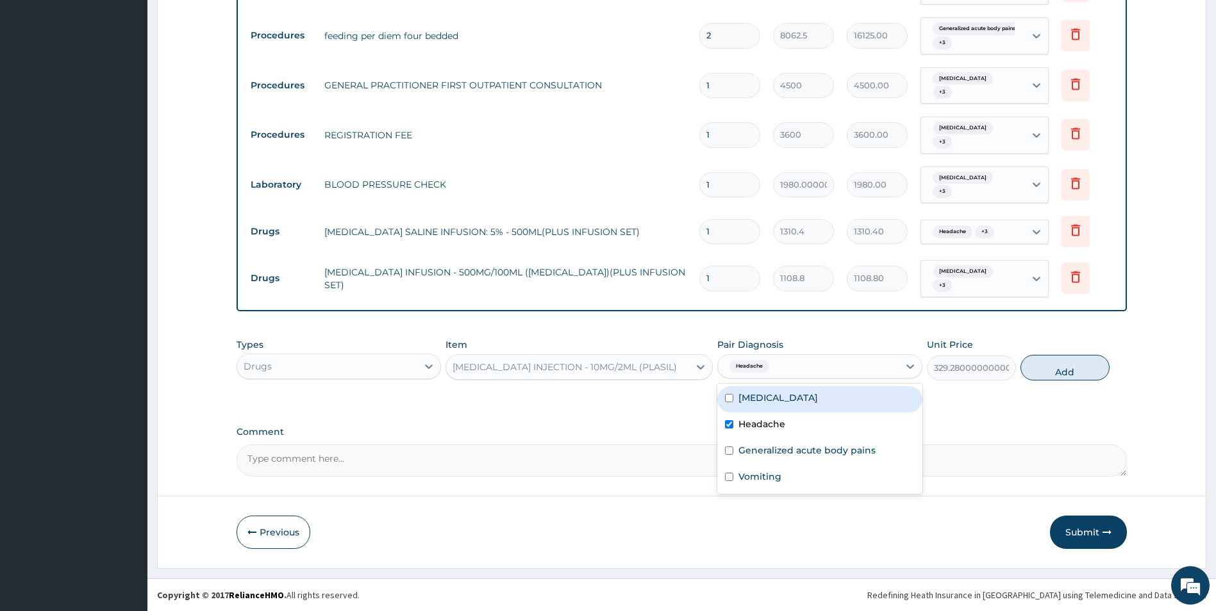
click at [818, 399] on label "[MEDICAL_DATA]" at bounding box center [777, 398] width 79 height 13
checkbox input "true"
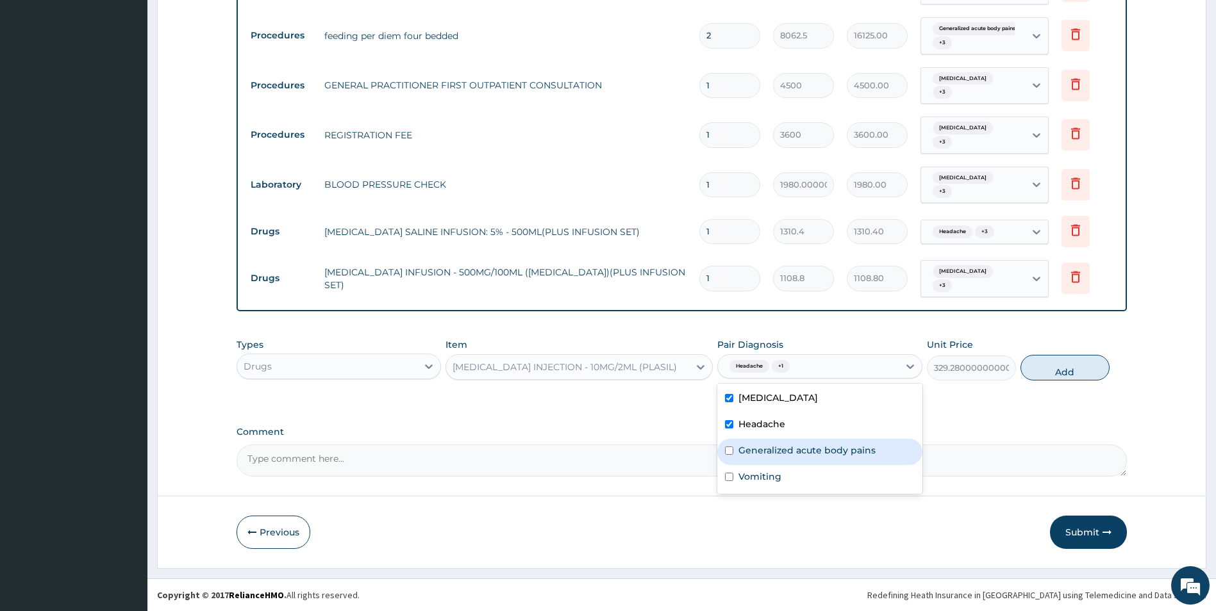
click at [825, 458] on div "Generalized acute body pains" at bounding box center [819, 452] width 205 height 26
checkbox input "true"
click at [822, 476] on div "Vomiting" at bounding box center [819, 478] width 205 height 26
checkbox input "true"
click at [1063, 357] on button "Add" at bounding box center [1064, 368] width 89 height 26
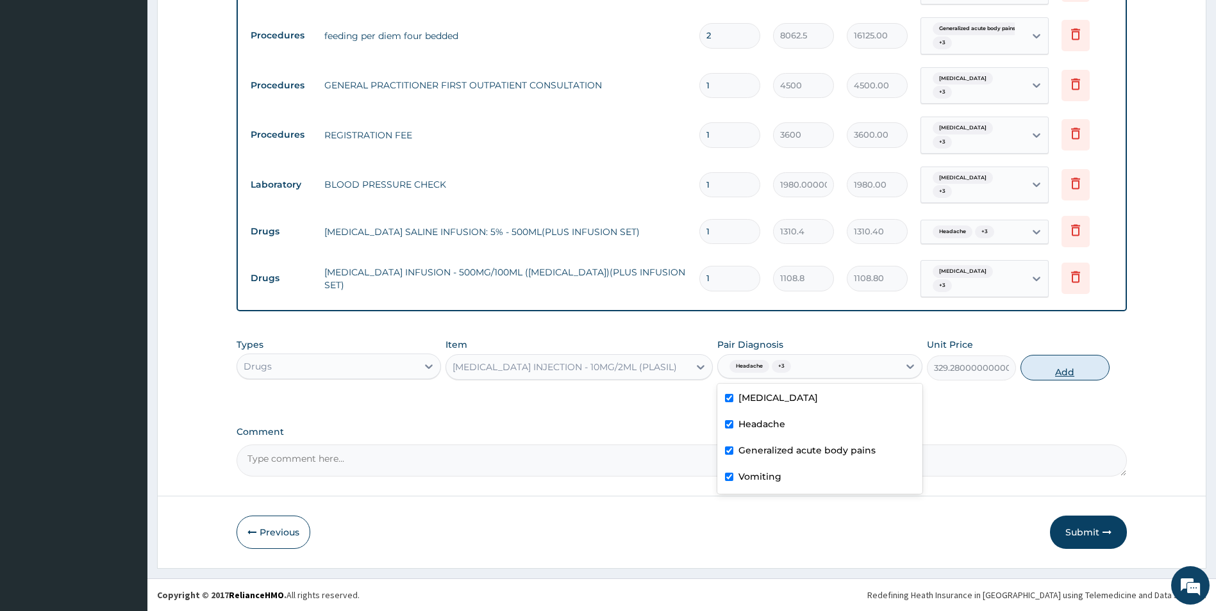
type input "0"
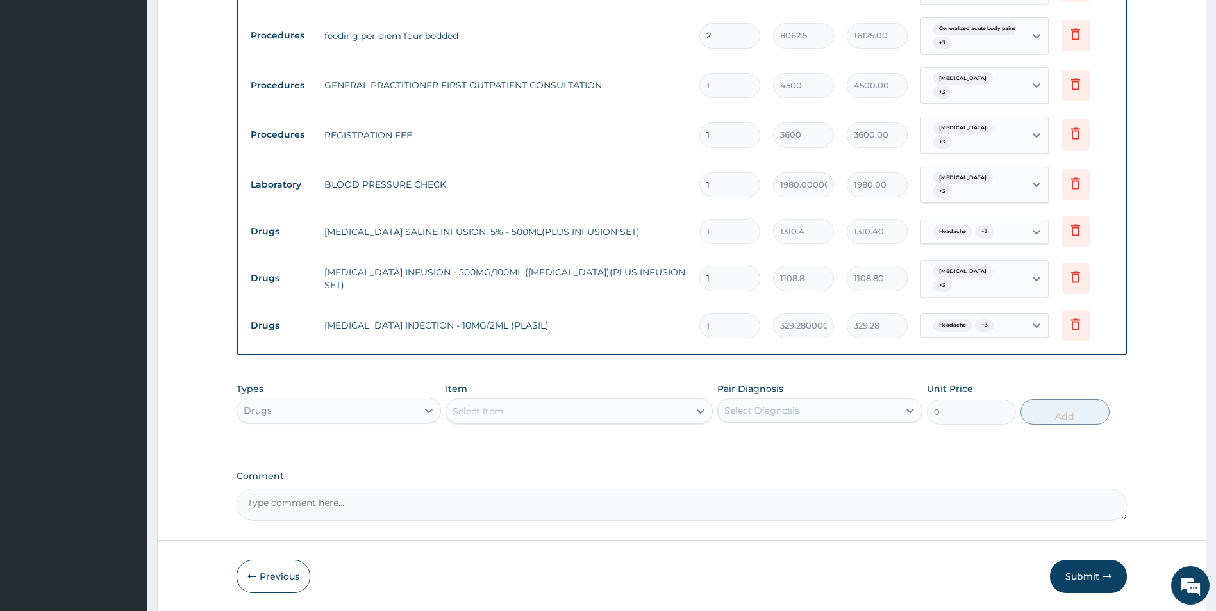
click at [568, 413] on div "Select Item" at bounding box center [567, 411] width 243 height 21
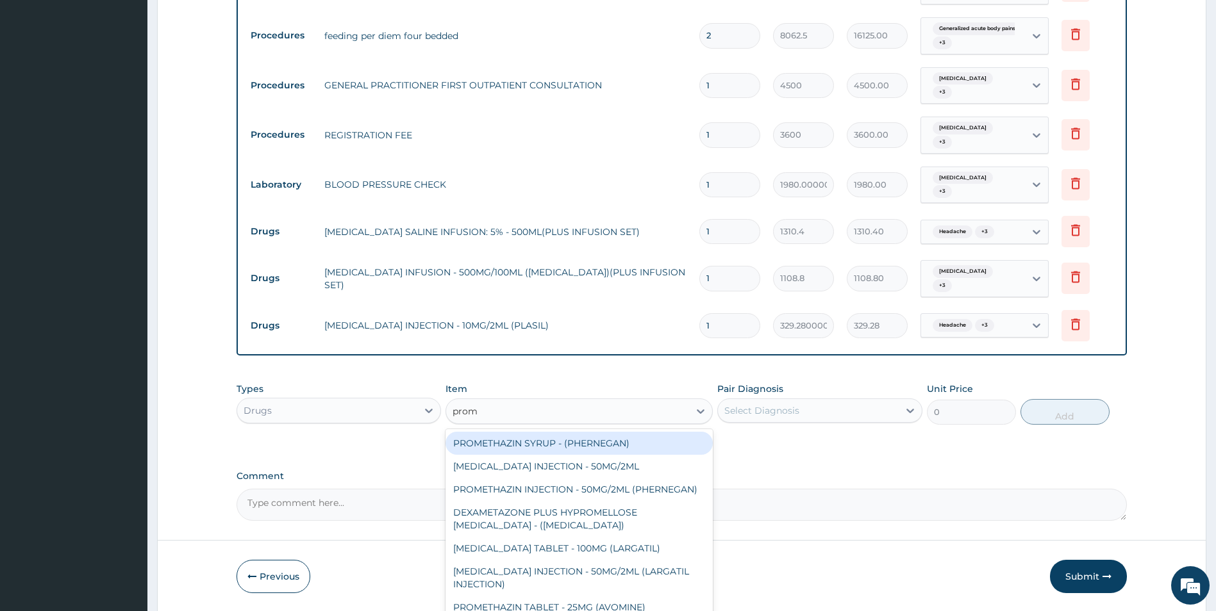
type input "prome"
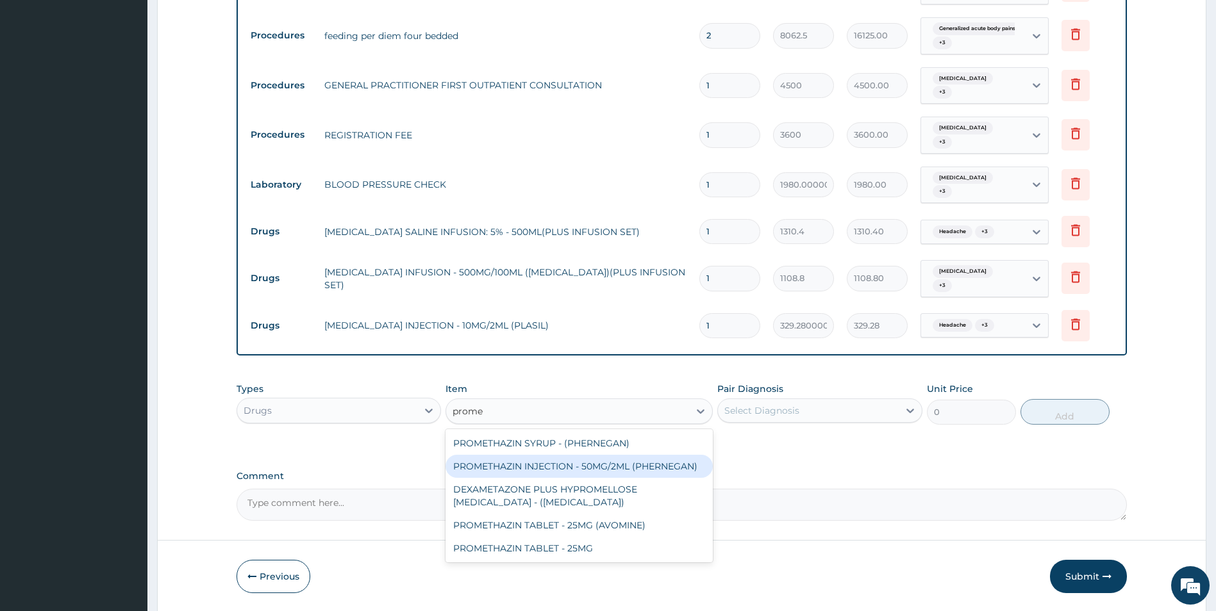
click at [638, 465] on div "PROMETHAZIN INJECTION - 50MG/2ML (PHERNEGAN)" at bounding box center [578, 466] width 267 height 23
type input "383.04"
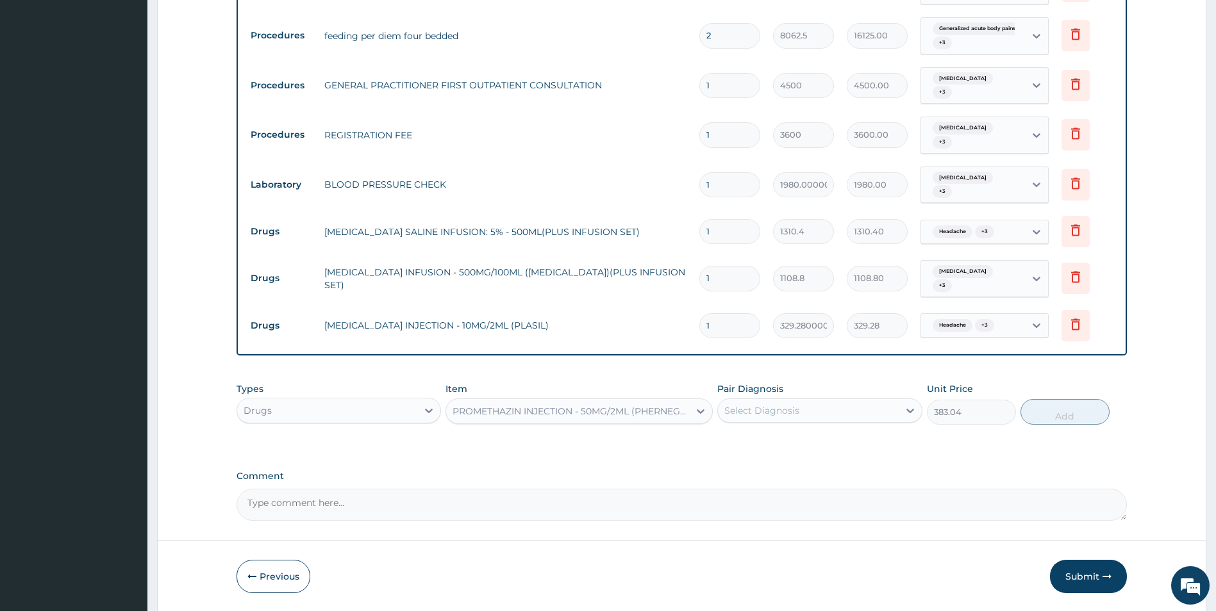
click at [830, 409] on div "Select Diagnosis" at bounding box center [808, 411] width 181 height 21
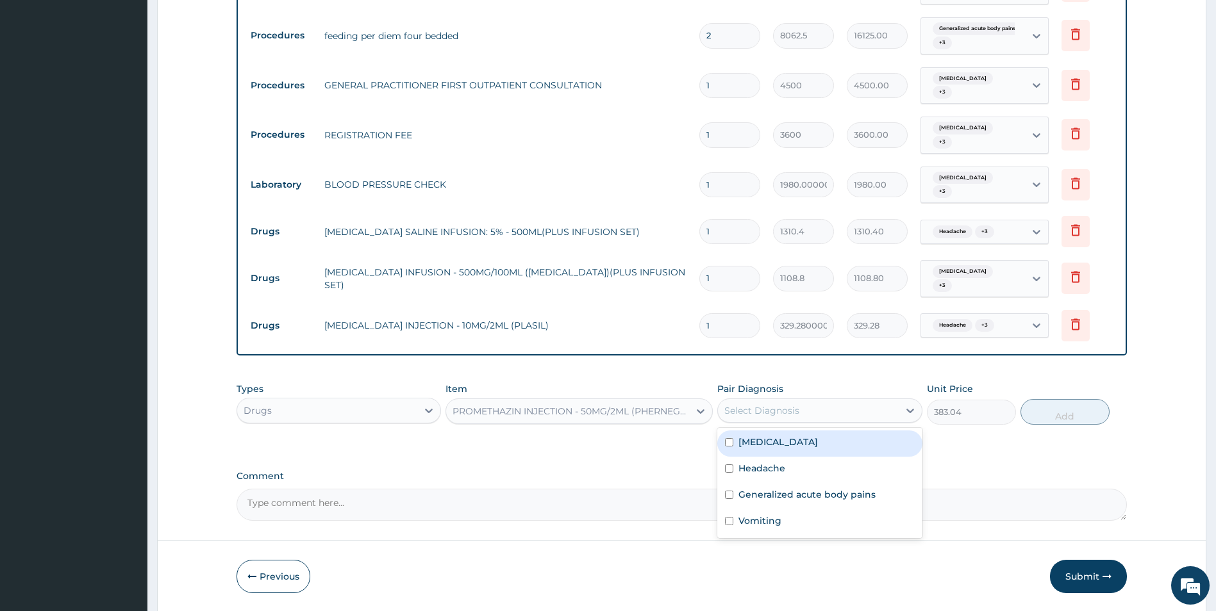
click at [818, 440] on label "[MEDICAL_DATA]" at bounding box center [777, 442] width 79 height 13
checkbox input "true"
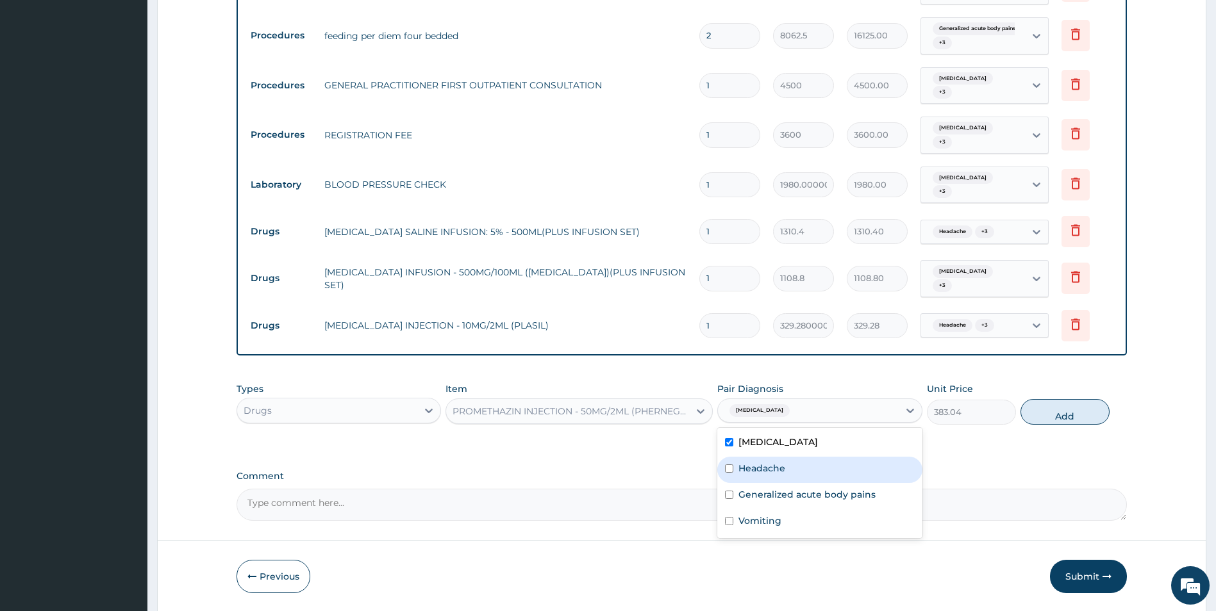
click at [824, 470] on div "Headache" at bounding box center [819, 470] width 205 height 26
checkbox input "false"
click at [824, 485] on div "Generalized acute body pains" at bounding box center [819, 496] width 205 height 26
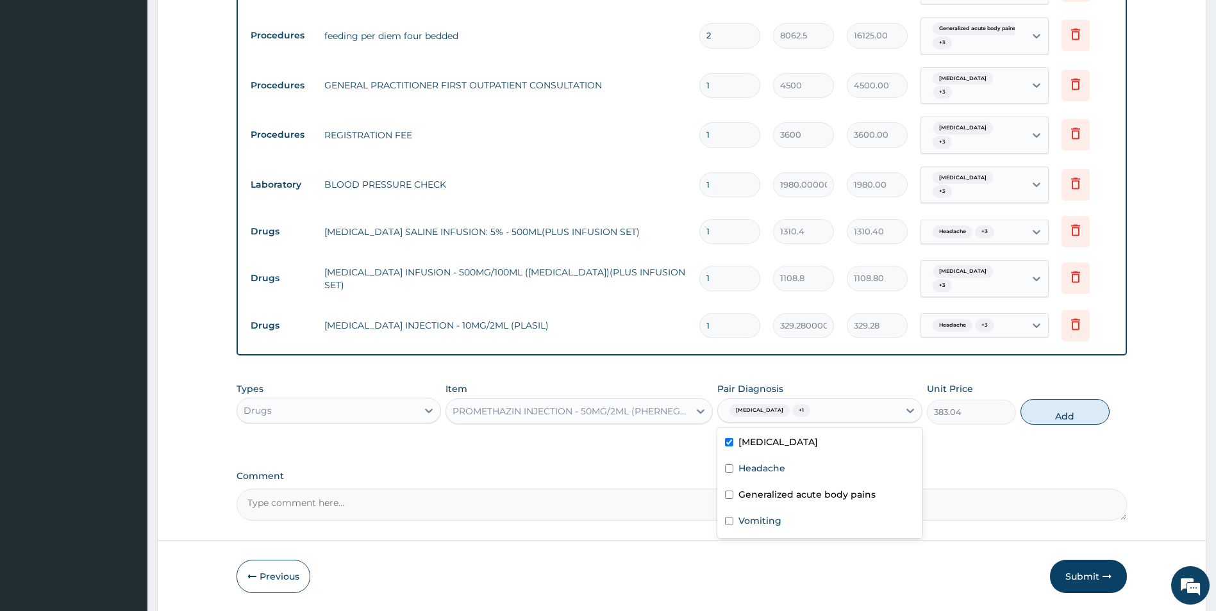
checkbox input "false"
click at [824, 466] on div "Headache" at bounding box center [819, 470] width 205 height 26
checkbox input "true"
click at [820, 490] on label "Generalized acute body pains" at bounding box center [806, 494] width 137 height 13
checkbox input "true"
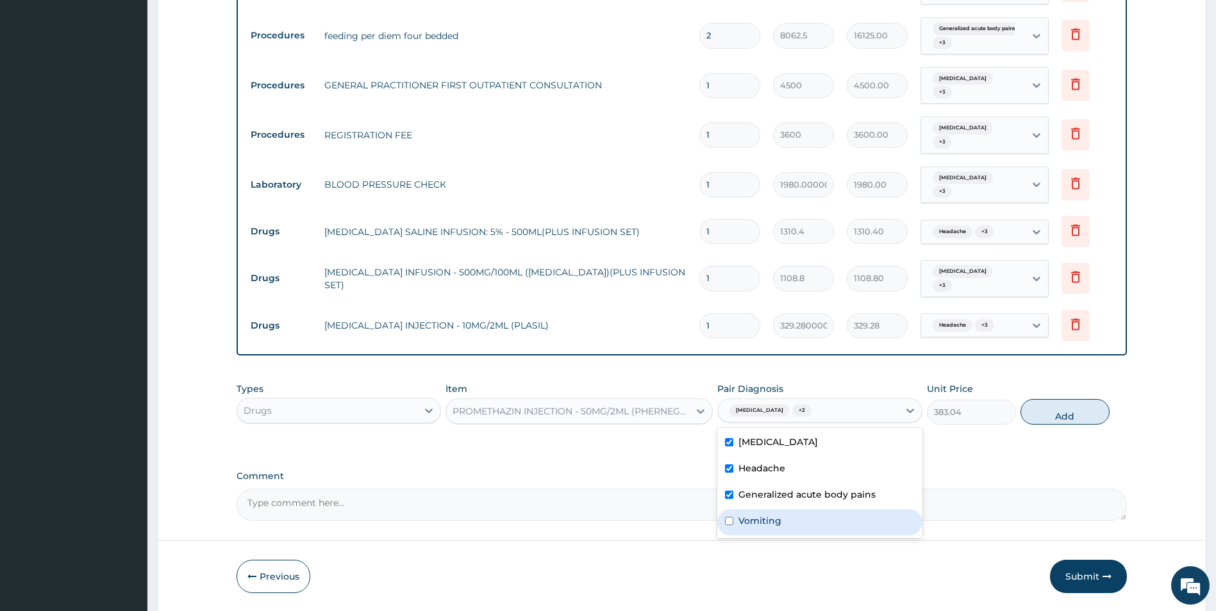
click at [818, 519] on div "Vomiting" at bounding box center [819, 523] width 205 height 26
click at [835, 520] on div "Vomiting" at bounding box center [819, 523] width 205 height 26
click at [829, 529] on div "Vomiting" at bounding box center [819, 523] width 205 height 26
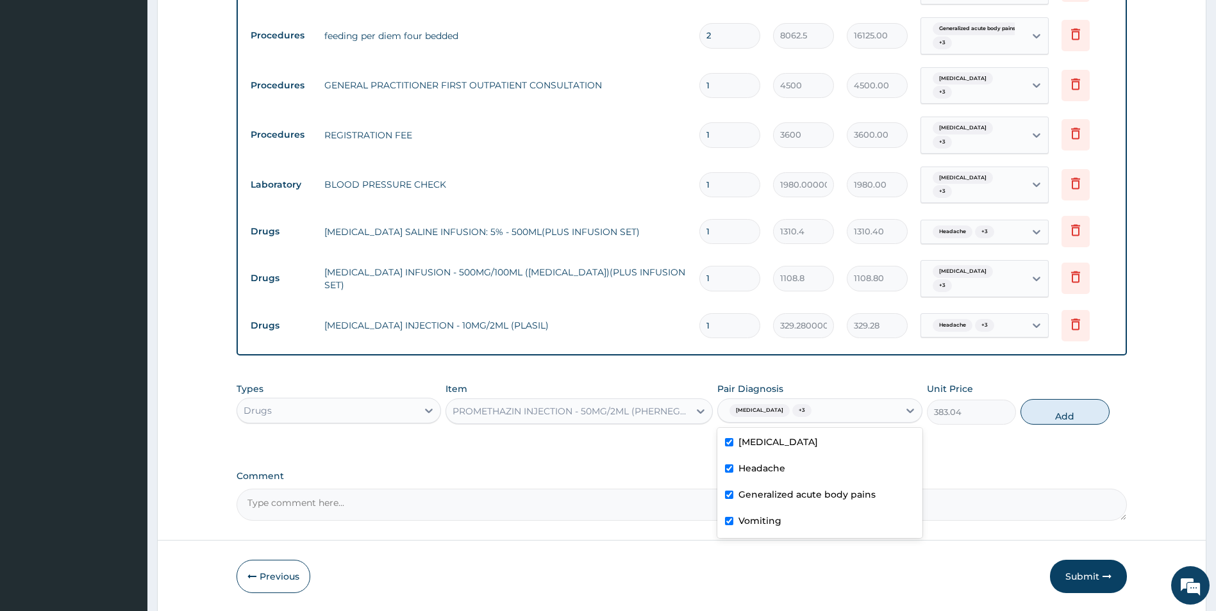
click at [829, 529] on div "Vomiting" at bounding box center [819, 523] width 205 height 26
click at [846, 524] on div "Vomiting" at bounding box center [819, 523] width 205 height 26
checkbox input "true"
click at [1070, 409] on button "Add" at bounding box center [1064, 412] width 89 height 26
type input "0"
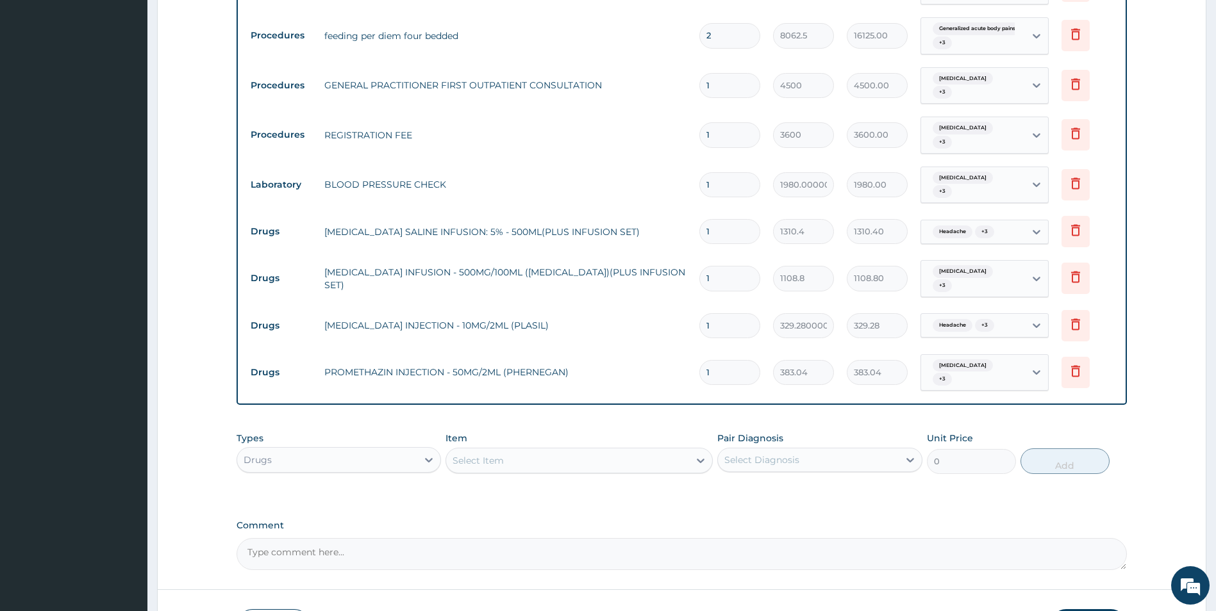
click at [543, 461] on div "Select Item" at bounding box center [567, 461] width 243 height 21
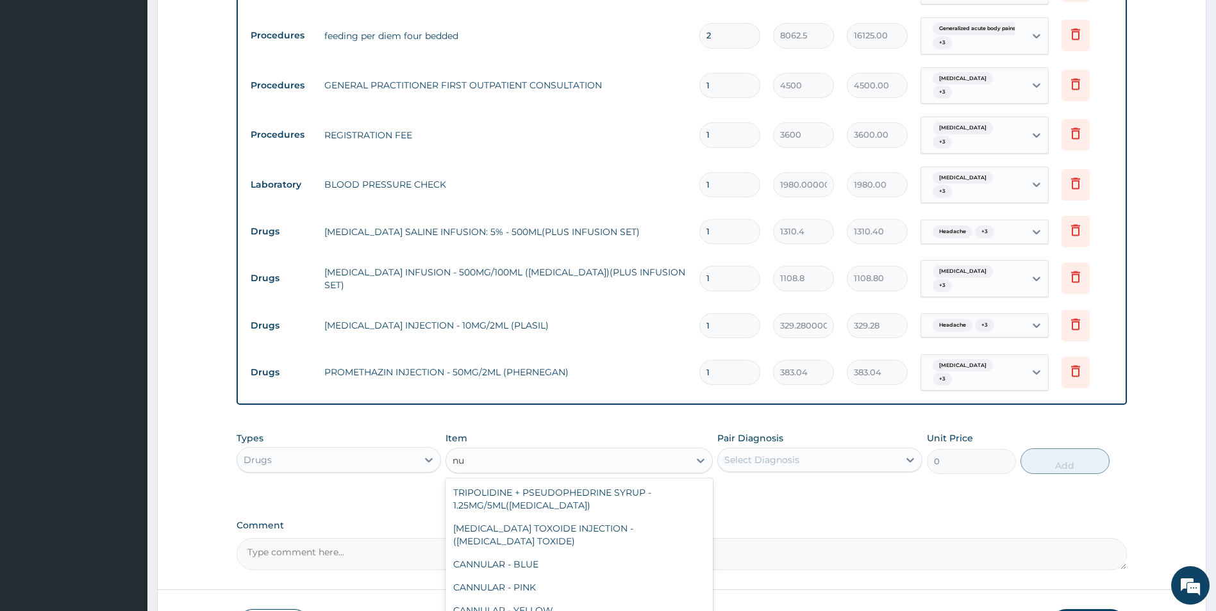
type input "n"
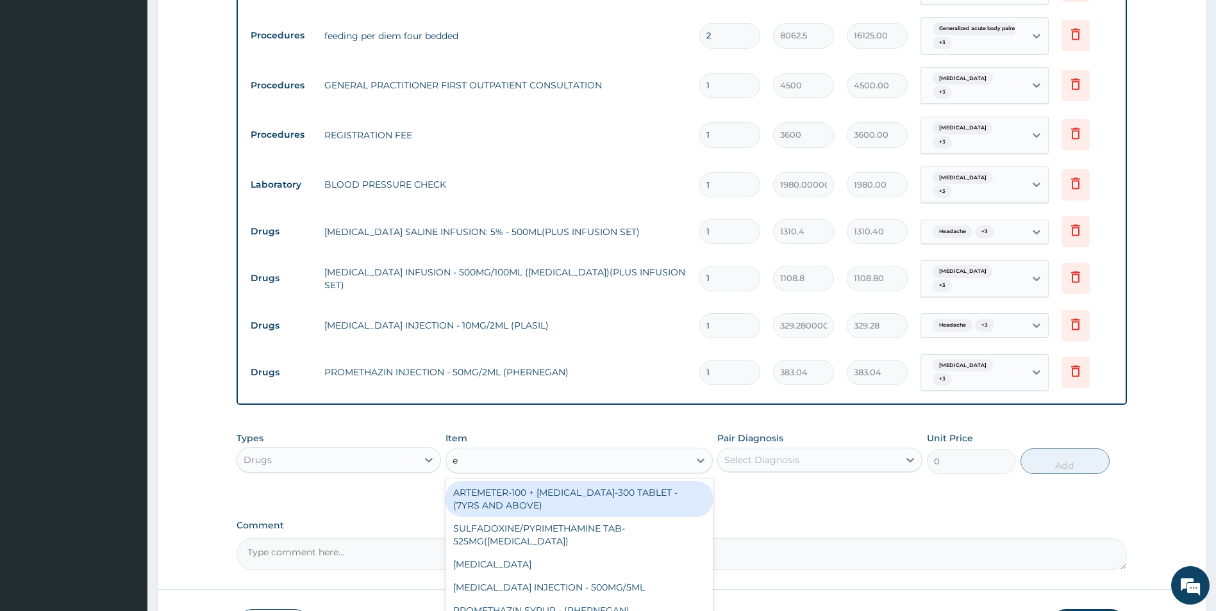
type input "e"
click at [398, 436] on div "Types Drugs" at bounding box center [338, 453] width 205 height 42
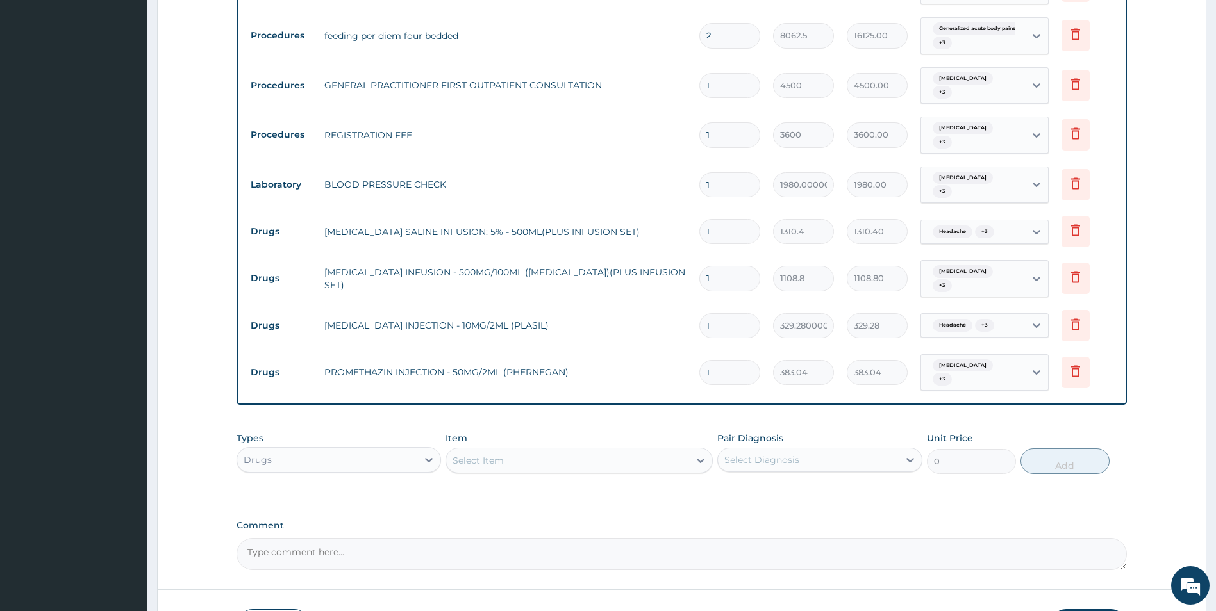
click at [392, 469] on div "Drugs" at bounding box center [327, 460] width 181 height 21
click at [399, 463] on div "Drugs" at bounding box center [327, 460] width 181 height 21
click at [385, 543] on div "Procedures" at bounding box center [338, 538] width 205 height 23
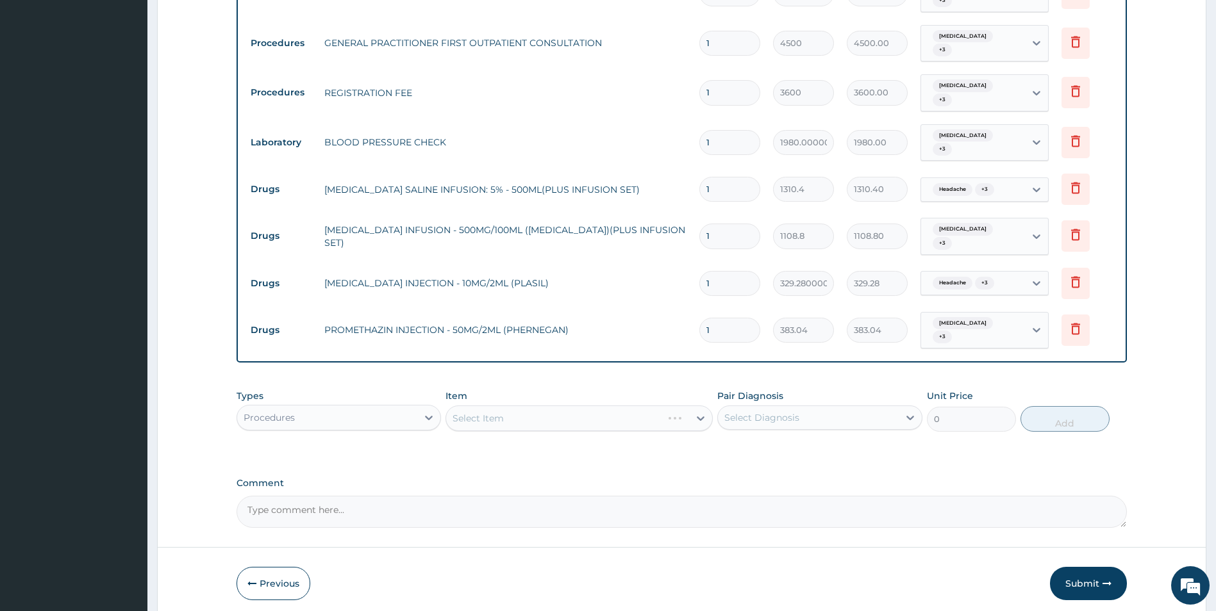
scroll to position [631, 0]
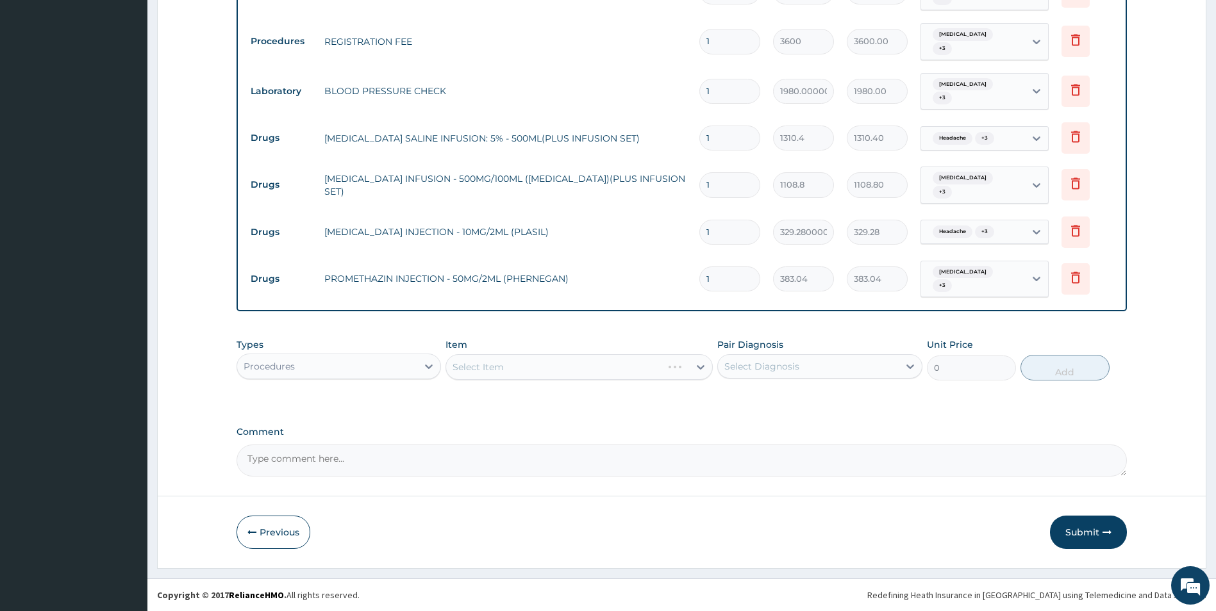
click at [606, 363] on div "Select Item" at bounding box center [578, 367] width 267 height 26
click at [606, 363] on div "Select Item" at bounding box center [567, 367] width 243 height 21
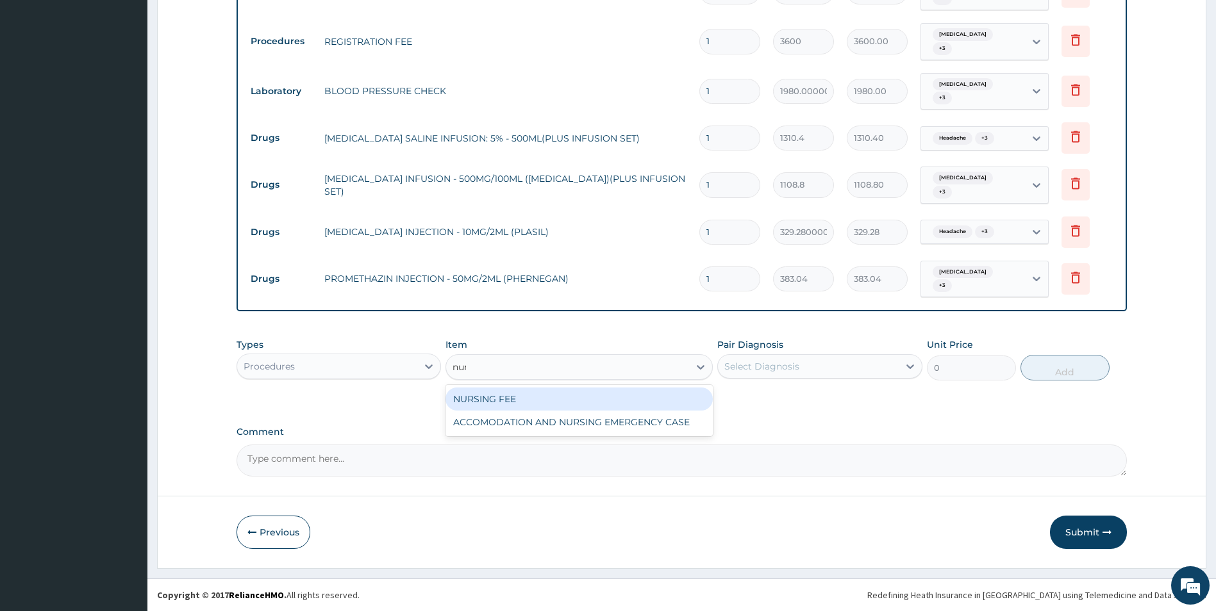
type input "nurs"
click at [547, 399] on div "NURSING FEE" at bounding box center [578, 399] width 267 height 23
type input "4050"
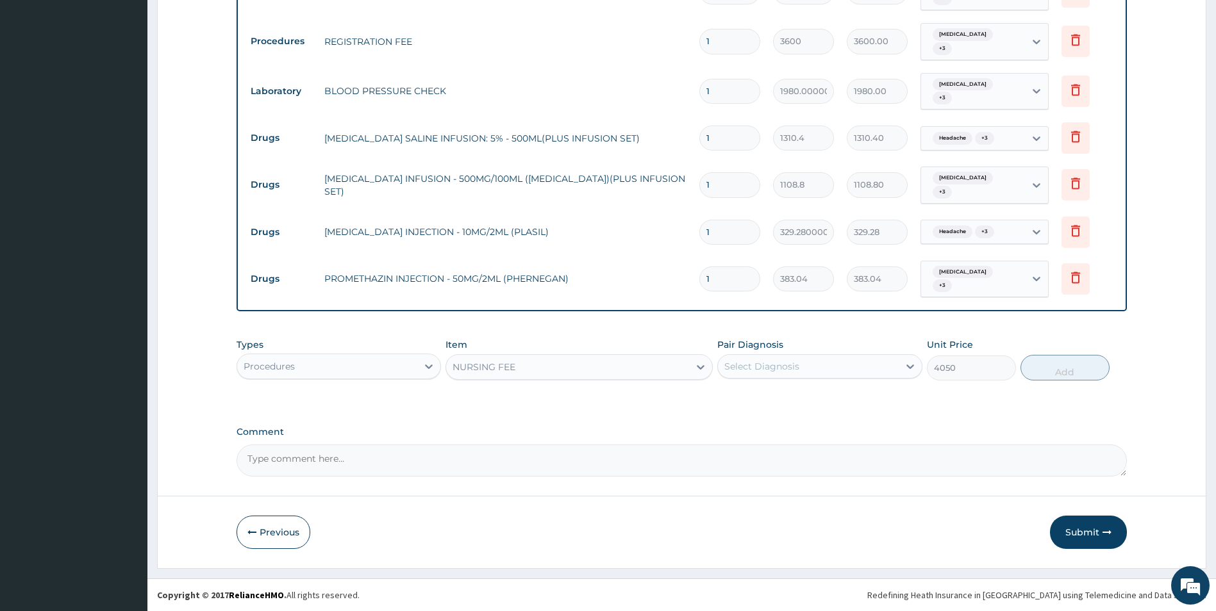
click at [840, 362] on div "Select Diagnosis" at bounding box center [808, 366] width 181 height 21
click at [826, 390] on div "[MEDICAL_DATA]" at bounding box center [819, 399] width 205 height 26
checkbox input "true"
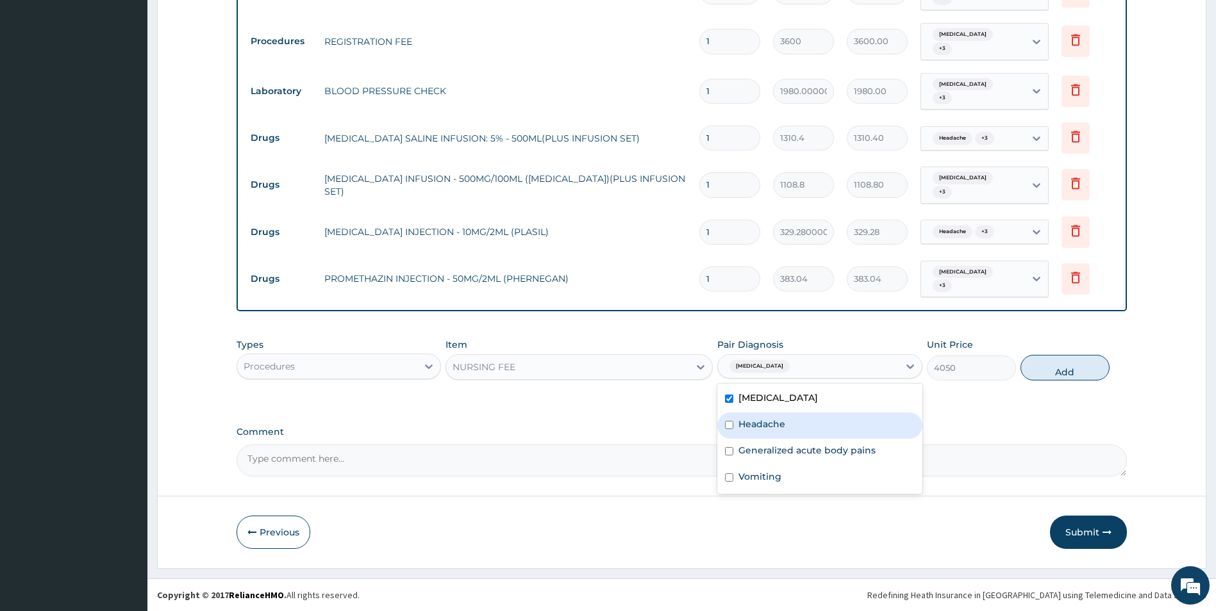
click at [813, 423] on div "Headache" at bounding box center [819, 426] width 205 height 26
checkbox input "false"
click at [811, 445] on label "Generalized acute body pains" at bounding box center [806, 450] width 137 height 13
checkbox input "true"
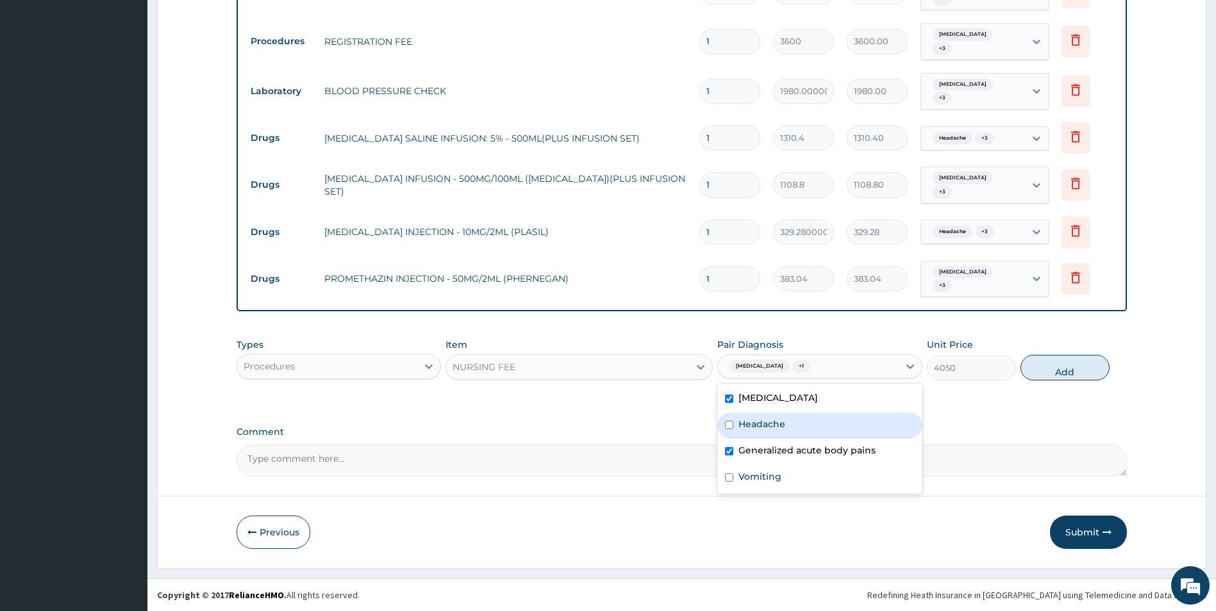
click at [811, 431] on div "Headache" at bounding box center [819, 426] width 205 height 26
checkbox input "false"
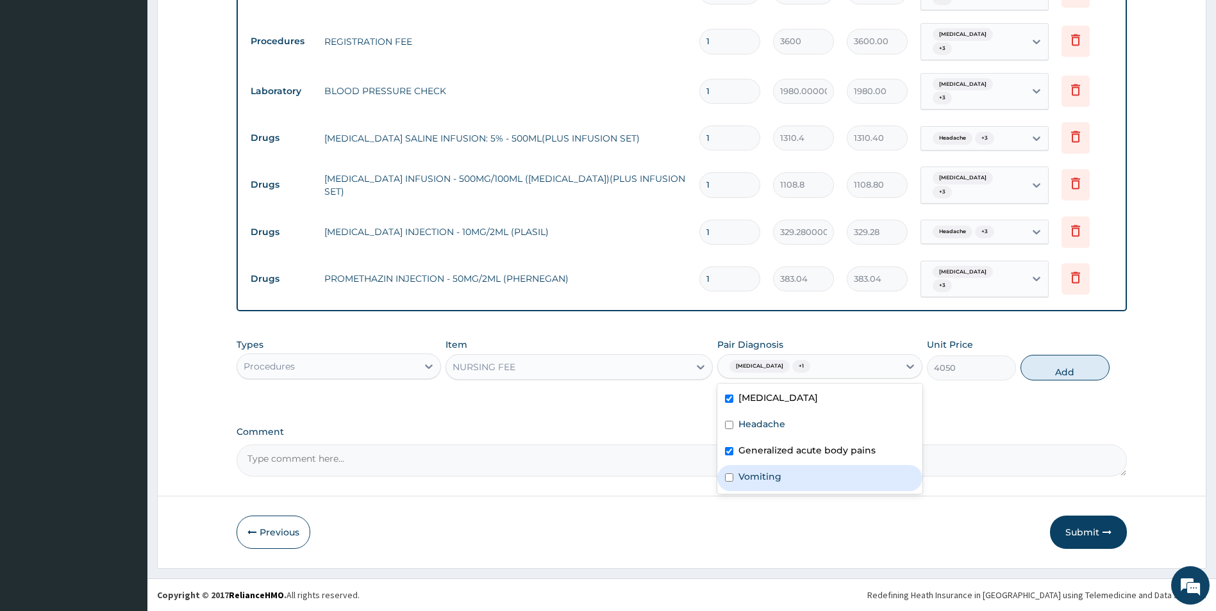
click at [808, 480] on div "Vomiting" at bounding box center [819, 478] width 205 height 26
checkbox input "true"
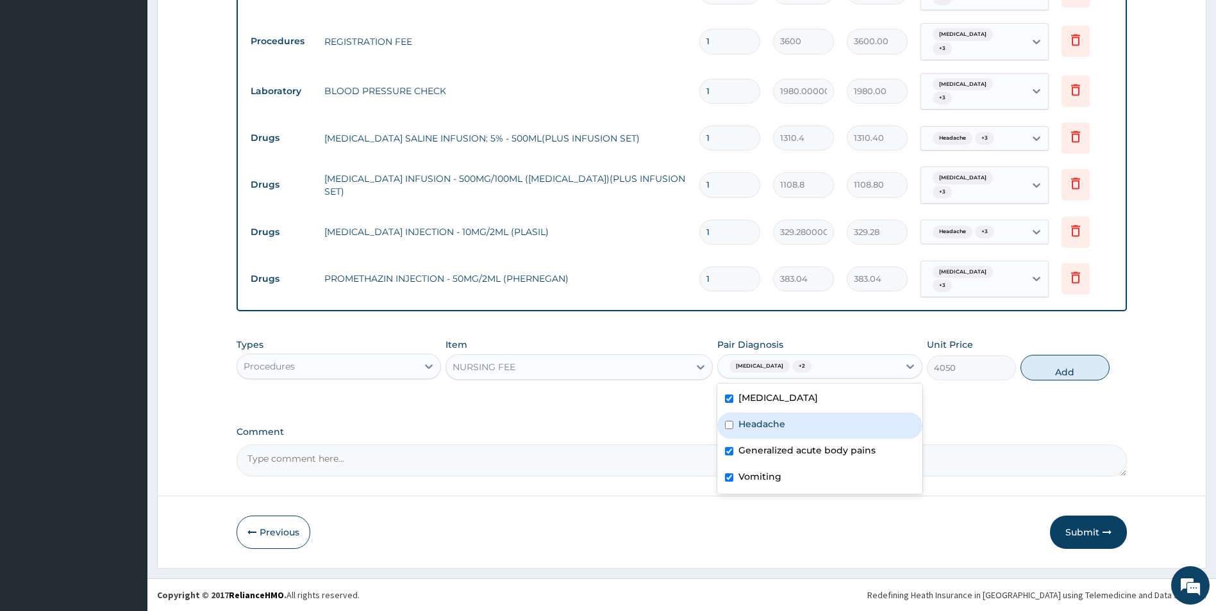
click at [810, 427] on div "Headache" at bounding box center [819, 426] width 205 height 26
checkbox input "true"
click at [1052, 372] on button "Add" at bounding box center [1064, 368] width 89 height 26
type input "0"
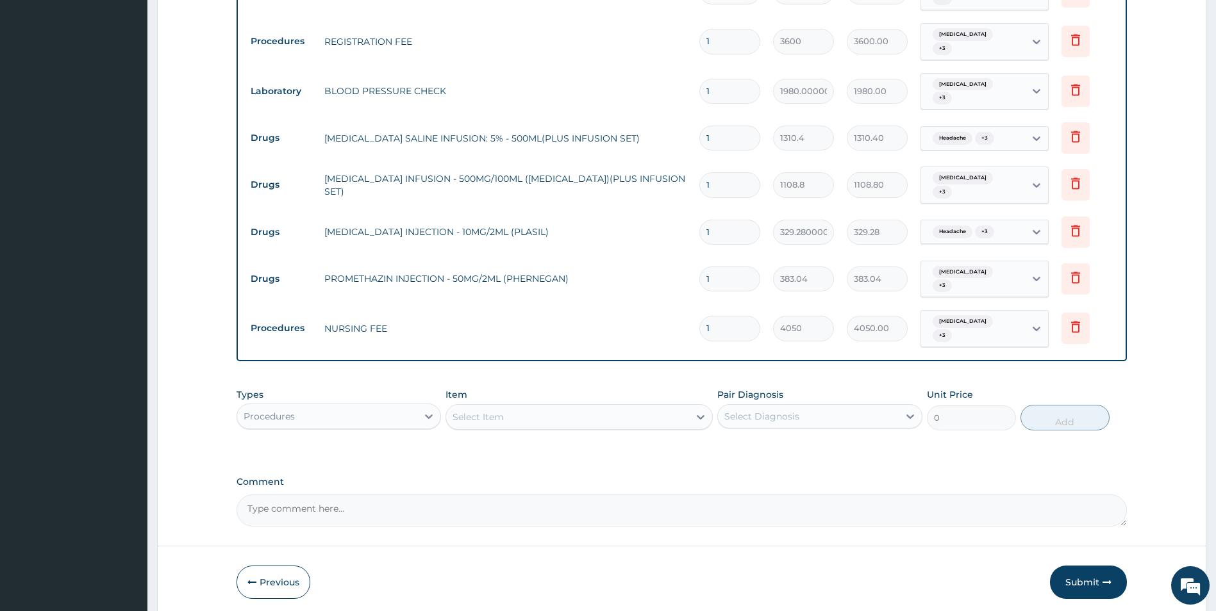
type input "0.00"
type input "2"
type input "8100.00"
type input "2"
click at [552, 415] on div "Select Item" at bounding box center [567, 417] width 243 height 21
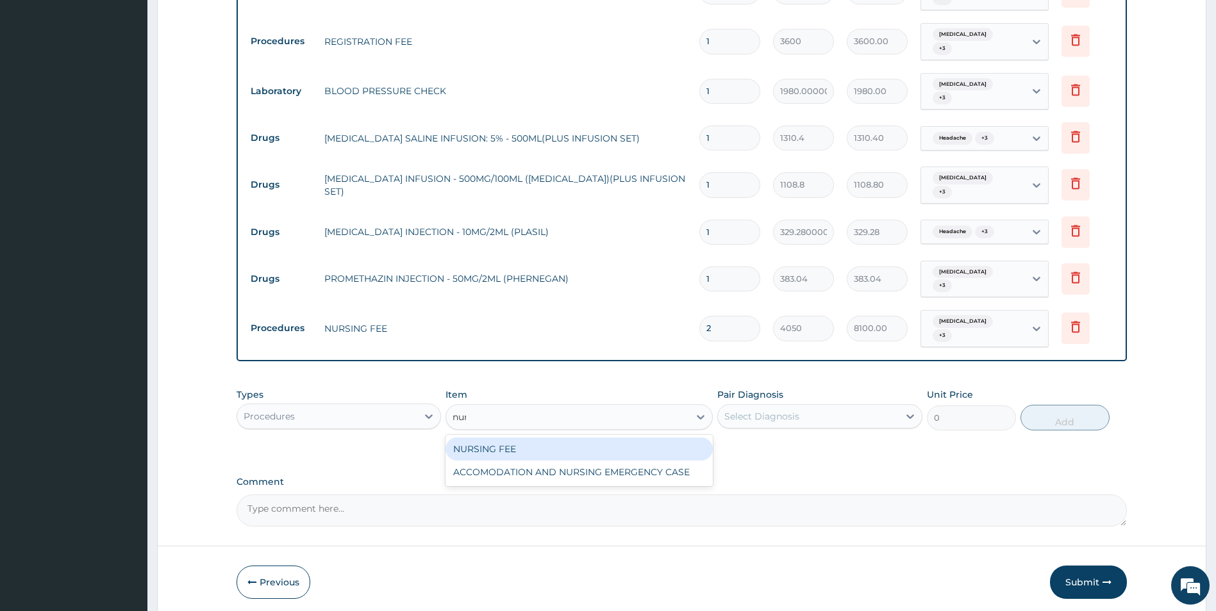
type input "nurs"
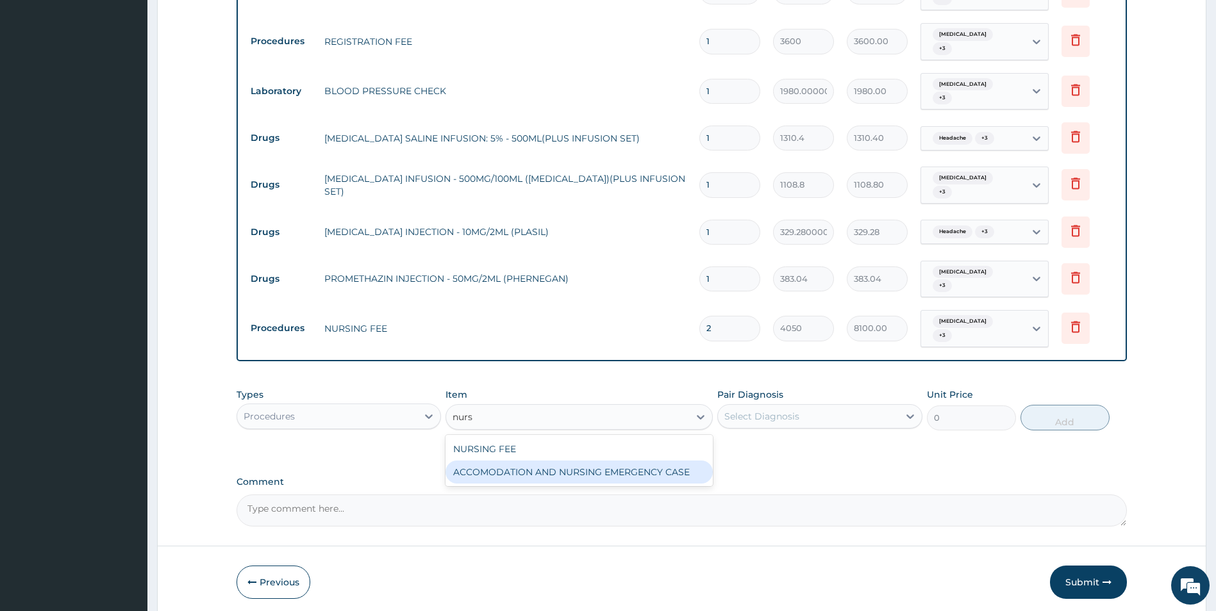
click at [571, 475] on div "ACCOMODATION AND NURSING EMERGENCY CASE" at bounding box center [578, 472] width 267 height 23
click at [571, 475] on div "PA Code / Prescription Code PA/3E4651 Encounter Date [DATE] Important Notice Pl…" at bounding box center [681, 9] width 891 height 1035
type input "8250"
click at [571, 475] on div "PA Code / Prescription Code PA/3E4651 Encounter Date [DATE] Important Notice Pl…" at bounding box center [681, 9] width 891 height 1035
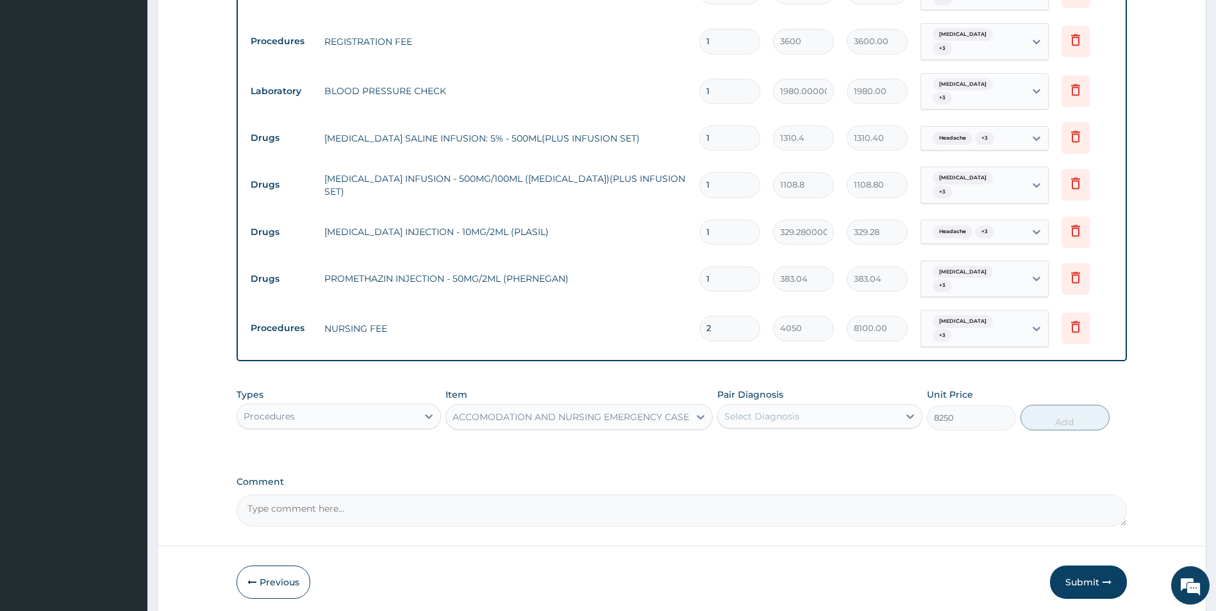
drag, startPoint x: 571, startPoint y: 475, endPoint x: 791, endPoint y: 422, distance: 226.2
click at [791, 422] on div "Select Diagnosis" at bounding box center [761, 416] width 75 height 13
click at [784, 452] on label "[MEDICAL_DATA]" at bounding box center [777, 448] width 79 height 13
checkbox input "true"
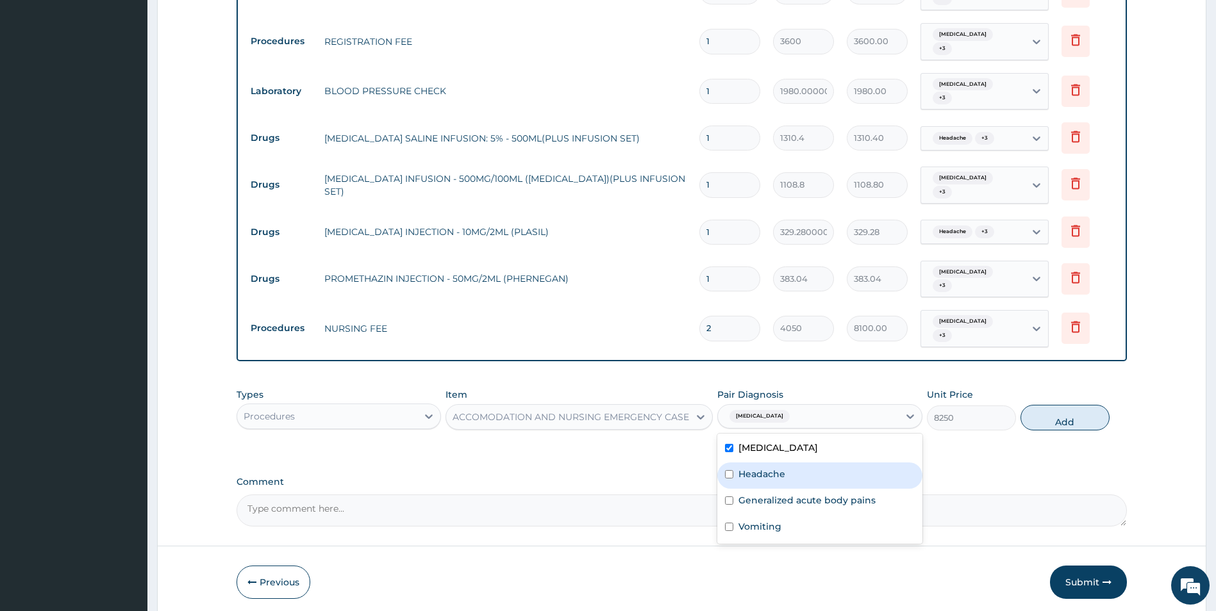
click at [787, 470] on div "Headache" at bounding box center [819, 476] width 205 height 26
checkbox input "true"
click at [790, 500] on label "Generalized acute body pains" at bounding box center [806, 500] width 137 height 13
checkbox input "true"
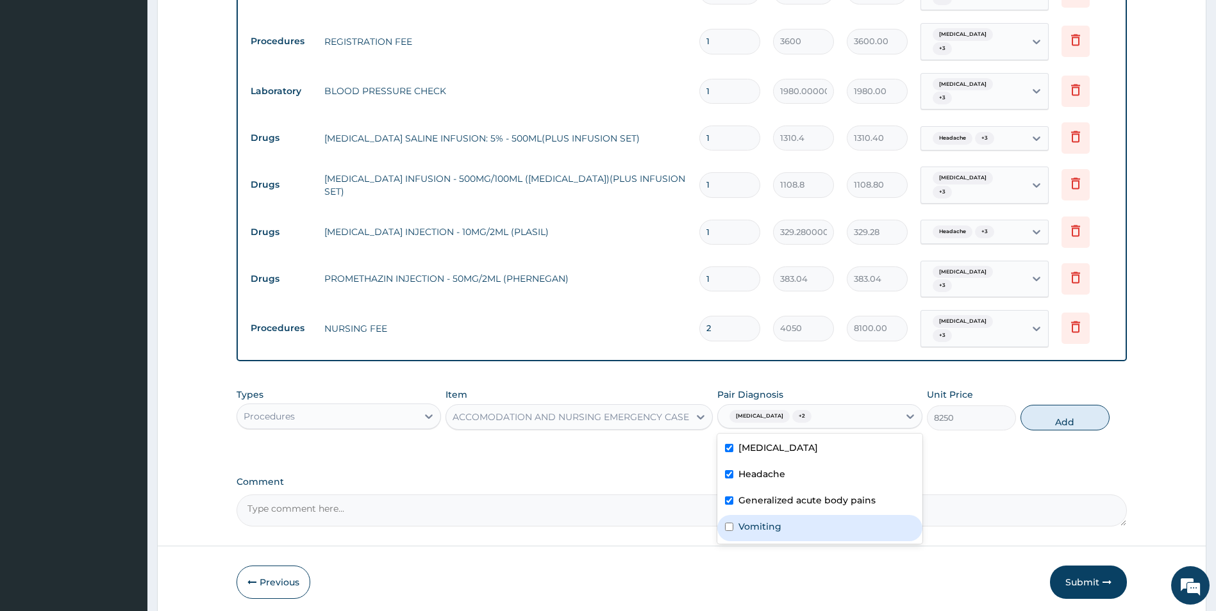
click at [788, 528] on div "Vomiting" at bounding box center [819, 528] width 205 height 26
checkbox input "true"
click at [1065, 408] on button "Add" at bounding box center [1064, 418] width 89 height 26
type input "0"
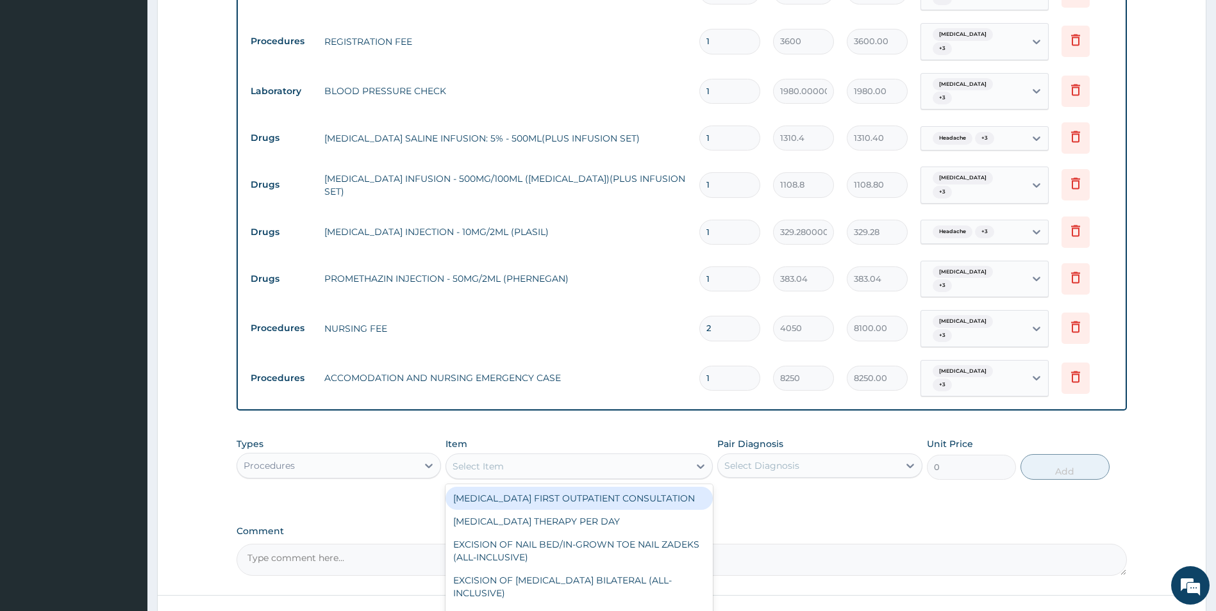
click at [582, 466] on div "Select Item" at bounding box center [567, 466] width 243 height 21
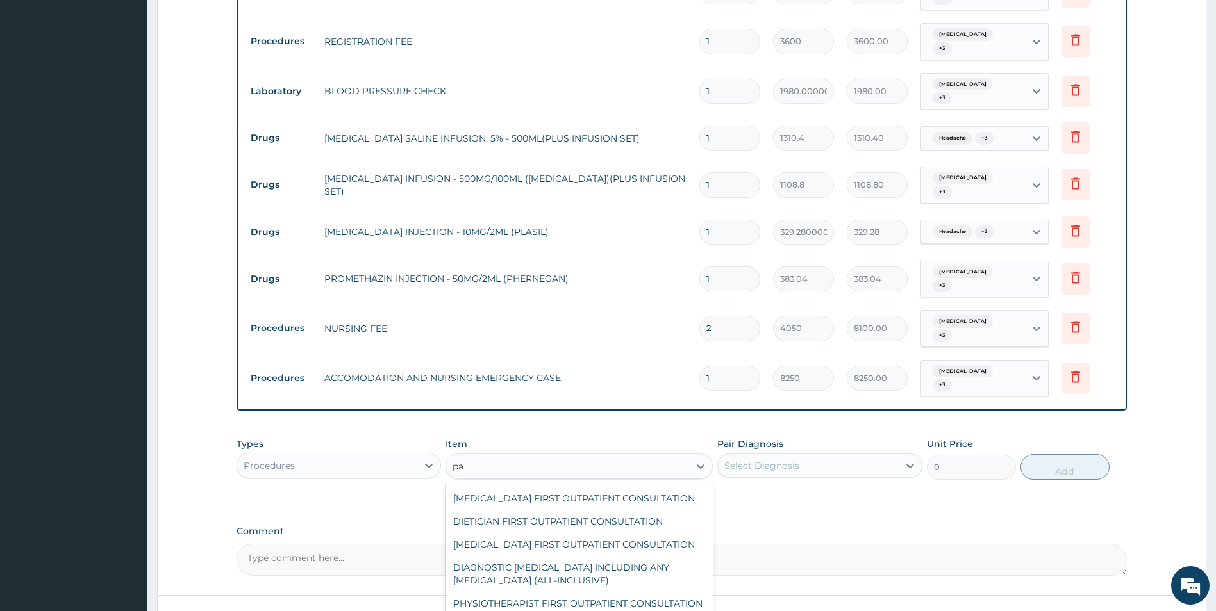
type input "p"
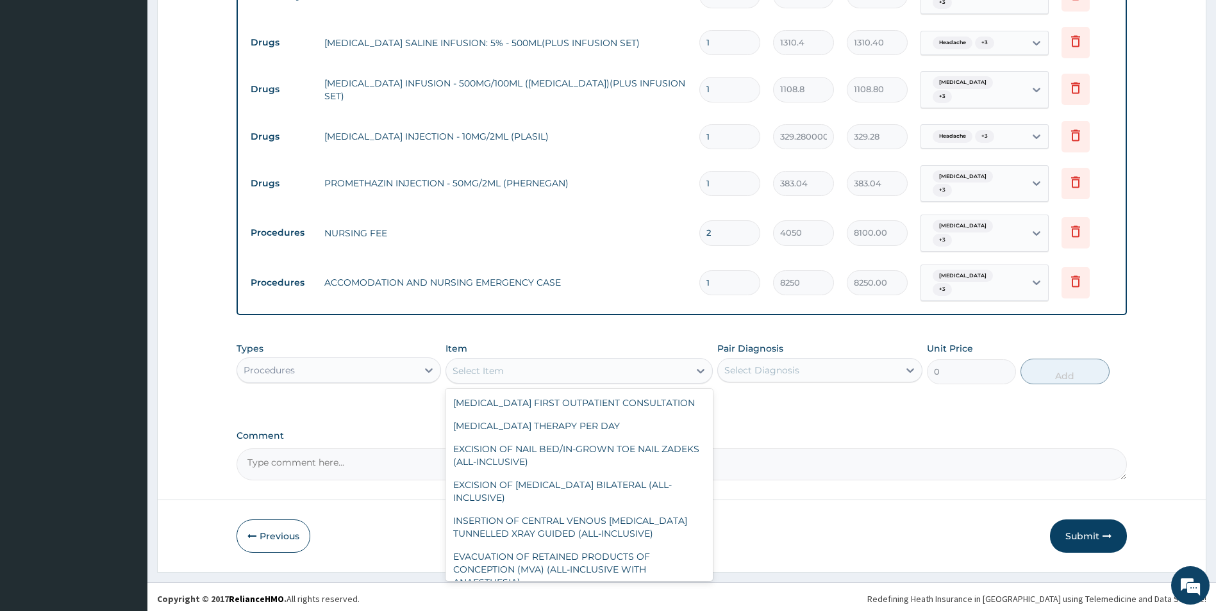
scroll to position [730, 0]
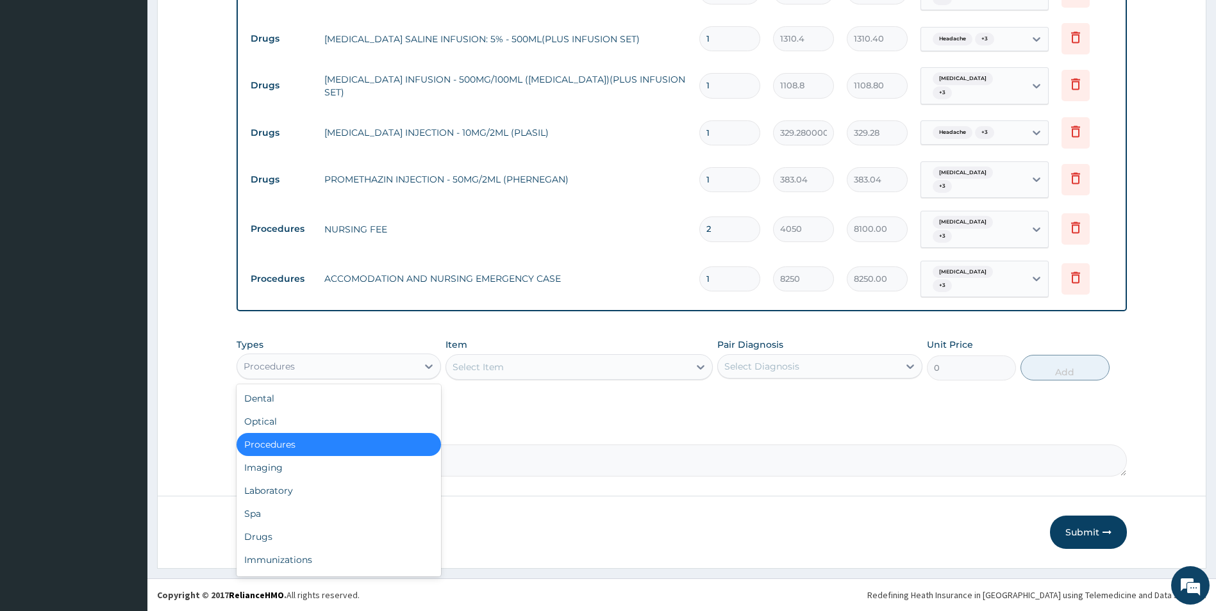
click at [344, 368] on div "Procedures" at bounding box center [327, 366] width 181 height 21
click at [320, 551] on div "Immunizations" at bounding box center [338, 560] width 205 height 23
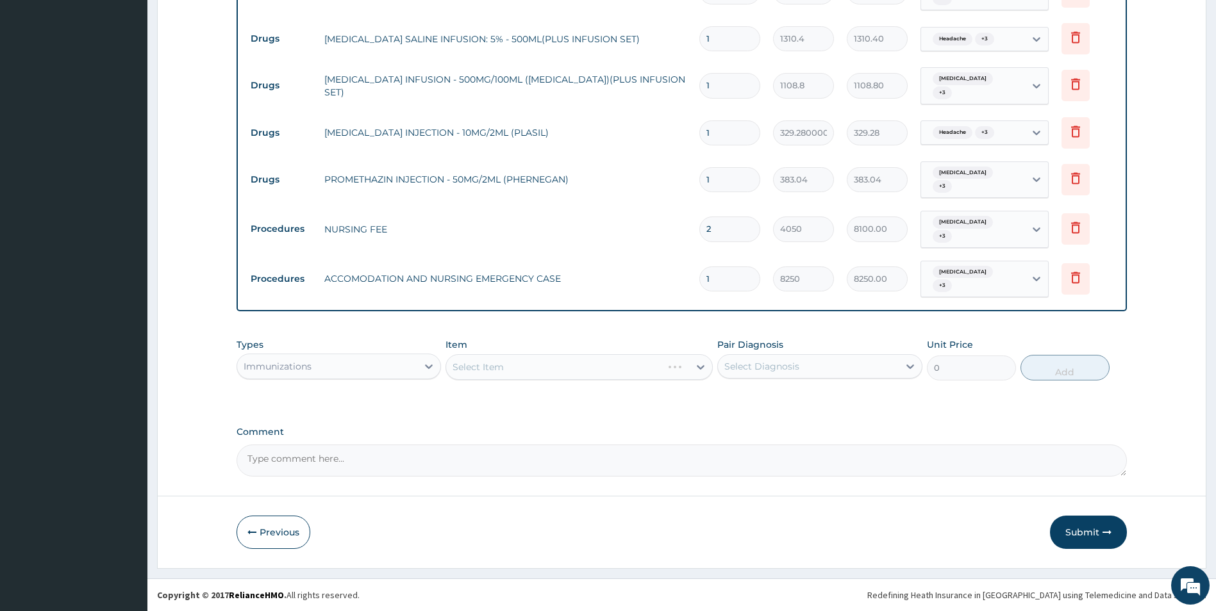
click at [365, 371] on div "Immunizations" at bounding box center [327, 366] width 181 height 21
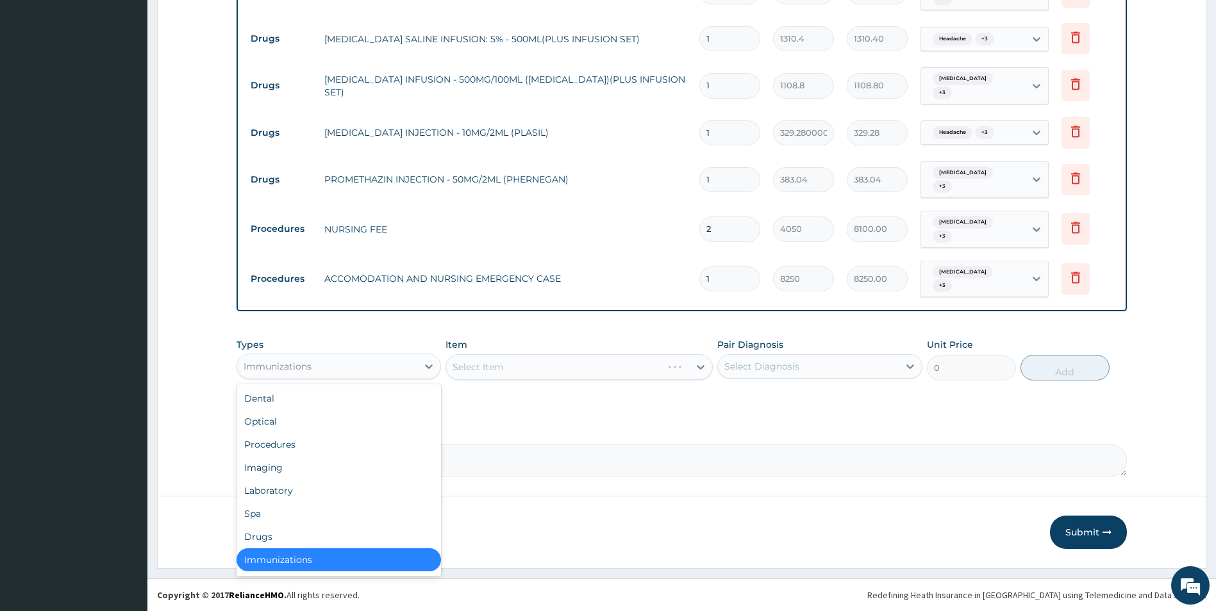
scroll to position [3, 0]
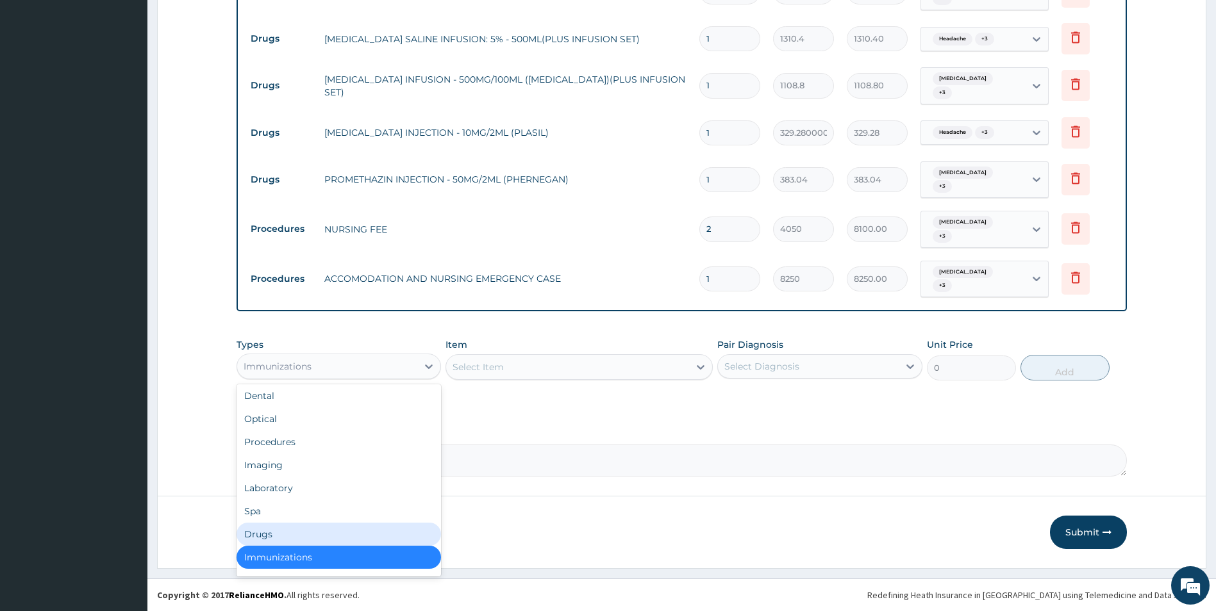
click at [308, 533] on div "Drugs" at bounding box center [338, 534] width 205 height 23
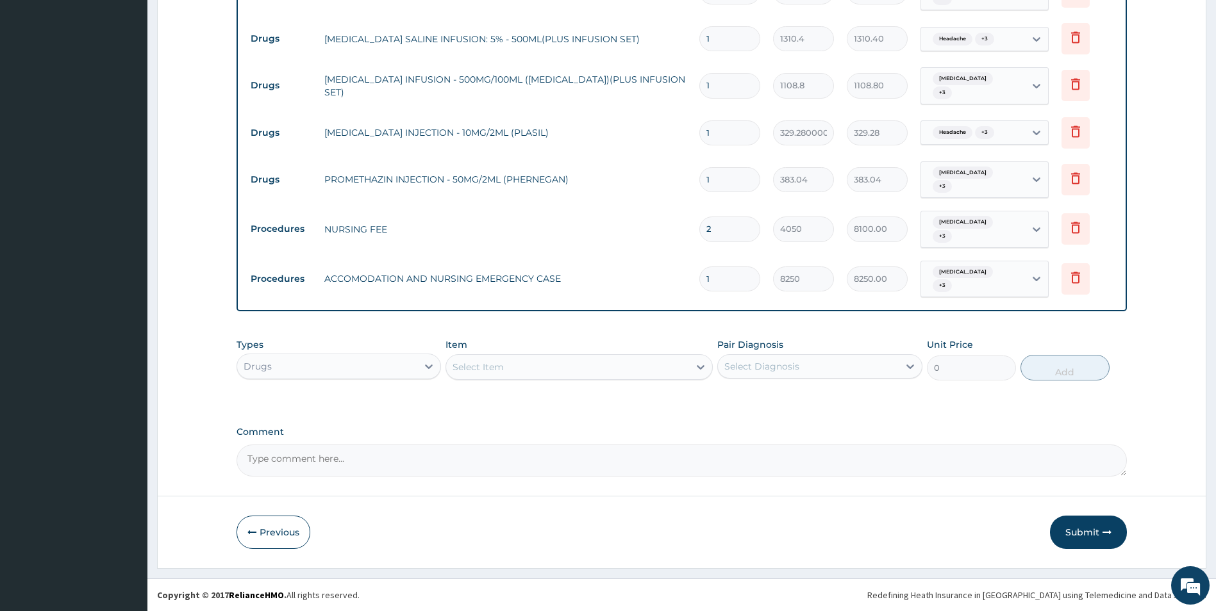
click at [562, 366] on div "Select Item" at bounding box center [567, 367] width 243 height 21
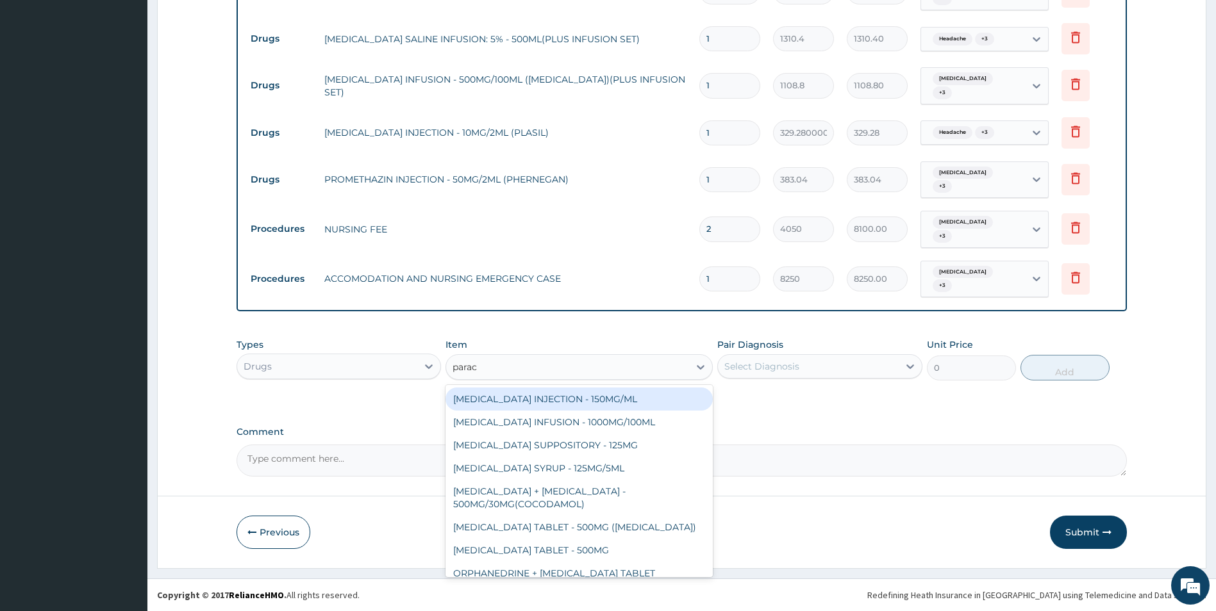
type input "parace"
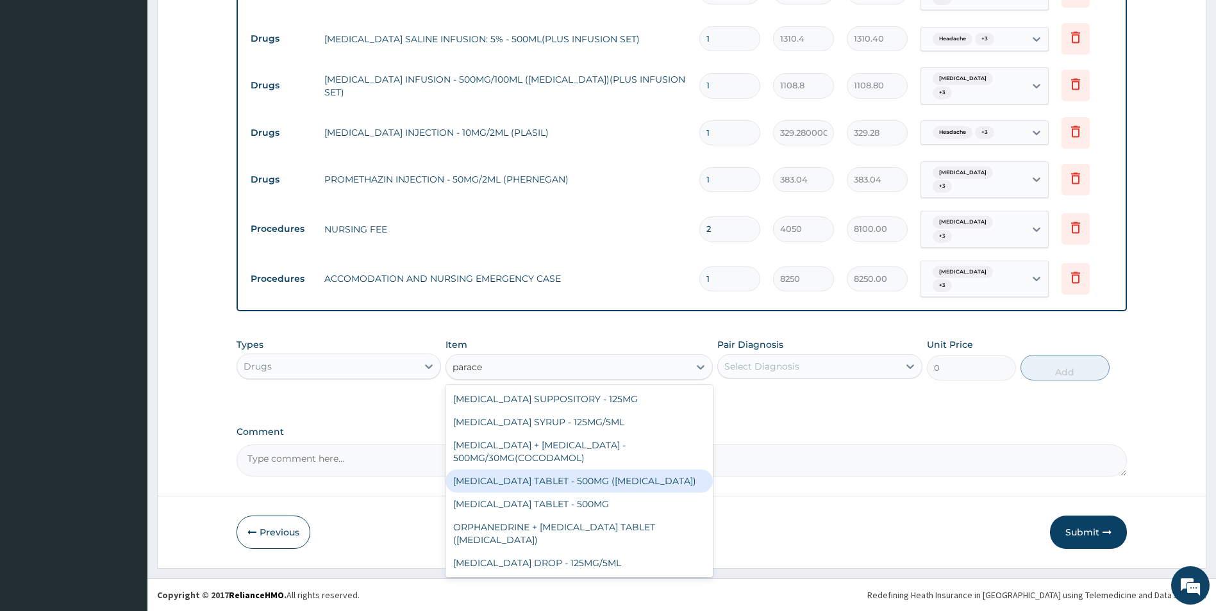
scroll to position [0, 0]
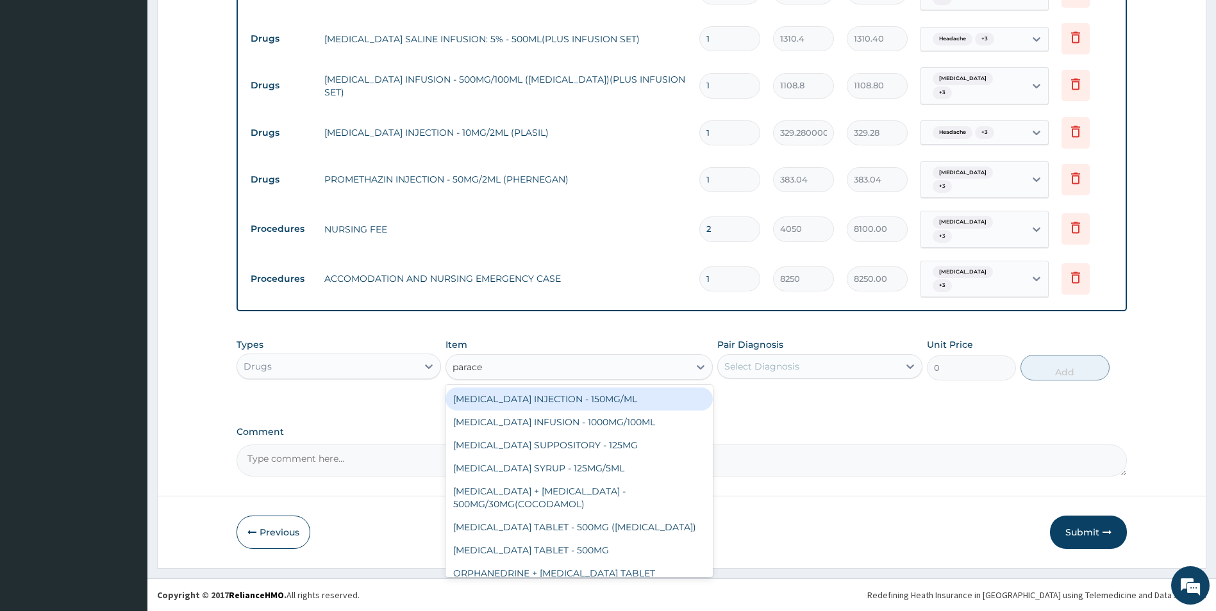
click at [631, 404] on div "[MEDICAL_DATA] INJECTION - 150MG/ML" at bounding box center [578, 399] width 267 height 23
type input "672"
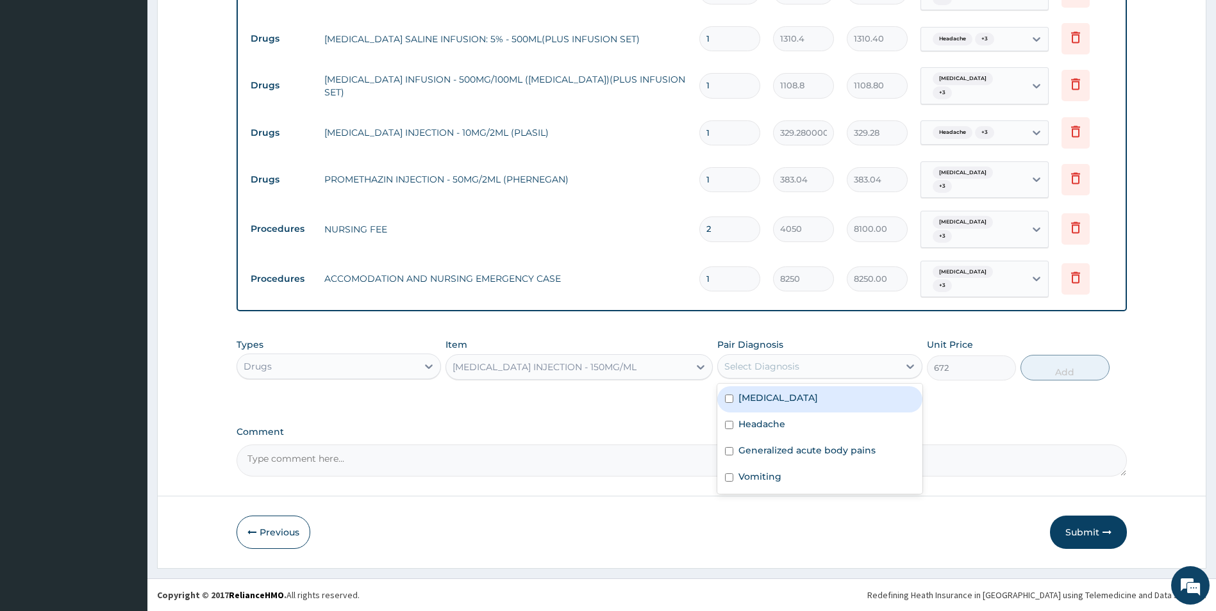
click at [758, 372] on div "Select Diagnosis" at bounding box center [761, 366] width 75 height 13
click at [760, 402] on label "[MEDICAL_DATA]" at bounding box center [777, 398] width 79 height 13
checkbox input "true"
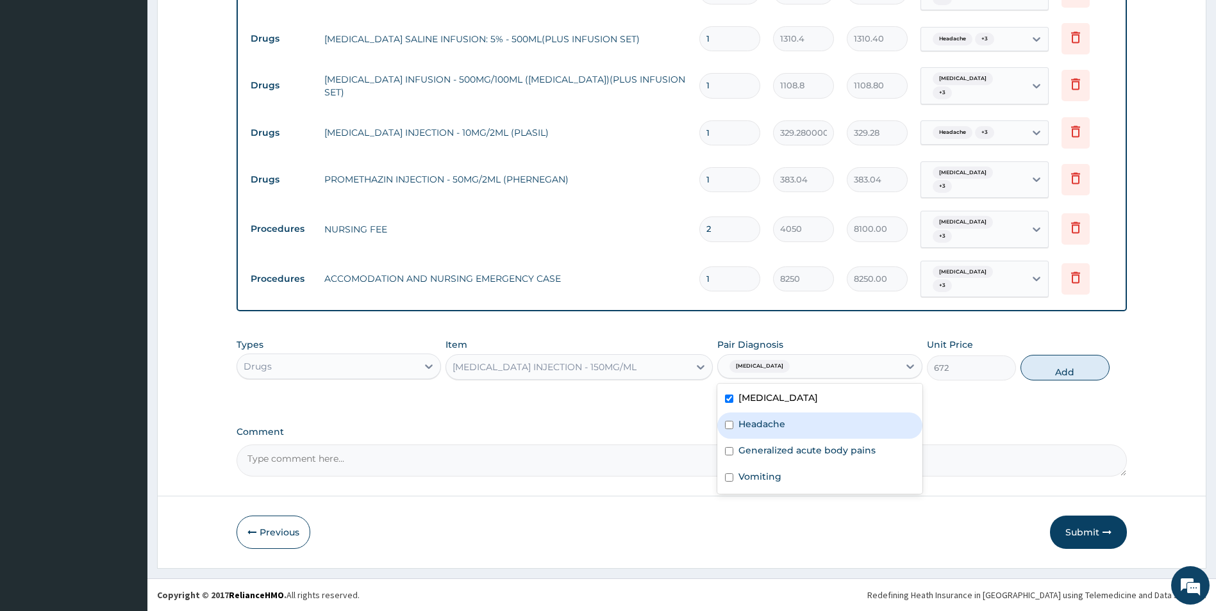
click at [760, 424] on label "Headache" at bounding box center [761, 424] width 47 height 13
click at [764, 435] on div "Headache" at bounding box center [819, 426] width 205 height 26
checkbox input "true"
click at [763, 447] on label "Generalized acute body pains" at bounding box center [806, 450] width 137 height 13
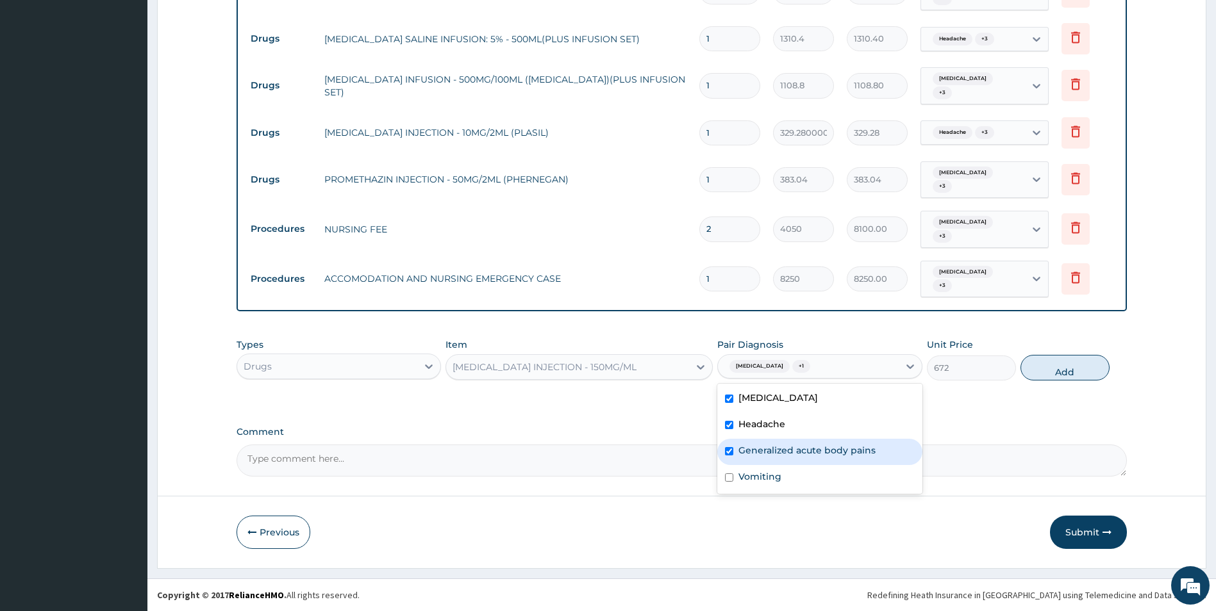
checkbox input "true"
click at [763, 477] on label "Vomiting" at bounding box center [759, 476] width 43 height 13
click at [773, 479] on label "Vomiting" at bounding box center [759, 476] width 43 height 13
checkbox input "true"
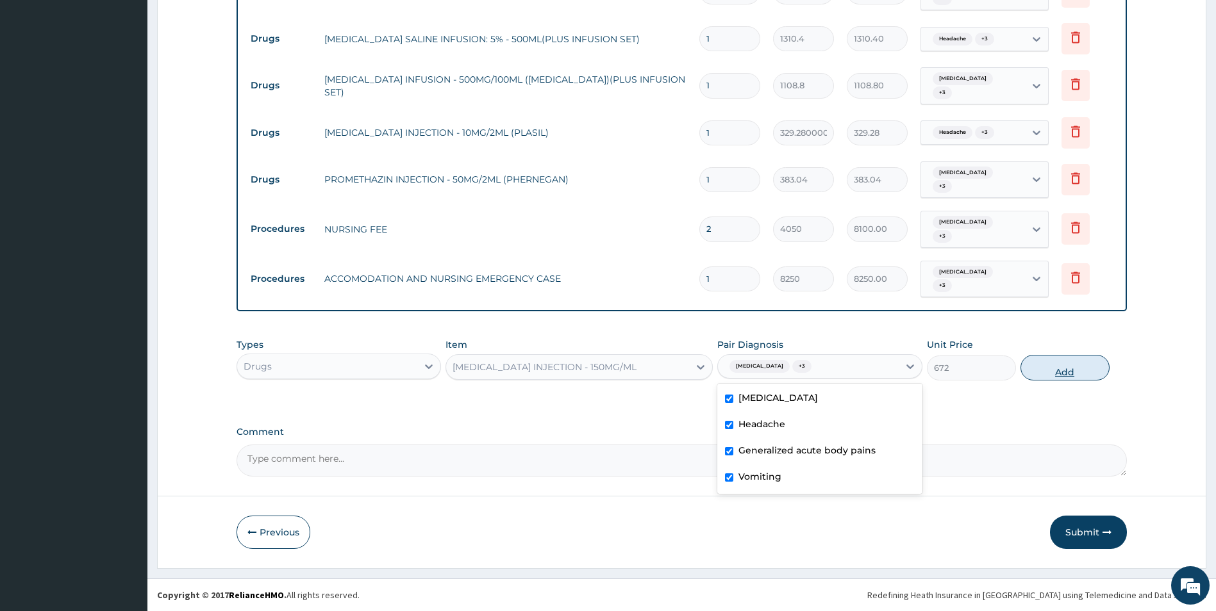
click at [1060, 371] on button "Add" at bounding box center [1064, 368] width 89 height 26
type input "0"
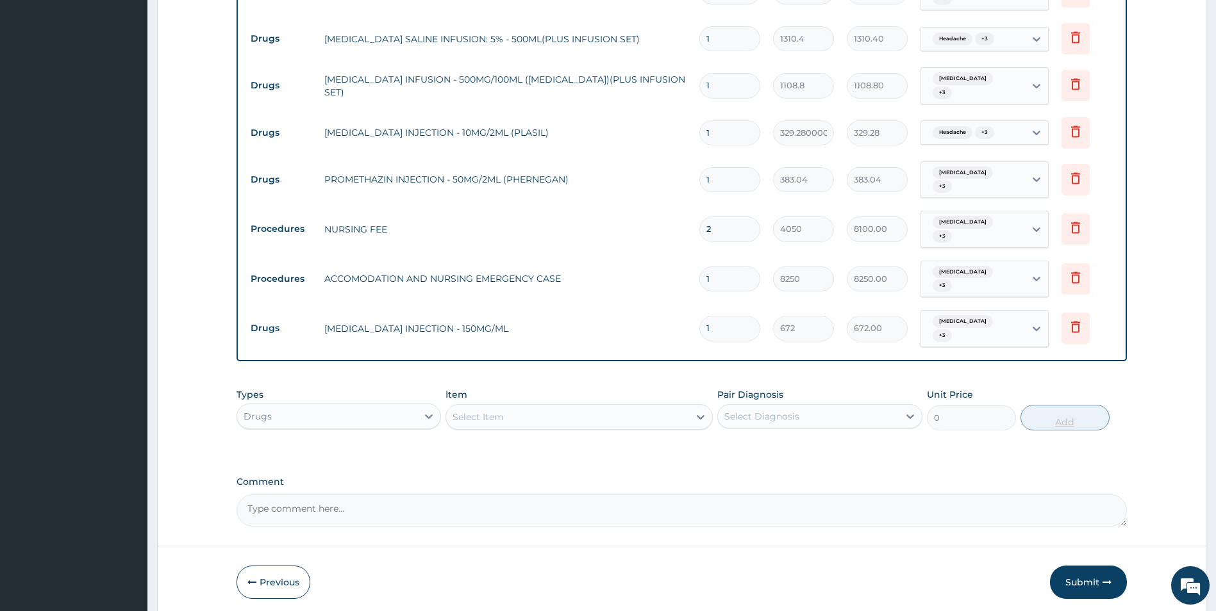
click at [724, 328] on input "1" at bounding box center [729, 328] width 61 height 25
type input "12"
type input "8064.00"
type input "12"
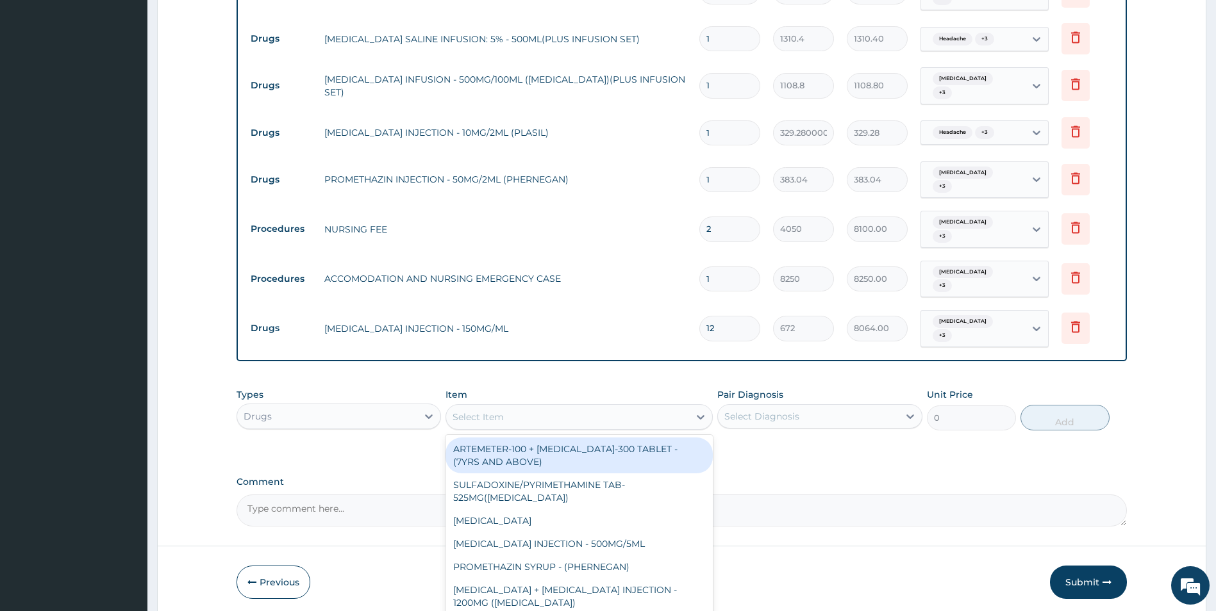
click at [641, 424] on div "Select Item" at bounding box center [567, 417] width 243 height 21
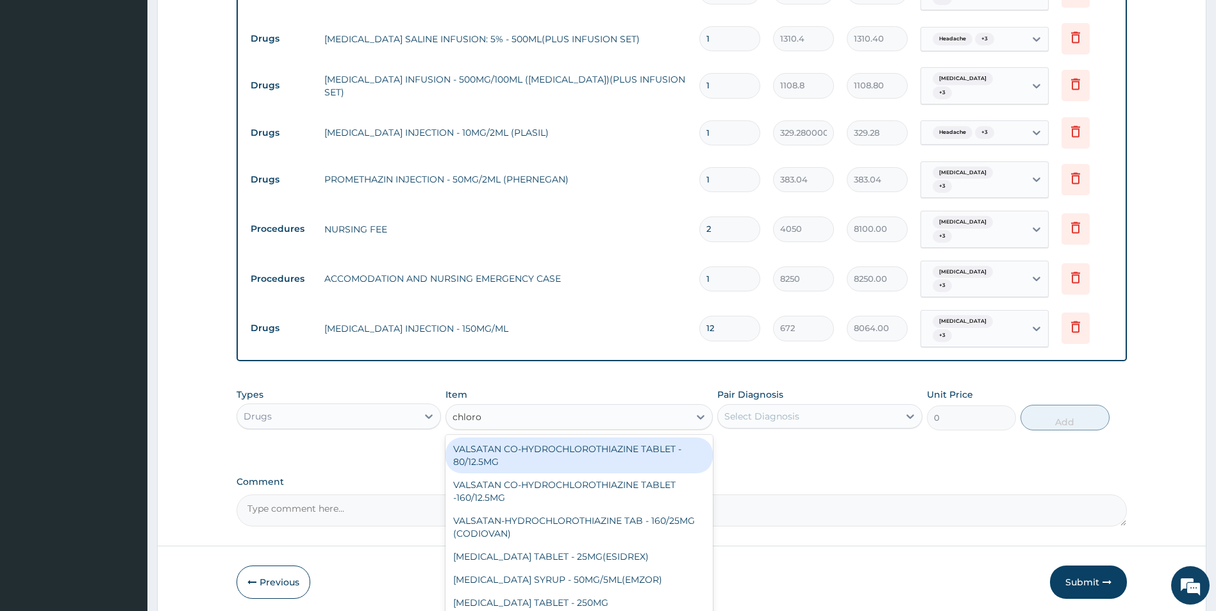
type input "chloroq"
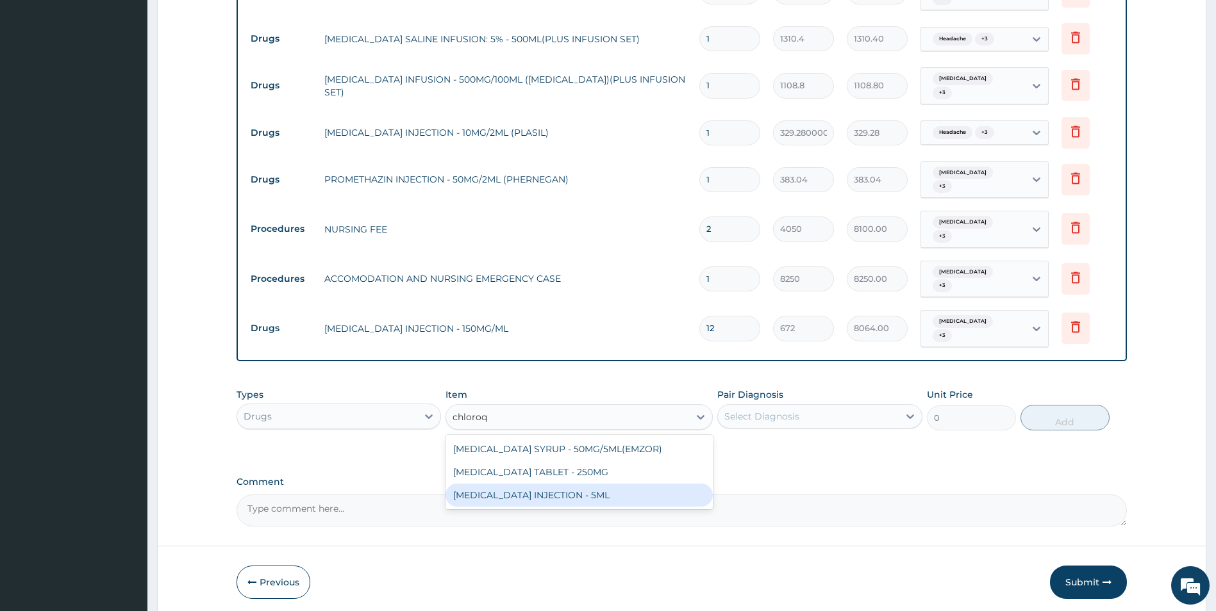
click at [620, 507] on div "[MEDICAL_DATA] INJECTION - 5ML" at bounding box center [578, 495] width 267 height 23
type input "201.60000000000002"
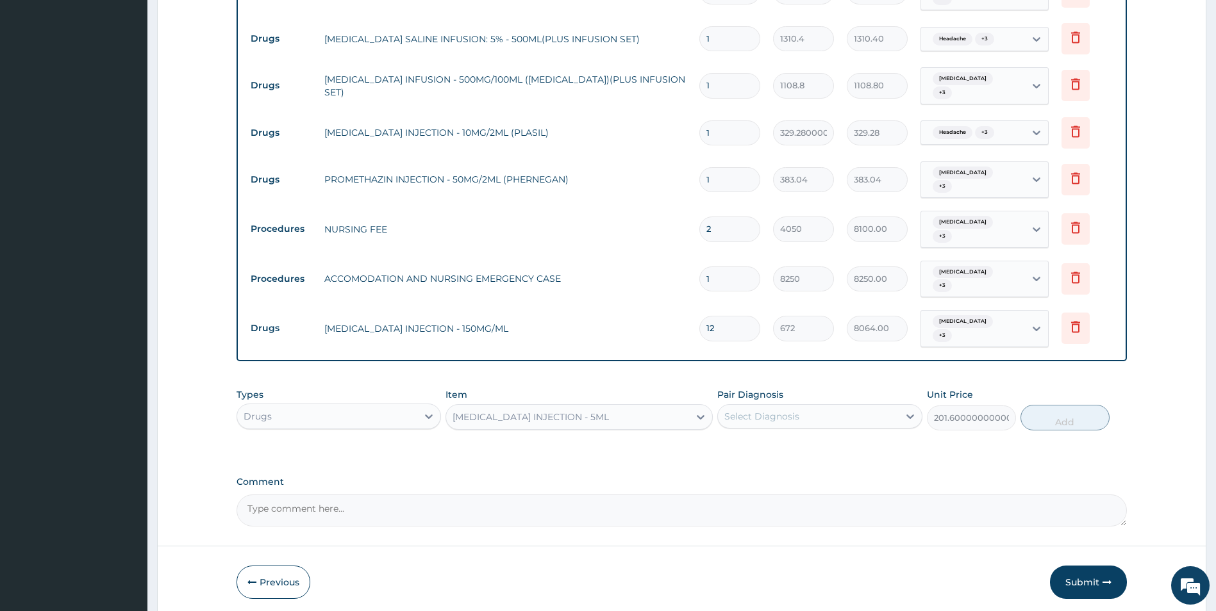
click at [609, 419] on div "[MEDICAL_DATA] INJECTION - 5ML" at bounding box center [530, 417] width 156 height 13
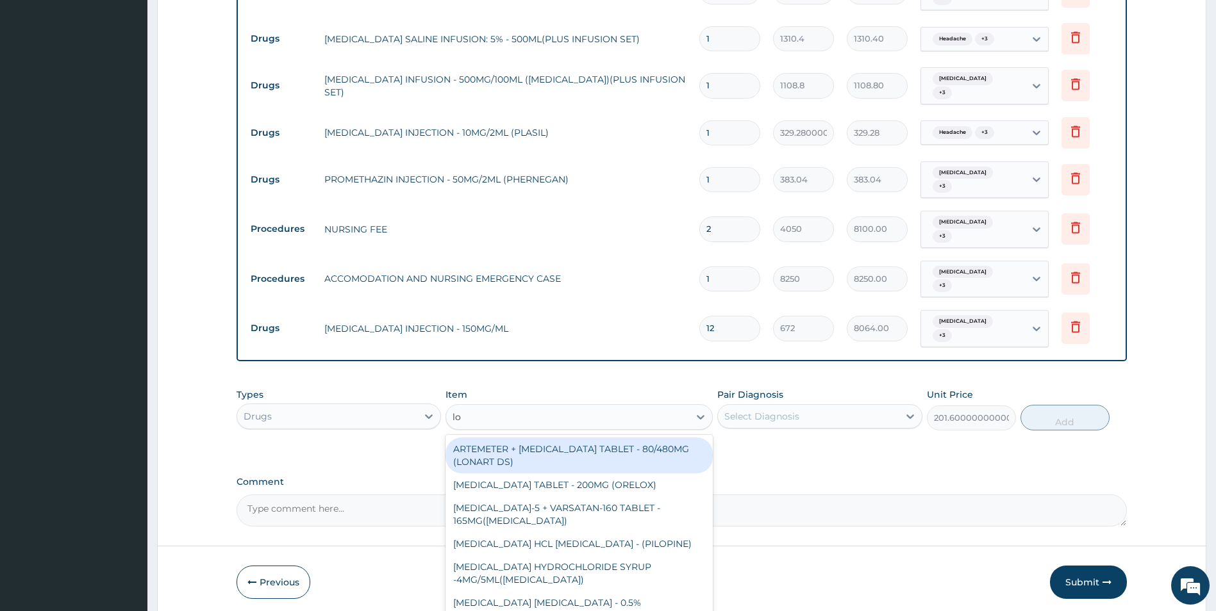
type input "l"
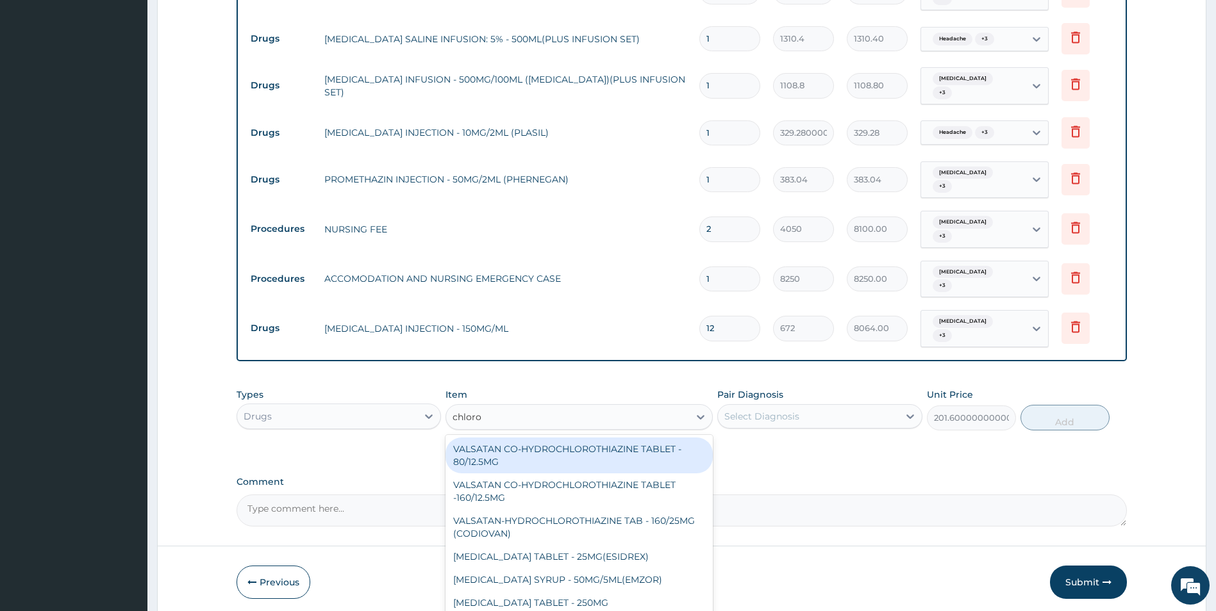
type input "chloroq"
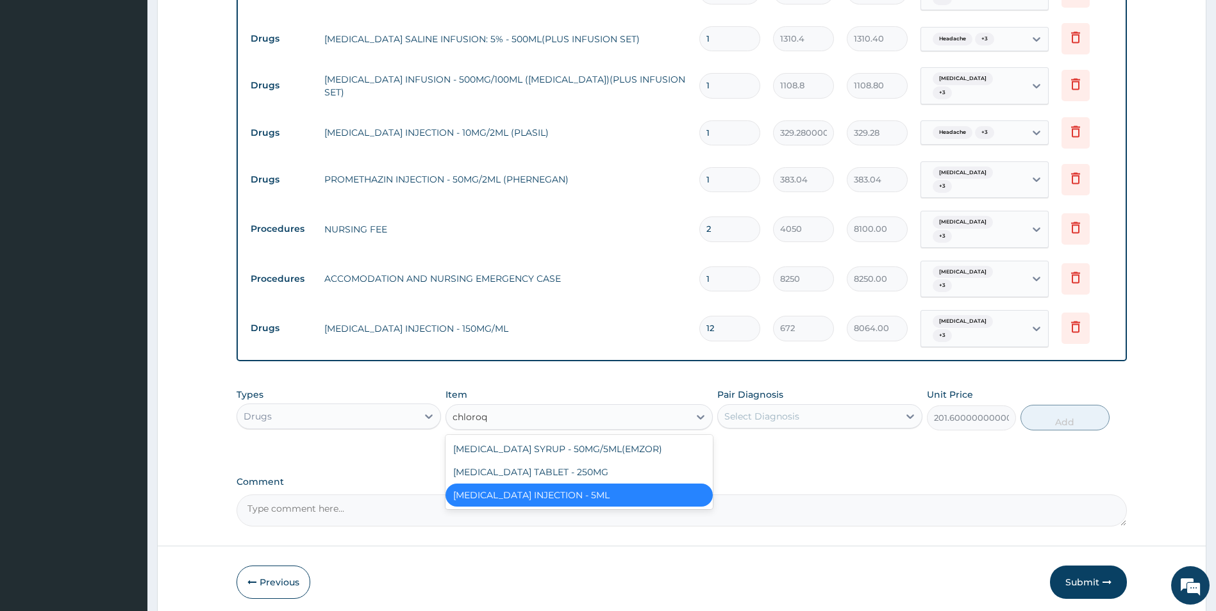
click at [638, 507] on div "[MEDICAL_DATA] INJECTION - 5ML" at bounding box center [578, 495] width 267 height 23
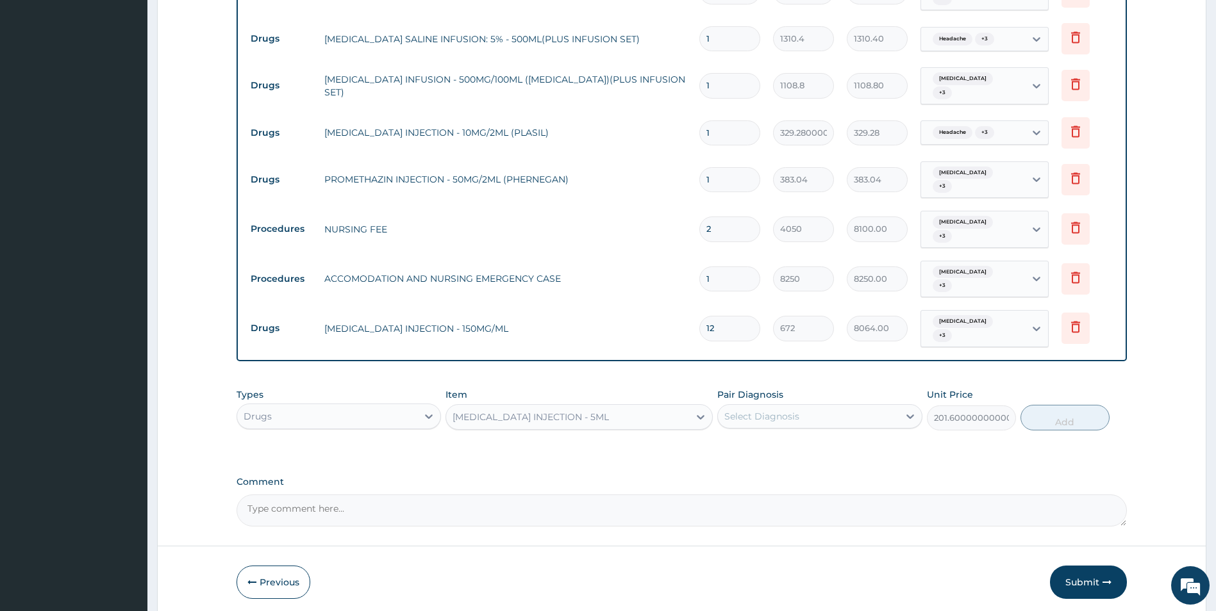
click at [636, 508] on textarea "Comment" at bounding box center [681, 511] width 891 height 32
click at [845, 415] on div "Select Diagnosis" at bounding box center [808, 416] width 181 height 21
click at [842, 447] on div "[MEDICAL_DATA]" at bounding box center [819, 449] width 205 height 26
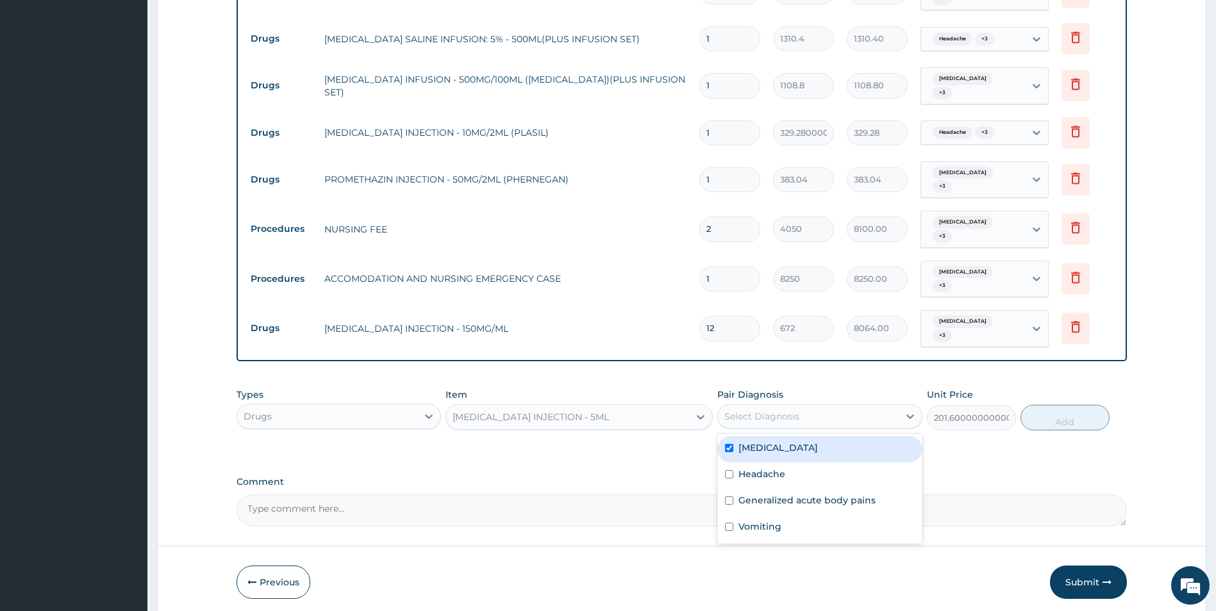
checkbox input "true"
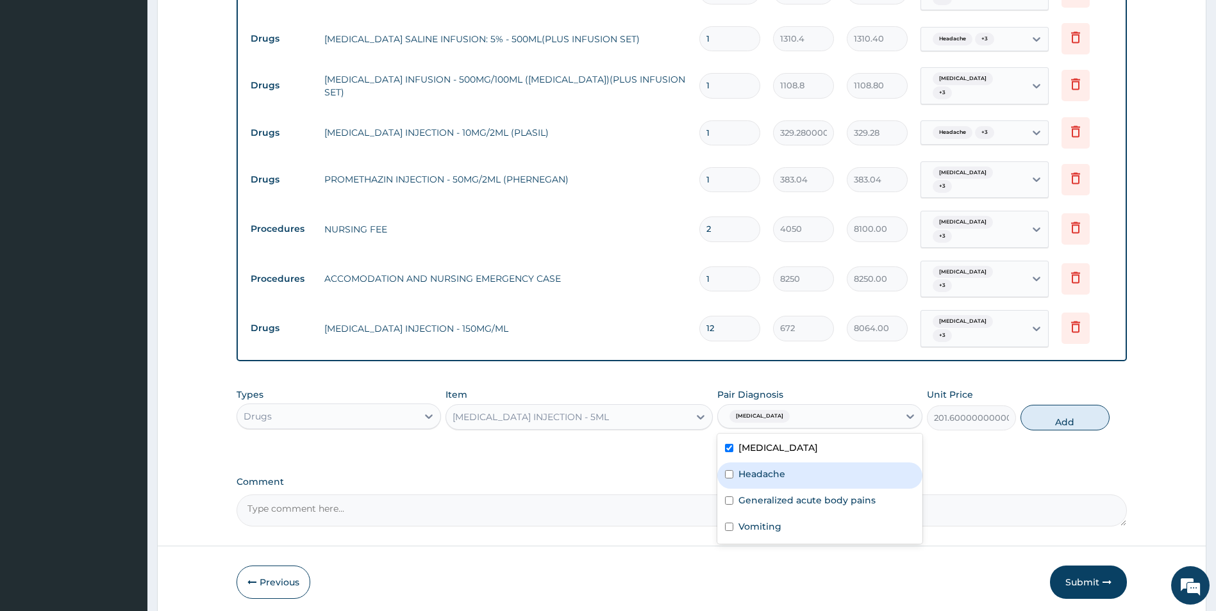
click at [838, 477] on div "Headache" at bounding box center [819, 476] width 205 height 26
checkbox input "true"
click at [829, 510] on div "Generalized acute body pains" at bounding box center [819, 502] width 205 height 26
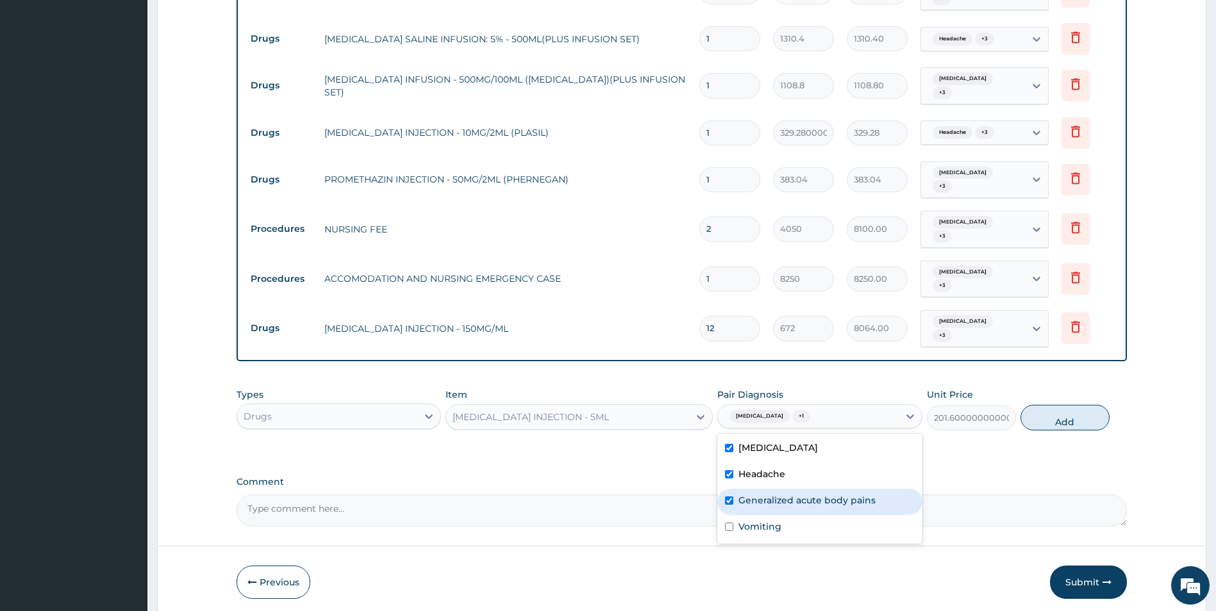
checkbox input "true"
click at [822, 520] on div "Vomiting" at bounding box center [819, 528] width 205 height 26
click at [867, 528] on div "Vomiting" at bounding box center [819, 528] width 205 height 26
click at [866, 529] on div "Vomiting" at bounding box center [819, 528] width 205 height 26
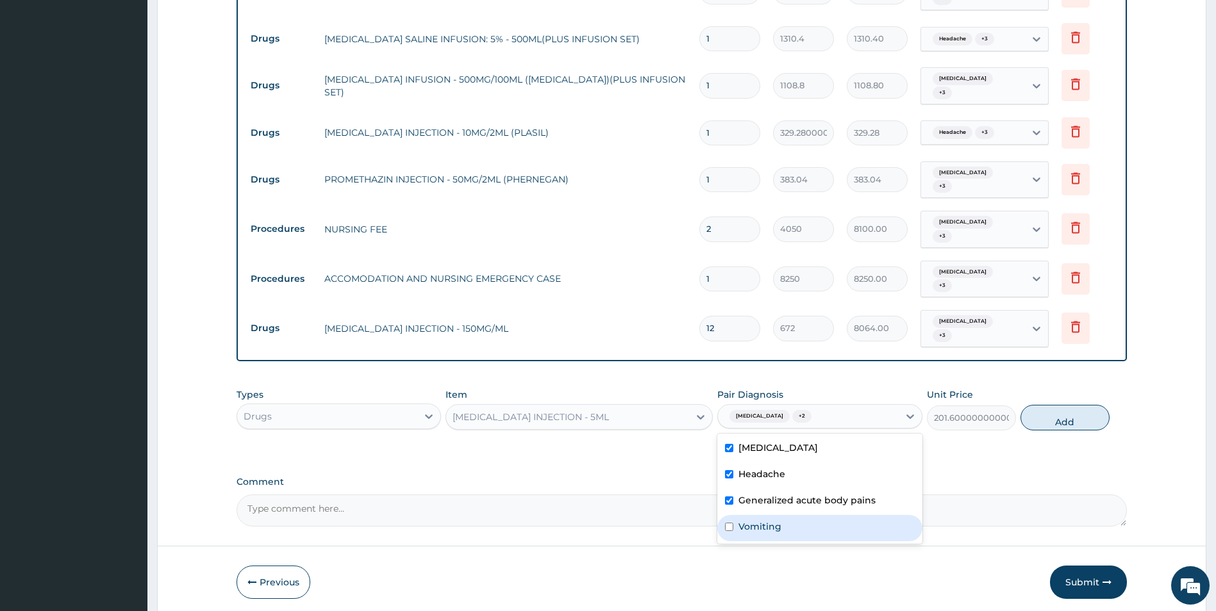
click at [866, 529] on div "Vomiting" at bounding box center [819, 528] width 205 height 26
checkbox input "true"
click at [1081, 422] on button "Add" at bounding box center [1064, 418] width 89 height 26
type input "0"
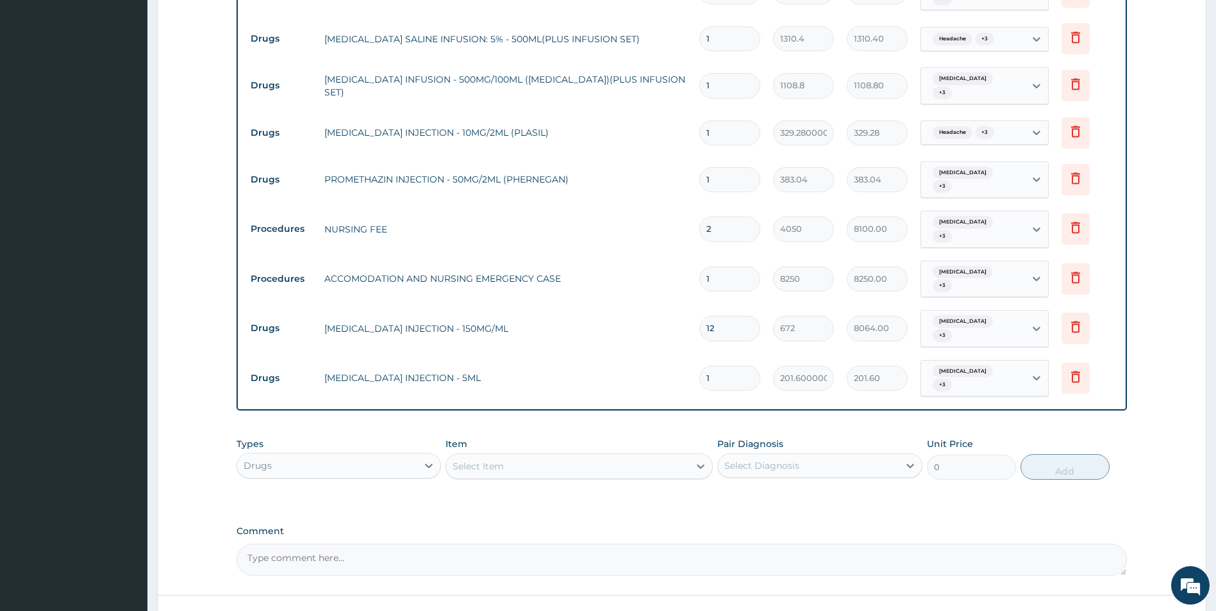
click at [728, 376] on input "1" at bounding box center [729, 378] width 61 height 25
type input "0.00"
type input "6"
type input "1209.60"
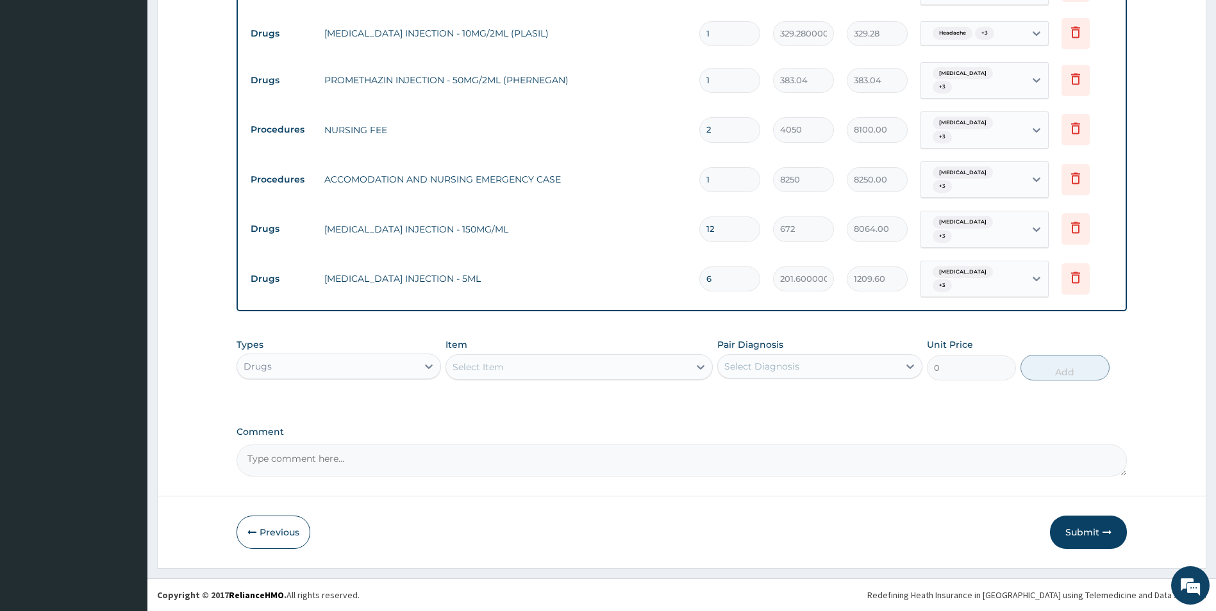
type input "6"
click at [563, 369] on div "Select Item" at bounding box center [567, 367] width 243 height 21
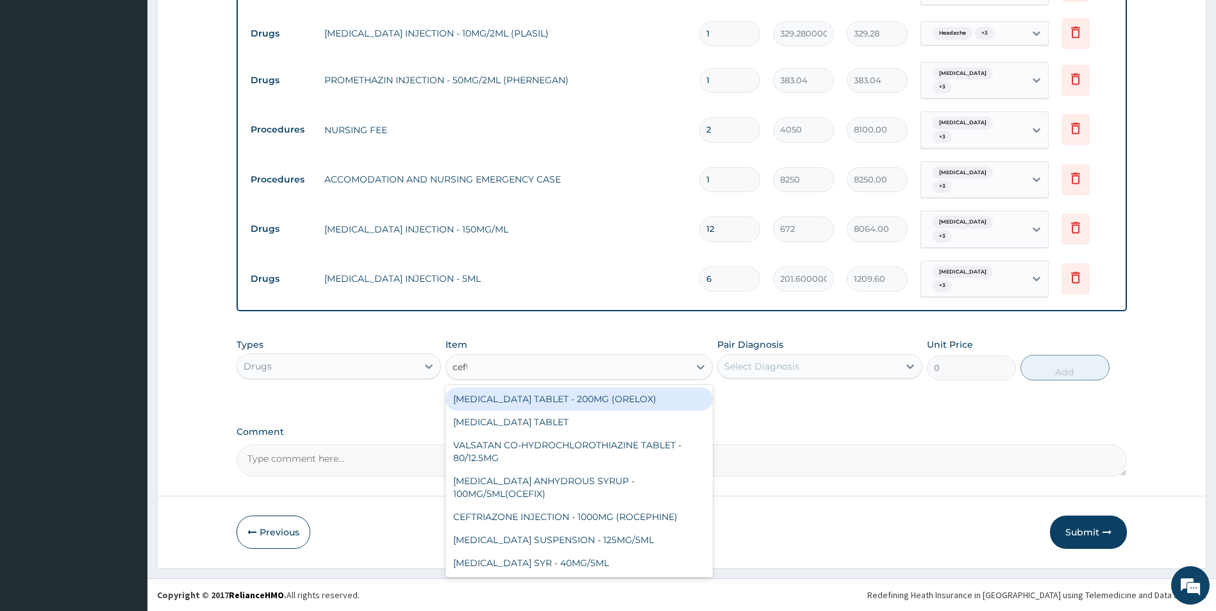
type input "ceftr"
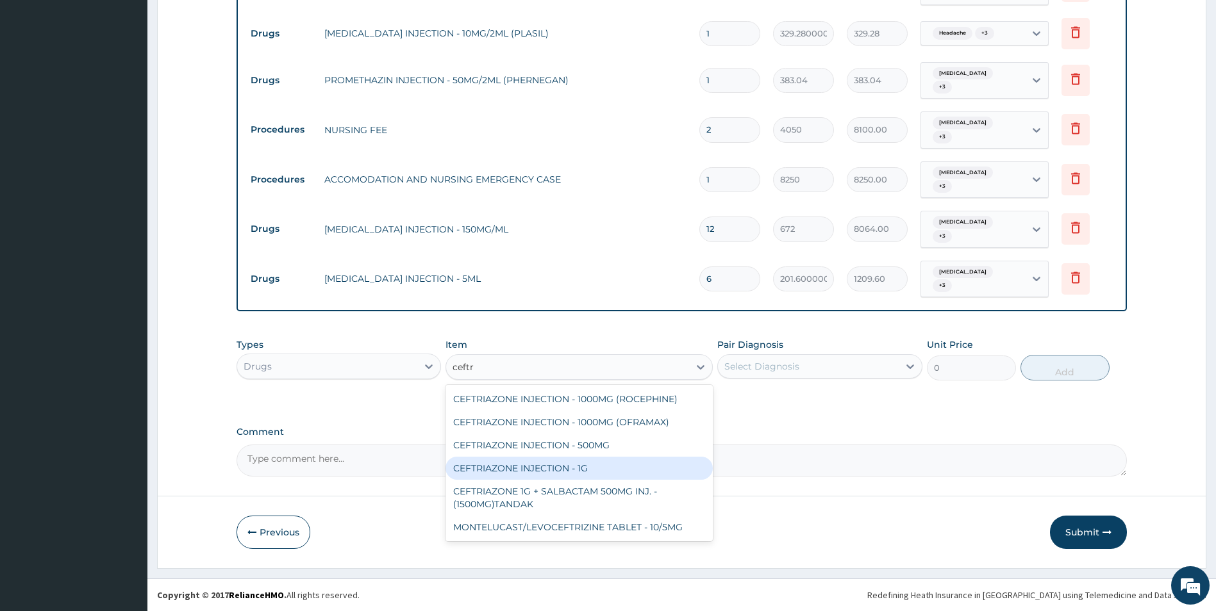
click at [560, 466] on div "CEFTRIAZONE INJECTION - 1G" at bounding box center [578, 468] width 267 height 23
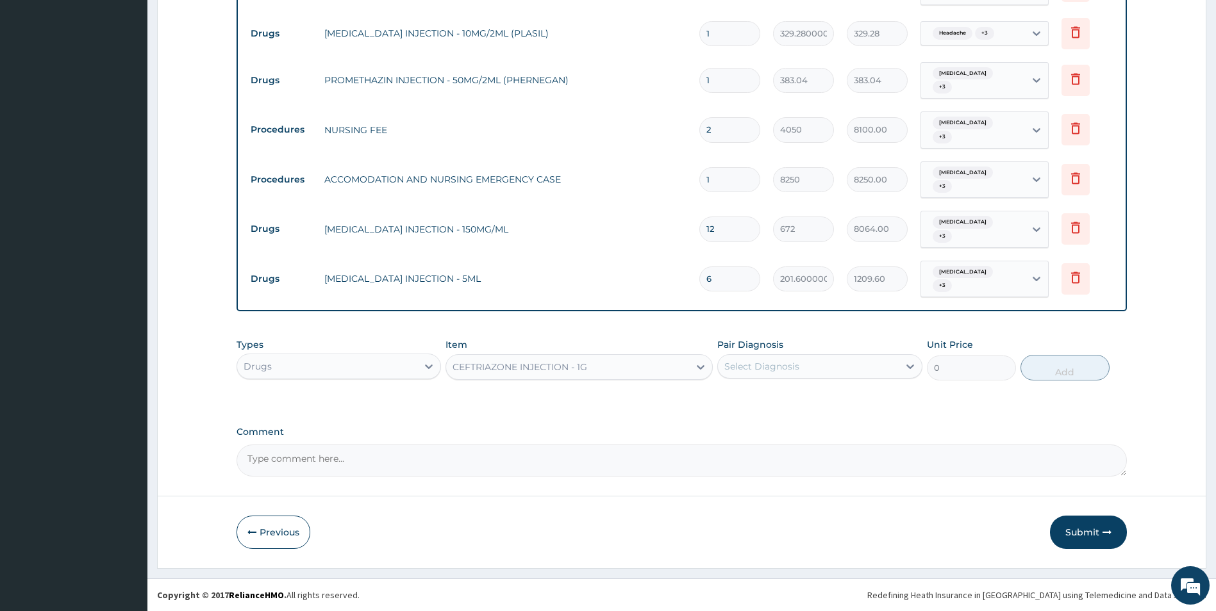
type input "1982.4"
click at [635, 371] on div "CEFTRIAZONE INJECTION - 1G" at bounding box center [567, 367] width 243 height 21
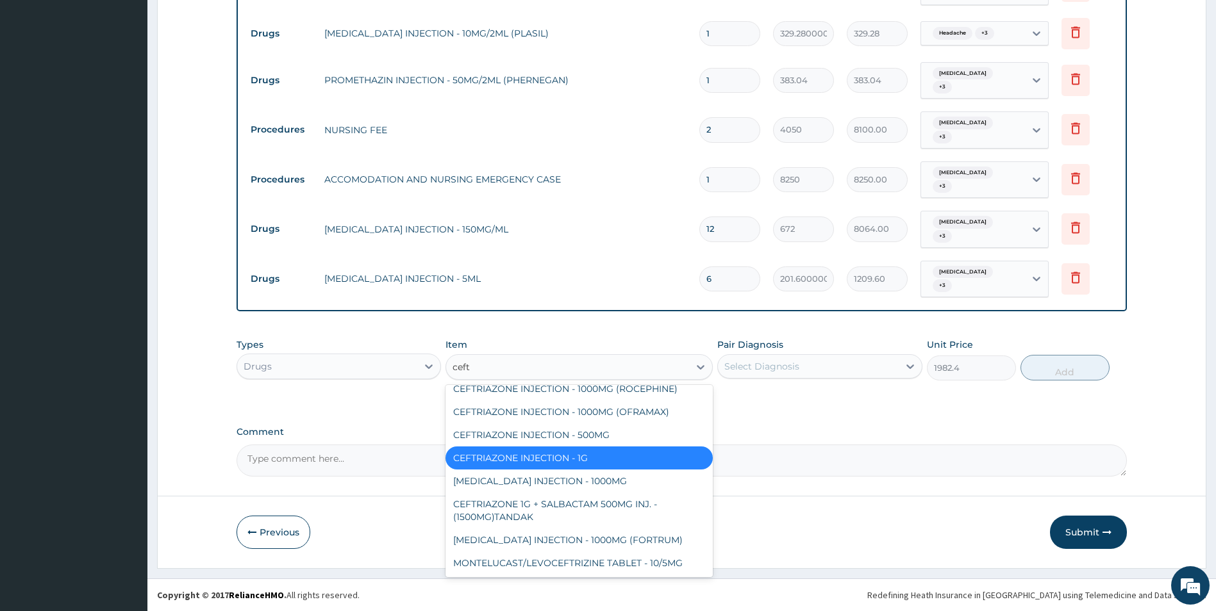
scroll to position [10, 0]
type input "ceftr"
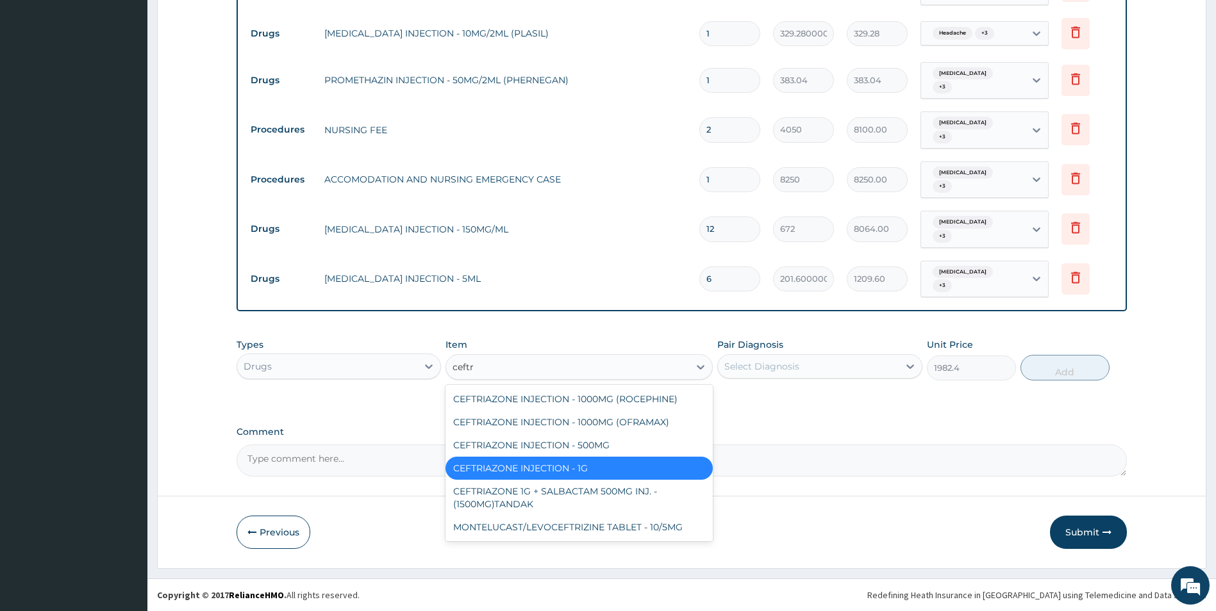
scroll to position [0, 0]
click at [593, 441] on div "CEFTRIAZONE INJECTION - 500MG" at bounding box center [578, 445] width 267 height 23
click at [593, 441] on div "Comment" at bounding box center [681, 452] width 891 height 50
type input "1478.4"
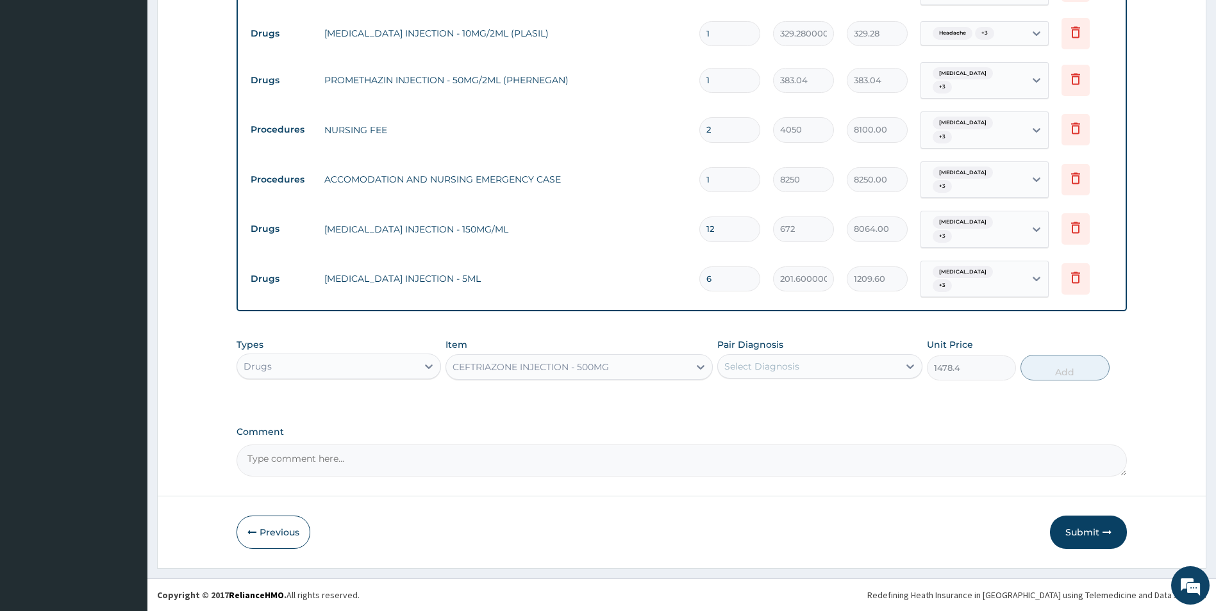
click at [593, 441] on div "Comment" at bounding box center [681, 452] width 891 height 50
click at [642, 377] on div "CEFTRIAZONE INJECTION - 500MG" at bounding box center [567, 367] width 243 height 21
type input "ceftr"
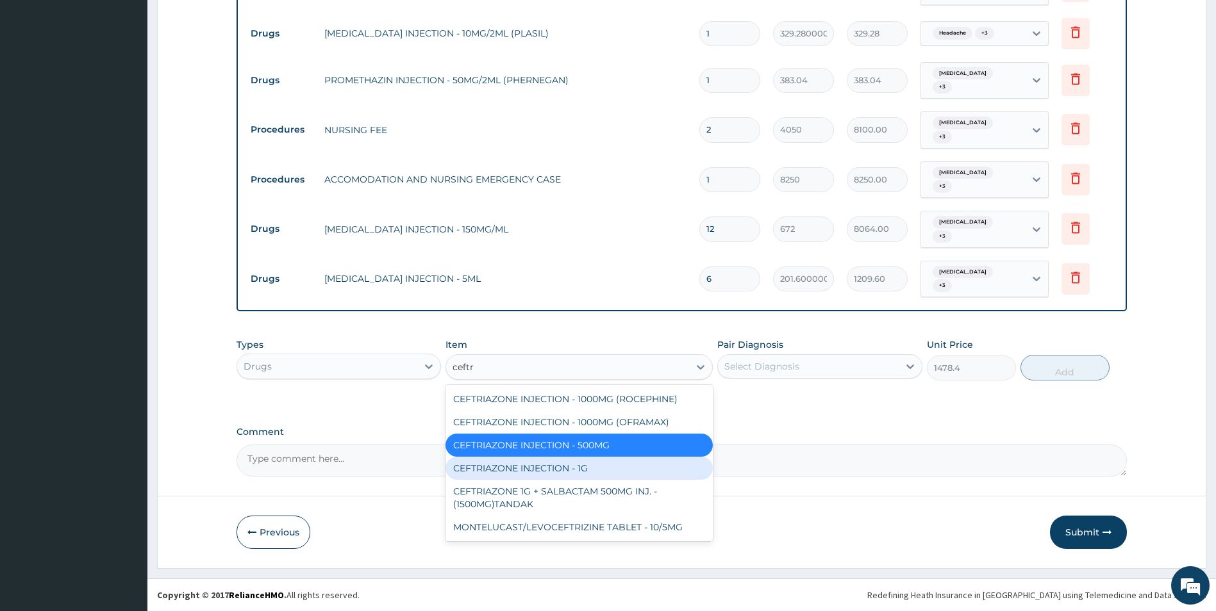
click at [565, 467] on div "CEFTRIAZONE INJECTION - 1G" at bounding box center [578, 468] width 267 height 23
type input "1982.4"
click at [565, 467] on textarea "Comment" at bounding box center [681, 461] width 891 height 32
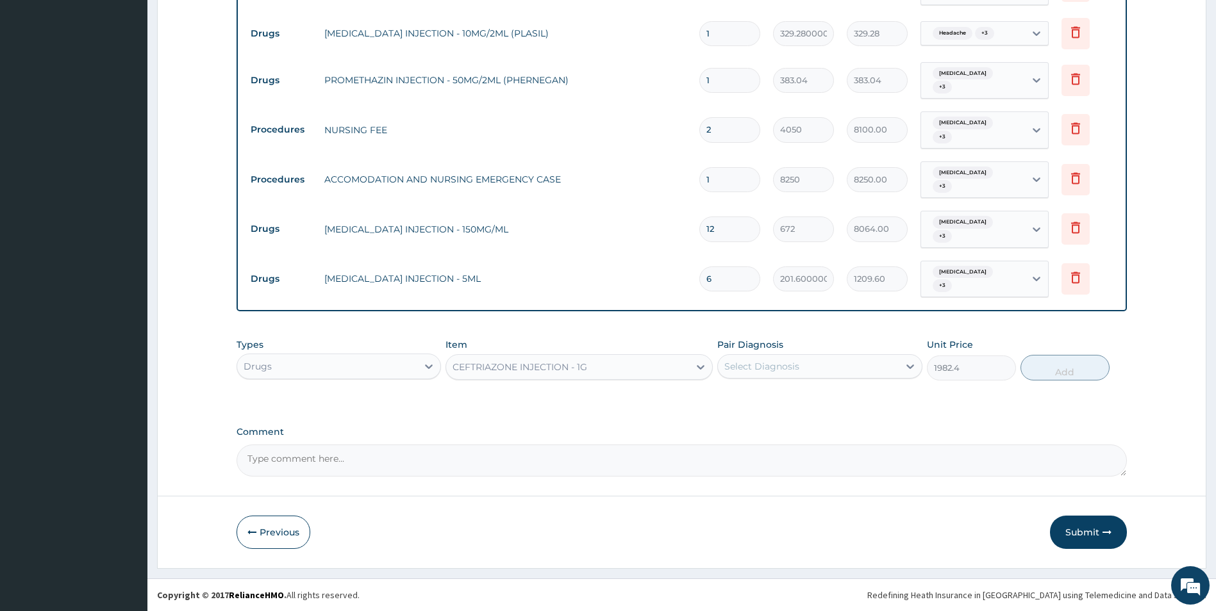
click at [840, 371] on div "Select Diagnosis" at bounding box center [808, 366] width 181 height 21
click at [825, 405] on div "[MEDICAL_DATA]" at bounding box center [819, 399] width 205 height 26
checkbox input "false"
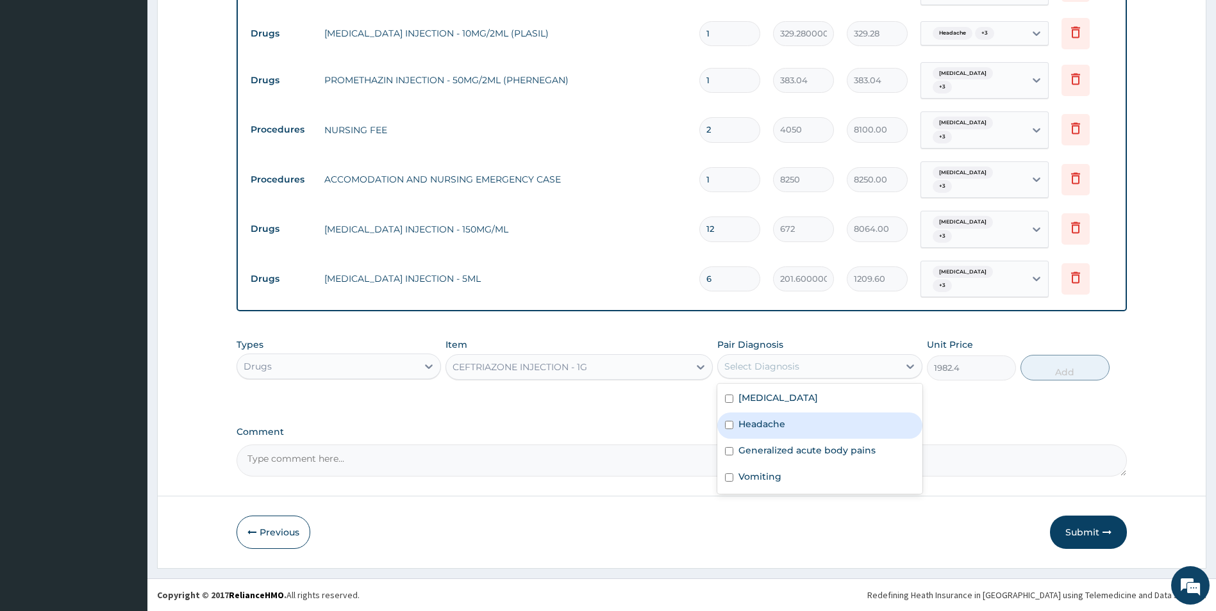
click at [824, 416] on div "Headache" at bounding box center [819, 426] width 205 height 26
checkbox input "true"
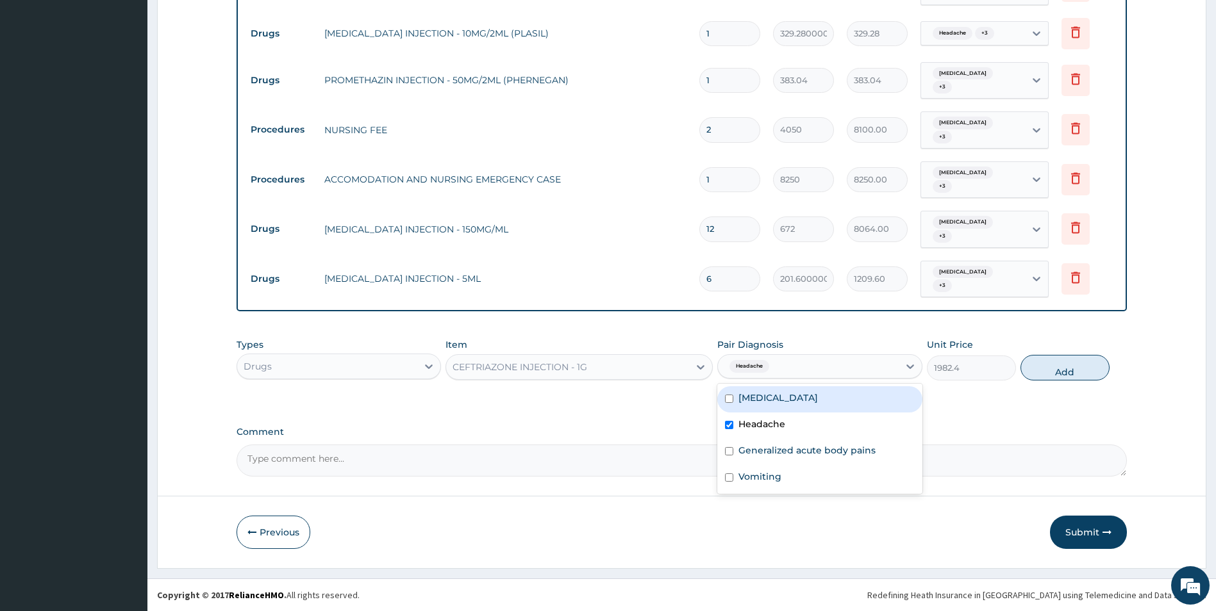
click at [818, 402] on label "[MEDICAL_DATA]" at bounding box center [777, 398] width 79 height 13
checkbox input "true"
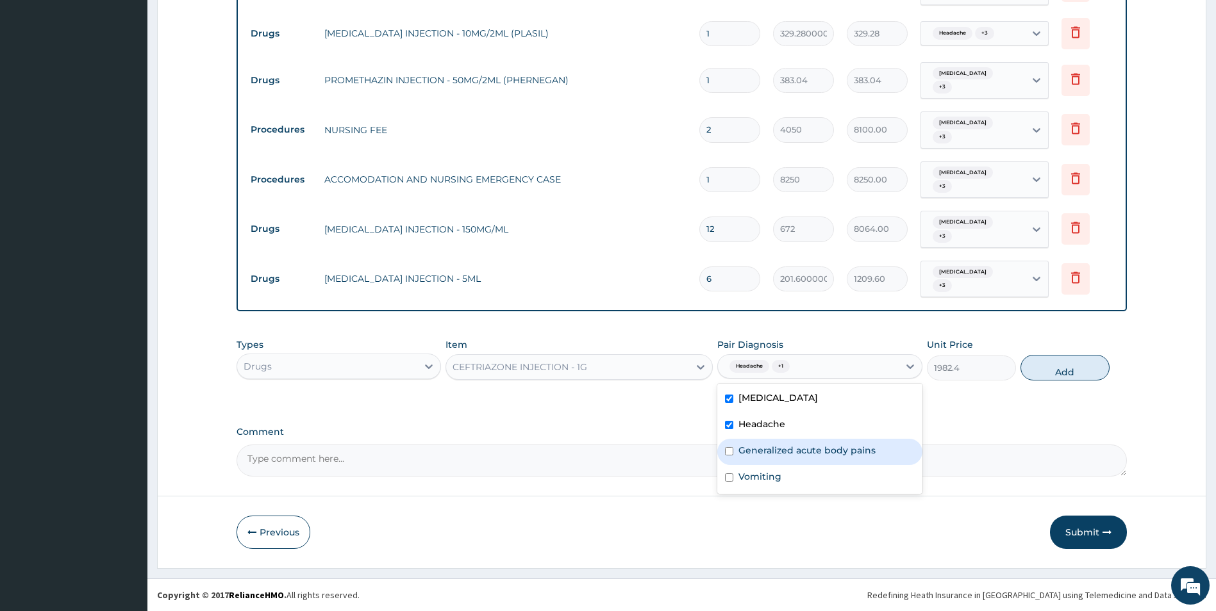
click at [838, 454] on label "Generalized acute body pains" at bounding box center [806, 450] width 137 height 13
checkbox input "true"
click at [836, 476] on div "Vomiting" at bounding box center [819, 478] width 205 height 26
checkbox input "true"
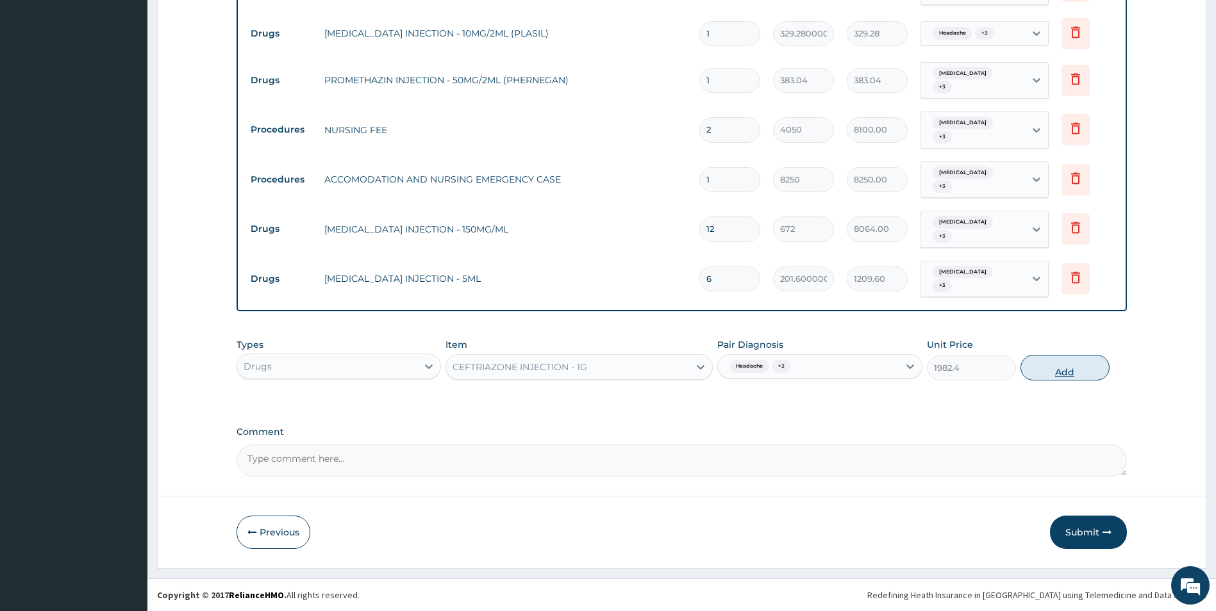
click at [1057, 368] on button "Add" at bounding box center [1064, 368] width 89 height 26
type input "0"
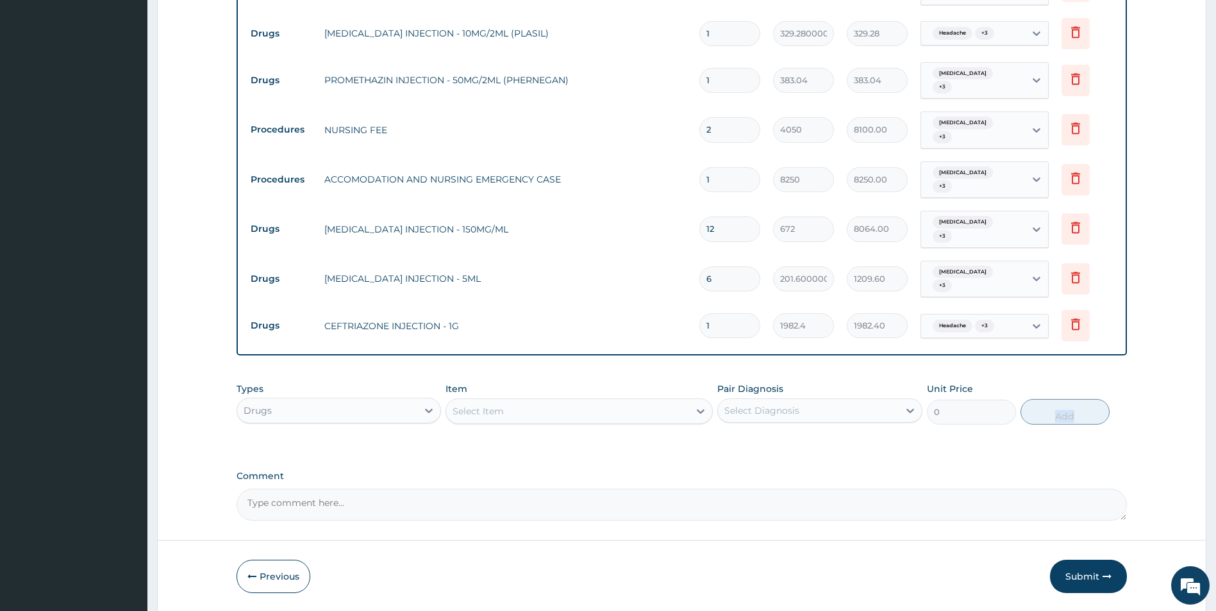
click at [732, 326] on input "1" at bounding box center [729, 325] width 61 height 25
type input "0.00"
type input "3"
type input "5947.20"
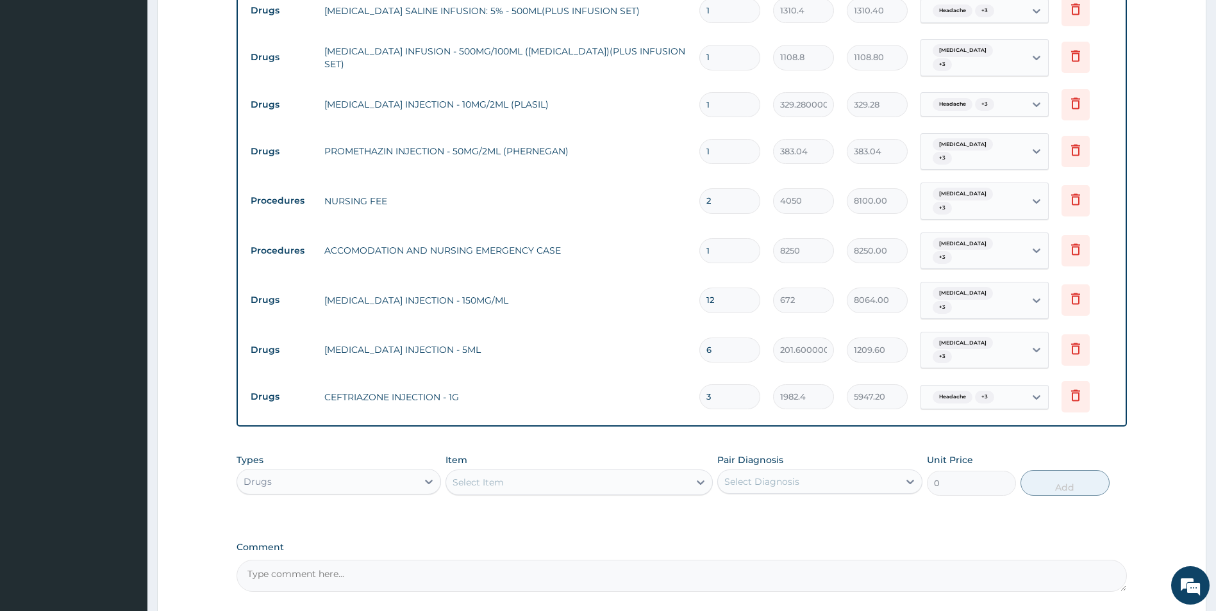
scroll to position [765, 0]
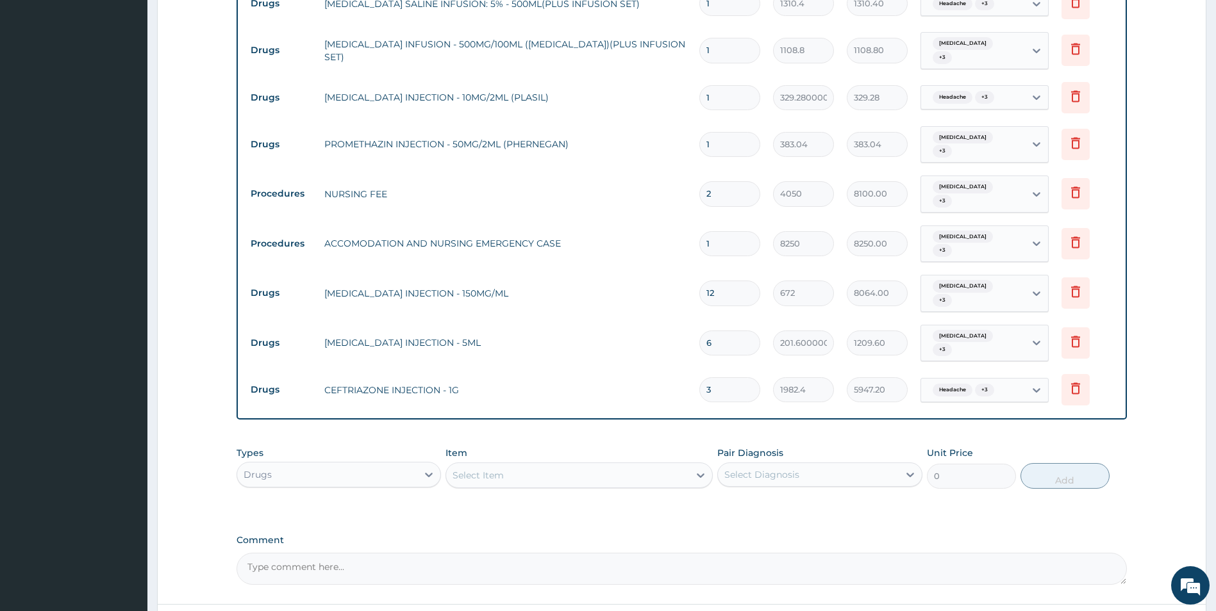
type input "3"
click at [601, 471] on div "Select Item" at bounding box center [567, 475] width 243 height 21
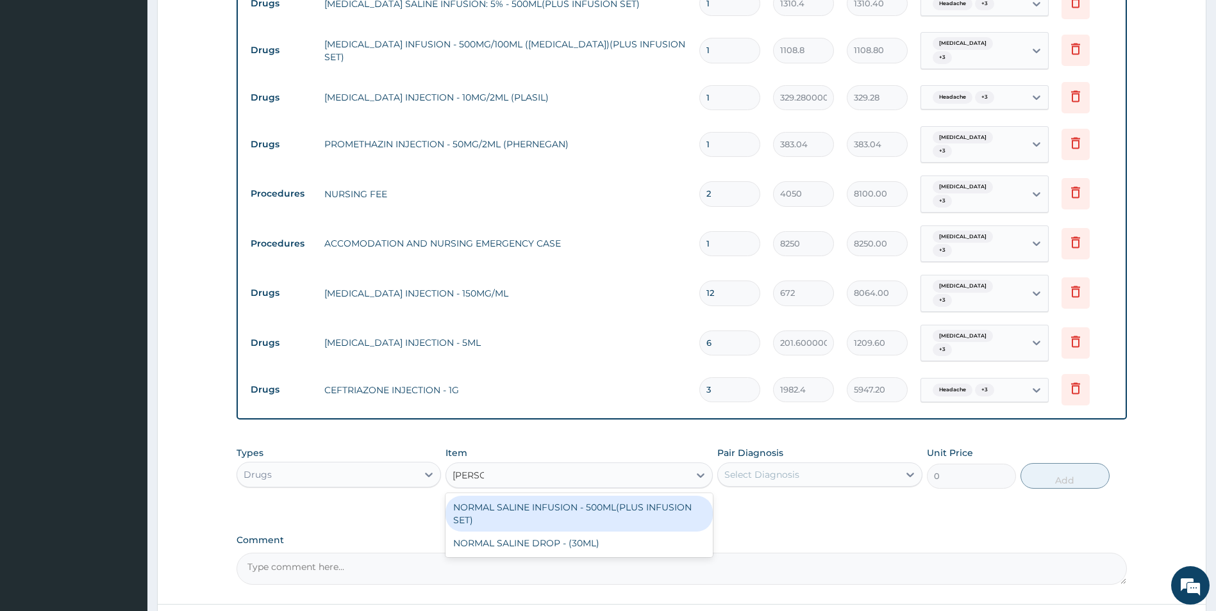
type input "normal"
click at [620, 519] on div "NORMAL SALINE INFUSION - 500ML(PLUS INFUSION SET)" at bounding box center [578, 514] width 267 height 36
type input "1310.4"
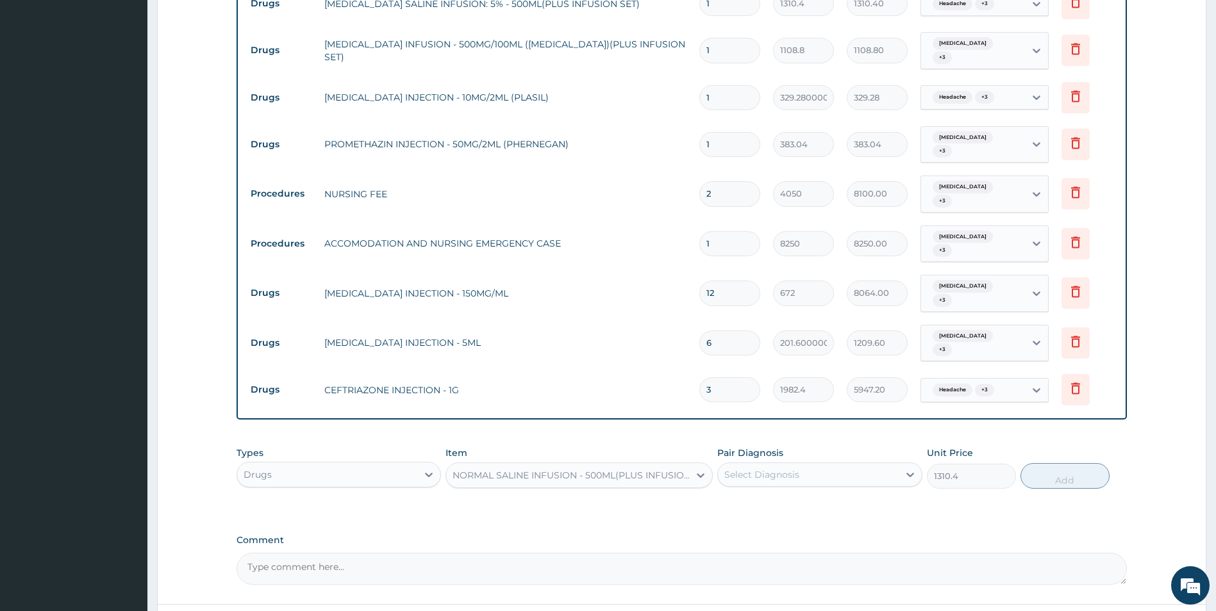
click at [871, 477] on div "Select Diagnosis" at bounding box center [808, 475] width 181 height 21
click at [840, 506] on div "[MEDICAL_DATA]" at bounding box center [819, 508] width 205 height 26
checkbox input "true"
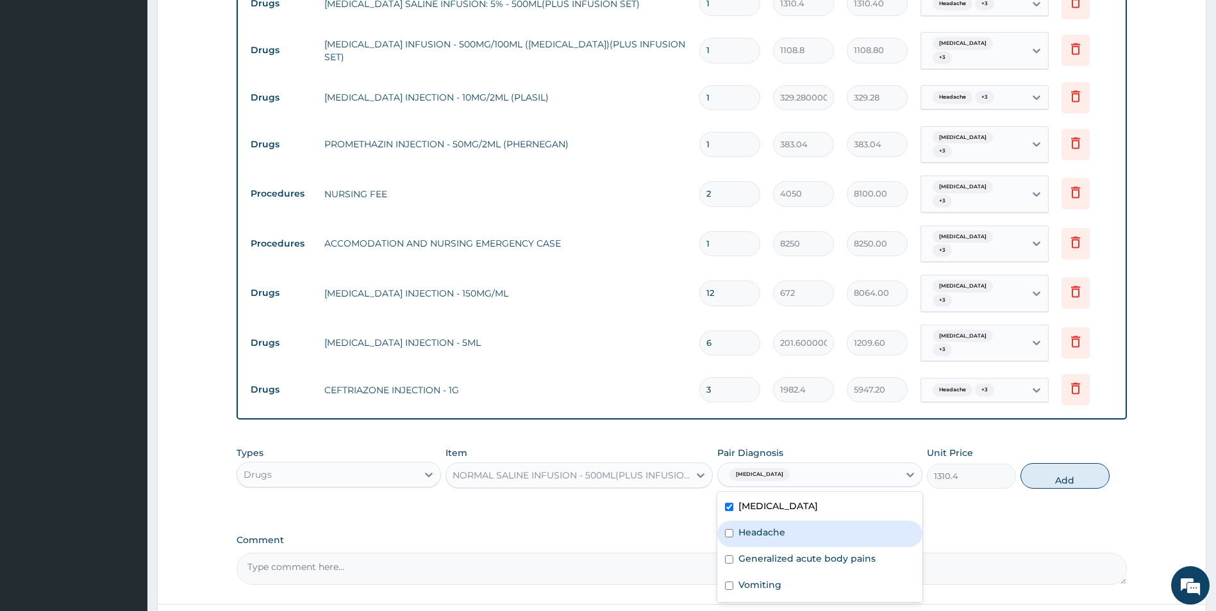
click at [827, 529] on div "Headache" at bounding box center [819, 534] width 205 height 26
checkbox input "false"
click at [808, 560] on label "Generalized acute body pains" at bounding box center [806, 558] width 137 height 13
checkbox input "true"
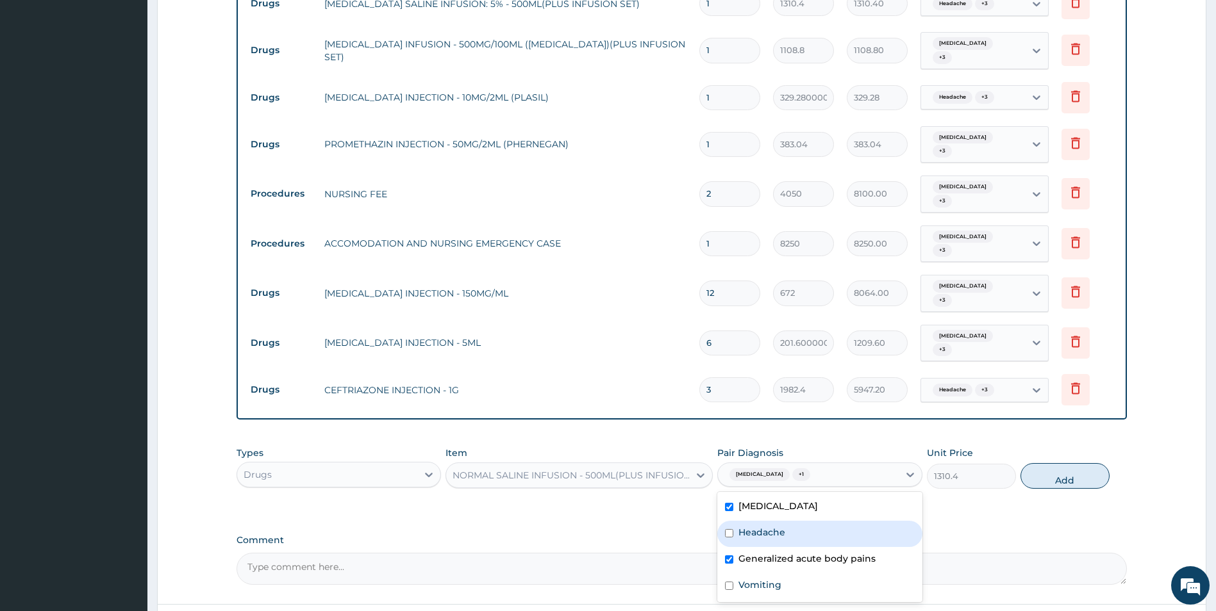
click at [805, 534] on div "Headache" at bounding box center [819, 534] width 205 height 26
click at [801, 533] on div "Headache" at bounding box center [819, 534] width 205 height 26
checkbox input "true"
click at [784, 582] on div "Vomiting" at bounding box center [819, 587] width 205 height 26
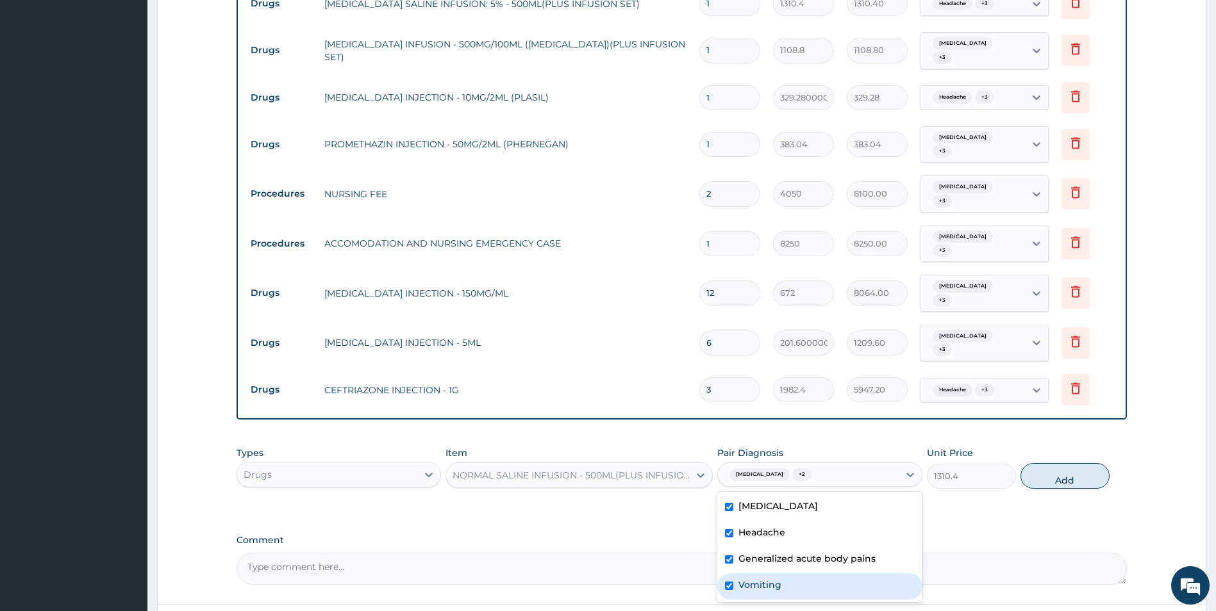
checkbox input "true"
click at [1061, 483] on button "Add" at bounding box center [1064, 476] width 89 height 26
type input "0"
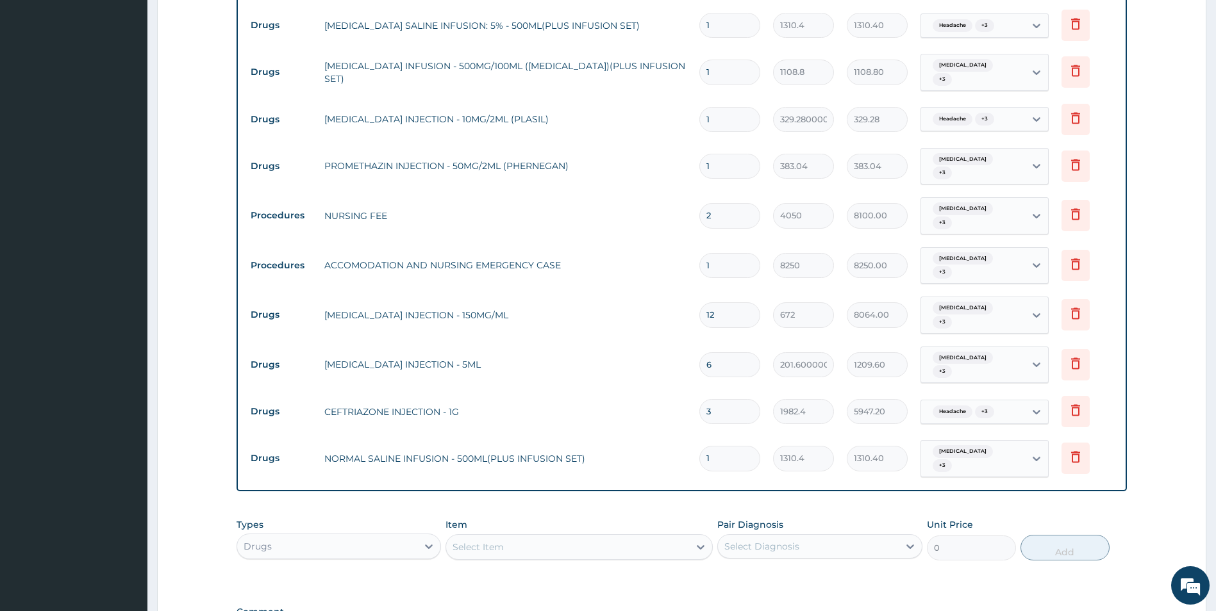
scroll to position [705, 0]
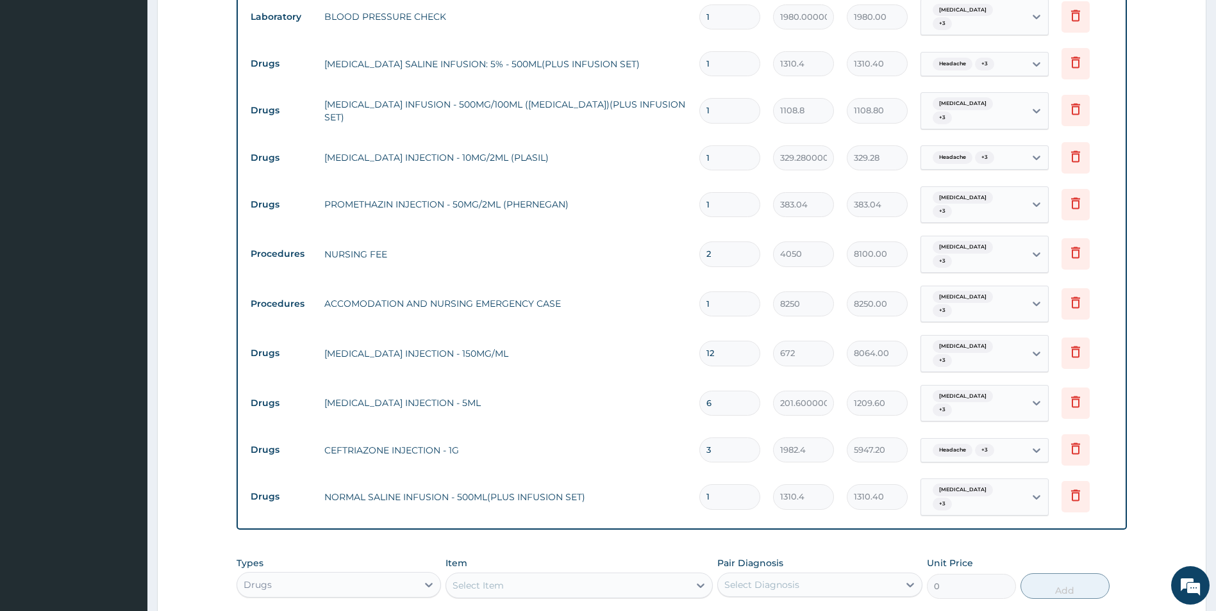
type input "0.00"
type input "2"
type input "2620.80"
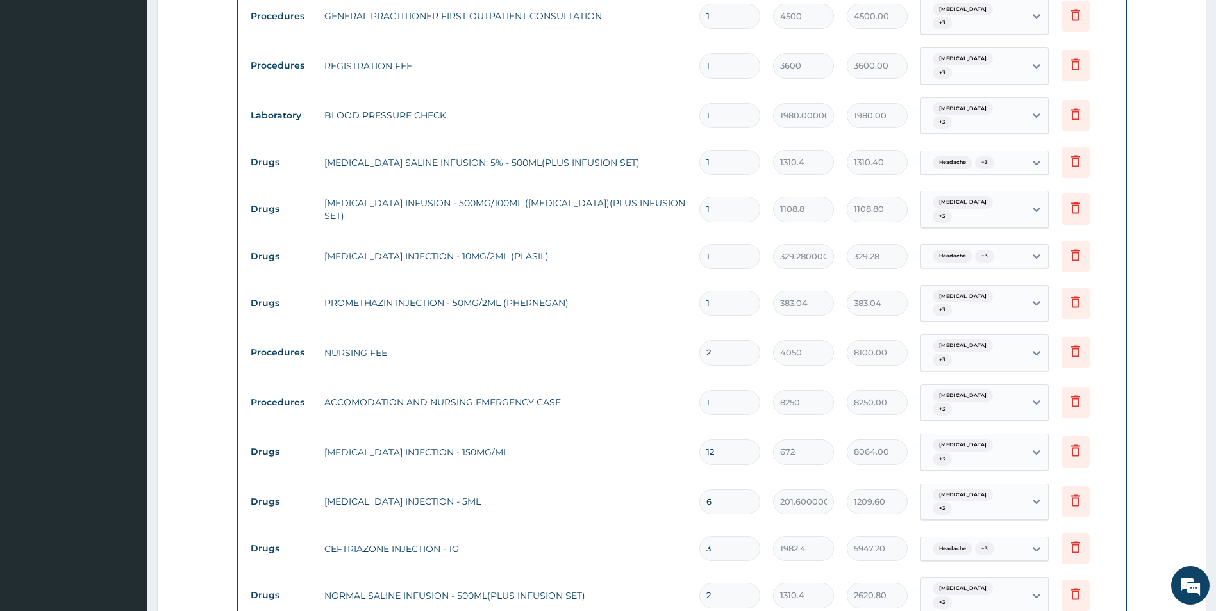
scroll to position [859, 0]
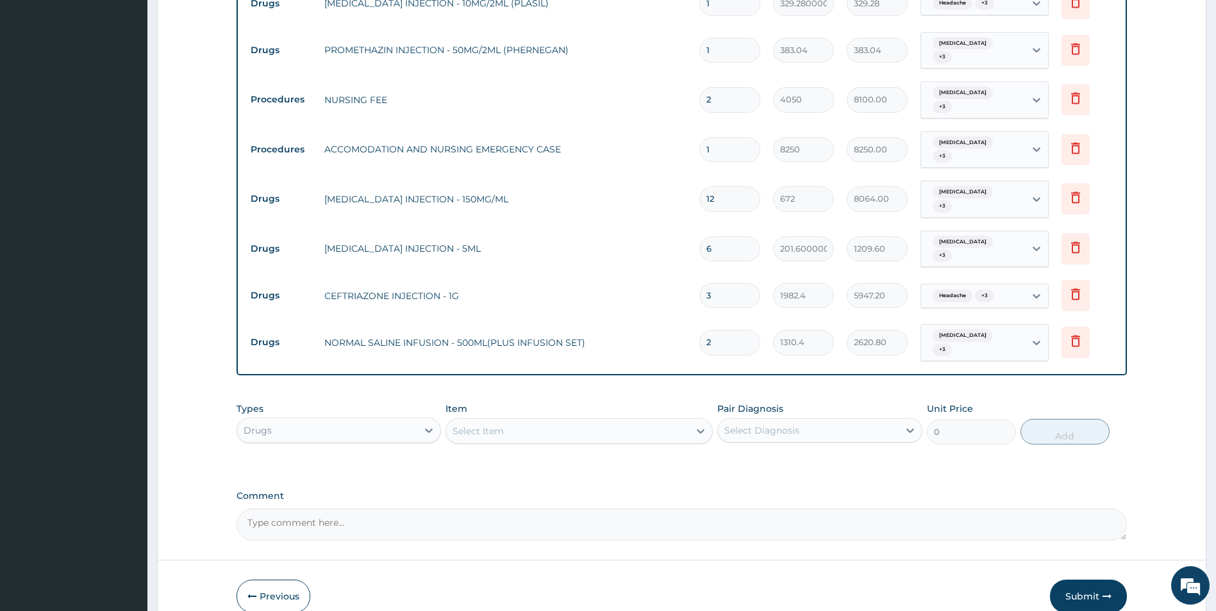
type input "2"
click at [577, 442] on div "Select Item" at bounding box center [578, 432] width 267 height 26
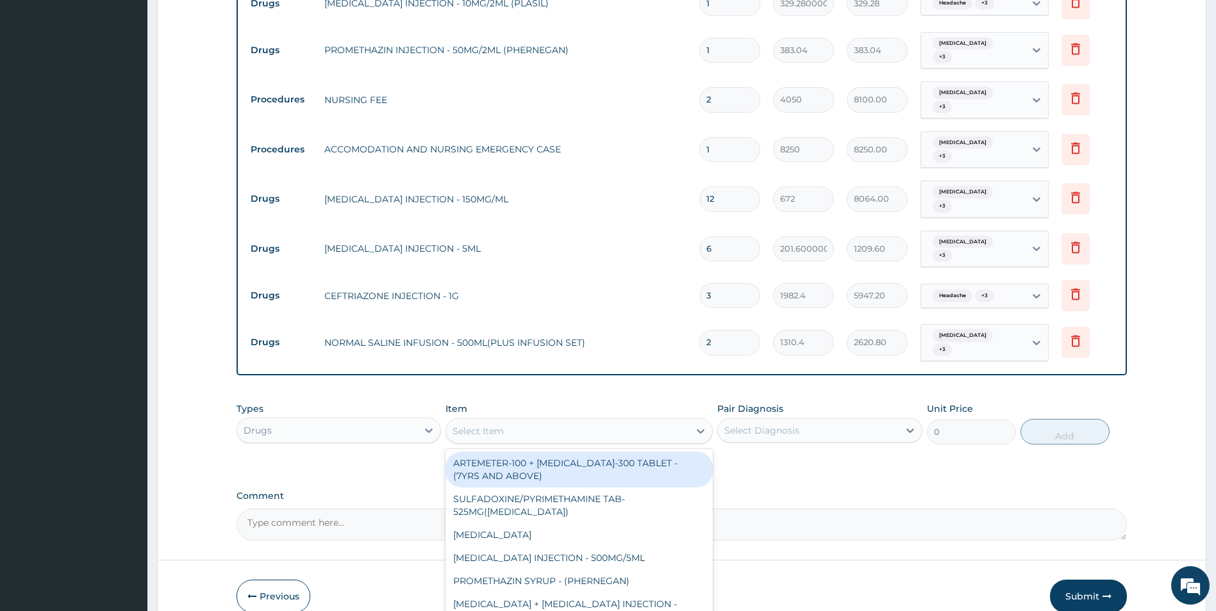
click at [579, 431] on div "Select Item" at bounding box center [567, 431] width 243 height 21
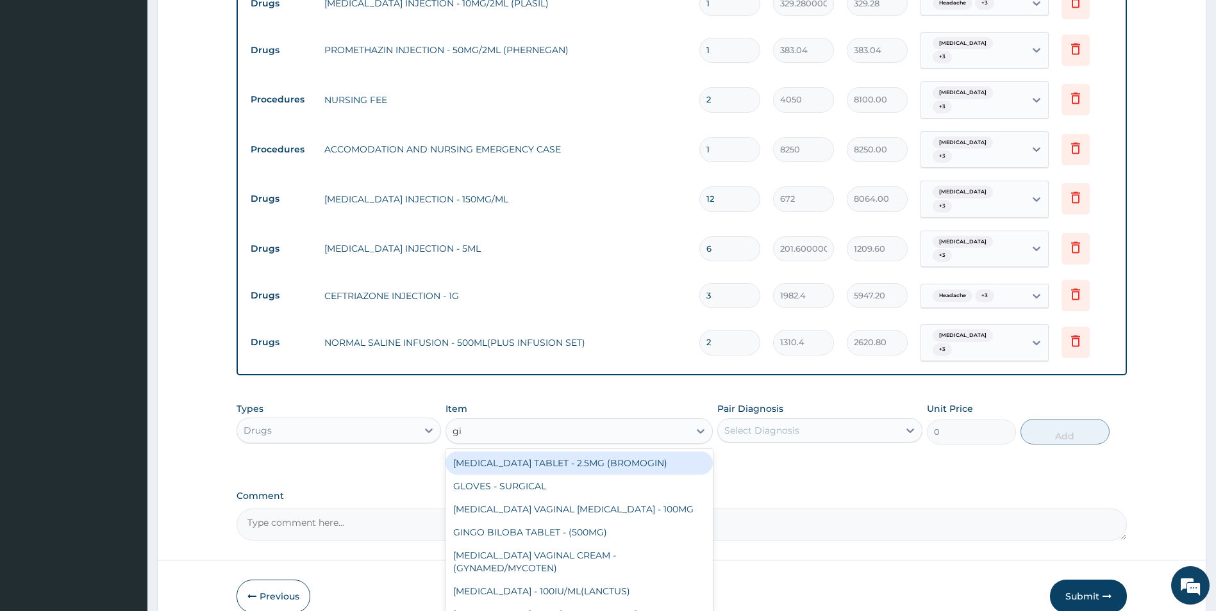
type input "g"
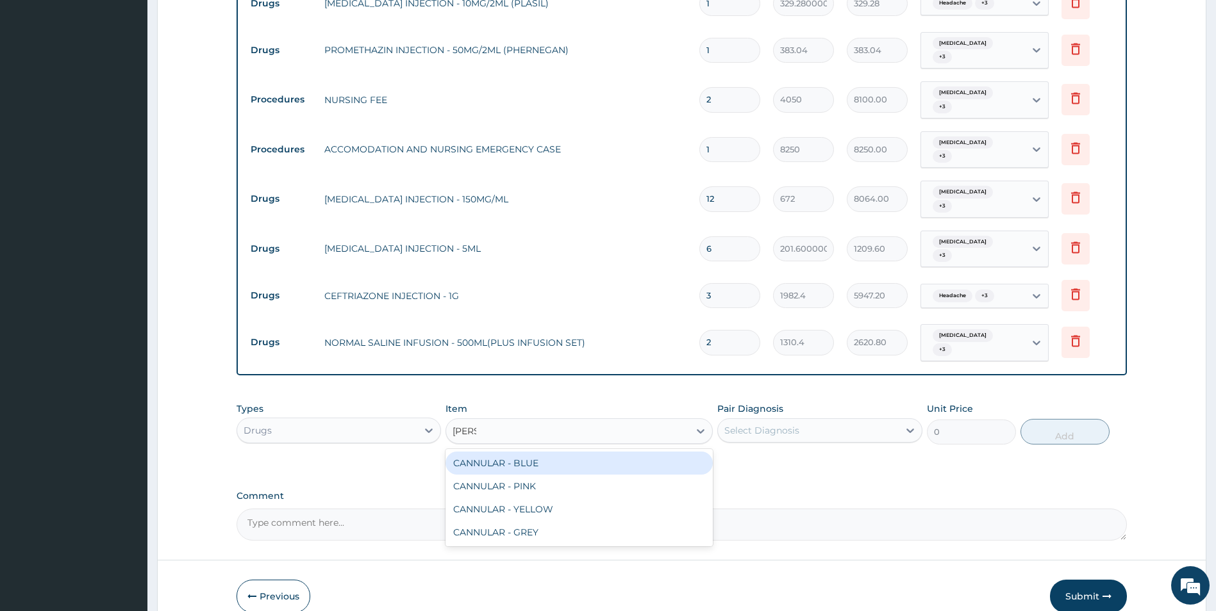
type input "cannu"
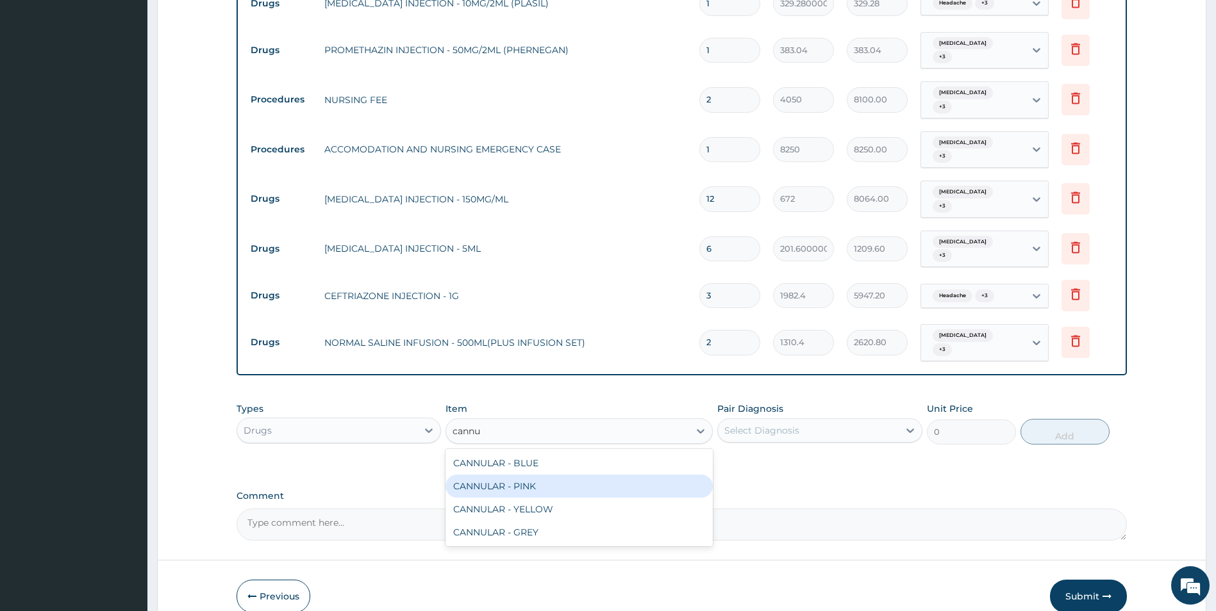
click at [547, 492] on div "CANNULAR - PINK" at bounding box center [578, 486] width 267 height 23
type input "168"
click at [786, 431] on div "Select Diagnosis" at bounding box center [761, 430] width 75 height 13
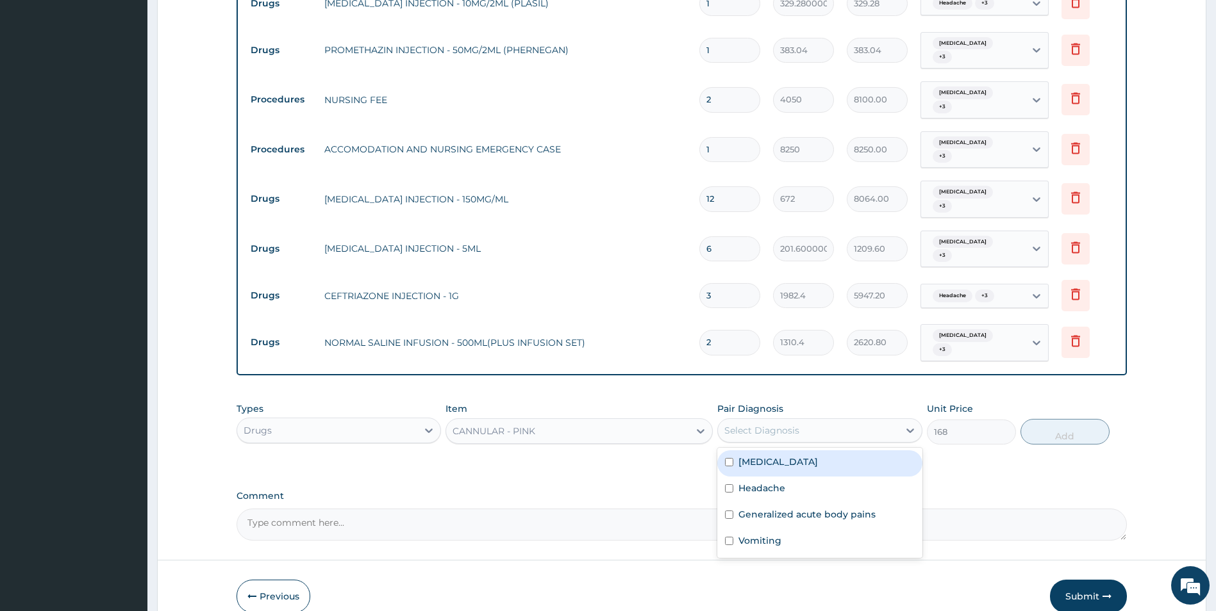
click at [797, 474] on div "[MEDICAL_DATA]" at bounding box center [819, 464] width 205 height 26
checkbox input "true"
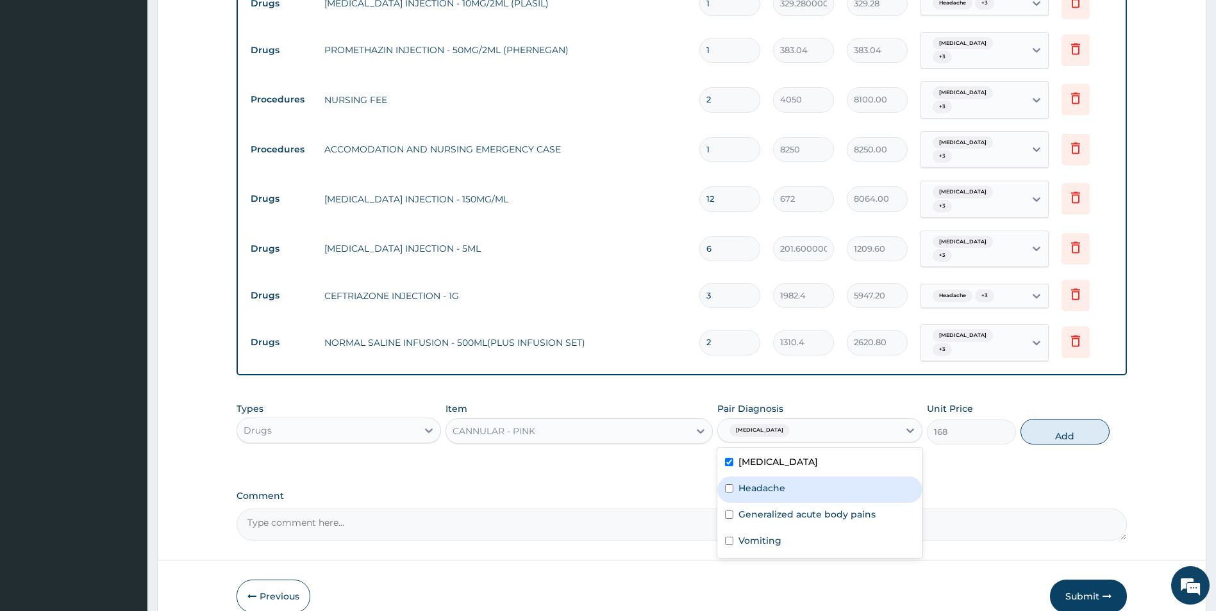
click at [795, 484] on div "Headache" at bounding box center [819, 490] width 205 height 26
checkbox input "true"
click at [795, 517] on label "Generalized acute body pains" at bounding box center [806, 514] width 137 height 13
checkbox input "true"
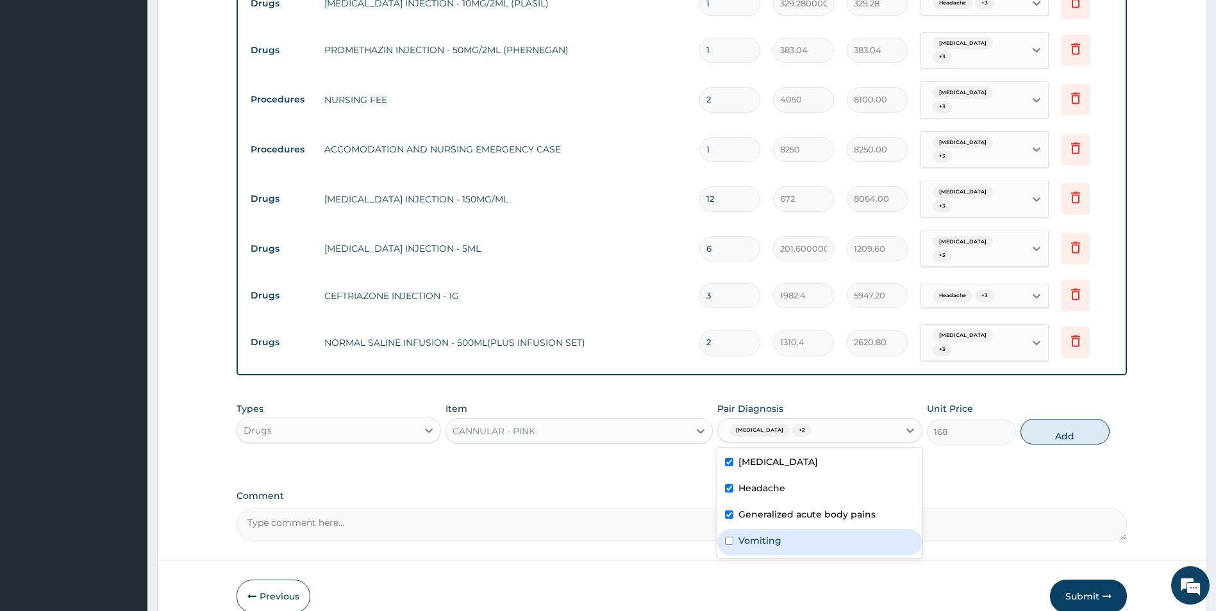
click at [790, 545] on div "Vomiting" at bounding box center [819, 542] width 205 height 26
checkbox input "true"
click at [1063, 435] on button "Add" at bounding box center [1064, 432] width 89 height 26
type input "0"
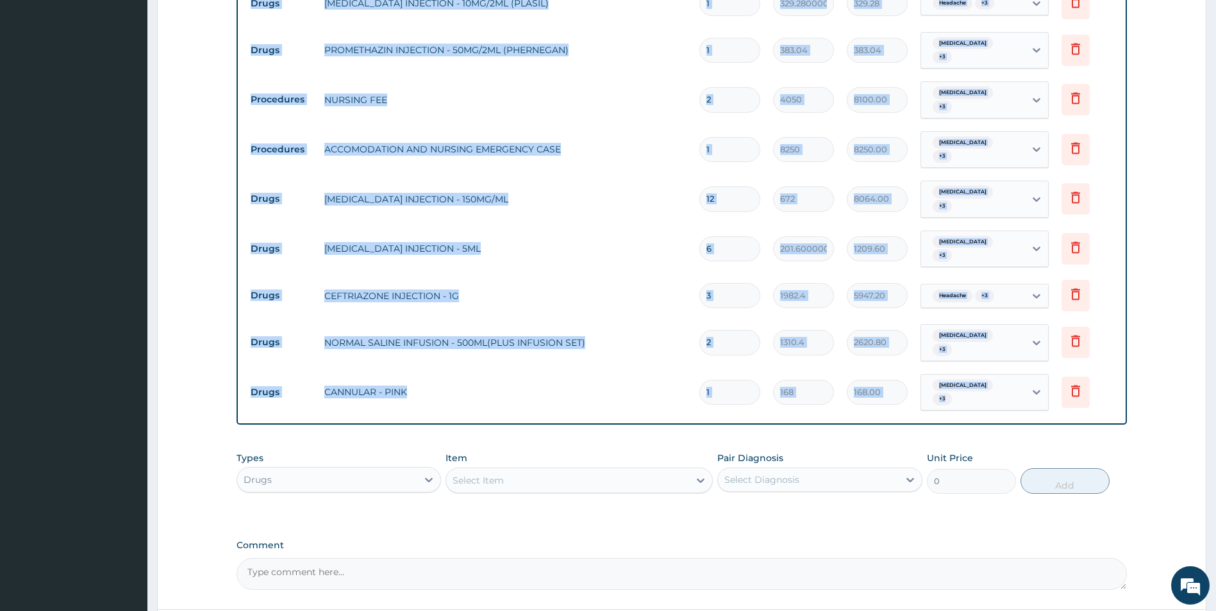
click at [576, 489] on div "Select Item" at bounding box center [567, 480] width 243 height 21
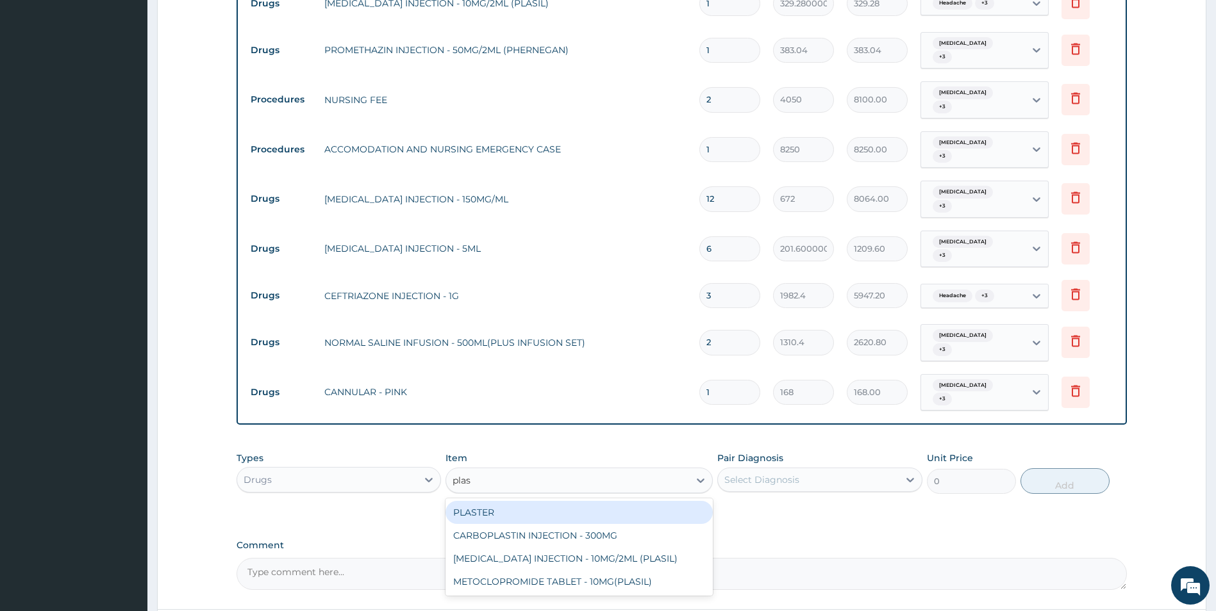
type input "plast"
click at [553, 515] on div "PLASTER" at bounding box center [578, 512] width 267 height 23
type input "638.4"
click at [553, 515] on div "Types Drugs Item option CANNULAR - PINK, selected. option PLASTER focused, 127 …" at bounding box center [681, 482] width 891 height 74
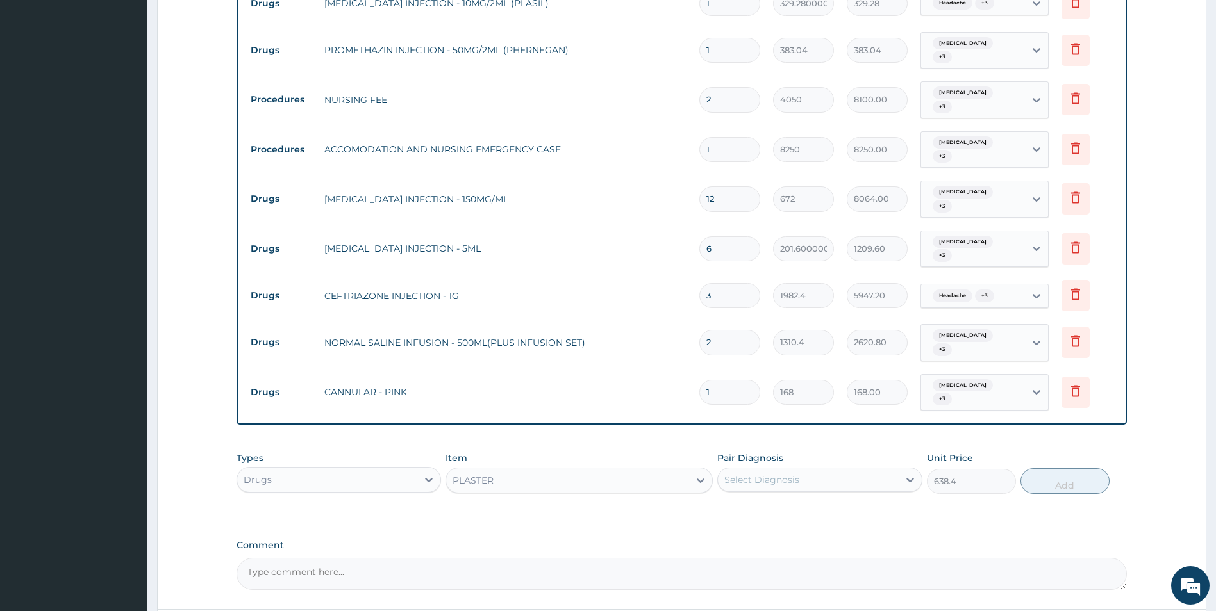
click at [893, 479] on div "Select Diagnosis" at bounding box center [808, 480] width 181 height 21
click at [865, 485] on div "Select Diagnosis" at bounding box center [808, 480] width 181 height 21
click at [854, 514] on div "[MEDICAL_DATA]" at bounding box center [819, 513] width 205 height 26
checkbox input "true"
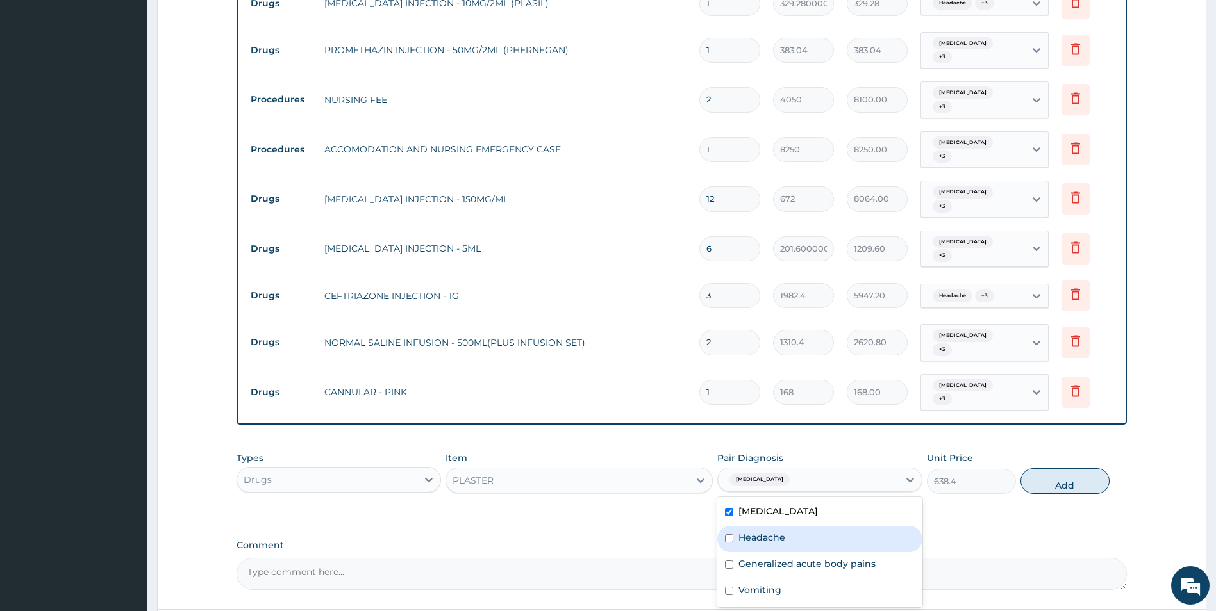
click at [834, 547] on div "Headache" at bounding box center [819, 539] width 205 height 26
checkbox input "true"
click at [831, 577] on div "Generalized acute body pains" at bounding box center [819, 565] width 205 height 26
checkbox input "true"
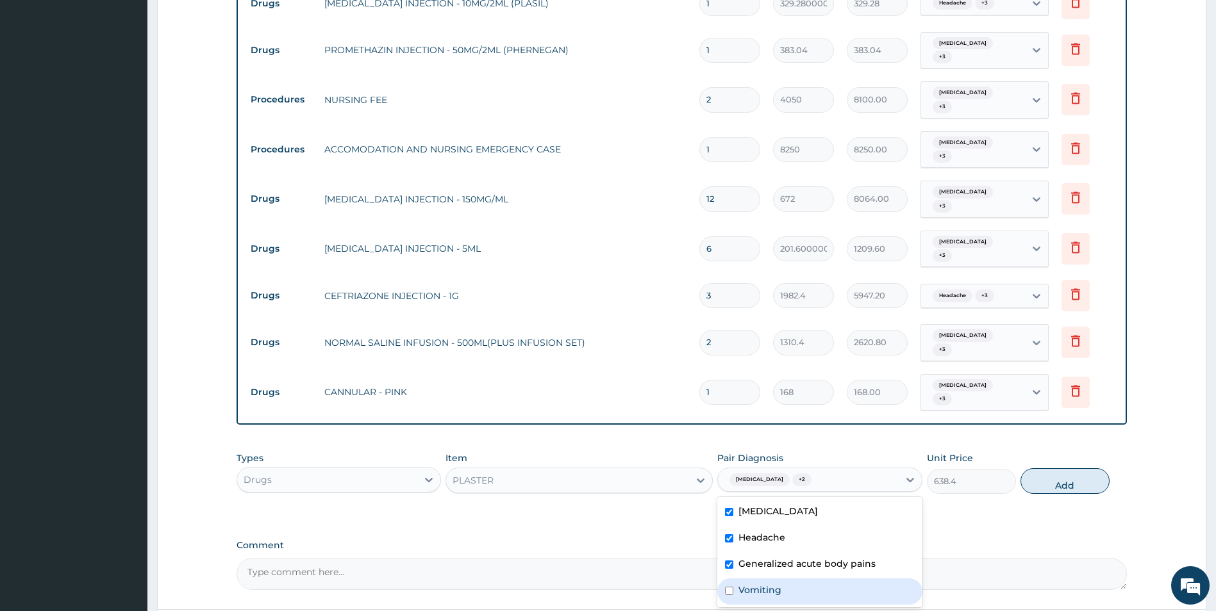
click at [830, 592] on div "Vomiting" at bounding box center [819, 592] width 205 height 26
checkbox input "true"
click at [1063, 488] on button "Add" at bounding box center [1064, 482] width 89 height 26
type input "0"
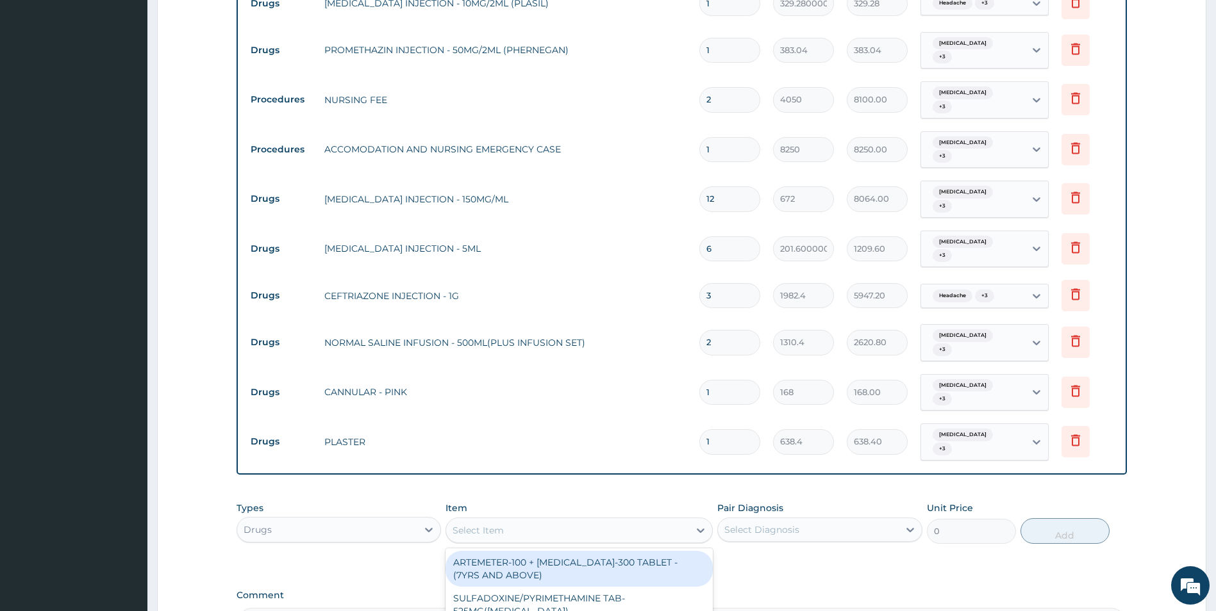
click at [551, 530] on div "Select Item" at bounding box center [567, 530] width 243 height 21
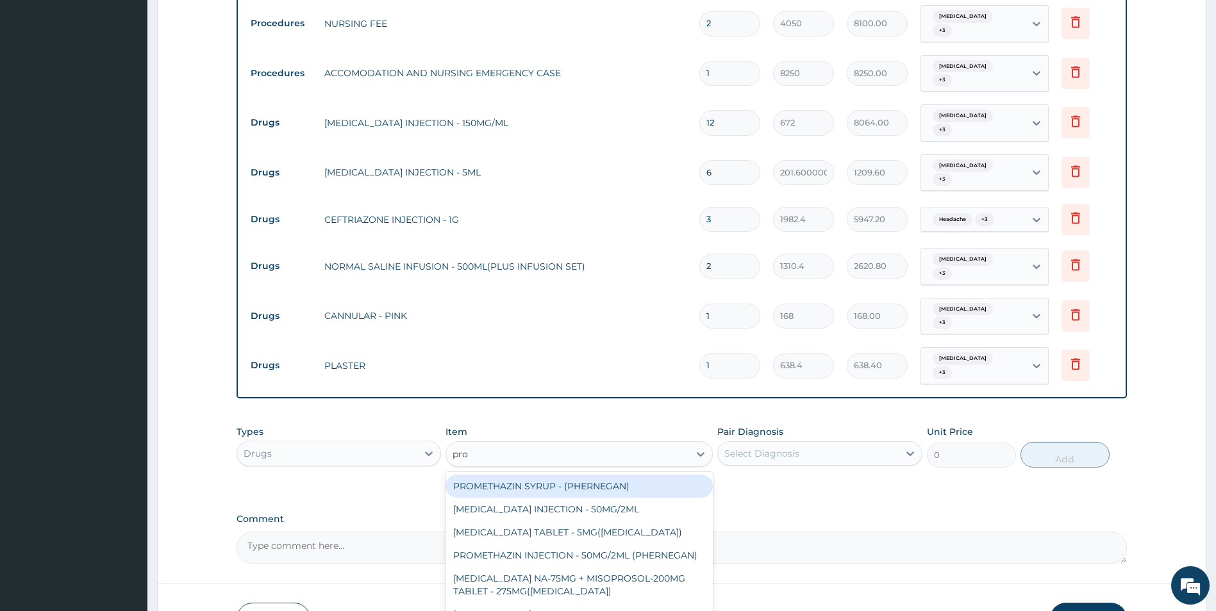
scroll to position [1023, 0]
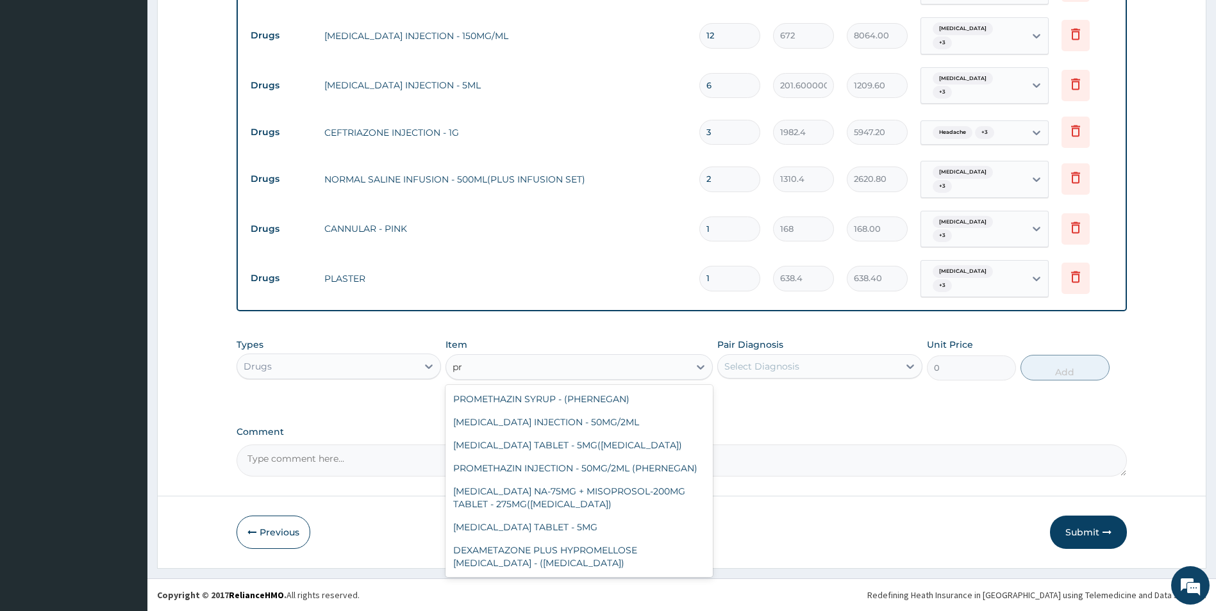
type input "p"
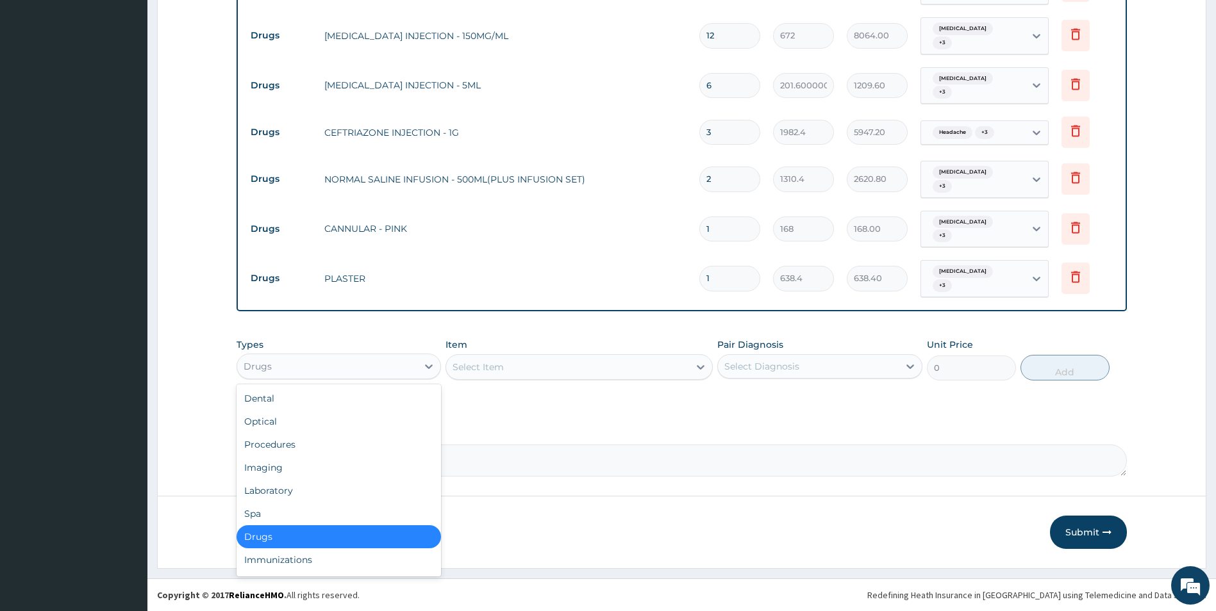
click at [376, 366] on div "Drugs" at bounding box center [327, 366] width 181 height 21
click at [389, 447] on div "Procedures" at bounding box center [338, 444] width 205 height 23
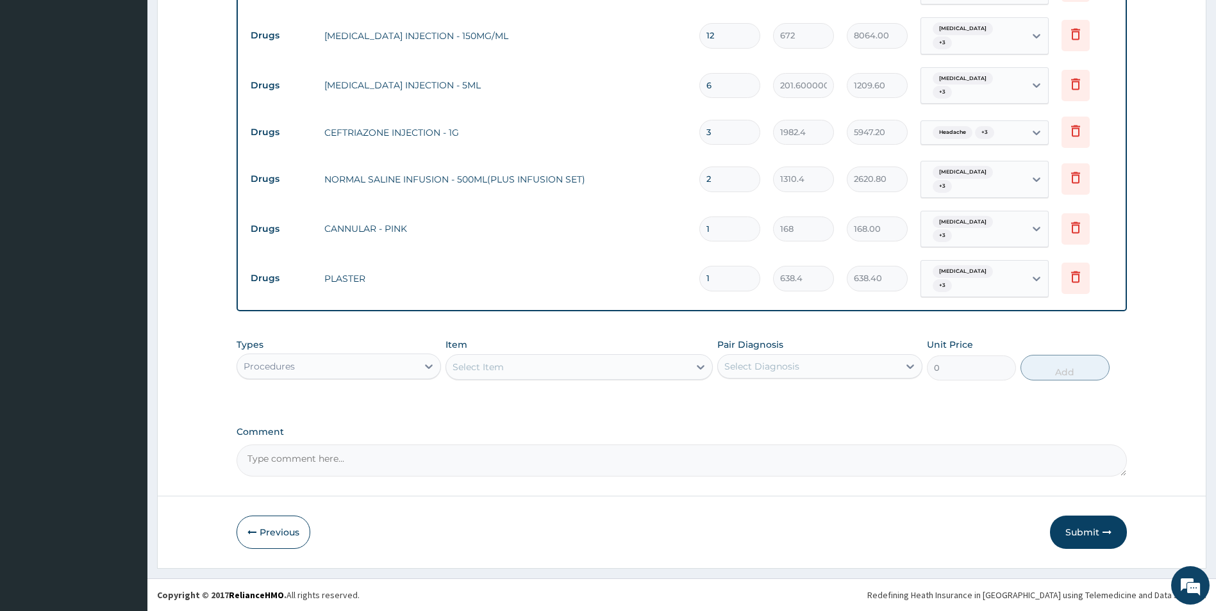
click at [1083, 530] on button "Submit" at bounding box center [1088, 532] width 77 height 33
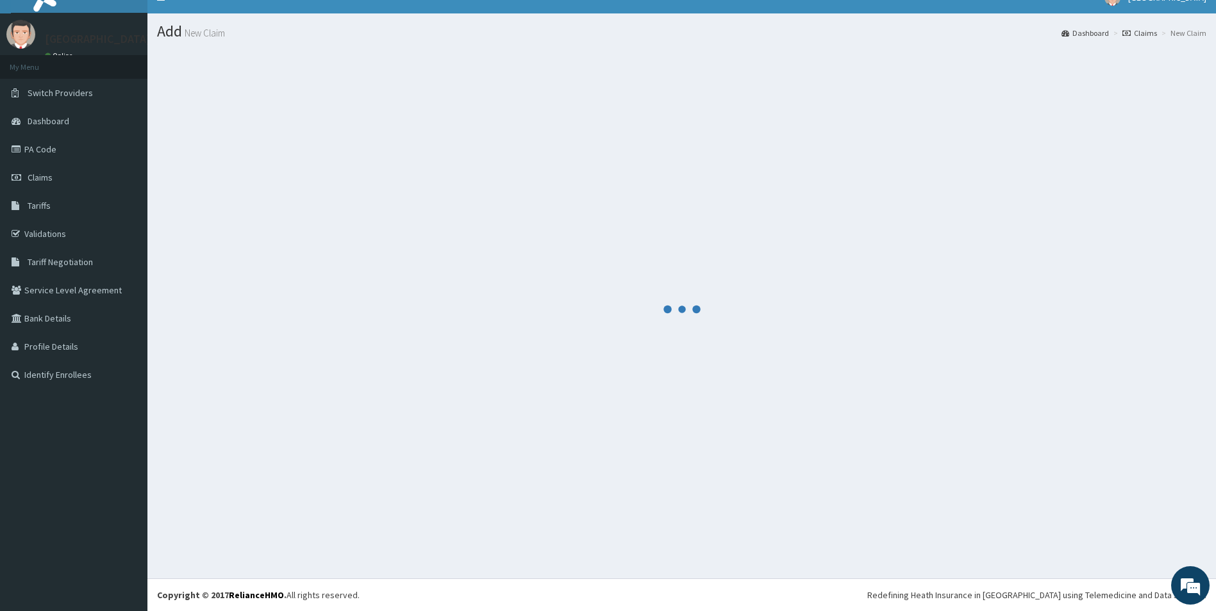
scroll to position [19, 0]
